Goal: Task Accomplishment & Management: Use online tool/utility

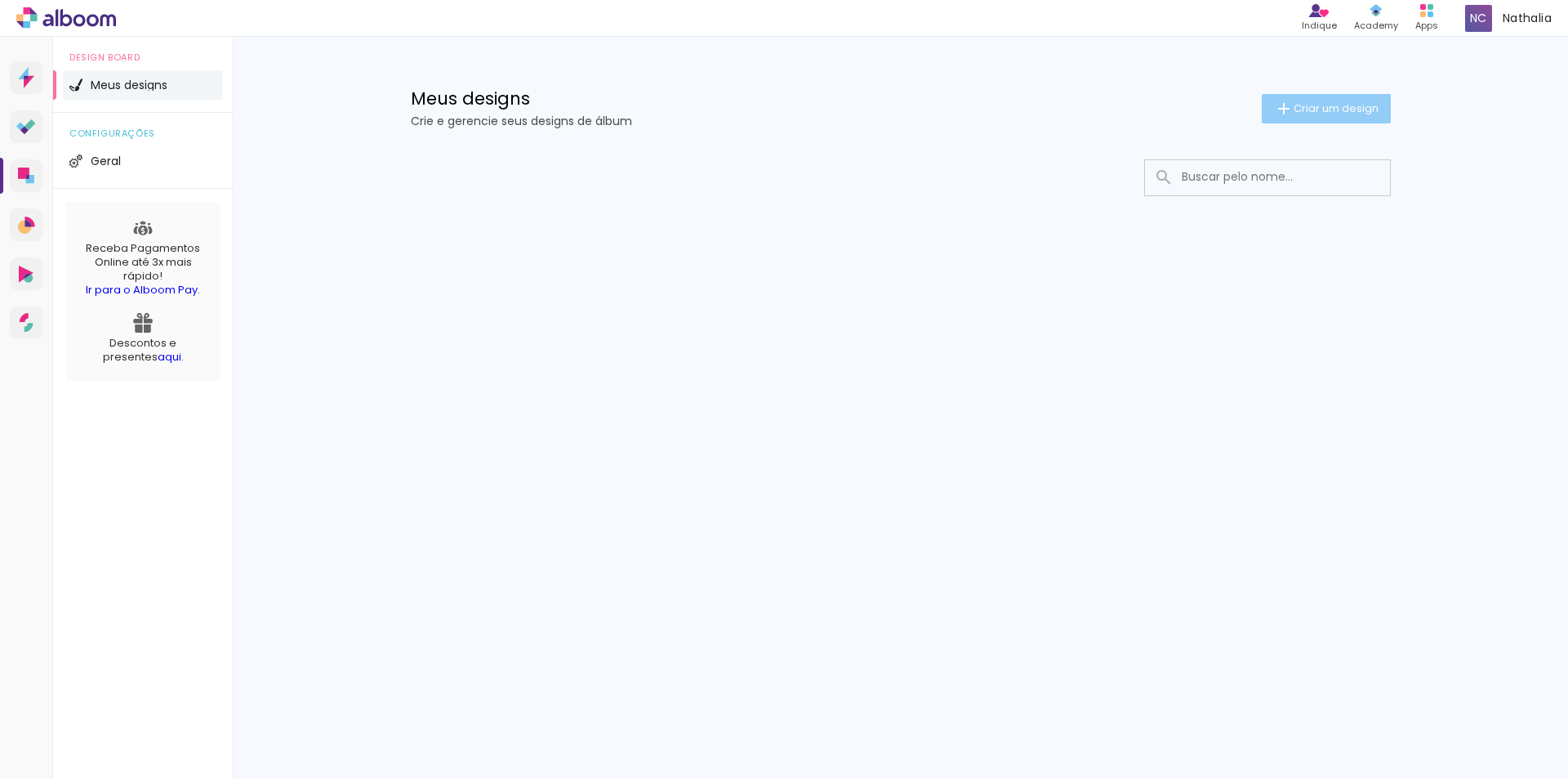
click at [1337, 106] on span "Criar um design" at bounding box center [1337, 108] width 85 height 11
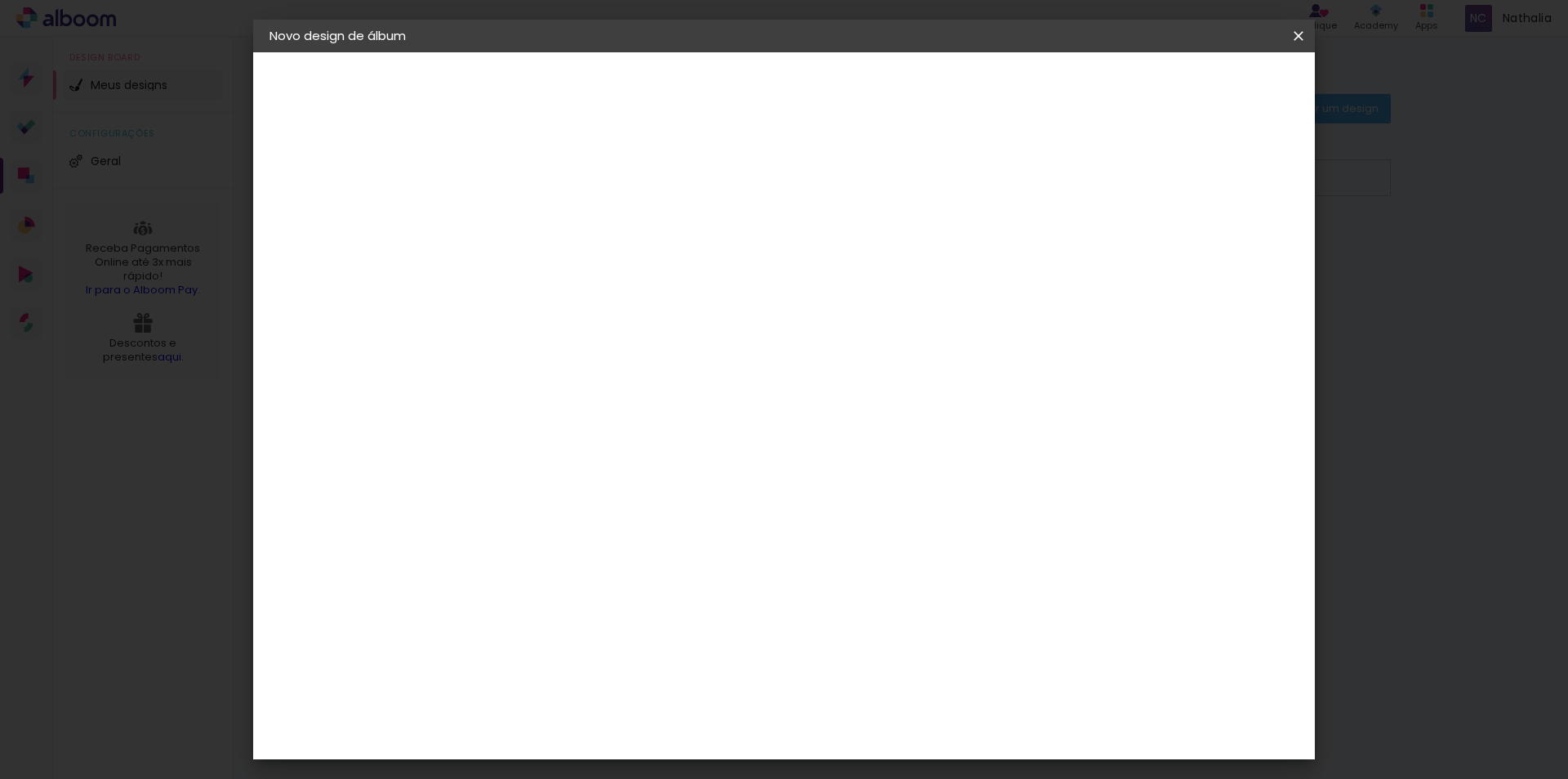
click at [537, 223] on input at bounding box center [537, 219] width 0 height 26
type input "bebe"
type paper-input "bebe"
click at [0, 0] on div "Informações Dê um título ao seu álbum. Avançar" at bounding box center [0, 0] width 0 height 0
click at [537, 227] on input "bebe" at bounding box center [537, 219] width 0 height 26
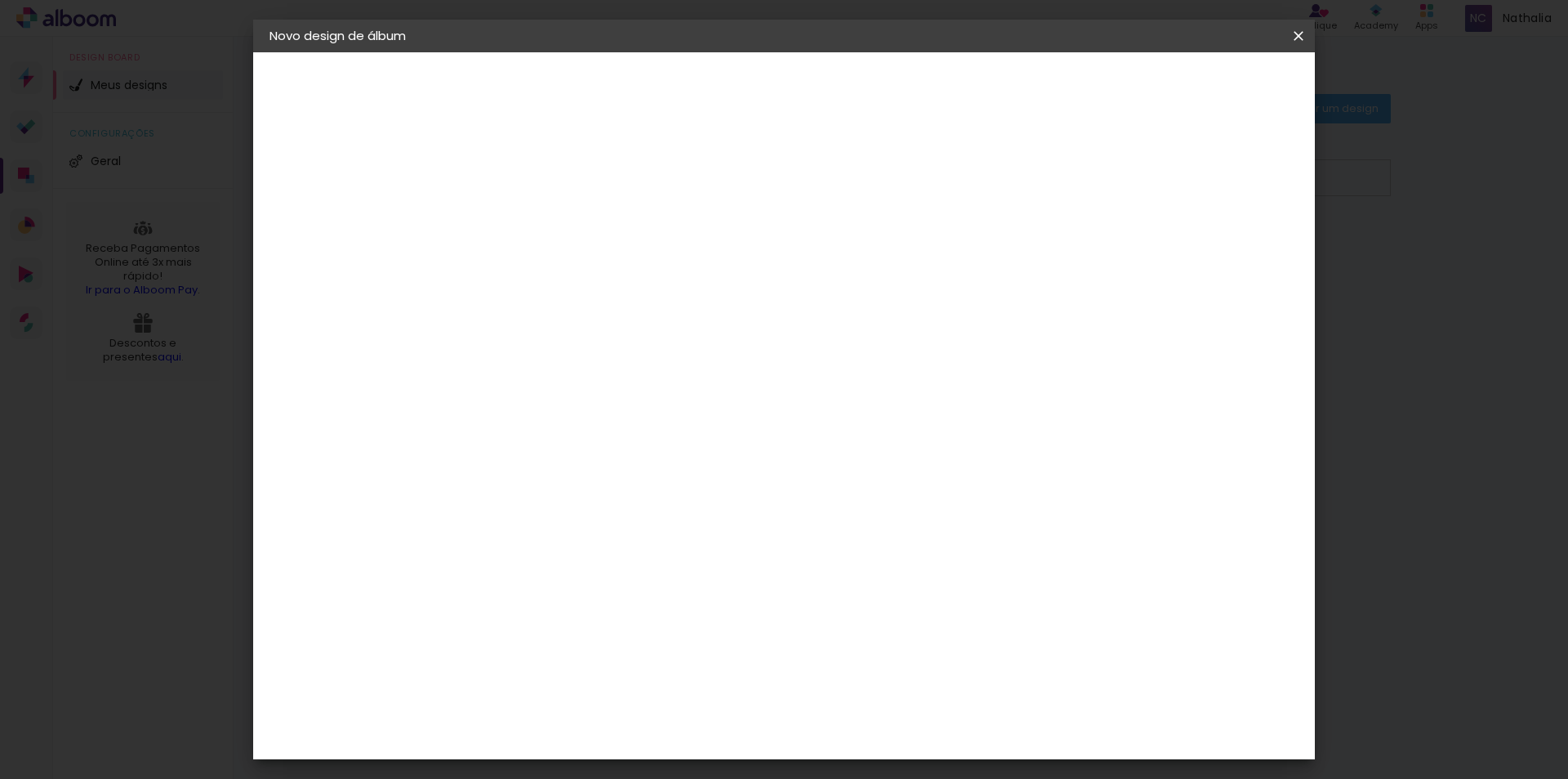
click at [0, 0] on slot "Avançar" at bounding box center [0, 0] width 0 height 0
click at [0, 0] on slot "Tamanho Livre" at bounding box center [0, 0] width 0 height 0
click at [0, 0] on slot "Avançar" at bounding box center [0, 0] width 0 height 0
drag, startPoint x: 486, startPoint y: 464, endPoint x: 521, endPoint y: 464, distance: 35.0
click at [521, 464] on div "30" at bounding box center [495, 464] width 62 height 25
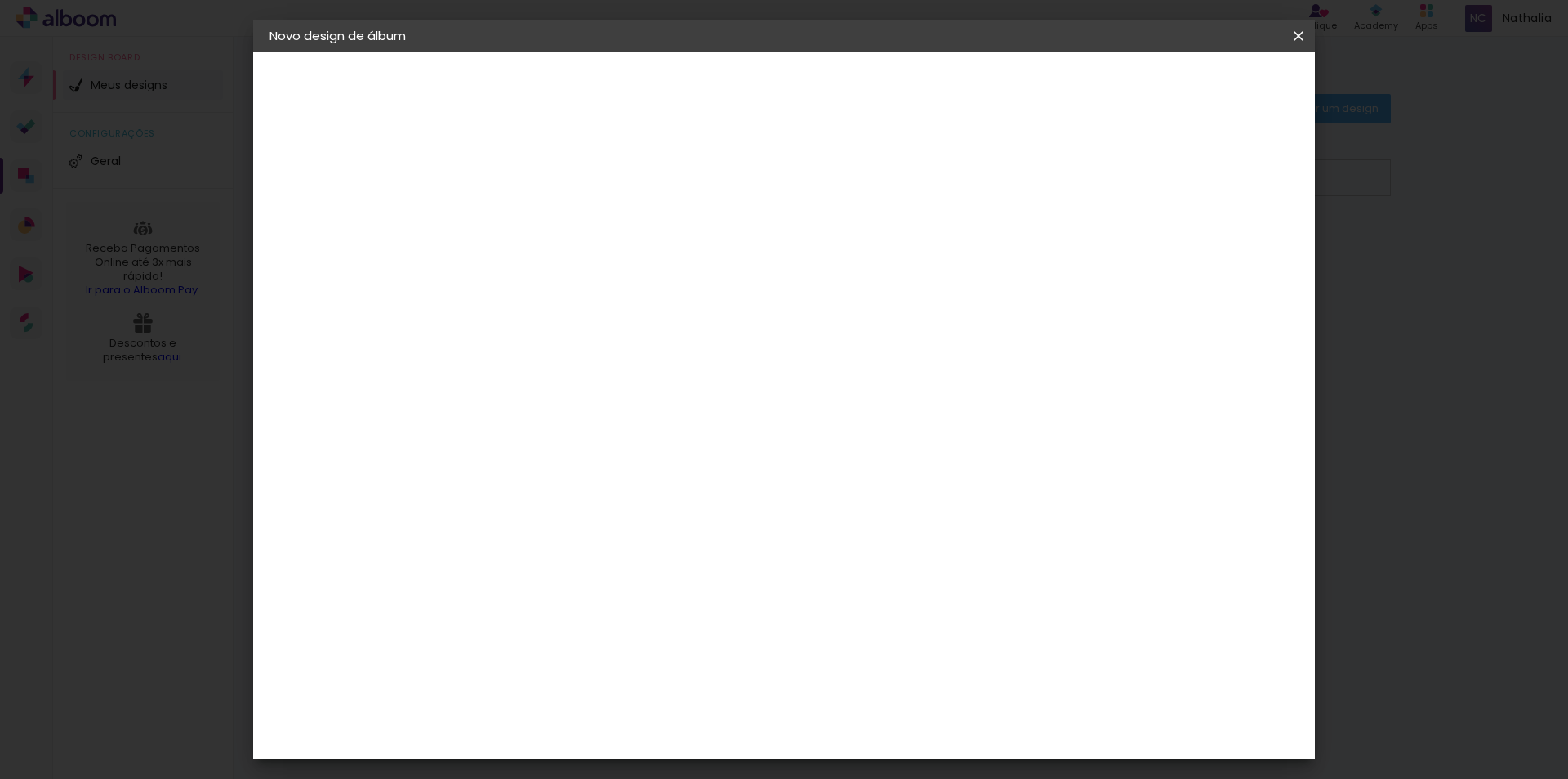
type input "4"
type input "20,29"
type paper-input "20,29"
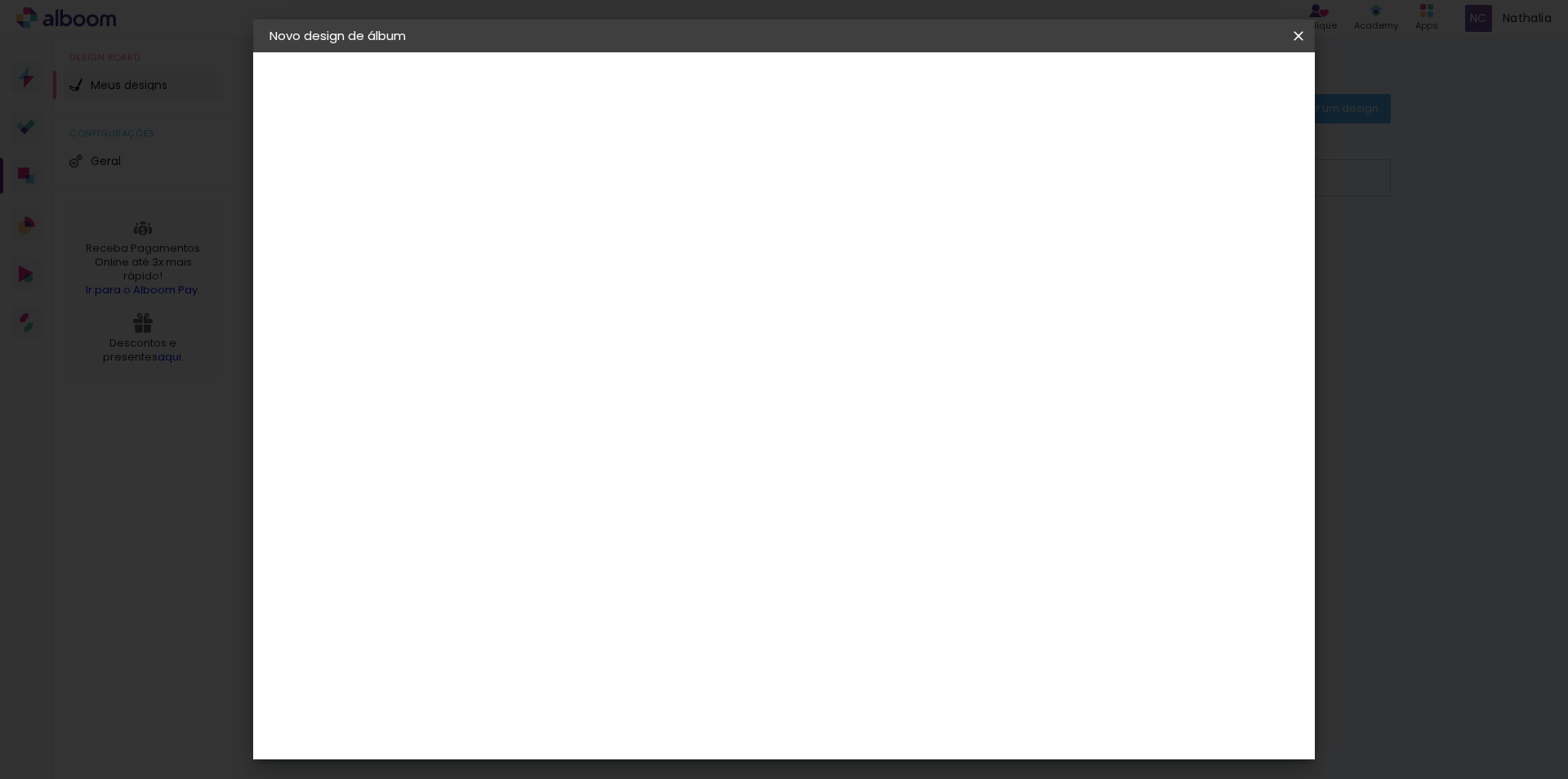
click at [701, 254] on span "30" at bounding box center [714, 256] width 27 height 25
drag, startPoint x: 872, startPoint y: 581, endPoint x: 898, endPoint y: 578, distance: 26.2
click at [898, 578] on div "60" at bounding box center [885, 578] width 62 height 25
type input "40,6"
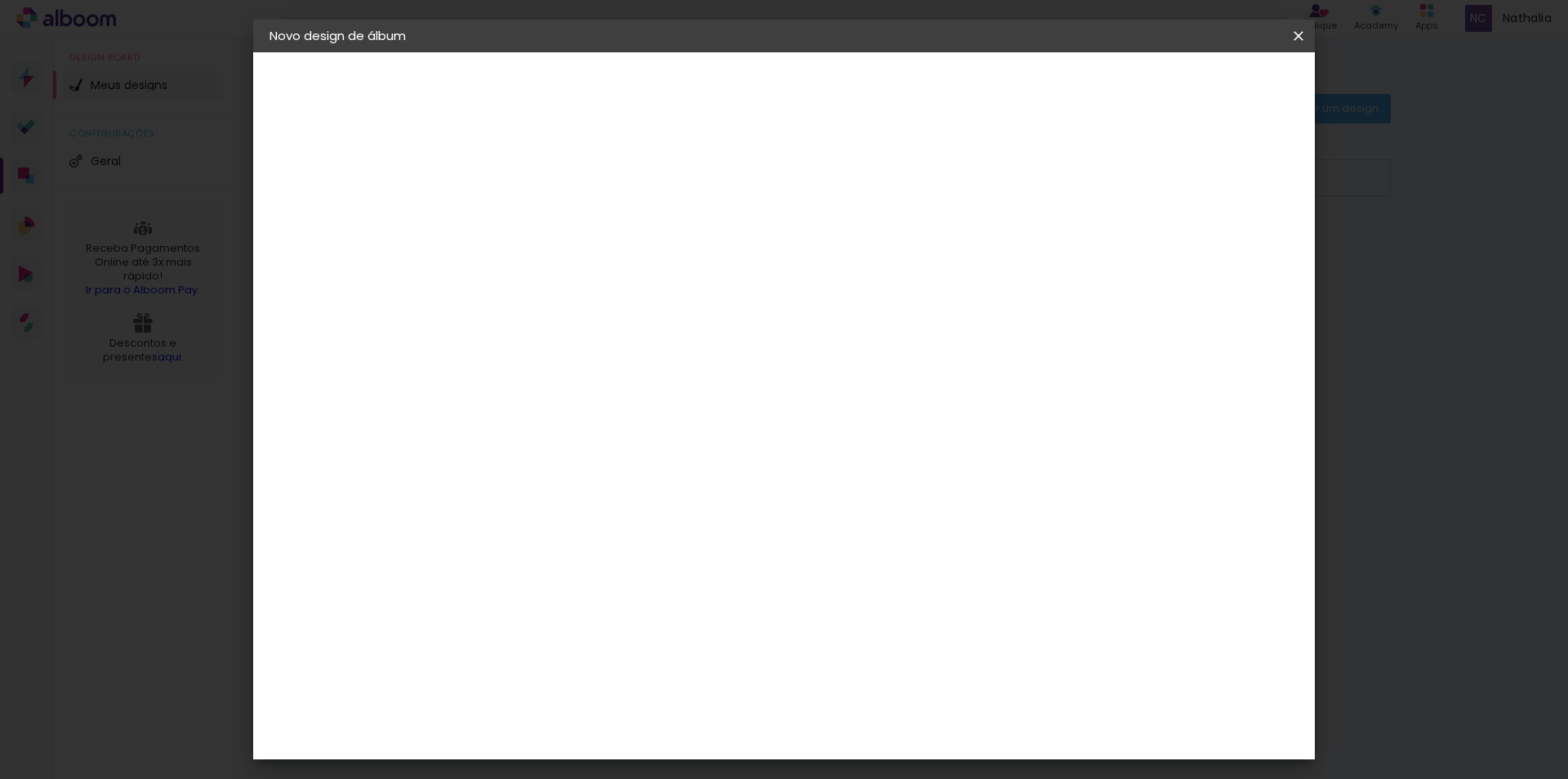
type paper-input "40,6"
drag, startPoint x: 509, startPoint y: 188, endPoint x: 491, endPoint y: 187, distance: 18.0
click at [491, 187] on paper-input-container "Espaço entre fotos 2 mm" at bounding box center [538, 188] width 94 height 36
type input "3"
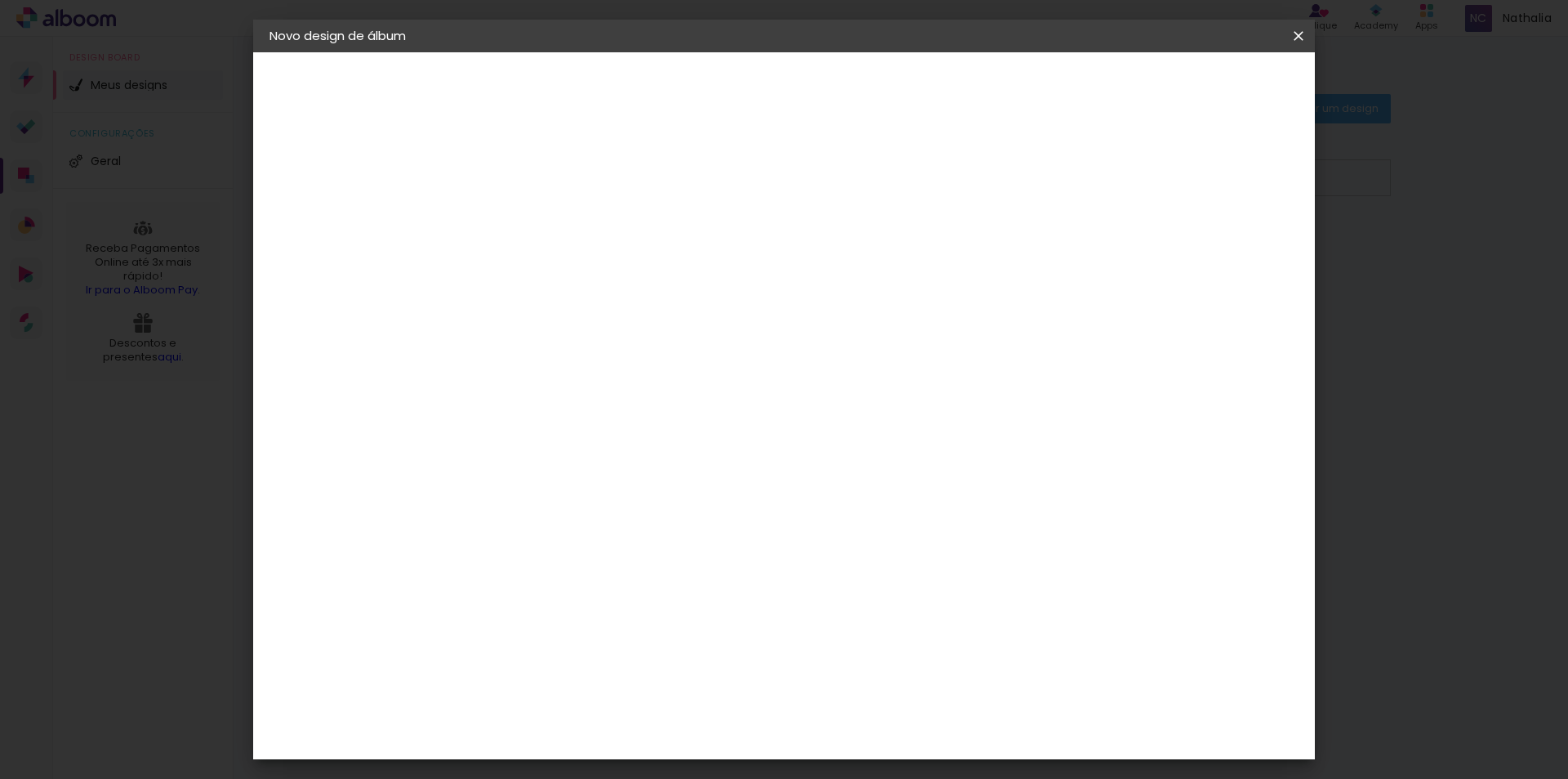
type paper-input "3"
click at [1116, 187] on div at bounding box center [1109, 188] width 15 height 15
type paper-checkbox "on"
click at [1196, 83] on span "Iniciar design" at bounding box center [1160, 86] width 74 height 12
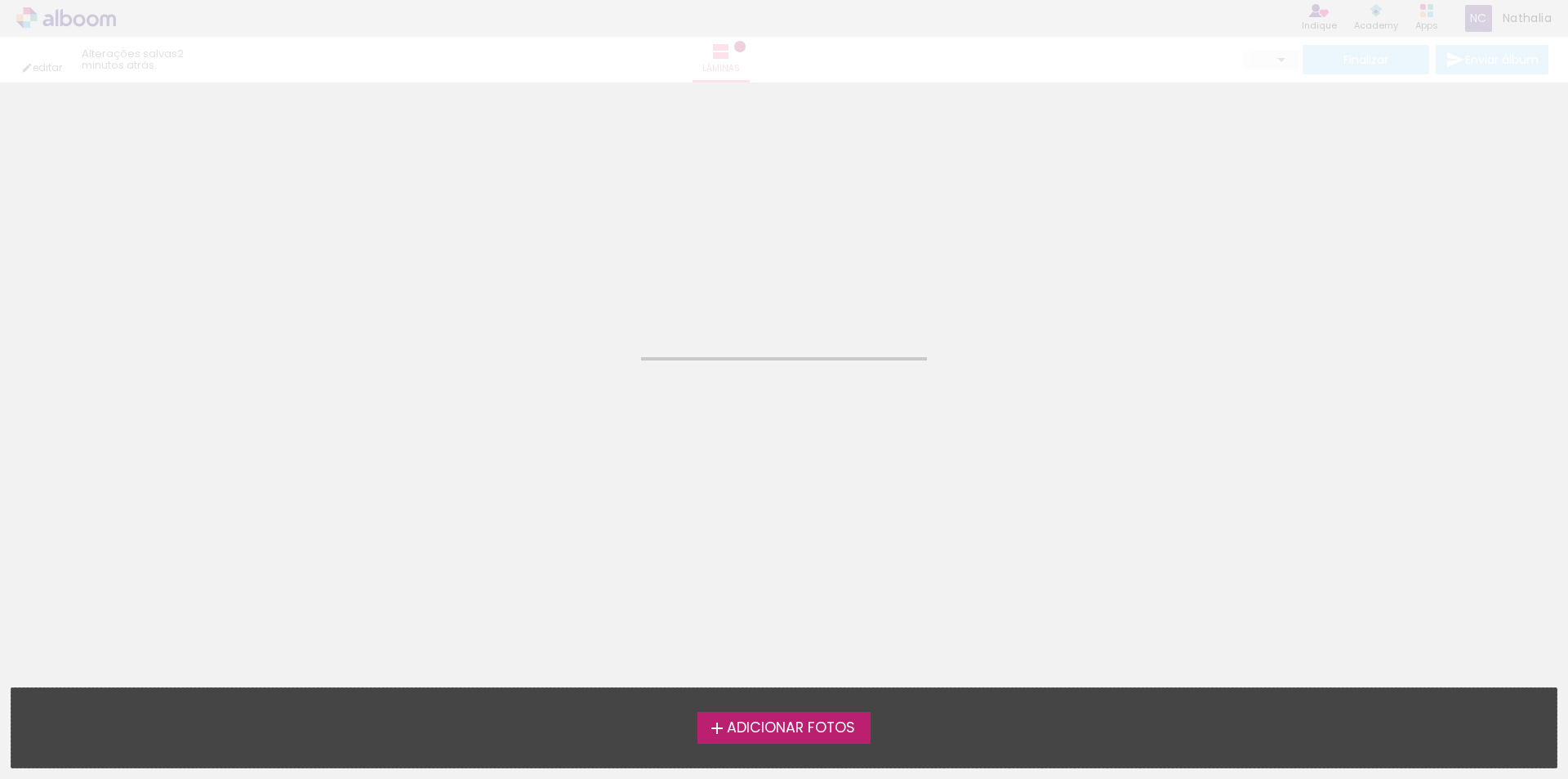
click at [795, 733] on span "Adicionar Fotos" at bounding box center [791, 728] width 129 height 15
click at [0, 0] on input "file" at bounding box center [0, 0] width 0 height 0
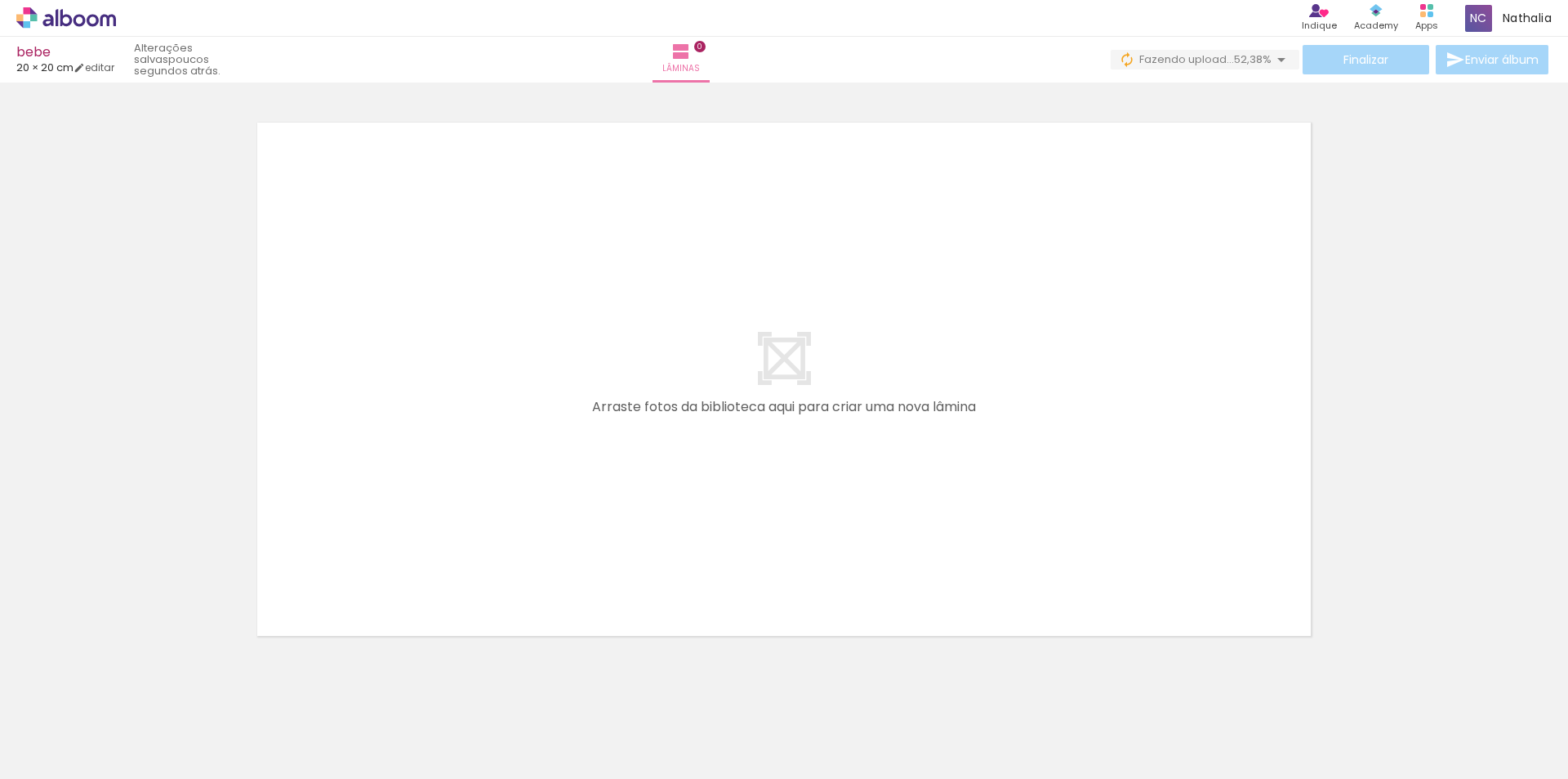
click at [181, 720] on div at bounding box center [163, 723] width 54 height 81
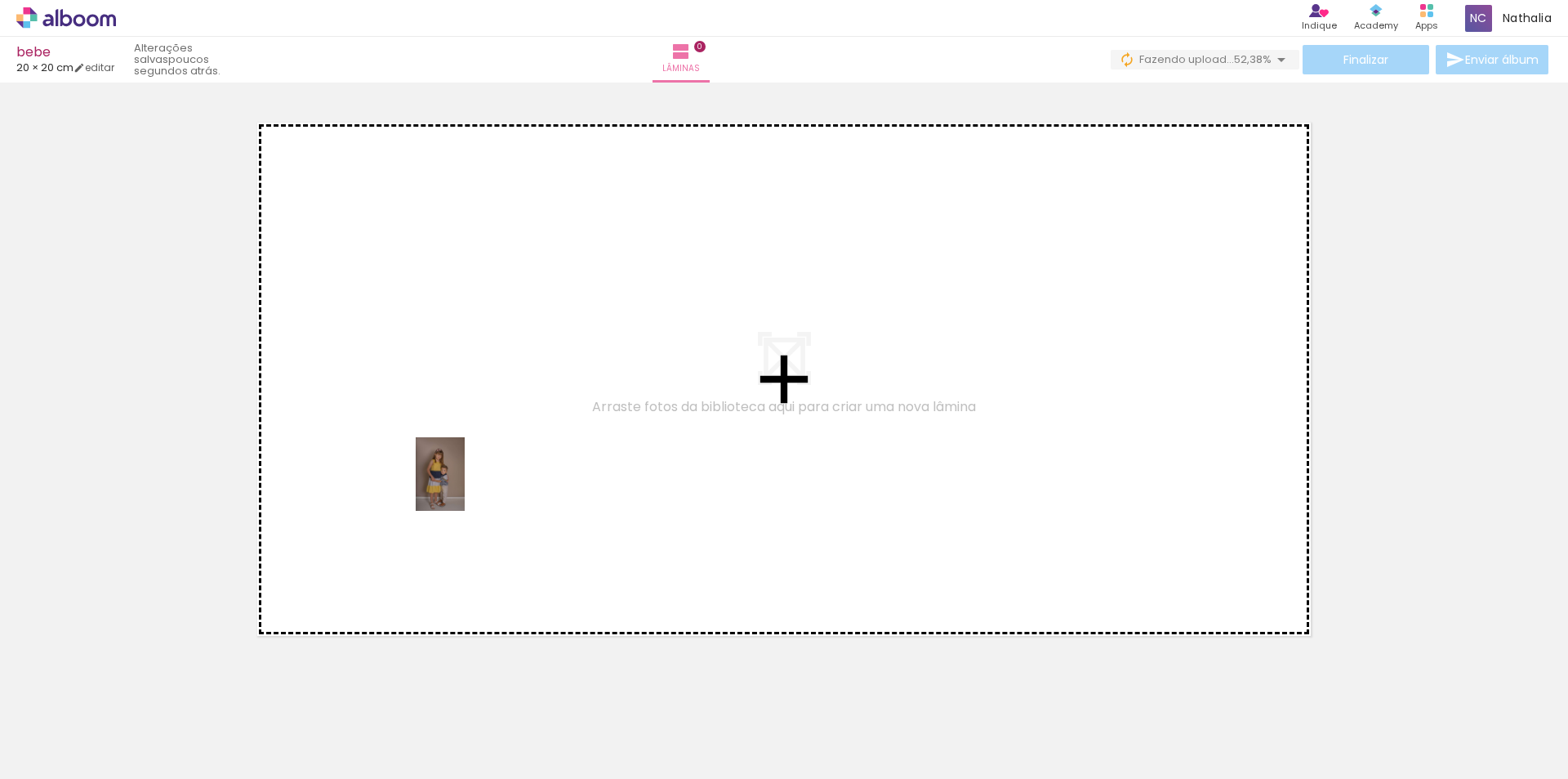
drag, startPoint x: 180, startPoint y: 719, endPoint x: 478, endPoint y: 468, distance: 389.6
click at [478, 468] on quentale-workspace at bounding box center [784, 390] width 1568 height 779
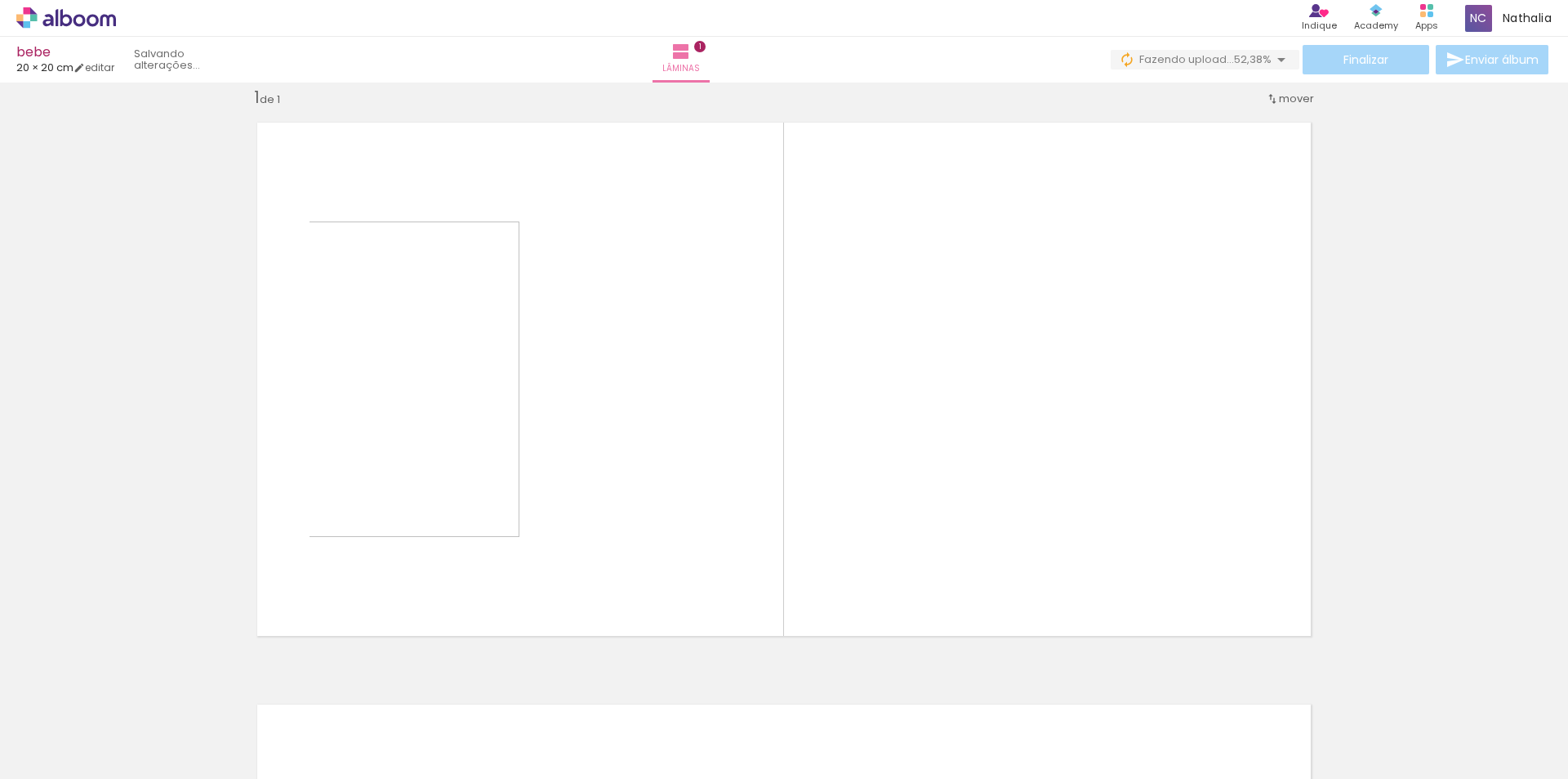
scroll to position [21, 0]
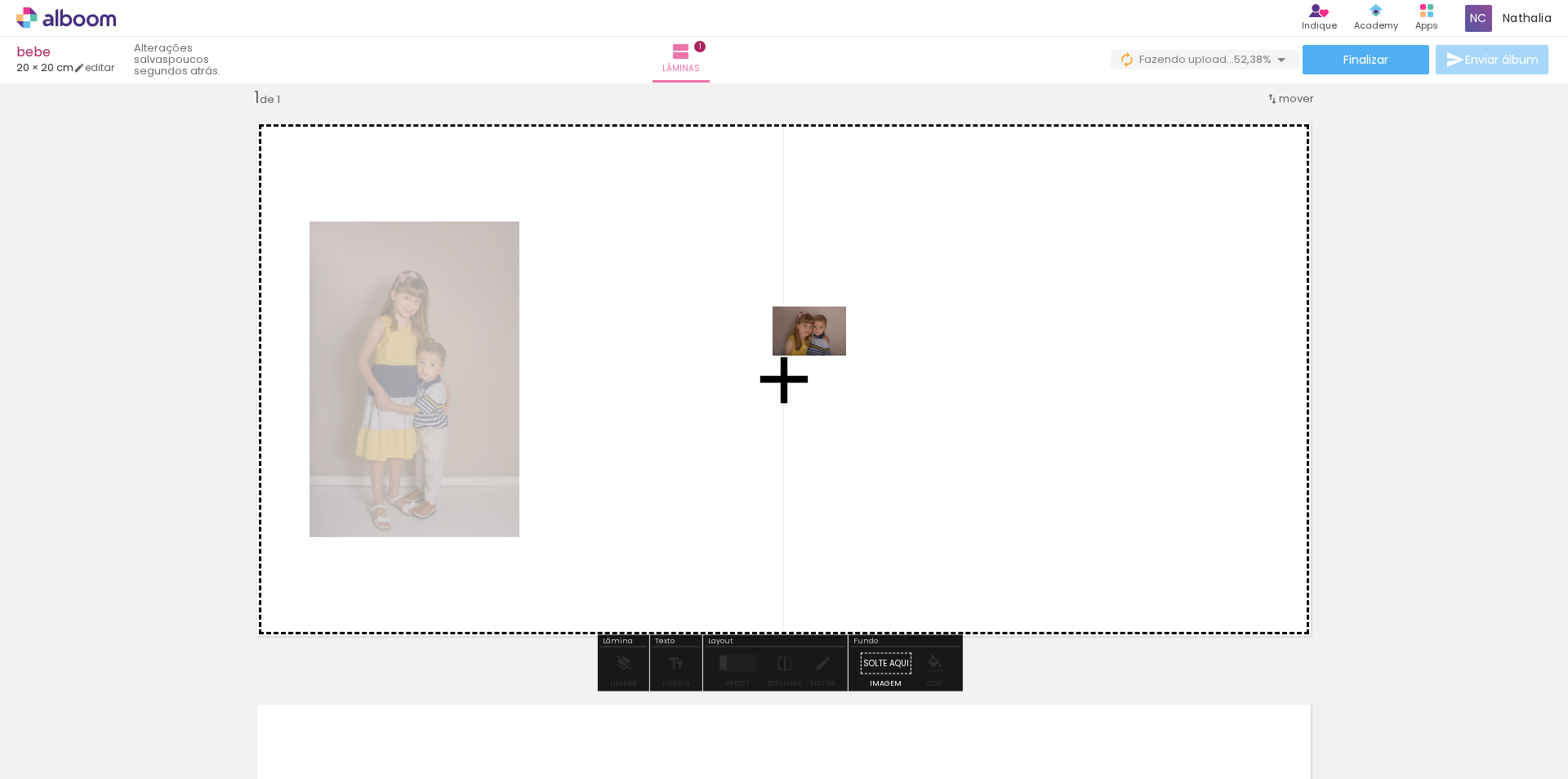
drag, startPoint x: 269, startPoint y: 728, endPoint x: 822, endPoint y: 356, distance: 666.5
click at [822, 356] on quentale-workspace at bounding box center [784, 390] width 1568 height 779
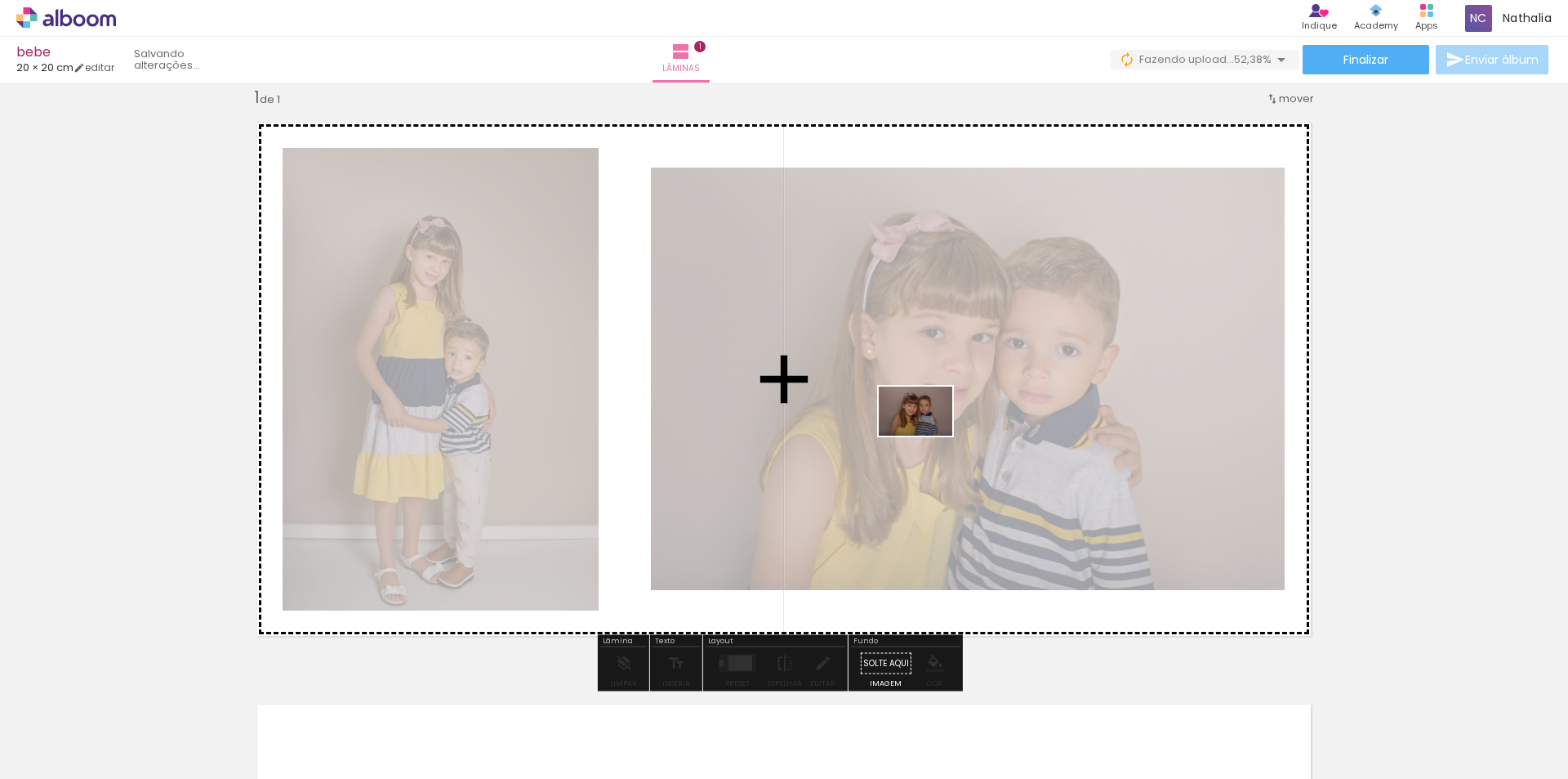
drag, startPoint x: 367, startPoint y: 728, endPoint x: 928, endPoint y: 436, distance: 632.4
click at [928, 436] on quentale-workspace at bounding box center [784, 390] width 1568 height 779
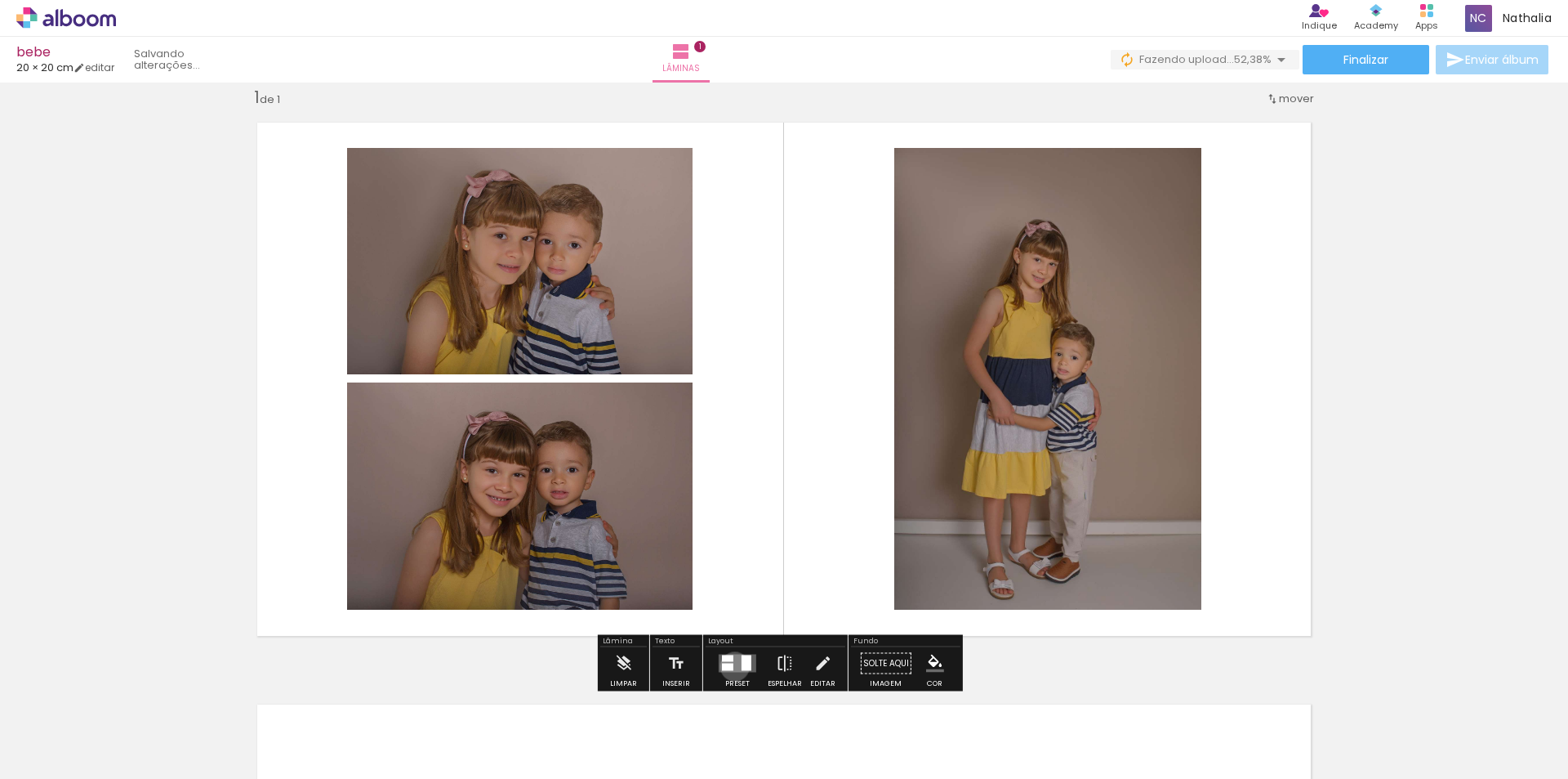
click at [731, 666] on quentale-layouter at bounding box center [738, 664] width 37 height 18
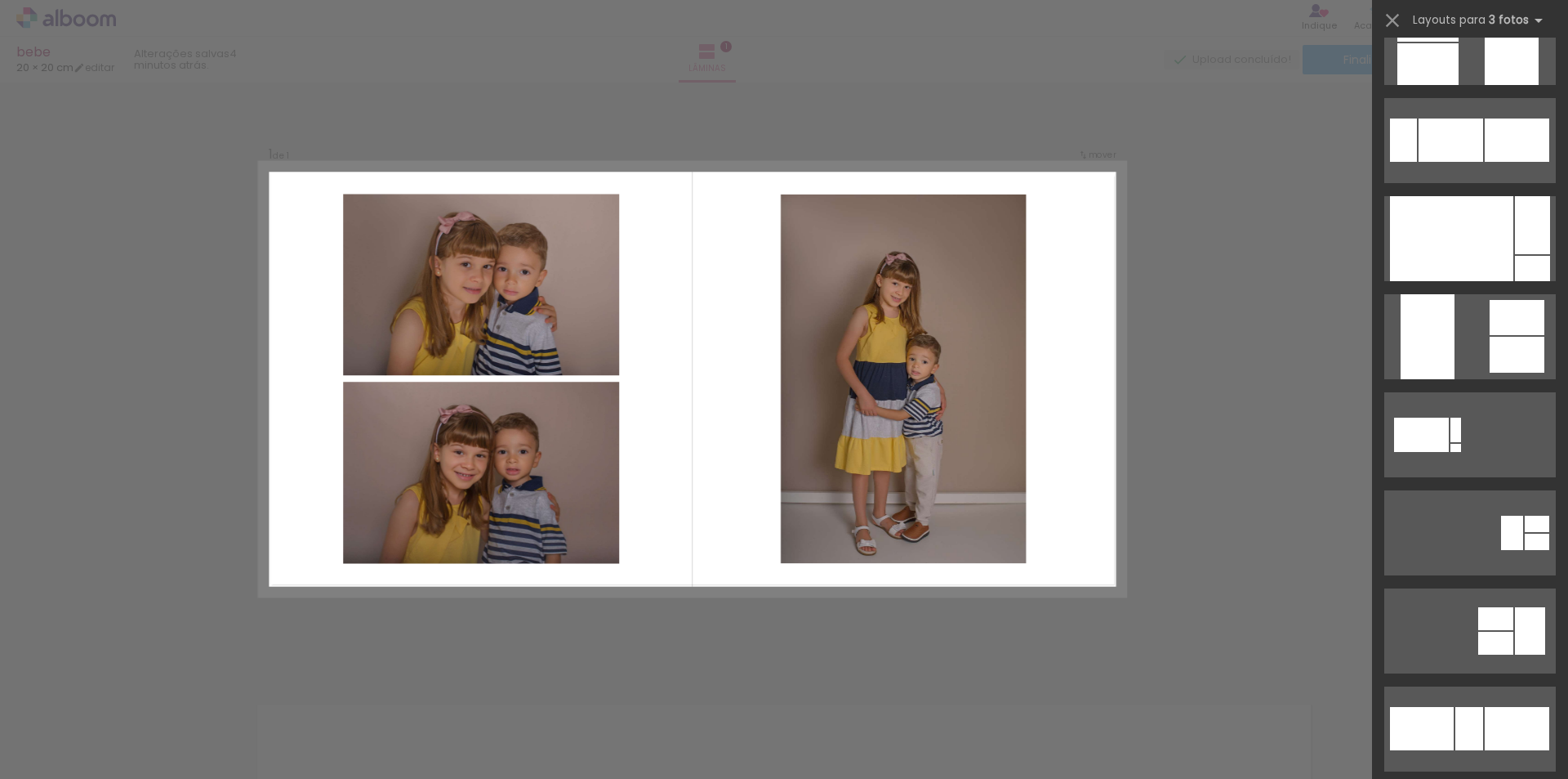
scroll to position [0, 0]
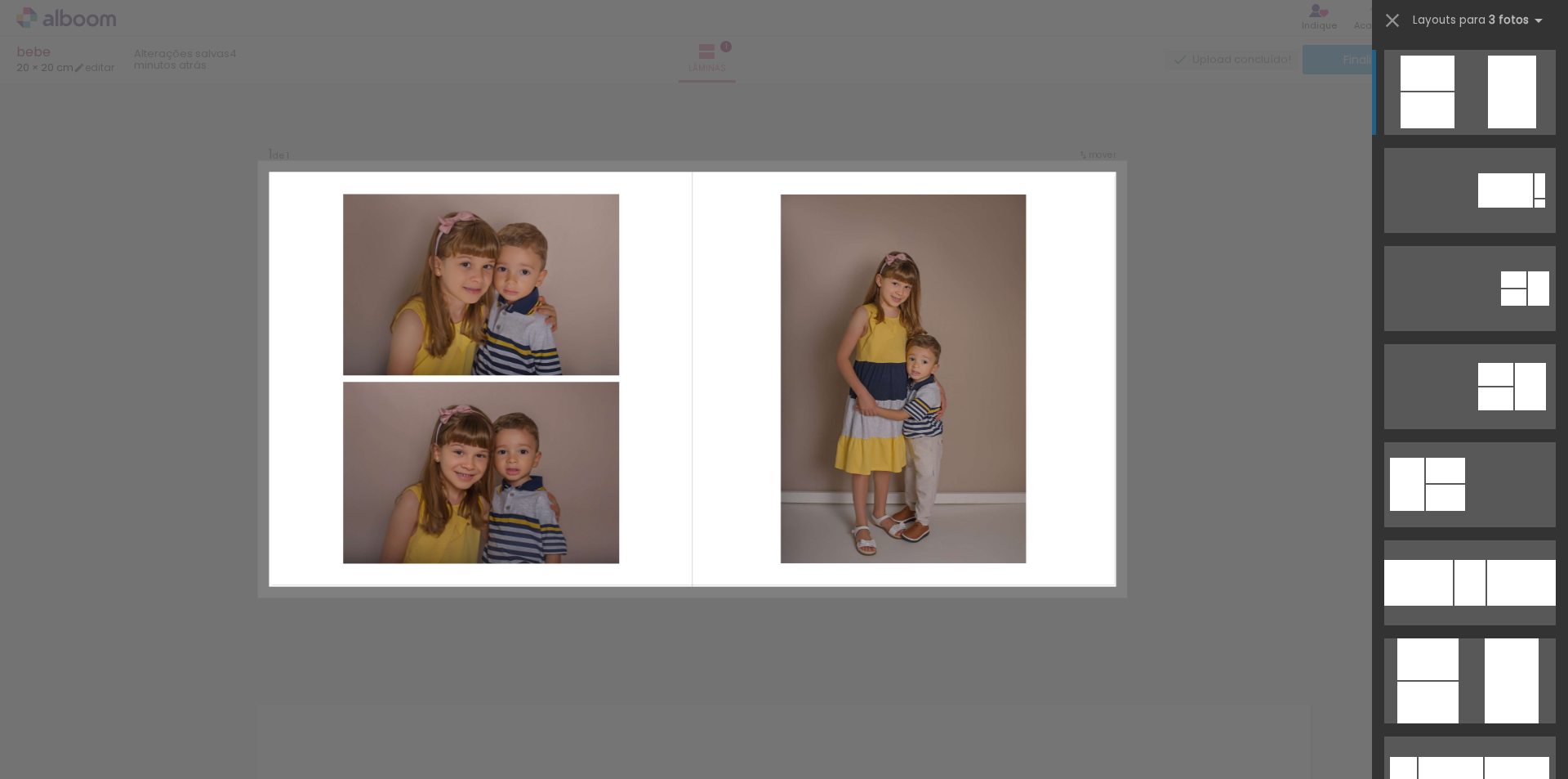
click at [1506, 92] on div at bounding box center [1512, 92] width 48 height 73
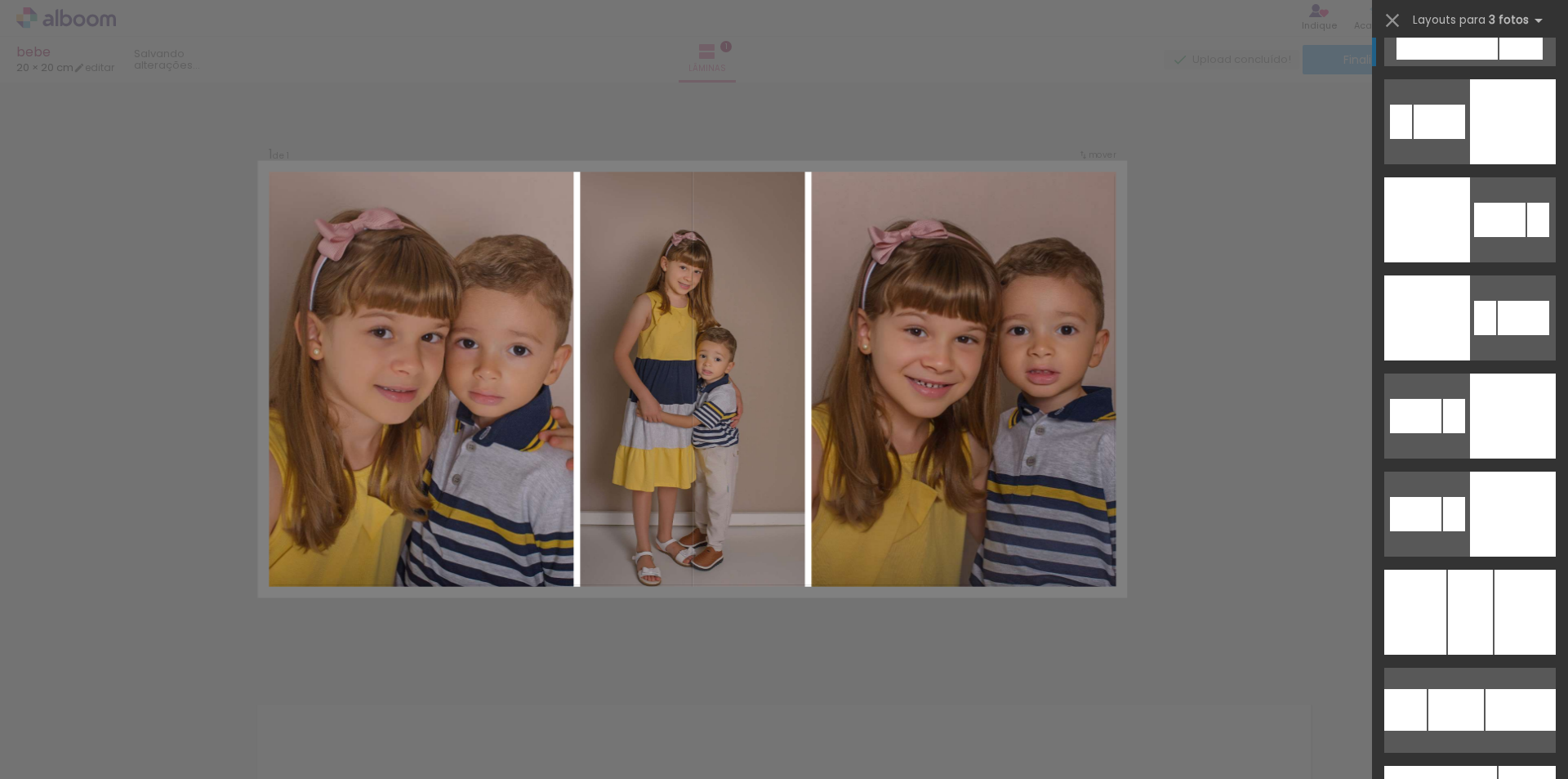
scroll to position [3759, 0]
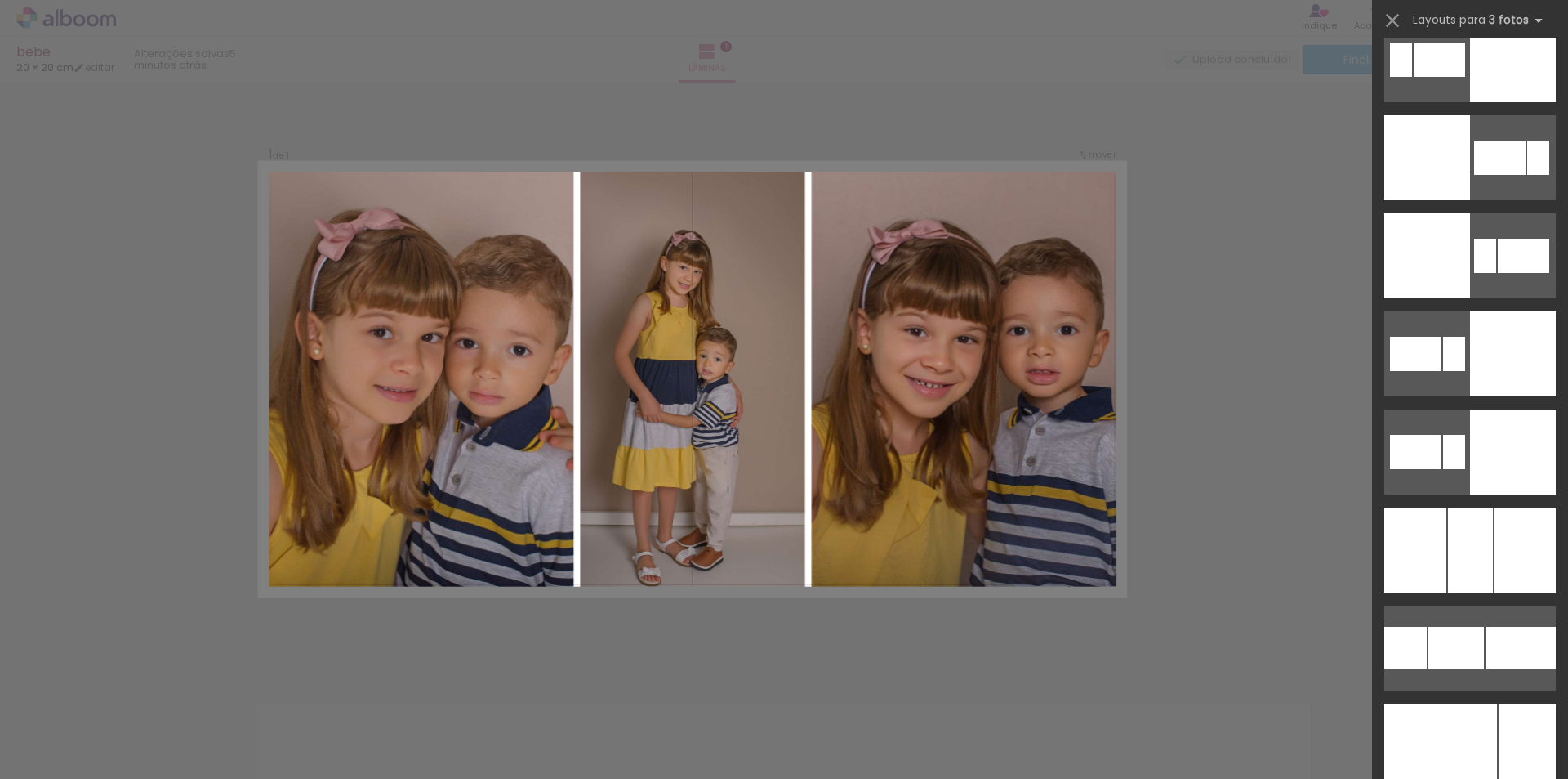
click at [1502, 102] on div at bounding box center [1513, 59] width 86 height 85
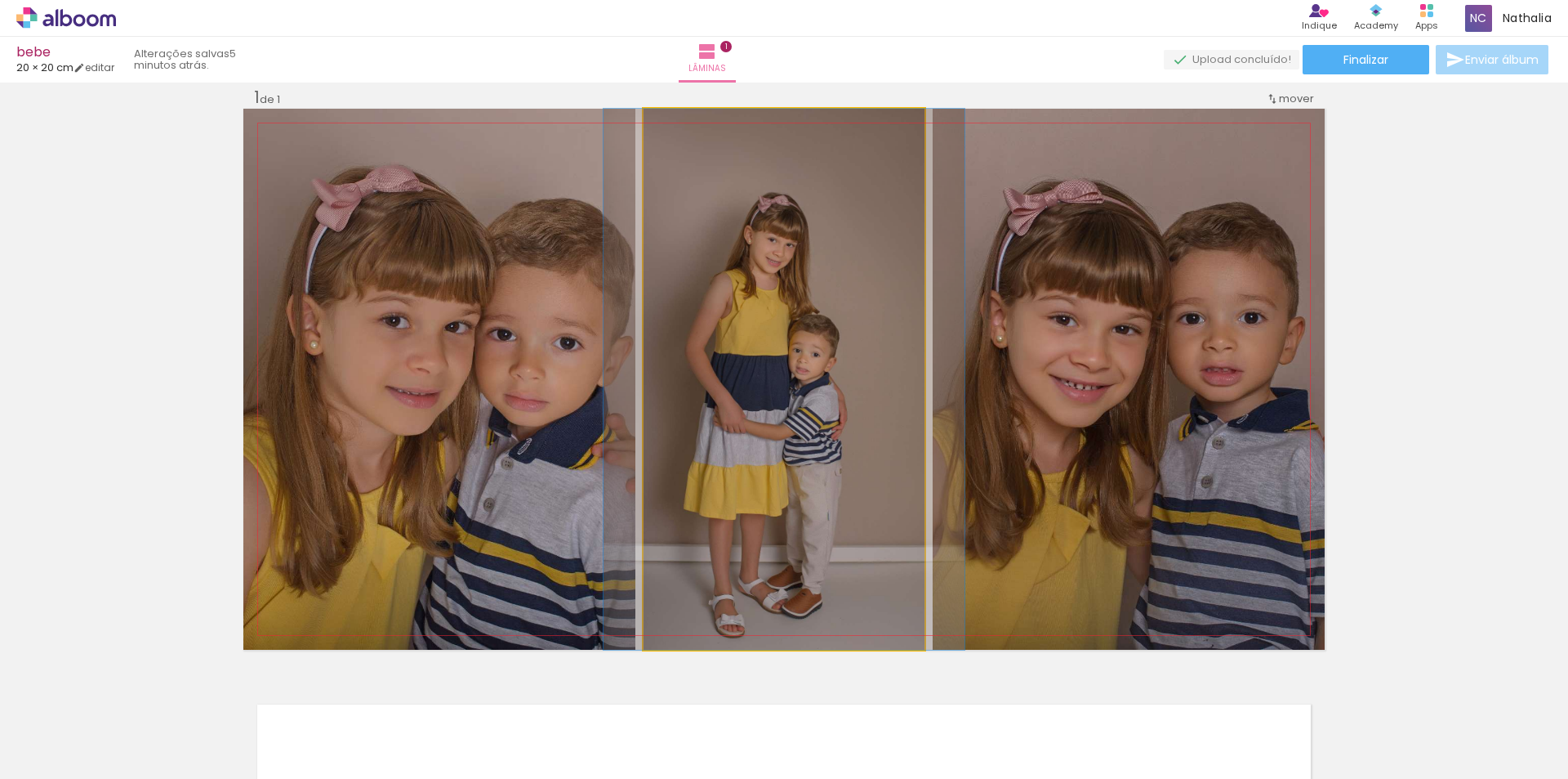
click at [843, 262] on quentale-photo at bounding box center [784, 380] width 281 height 541
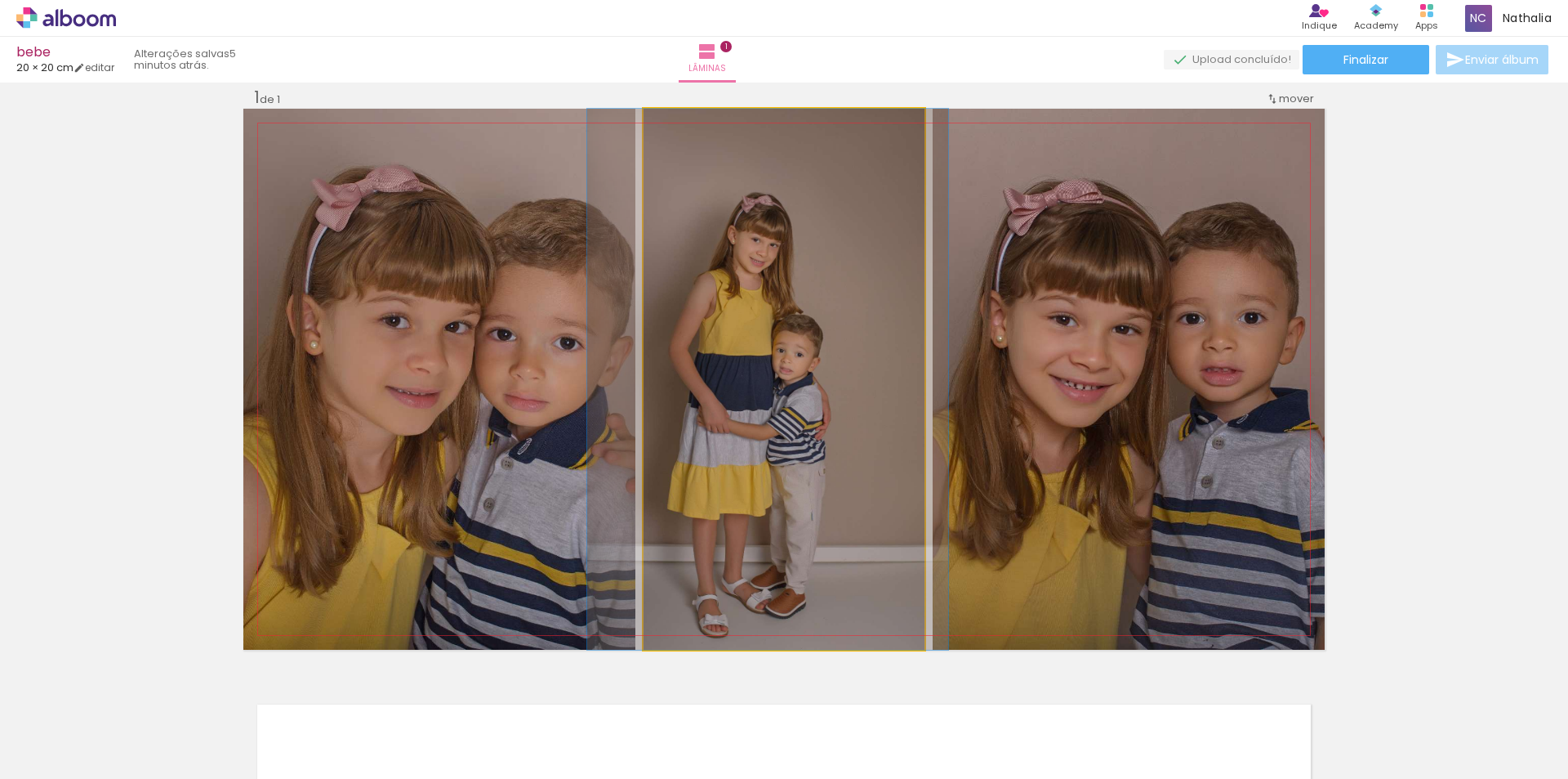
drag, startPoint x: 843, startPoint y: 262, endPoint x: 827, endPoint y: 259, distance: 16.3
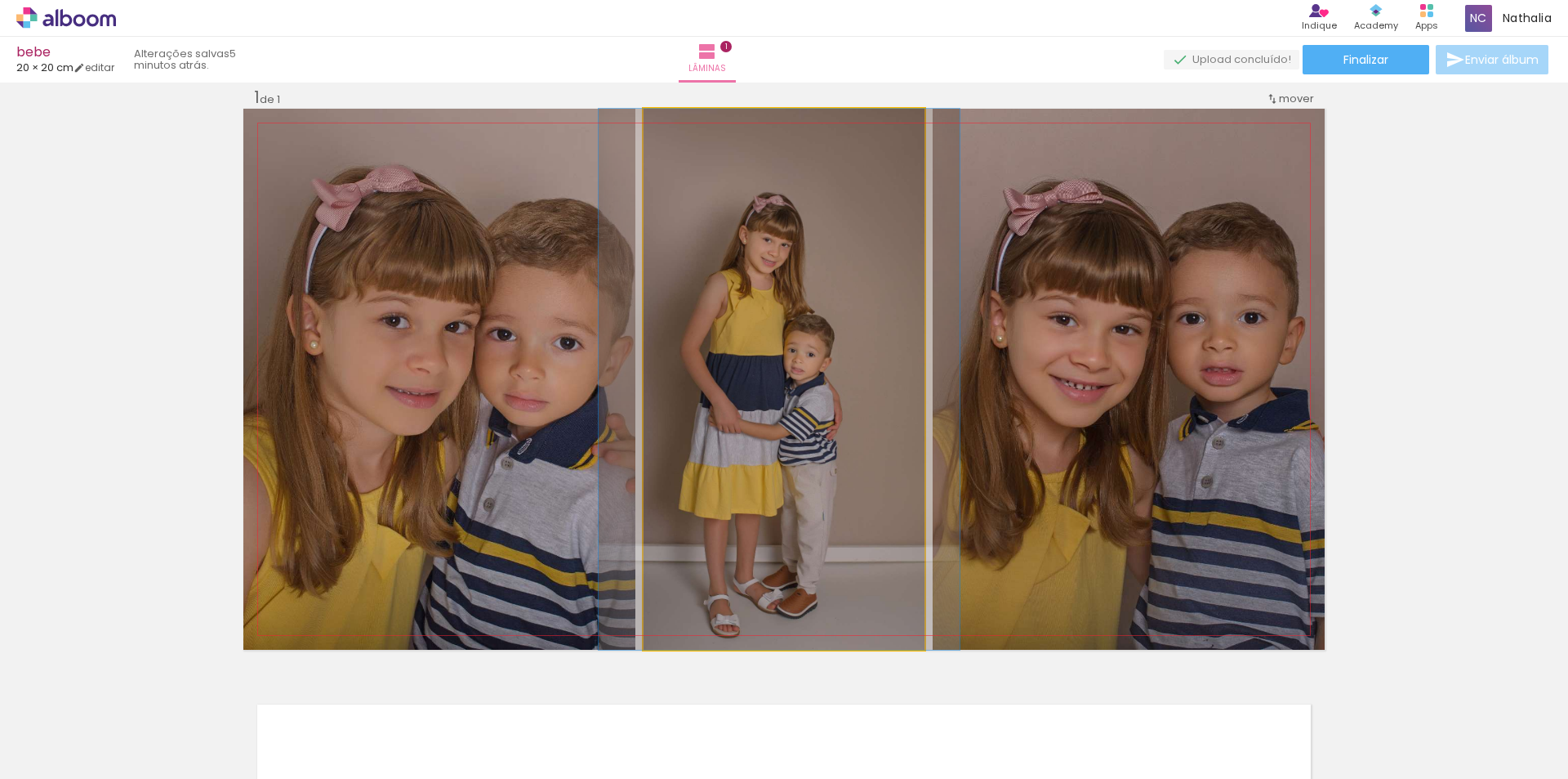
drag, startPoint x: 827, startPoint y: 259, endPoint x: 838, endPoint y: 259, distance: 11.0
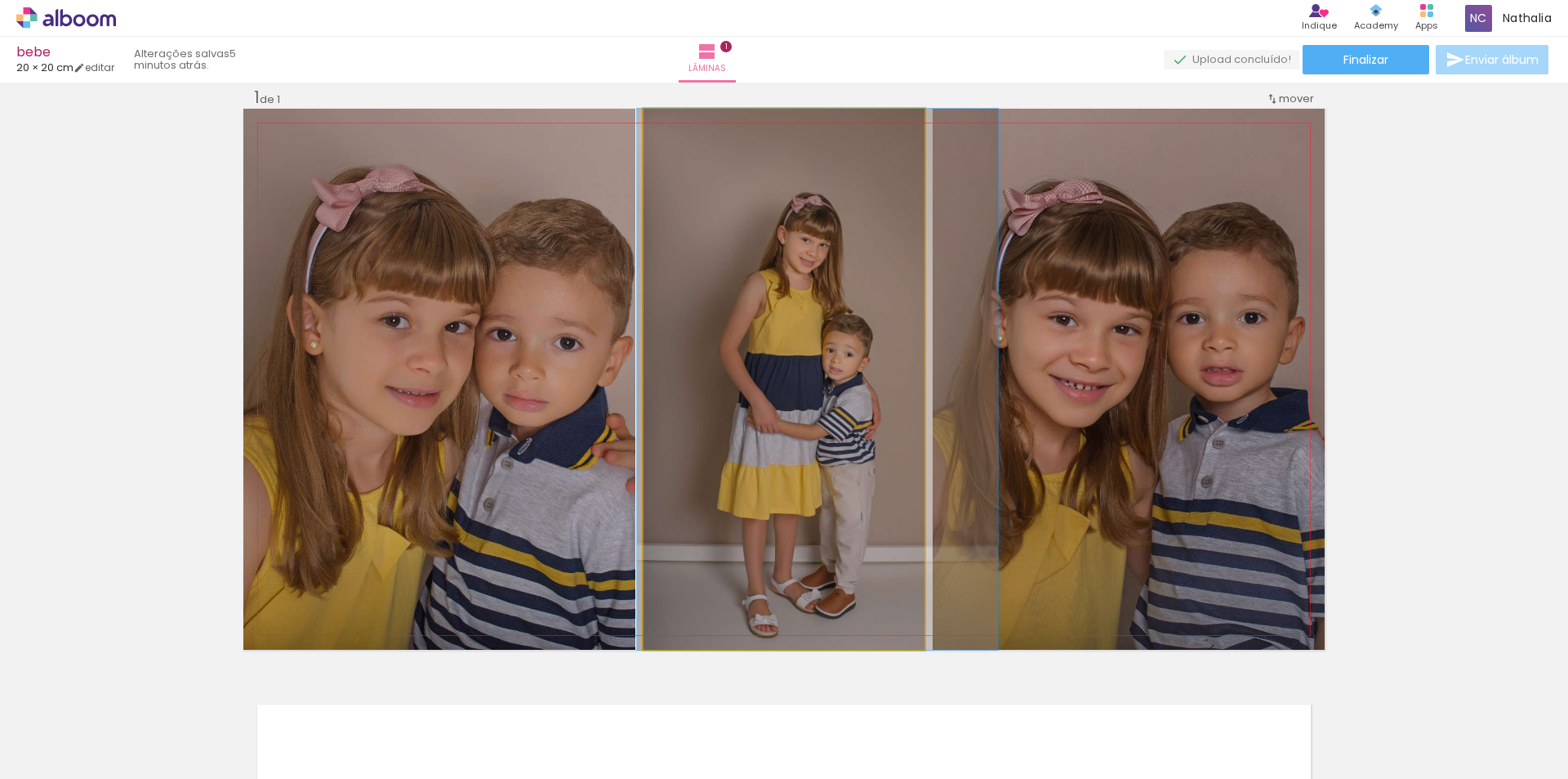
drag, startPoint x: 858, startPoint y: 260, endPoint x: 897, endPoint y: 212, distance: 61.8
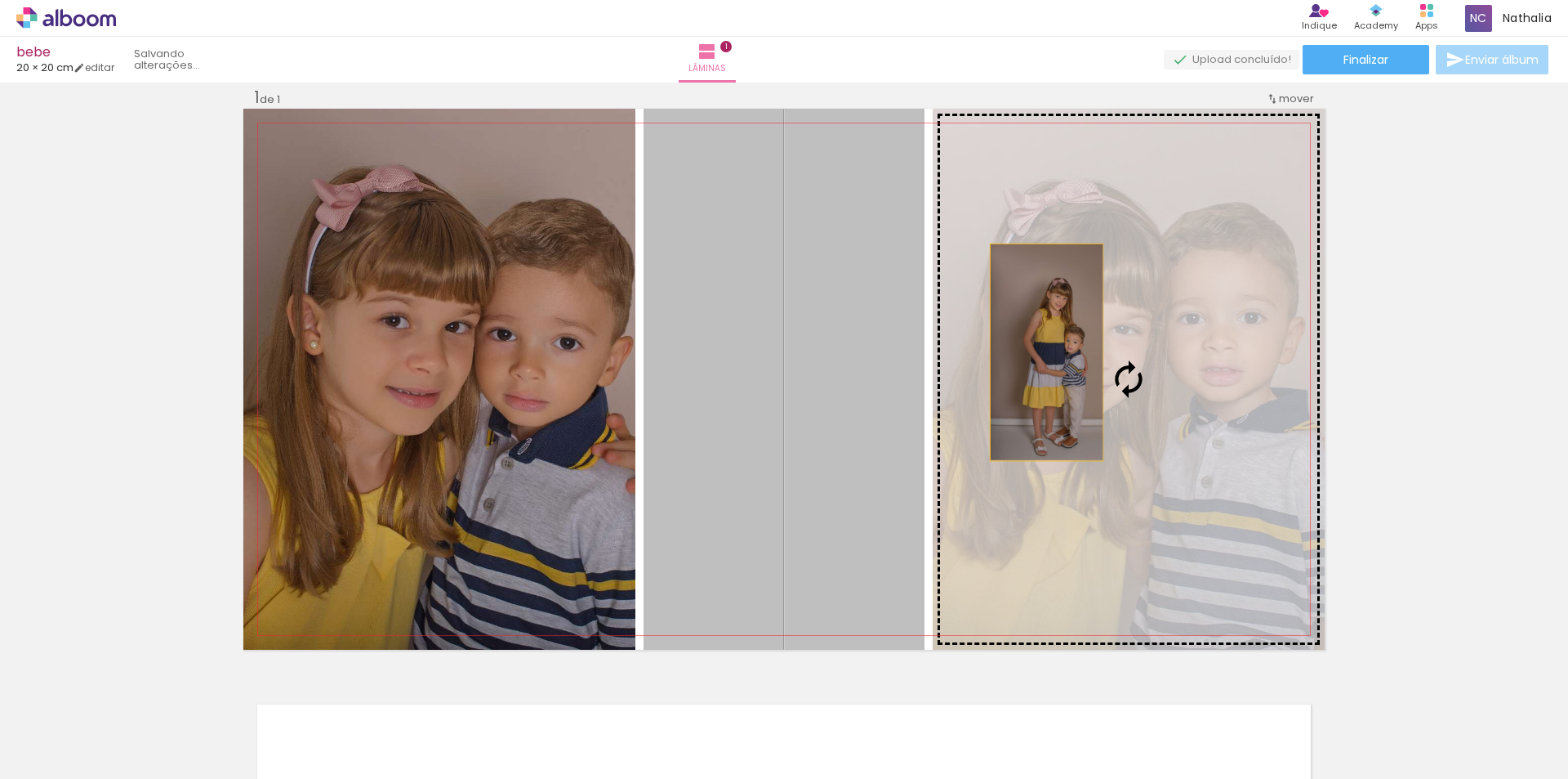
drag, startPoint x: 851, startPoint y: 376, endPoint x: 1040, endPoint y: 352, distance: 190.5
click at [0, 0] on slot at bounding box center [0, 0] width 0 height 0
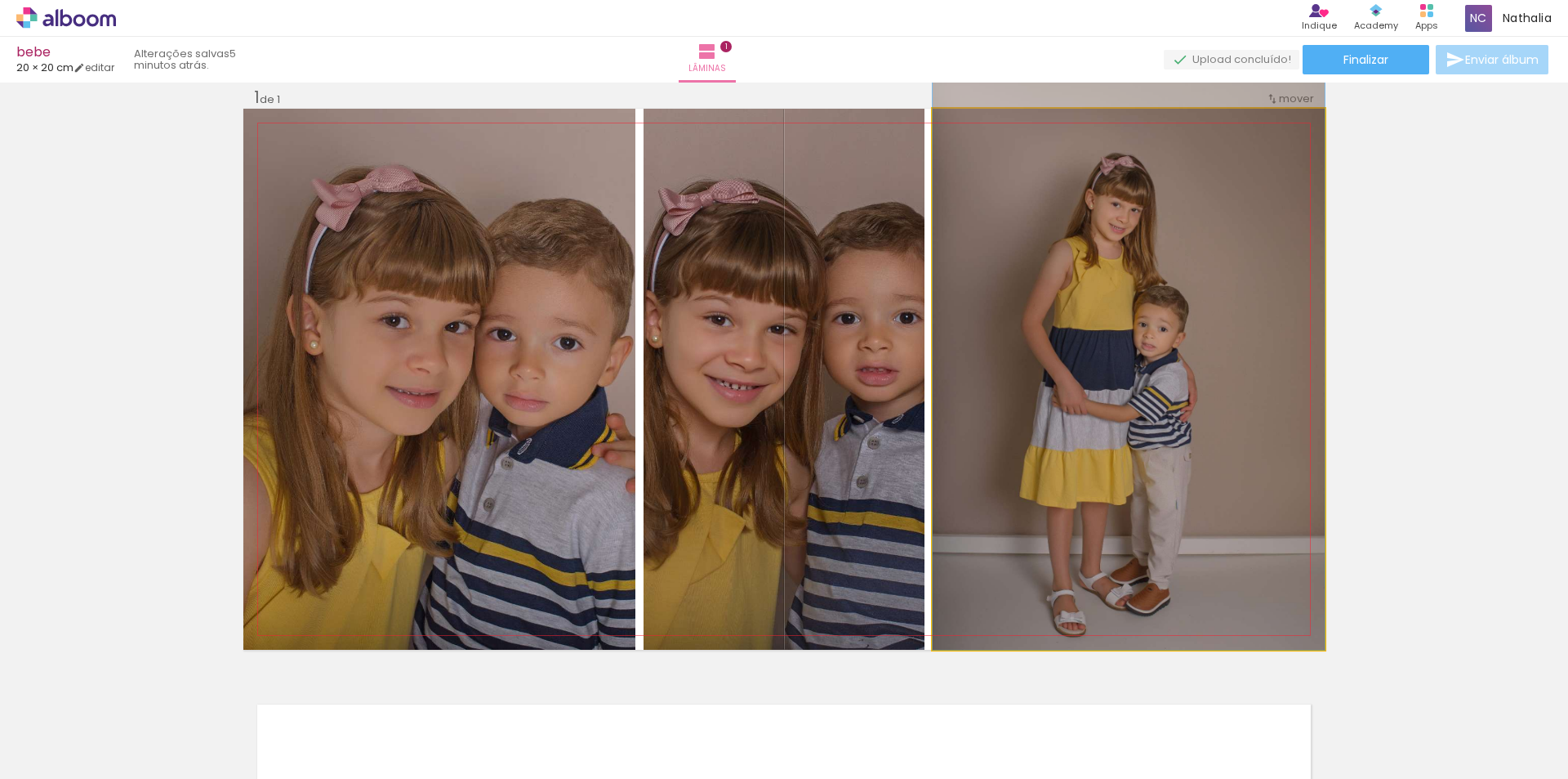
drag, startPoint x: 1140, startPoint y: 346, endPoint x: 1143, endPoint y: 310, distance: 36.1
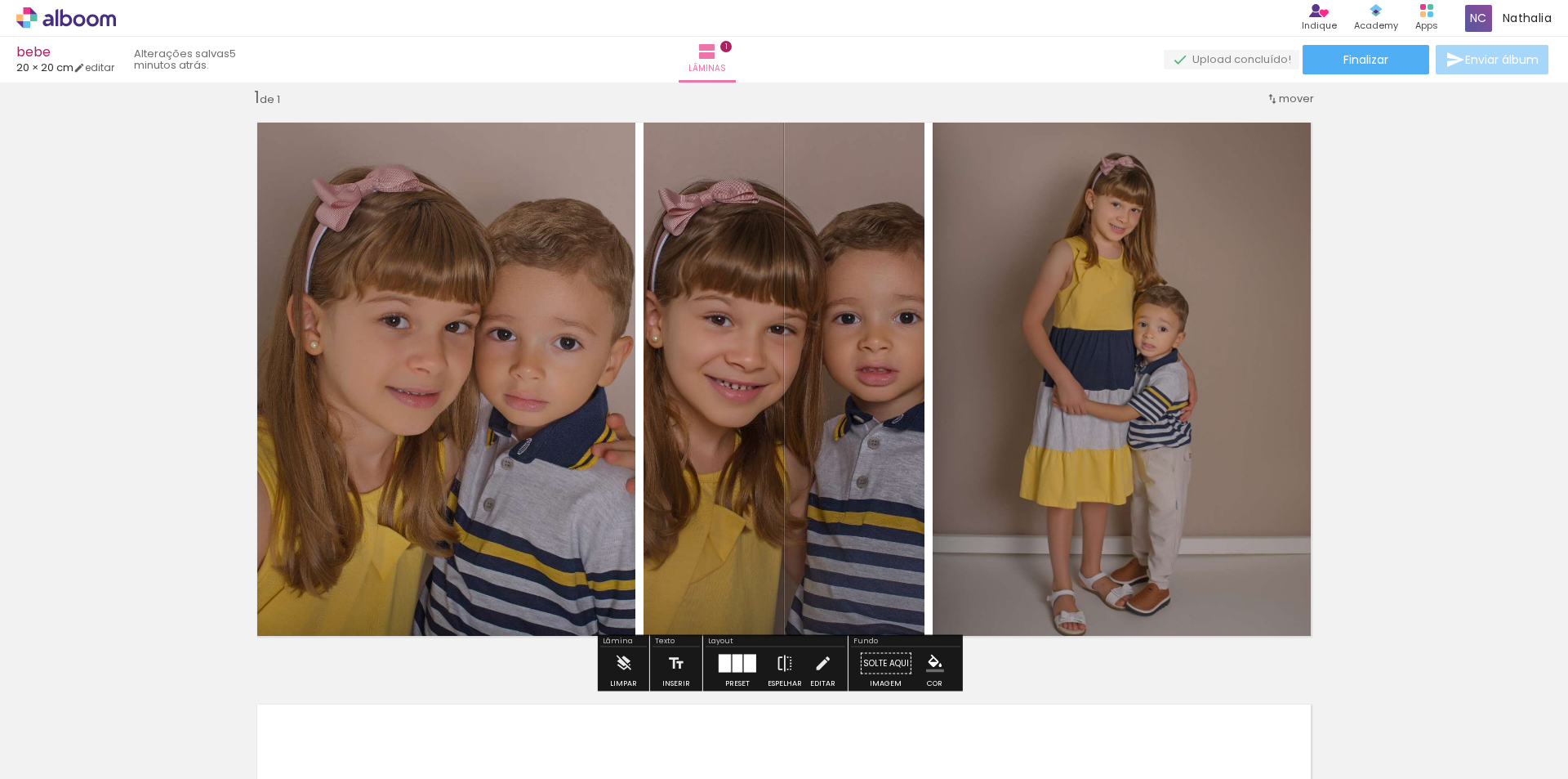
click at [853, 356] on quentale-photo at bounding box center [784, 380] width 281 height 541
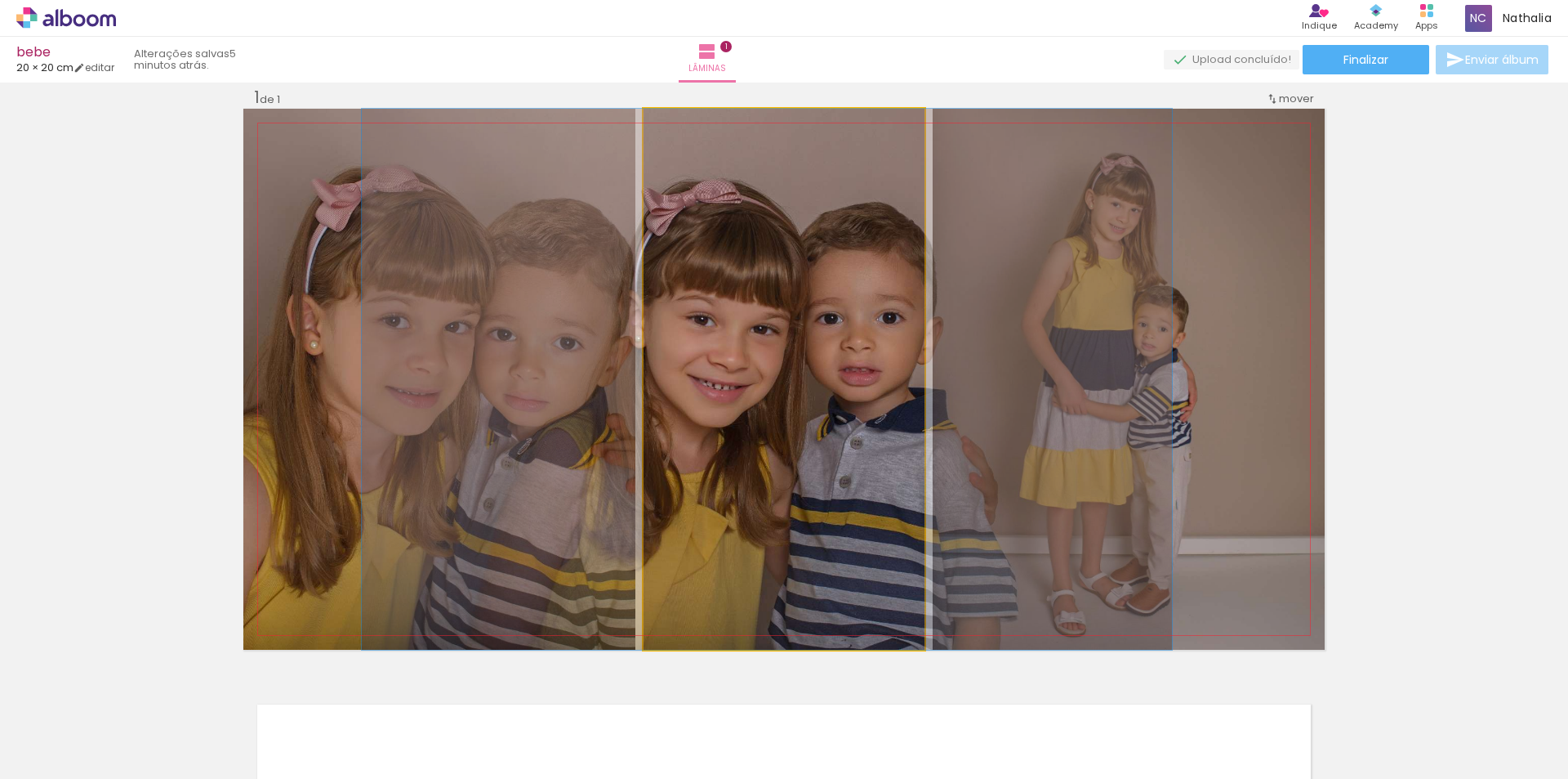
drag, startPoint x: 859, startPoint y: 374, endPoint x: 843, endPoint y: 371, distance: 16.3
click at [724, 366] on quentale-photo at bounding box center [784, 380] width 281 height 541
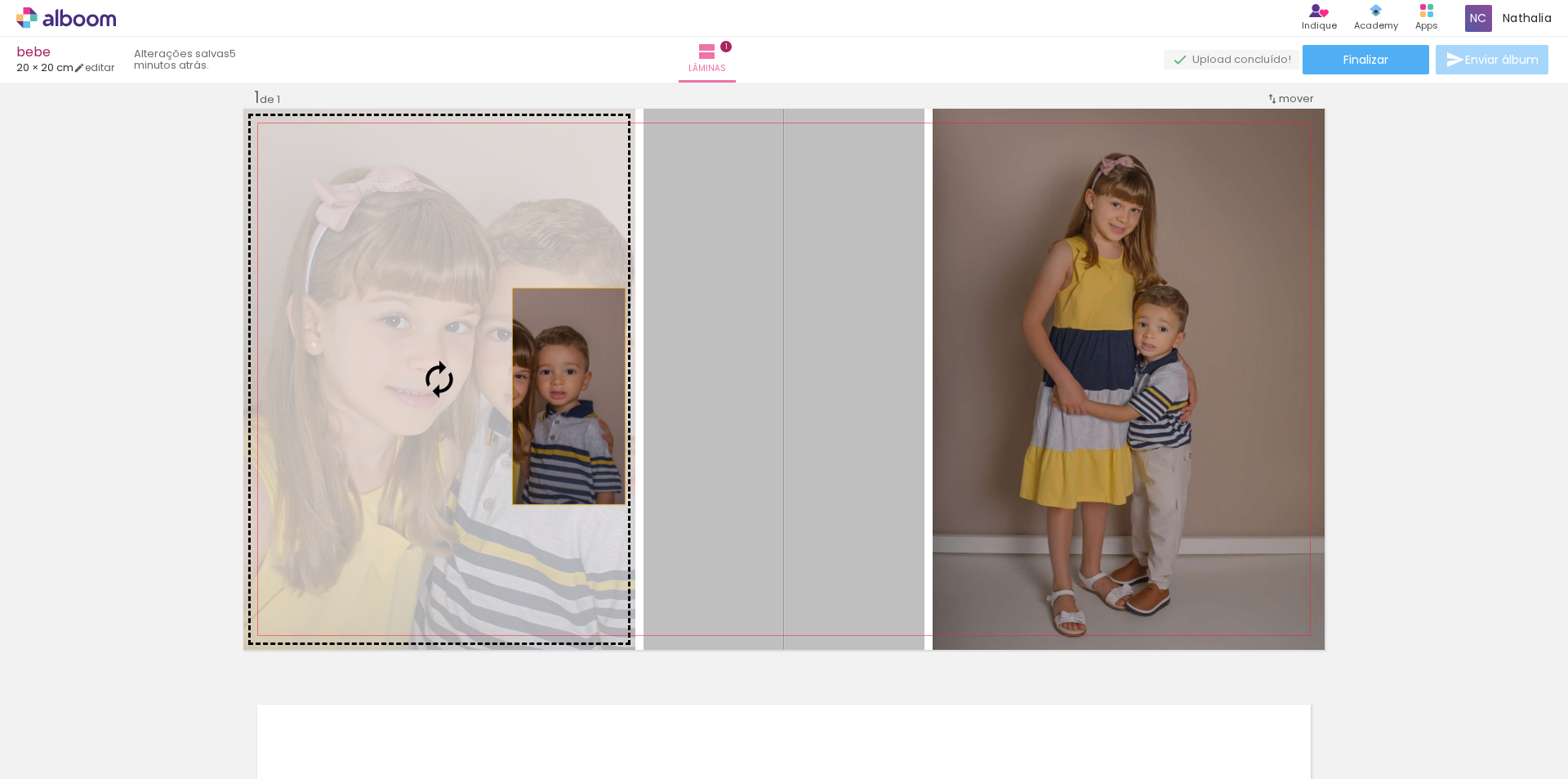
drag, startPoint x: 740, startPoint y: 385, endPoint x: 563, endPoint y: 397, distance: 177.4
click at [0, 0] on slot at bounding box center [0, 0] width 0 height 0
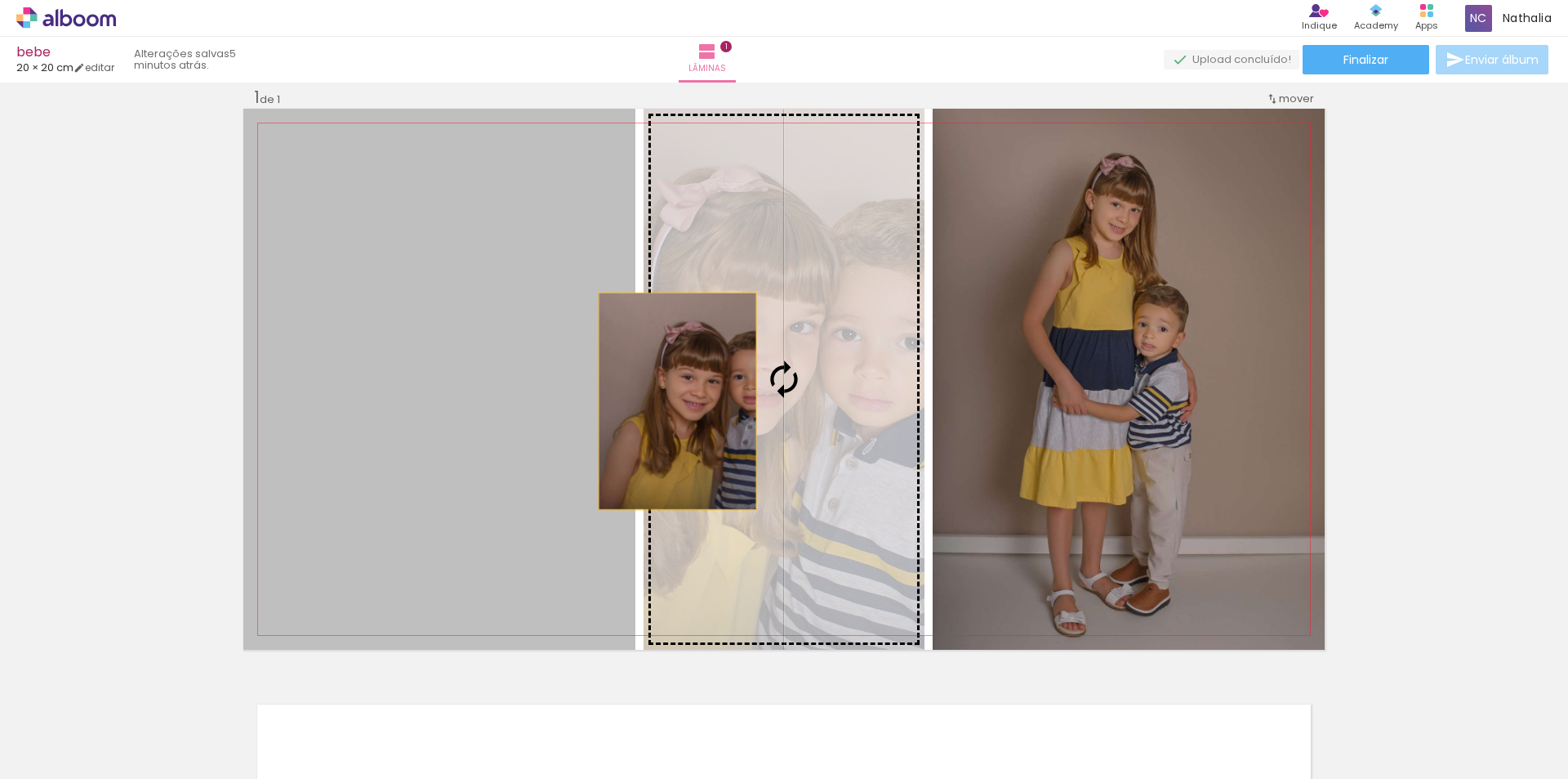
drag, startPoint x: 530, startPoint y: 401, endPoint x: 694, endPoint y: 400, distance: 164.0
click at [0, 0] on slot at bounding box center [0, 0] width 0 height 0
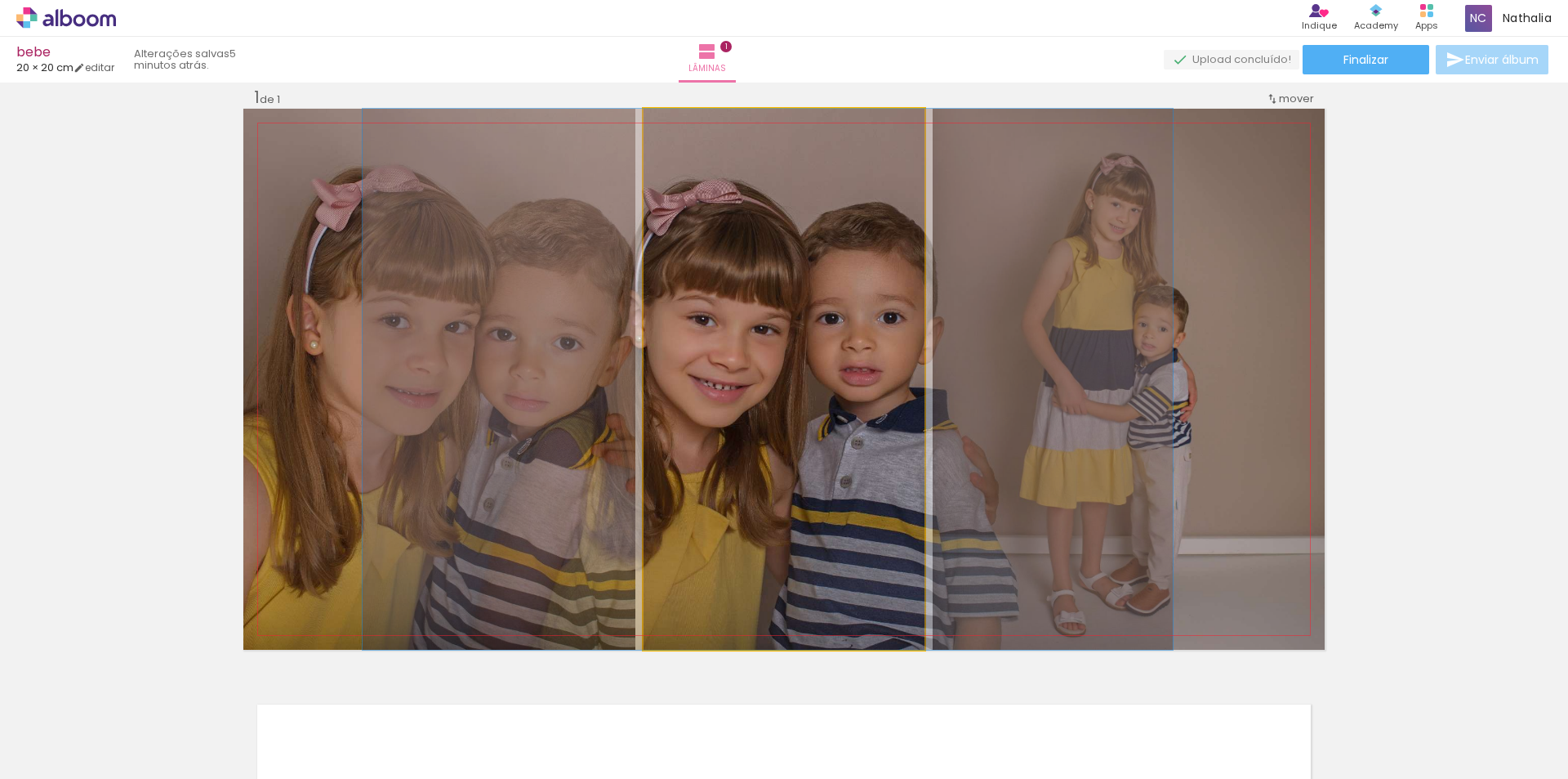
drag, startPoint x: 739, startPoint y: 410, endPoint x: 722, endPoint y: 412, distance: 17.1
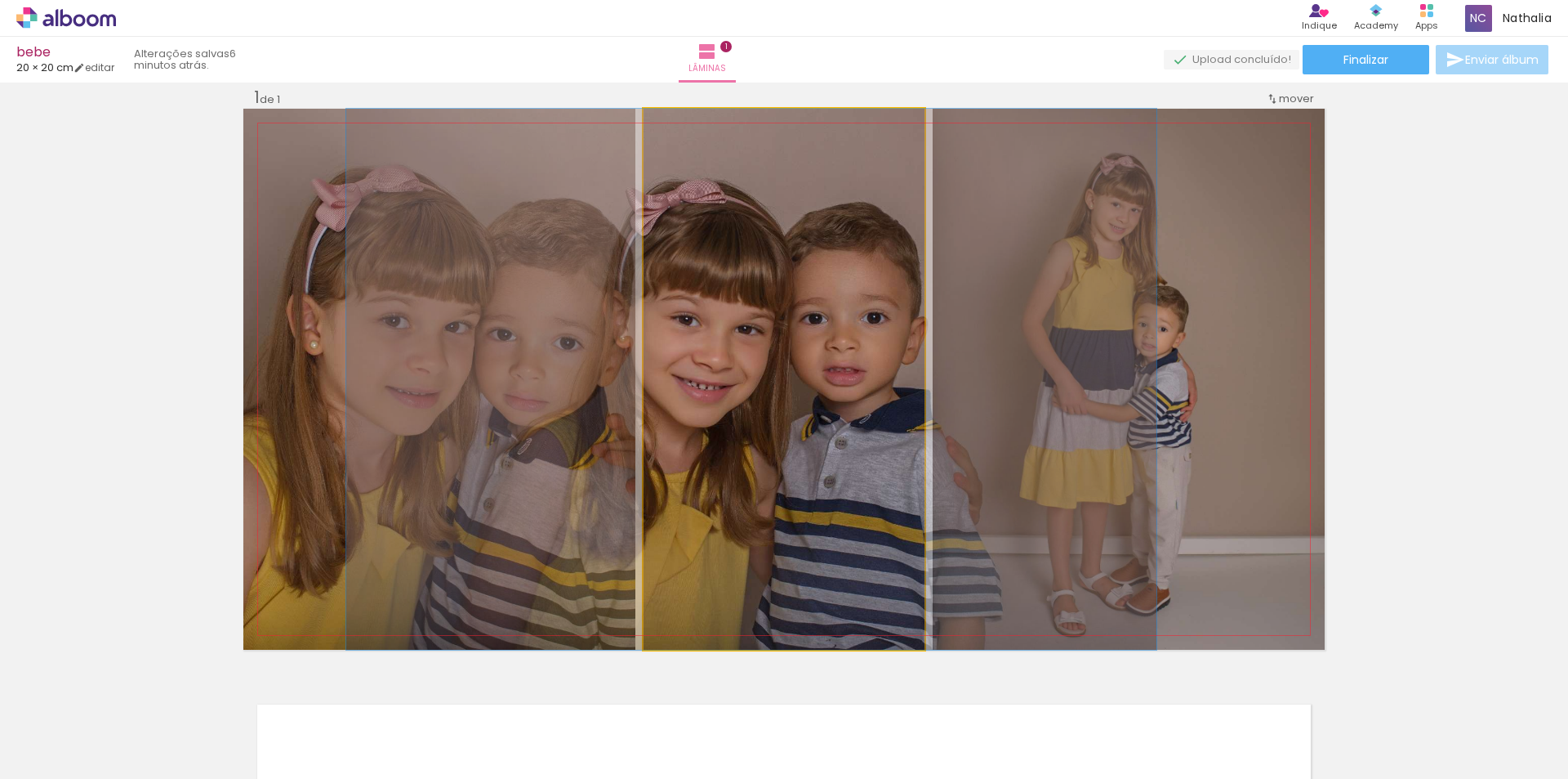
drag, startPoint x: 722, startPoint y: 413, endPoint x: 706, endPoint y: 413, distance: 16.0
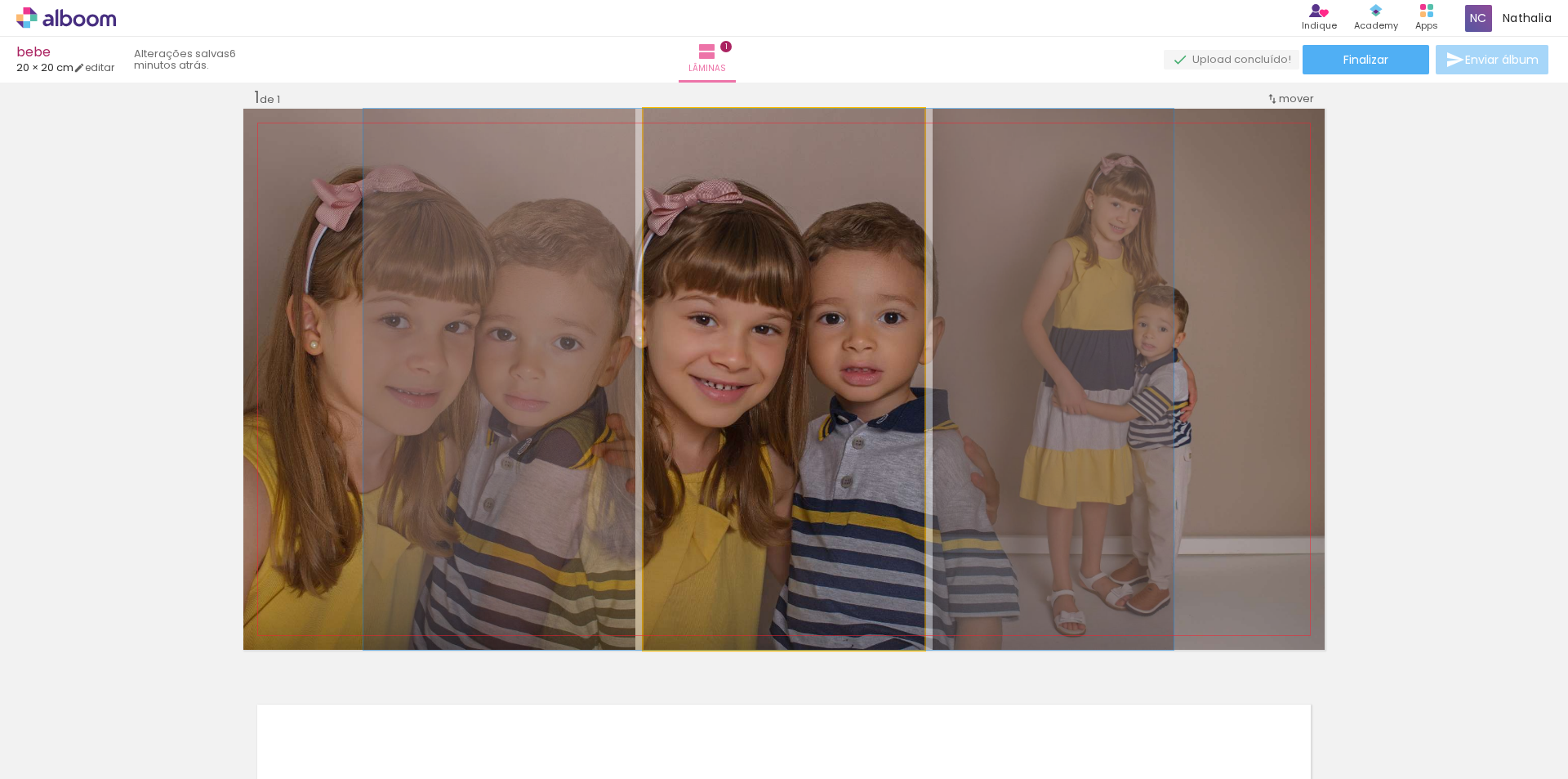
drag, startPoint x: 706, startPoint y: 413, endPoint x: 723, endPoint y: 413, distance: 17.0
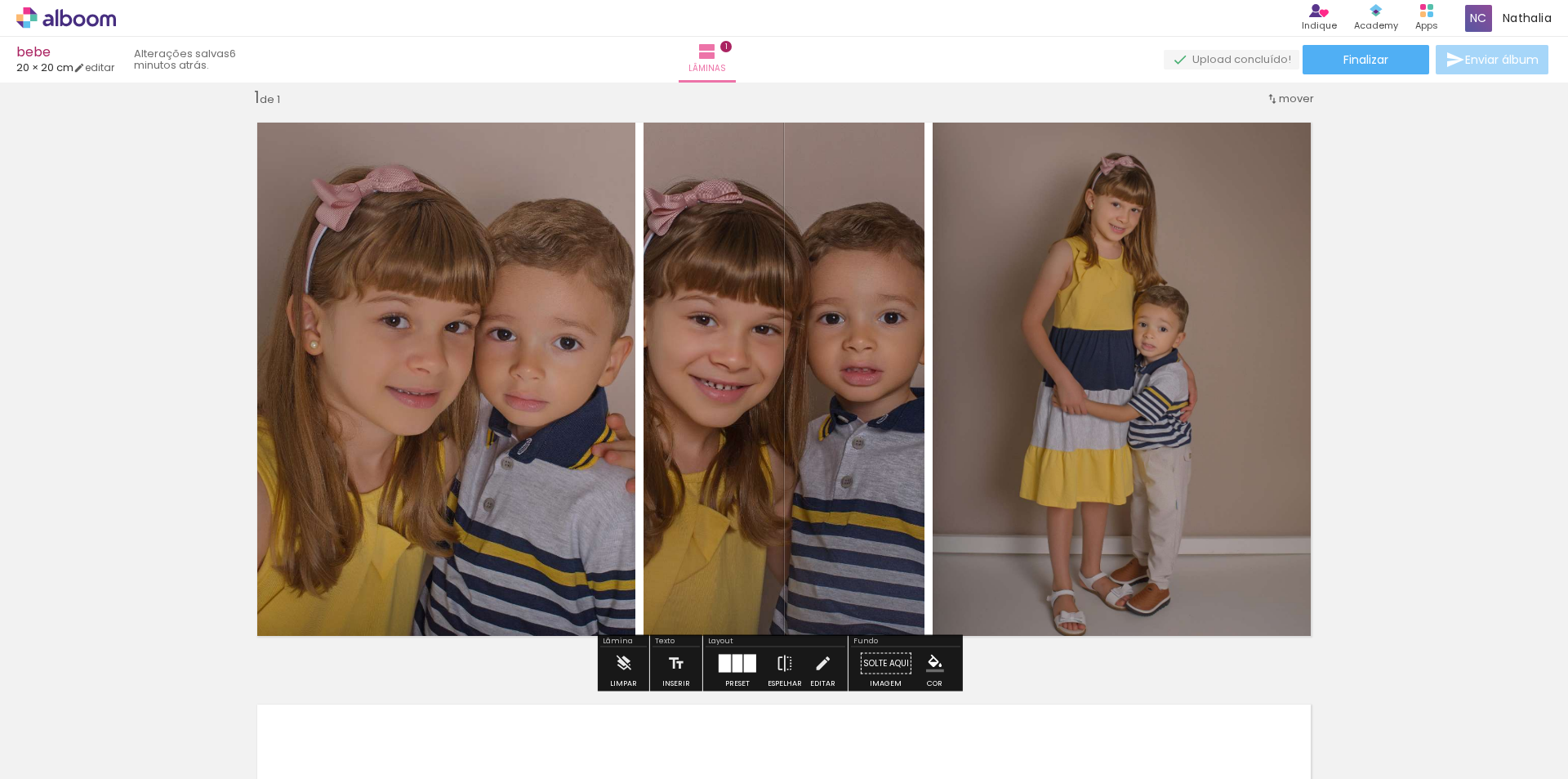
click at [733, 662] on div at bounding box center [737, 664] width 10 height 18
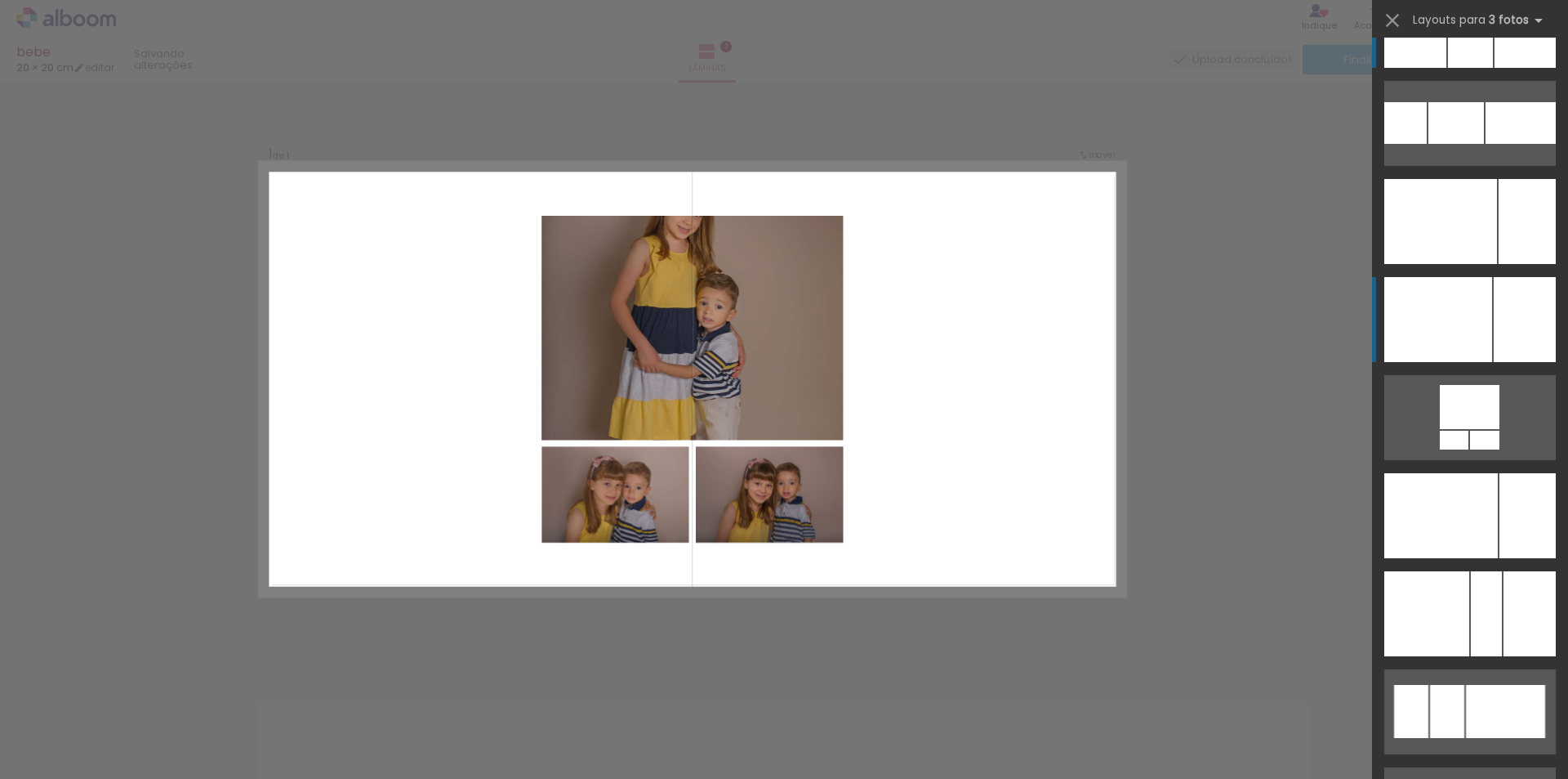
scroll to position [4299, 0]
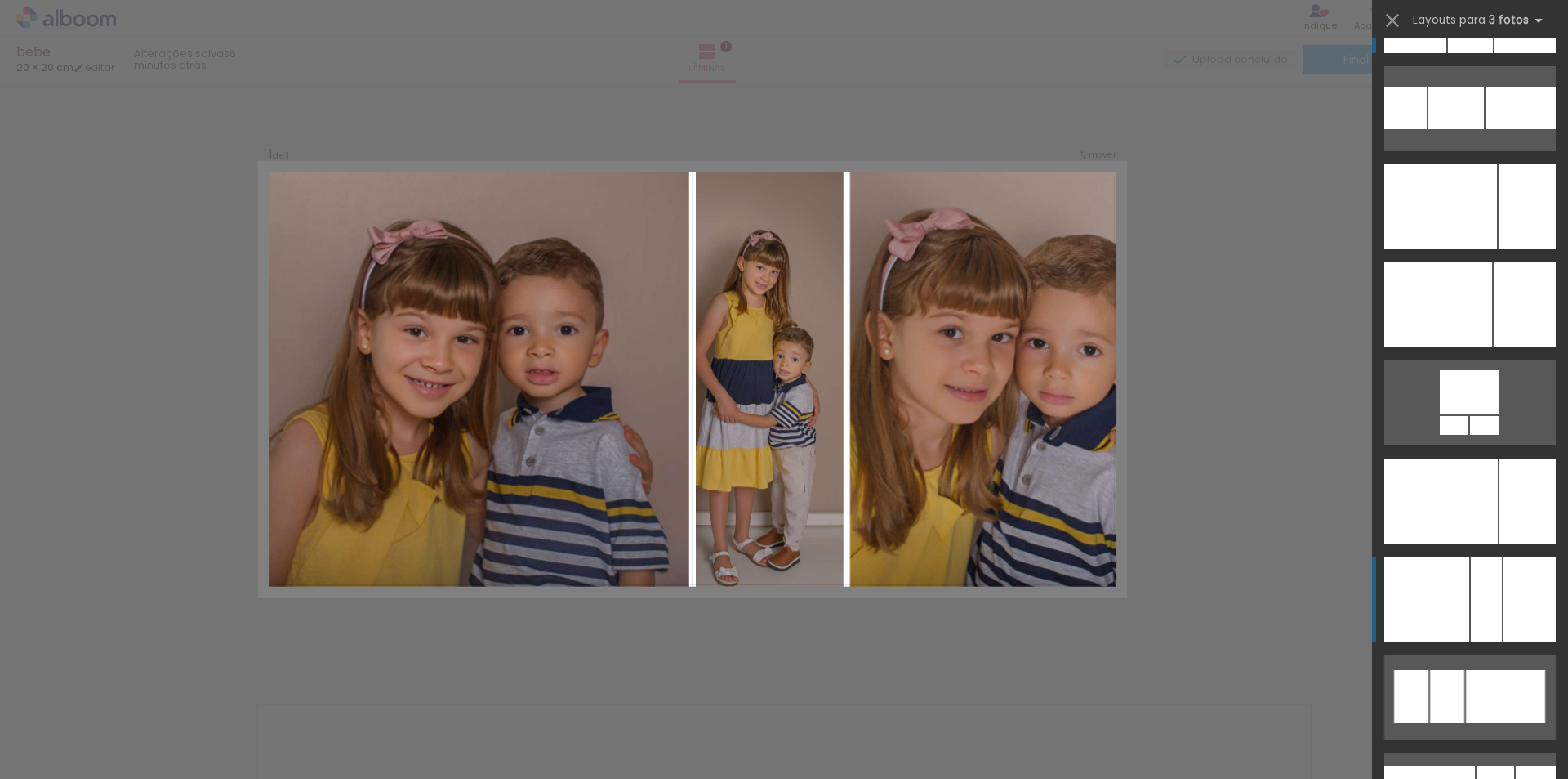
click at [1475, 53] on div at bounding box center [1470, 11] width 45 height 85
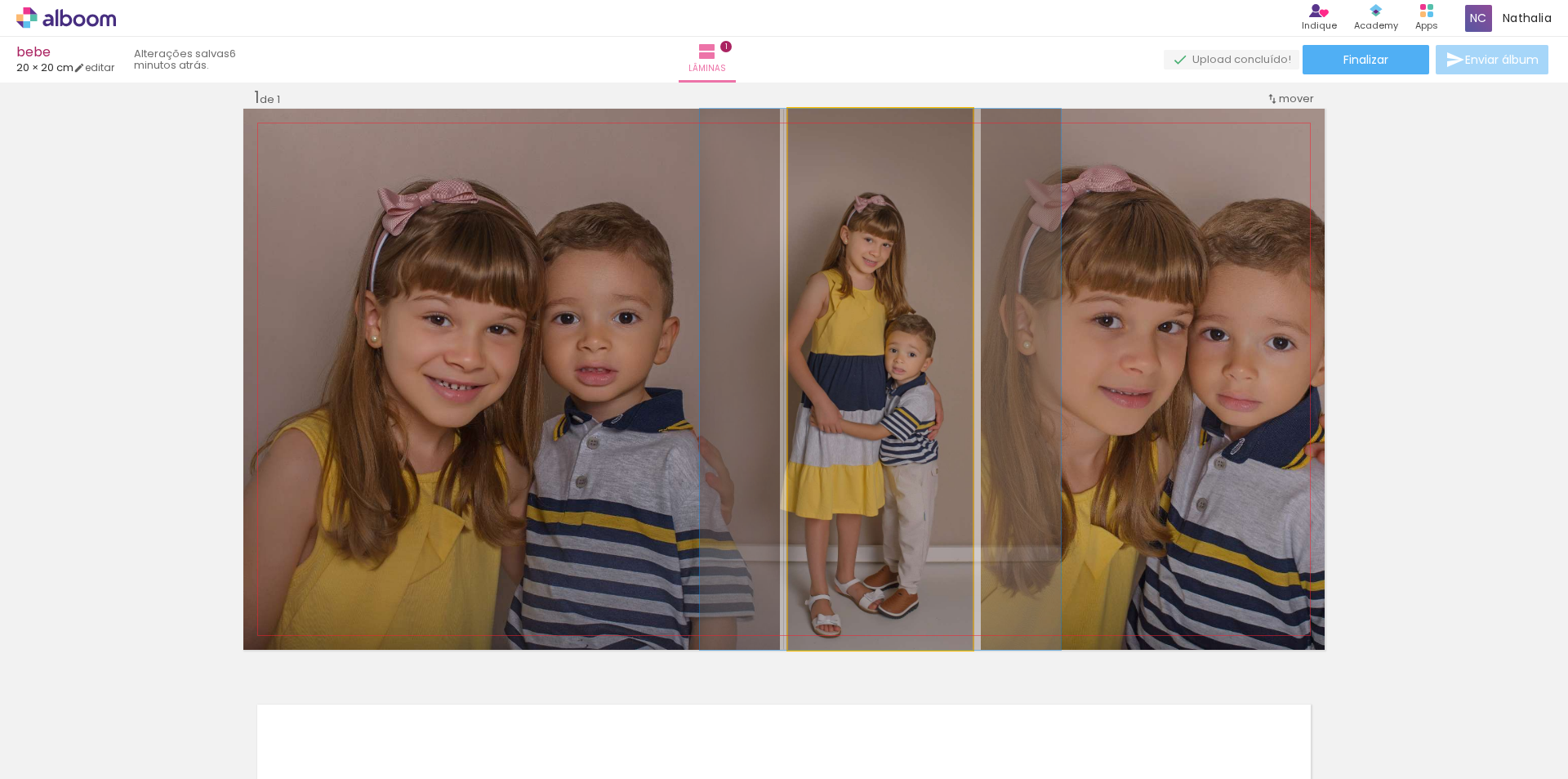
click at [909, 409] on quentale-photo at bounding box center [881, 380] width 184 height 541
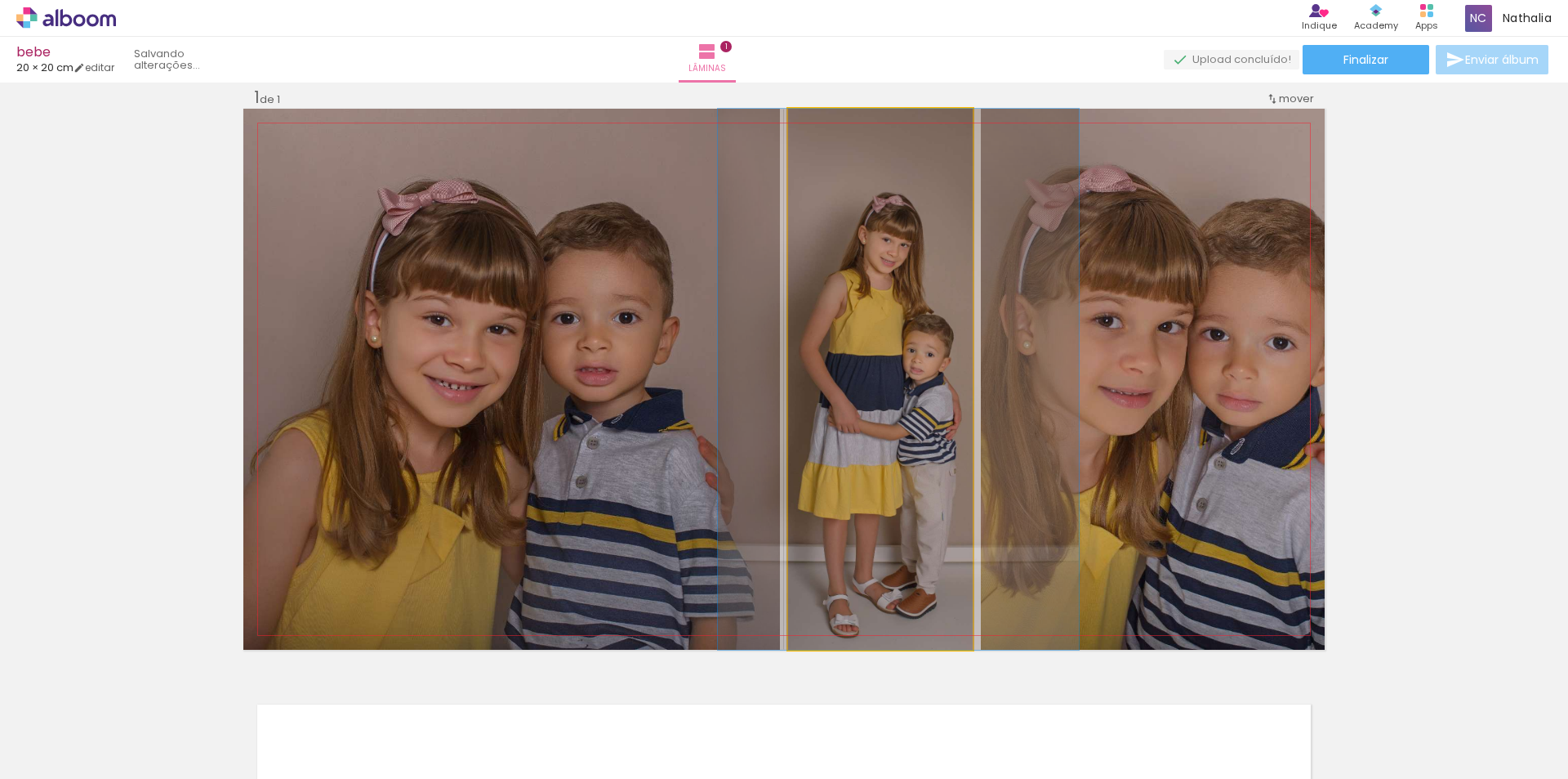
drag, startPoint x: 905, startPoint y: 424, endPoint x: 922, endPoint y: 409, distance: 22.7
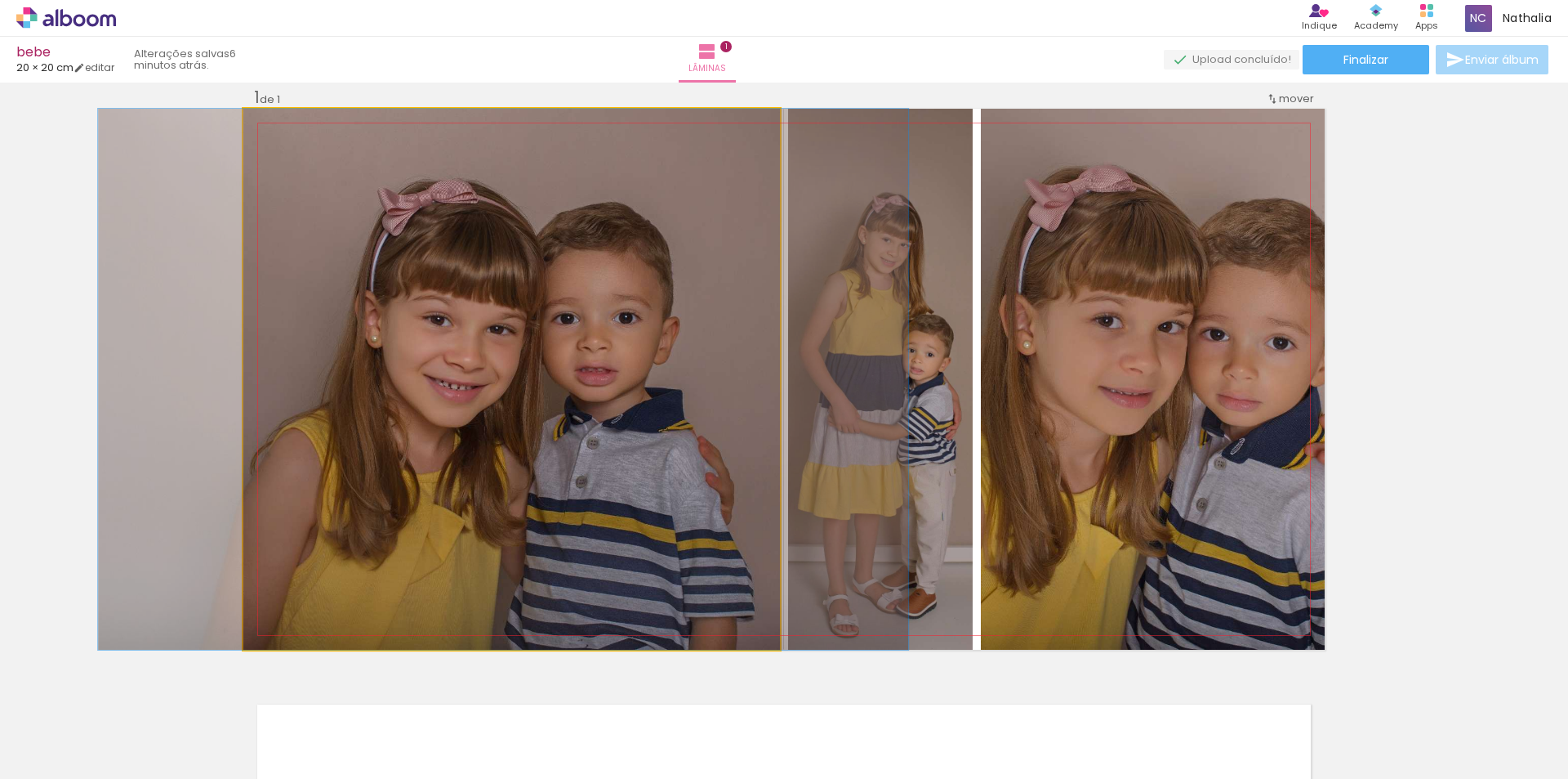
click at [655, 460] on quentale-photo at bounding box center [511, 380] width 537 height 541
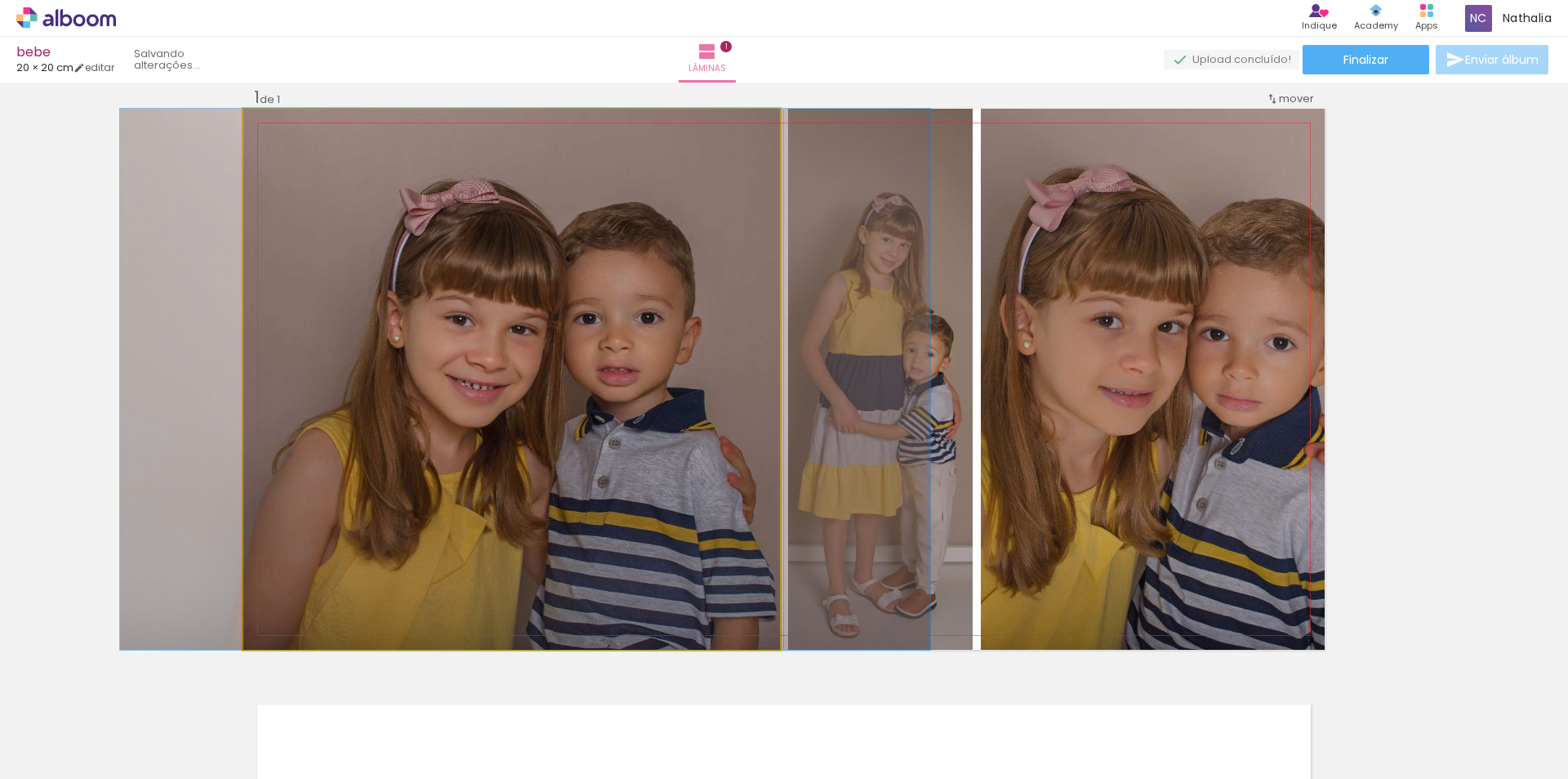
drag, startPoint x: 655, startPoint y: 460, endPoint x: 677, endPoint y: 456, distance: 22.4
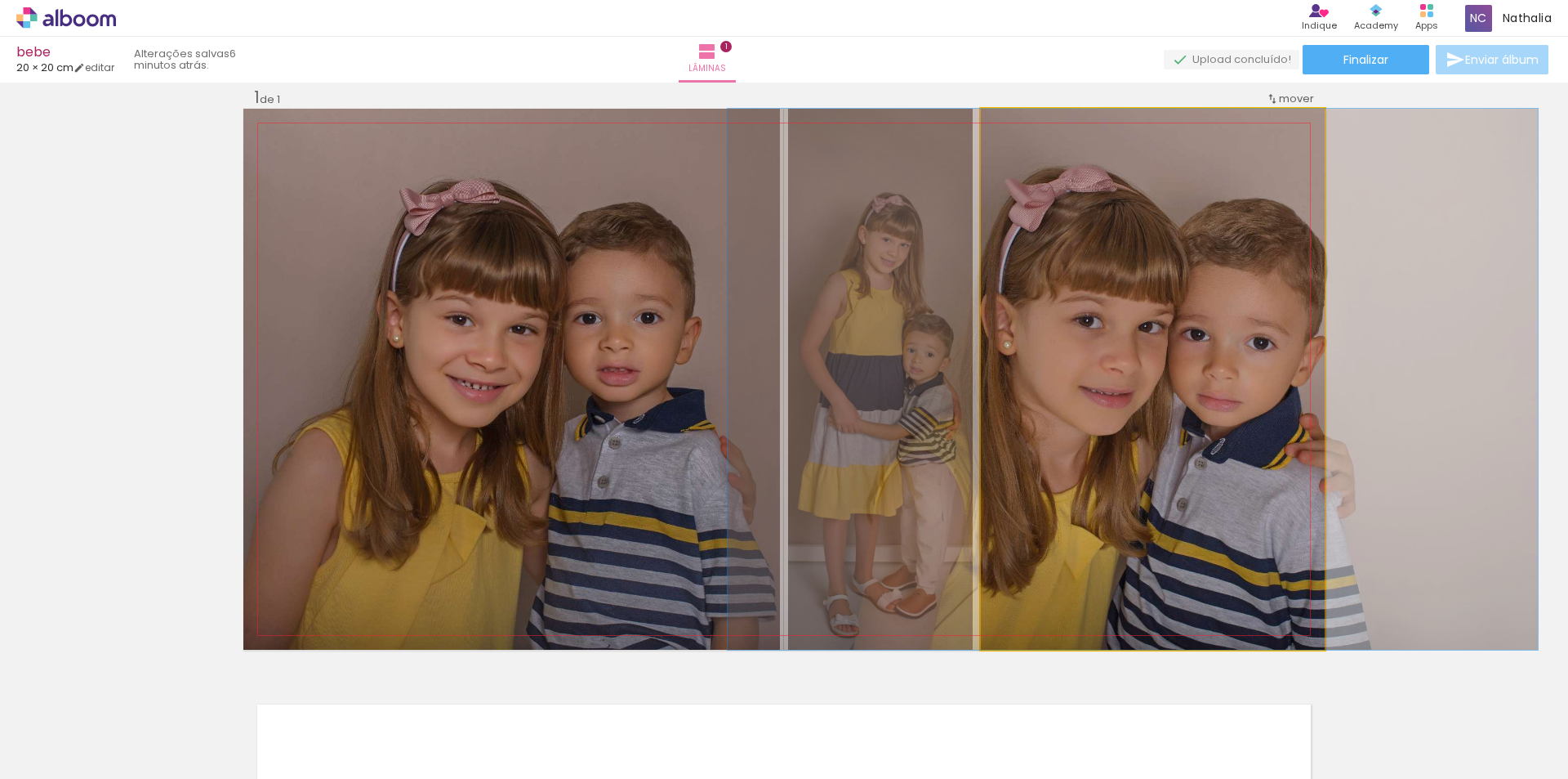
drag, startPoint x: 1138, startPoint y: 418, endPoint x: 1118, endPoint y: 415, distance: 20.2
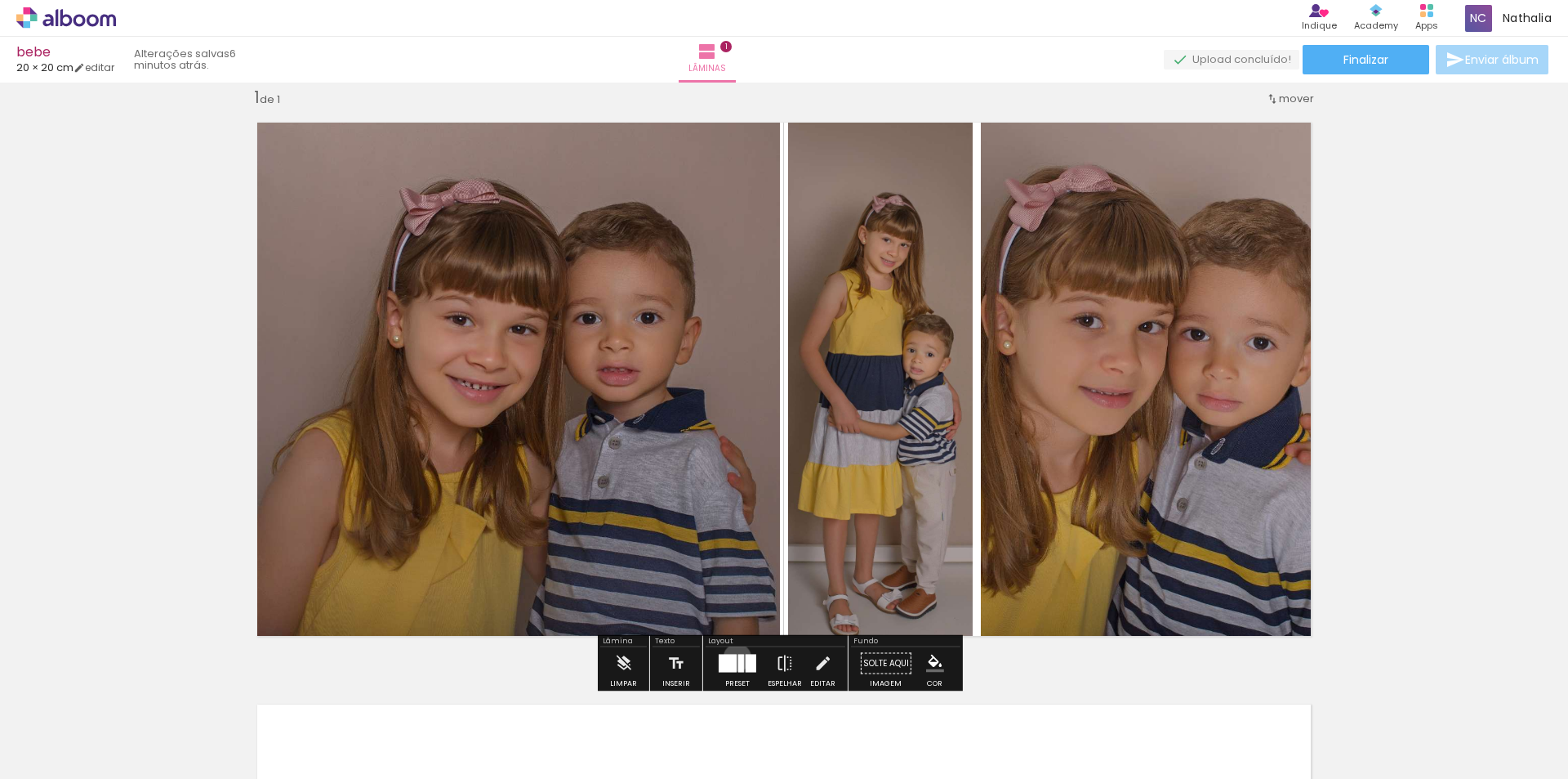
click at [733, 657] on quentale-layouter at bounding box center [738, 664] width 37 height 18
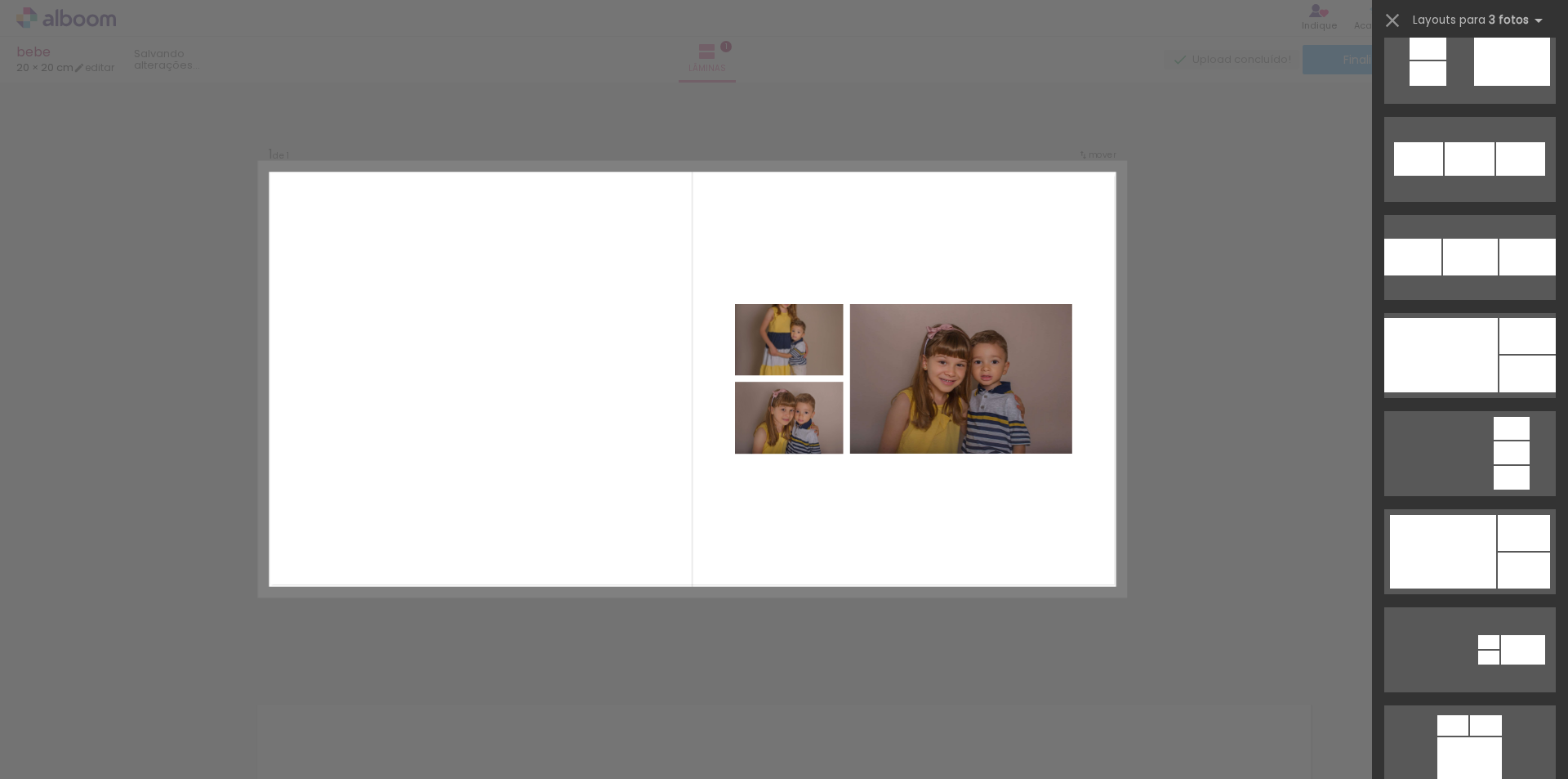
scroll to position [10525, 0]
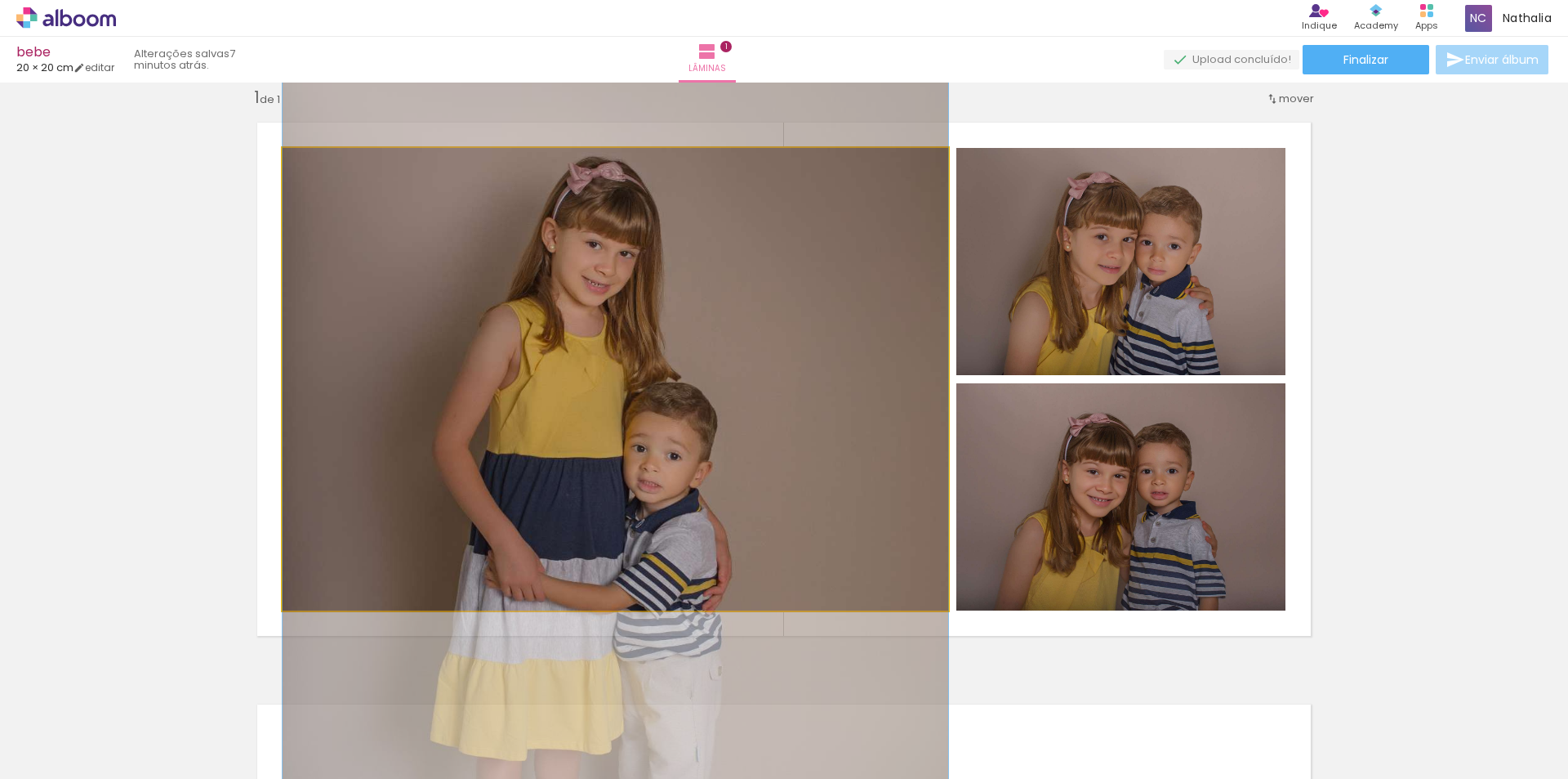
drag, startPoint x: 780, startPoint y: 384, endPoint x: 785, endPoint y: 507, distance: 123.1
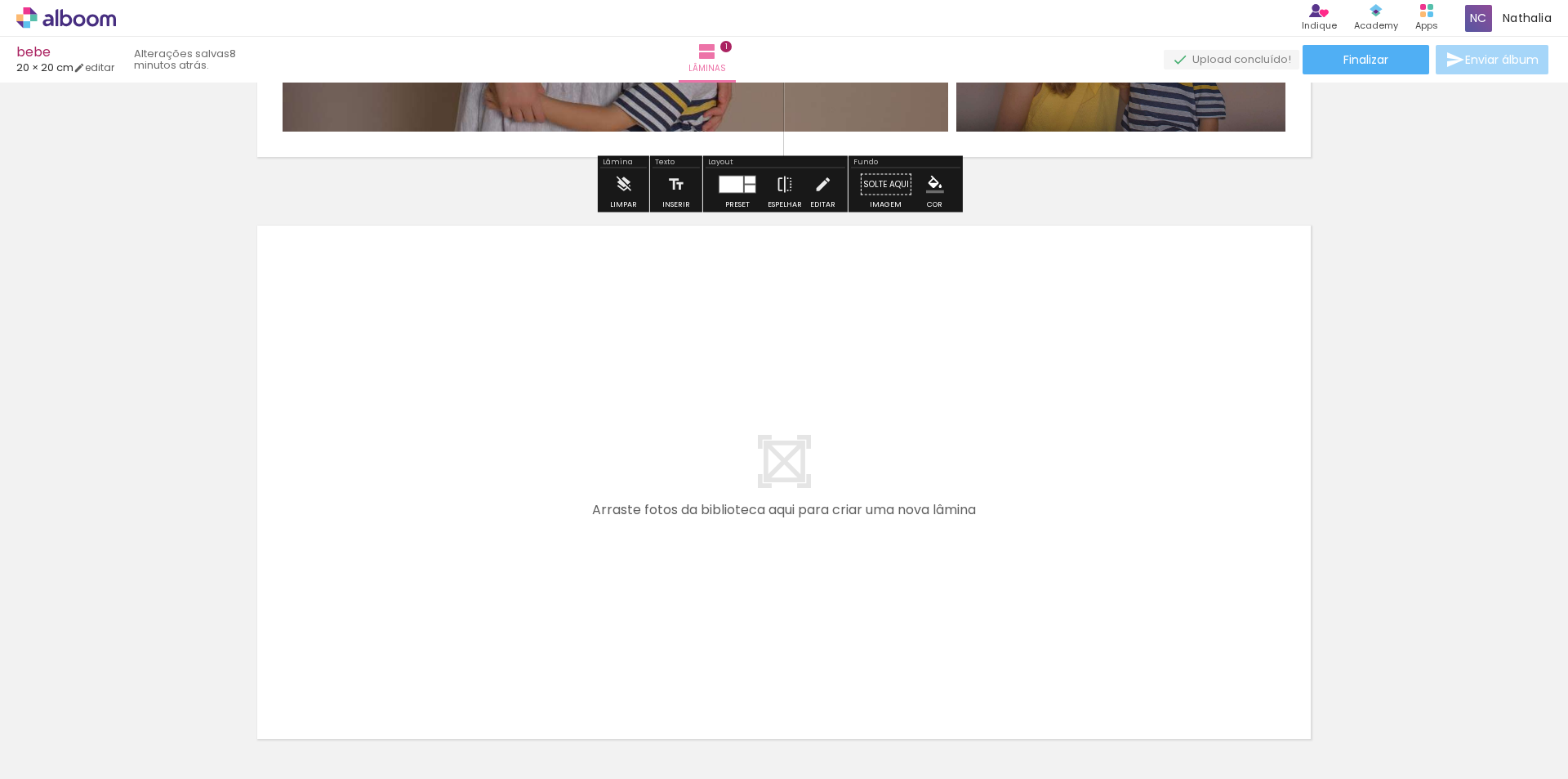
scroll to position [512, 0]
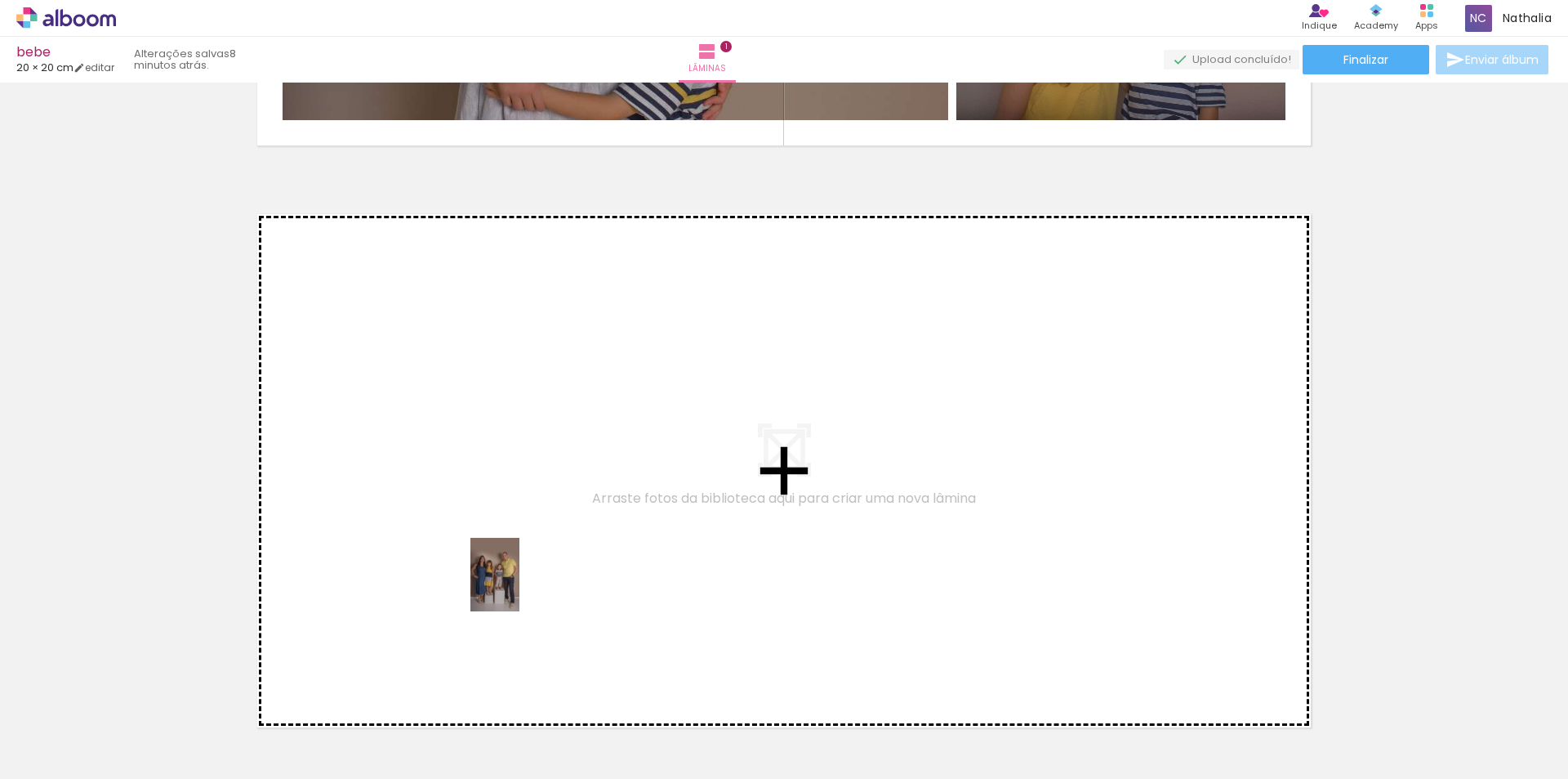
drag, startPoint x: 453, startPoint y: 735, endPoint x: 527, endPoint y: 552, distance: 197.4
click at [527, 552] on quentale-workspace at bounding box center [784, 390] width 1568 height 779
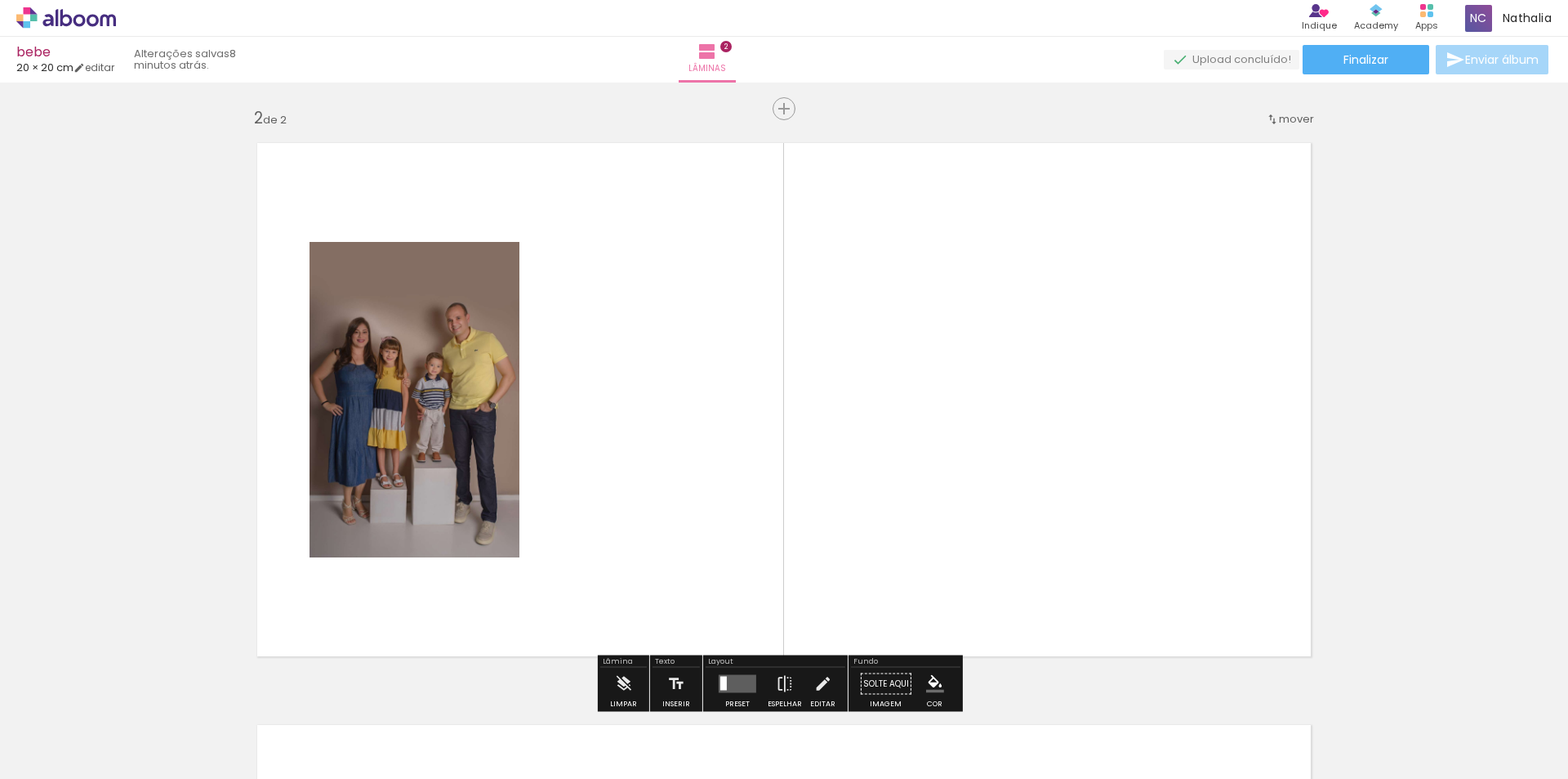
scroll to position [603, 0]
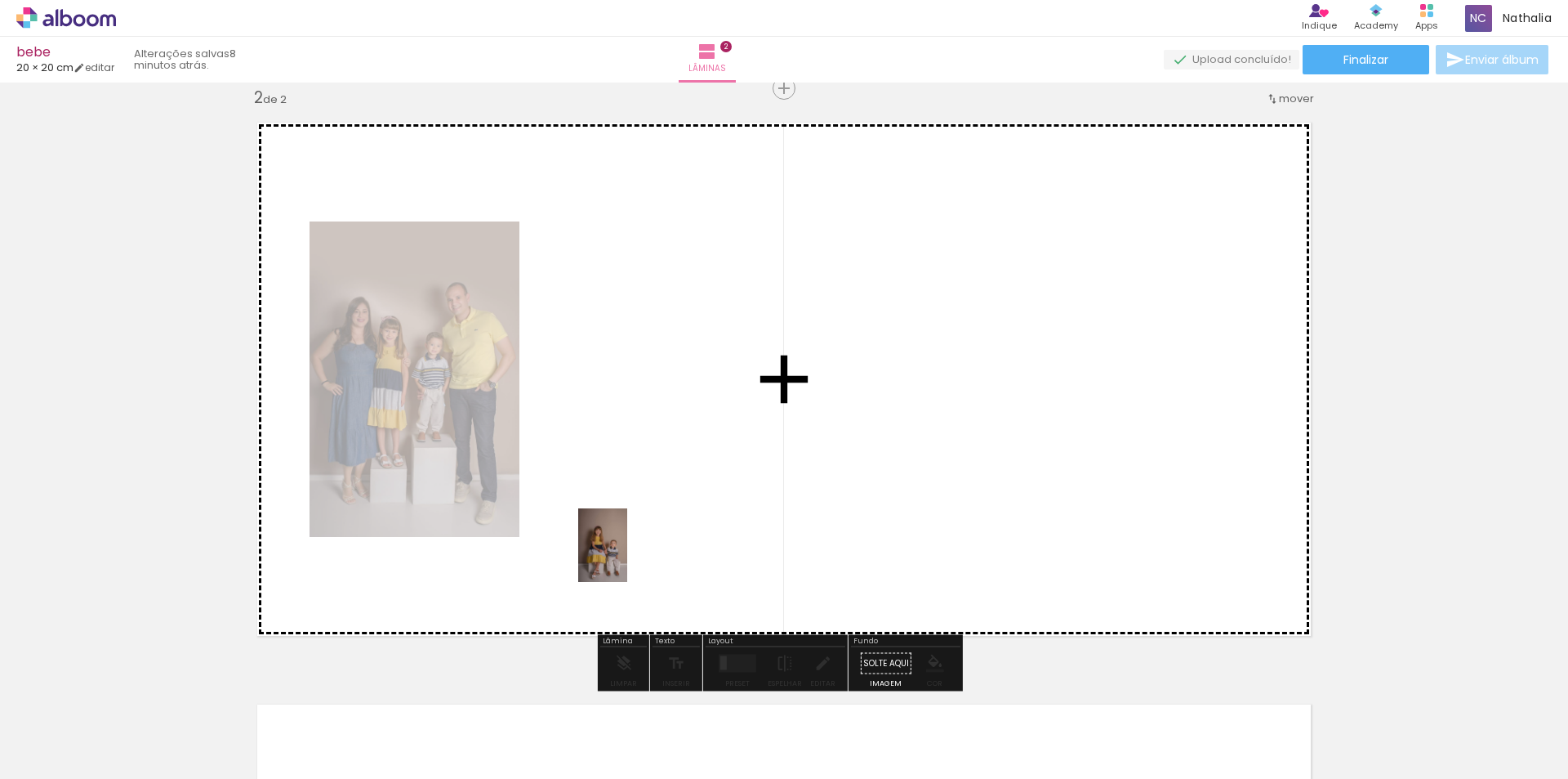
drag, startPoint x: 545, startPoint y: 741, endPoint x: 647, endPoint y: 606, distance: 169.2
click at [646, 511] on quentale-workspace at bounding box center [784, 390] width 1568 height 779
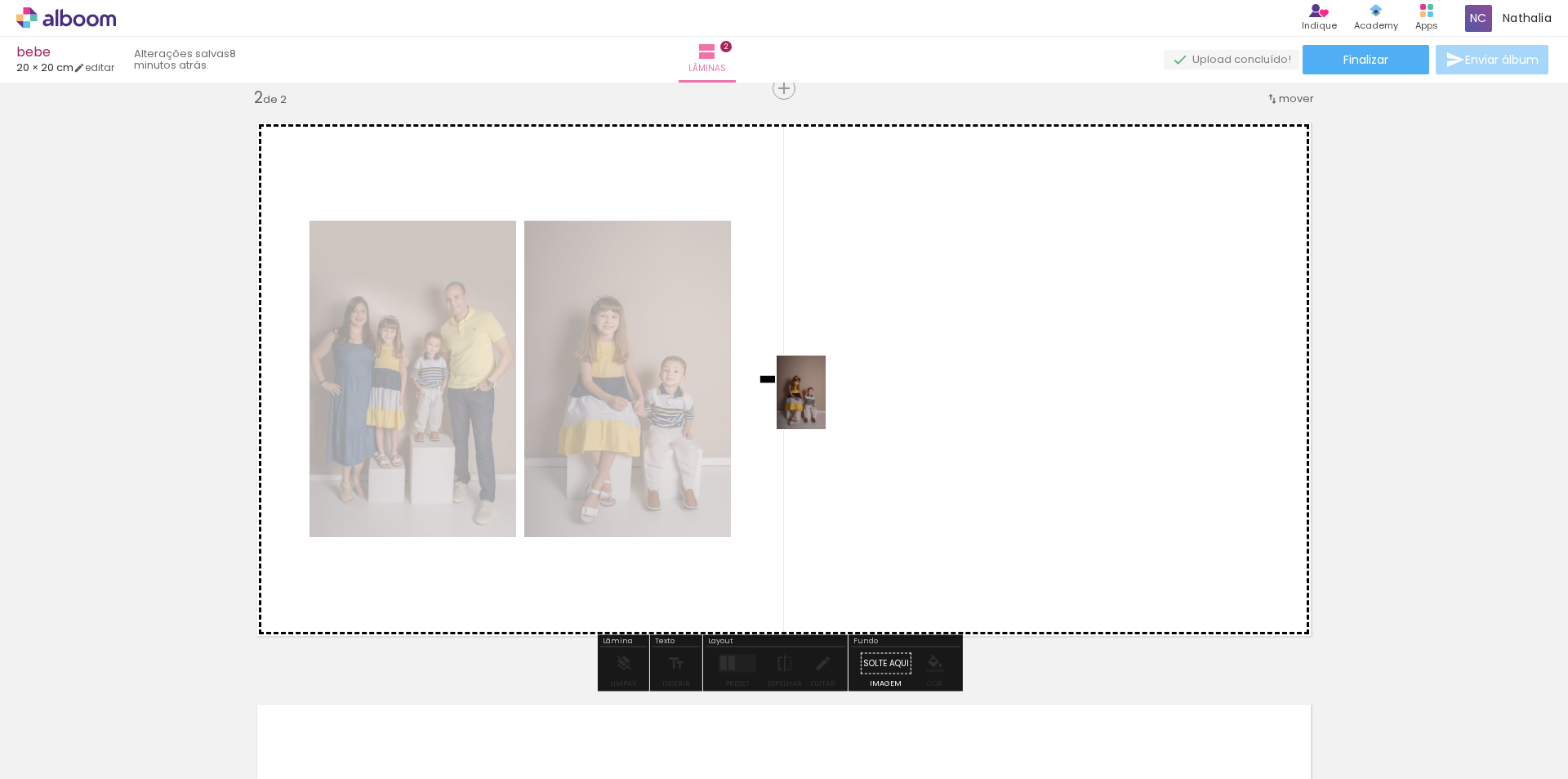
drag, startPoint x: 628, startPoint y: 739, endPoint x: 826, endPoint y: 405, distance: 388.3
click at [826, 405] on quentale-workspace at bounding box center [784, 390] width 1568 height 779
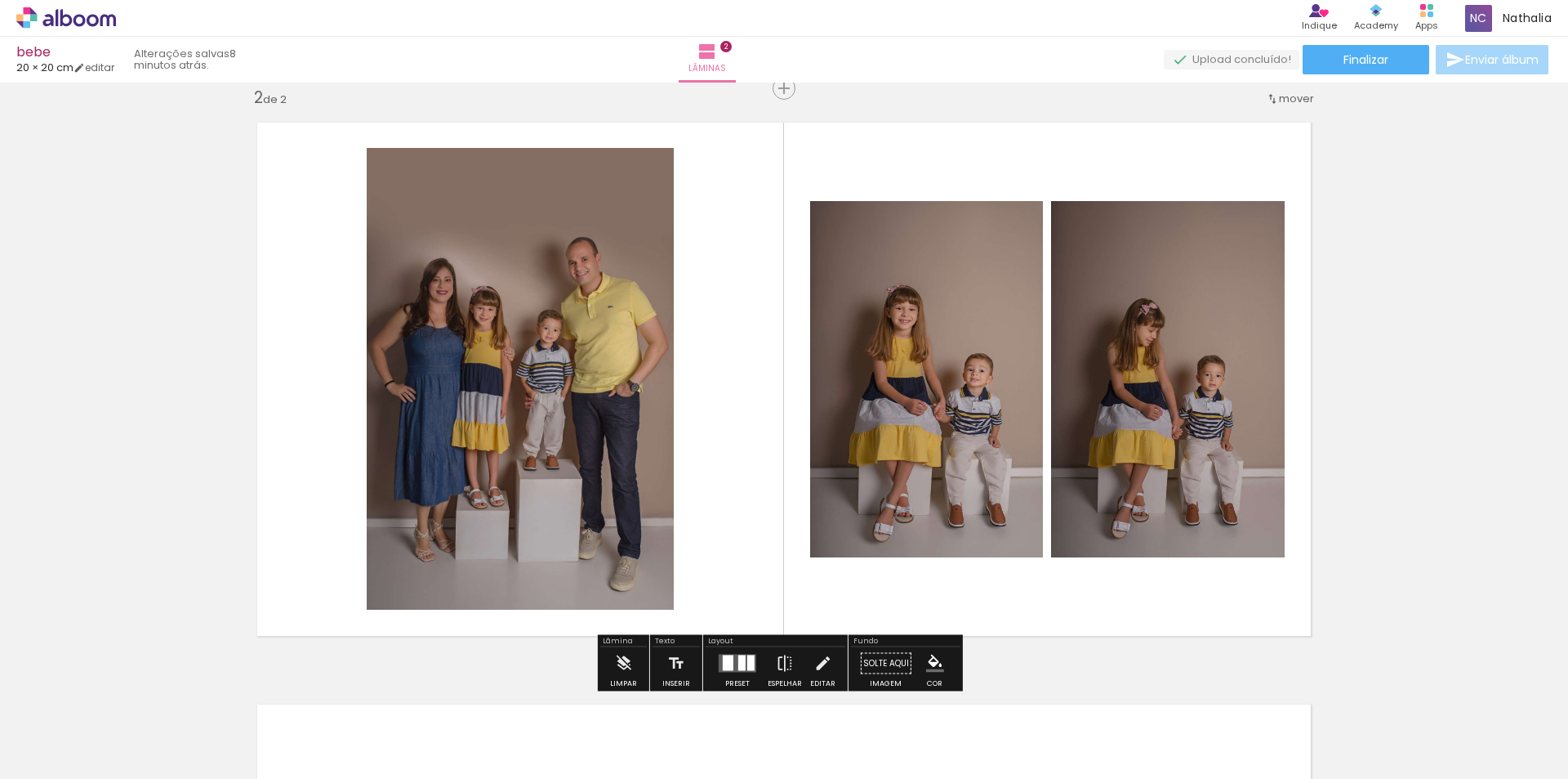
click at [730, 660] on quentale-layouter at bounding box center [738, 664] width 37 height 18
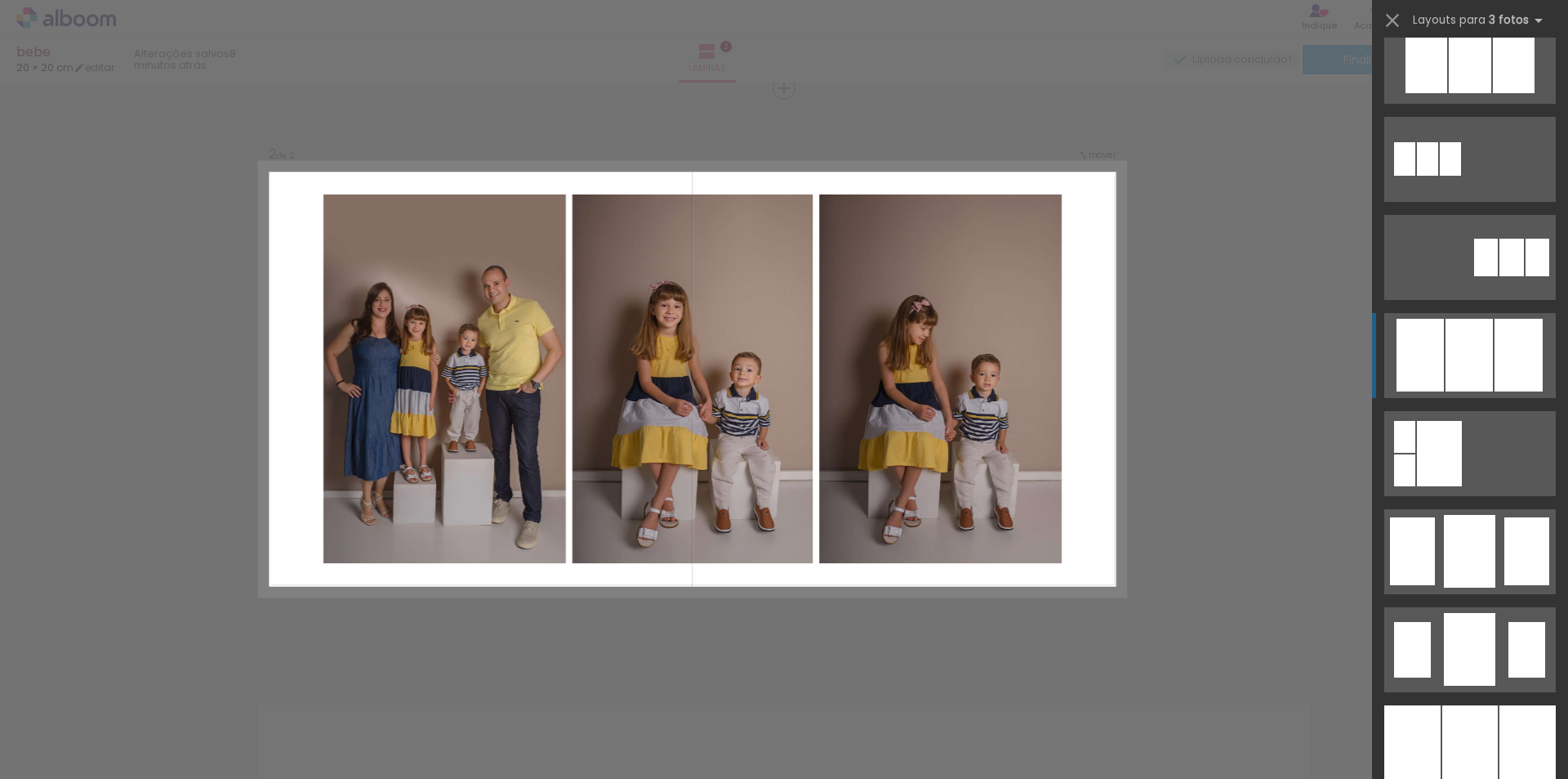
scroll to position [817, 0]
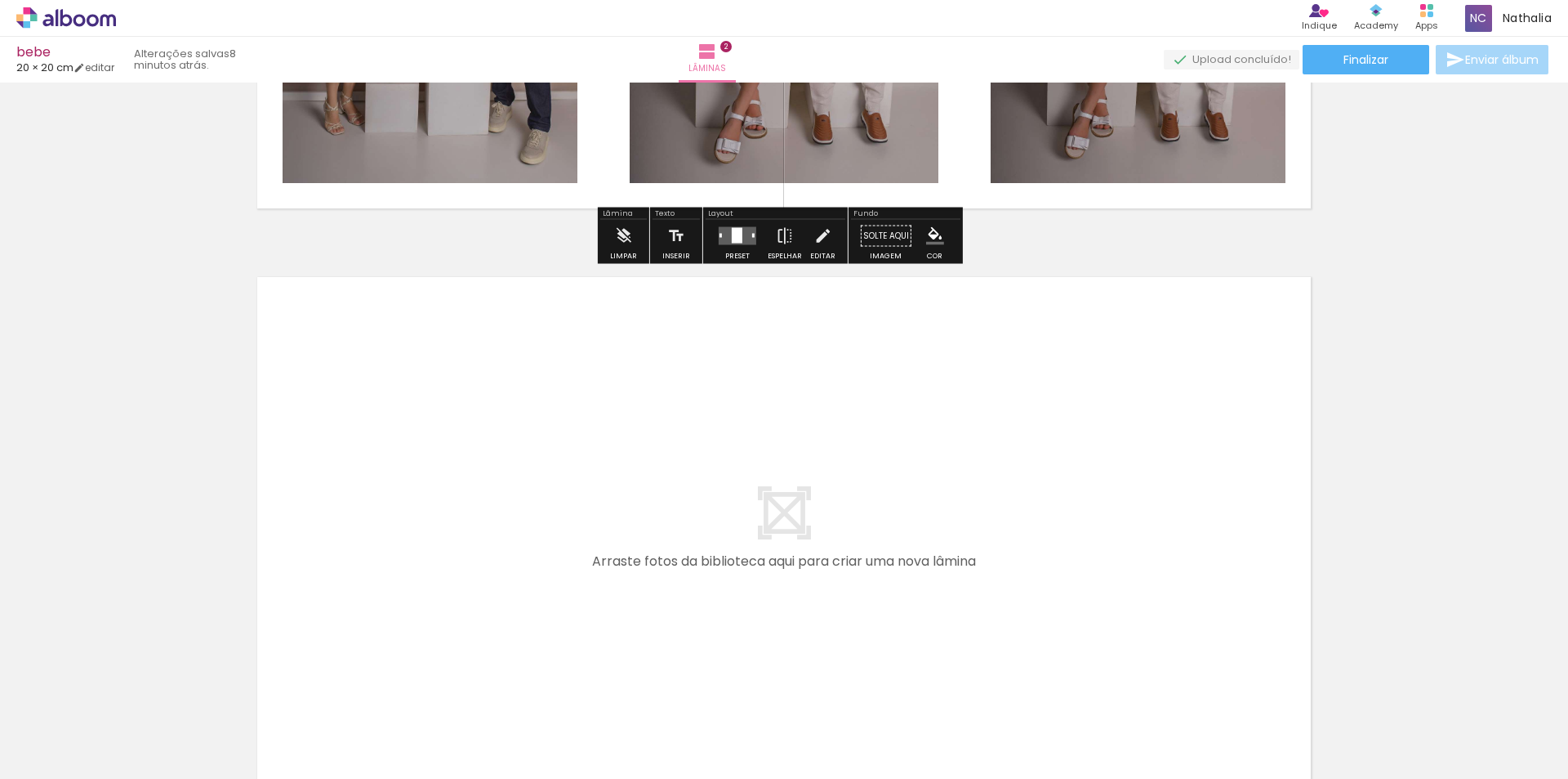
scroll to position [1093, 0]
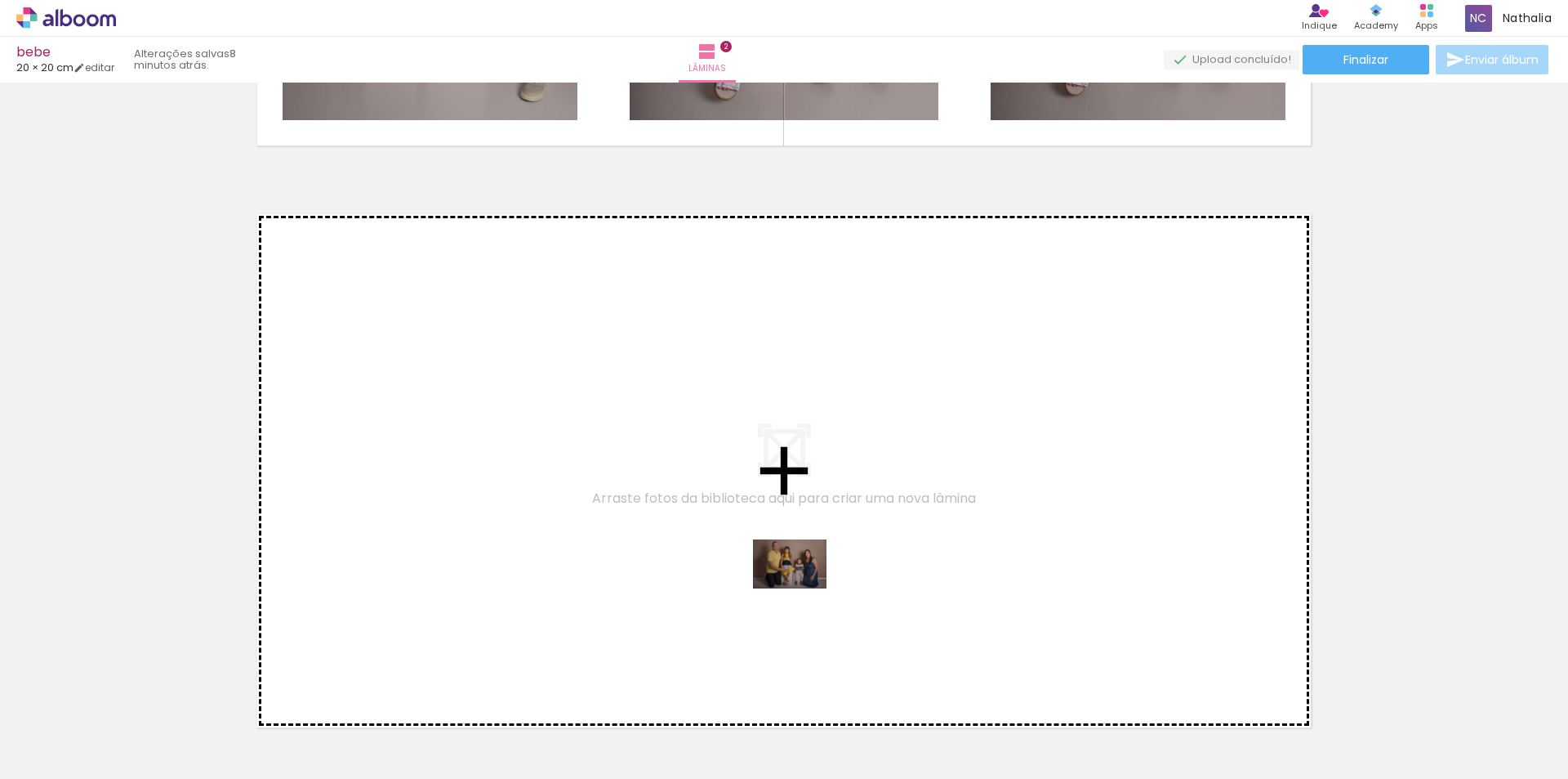
drag, startPoint x: 725, startPoint y: 732, endPoint x: 803, endPoint y: 587, distance: 164.6
click at [803, 587] on quentale-workspace at bounding box center [784, 390] width 1568 height 779
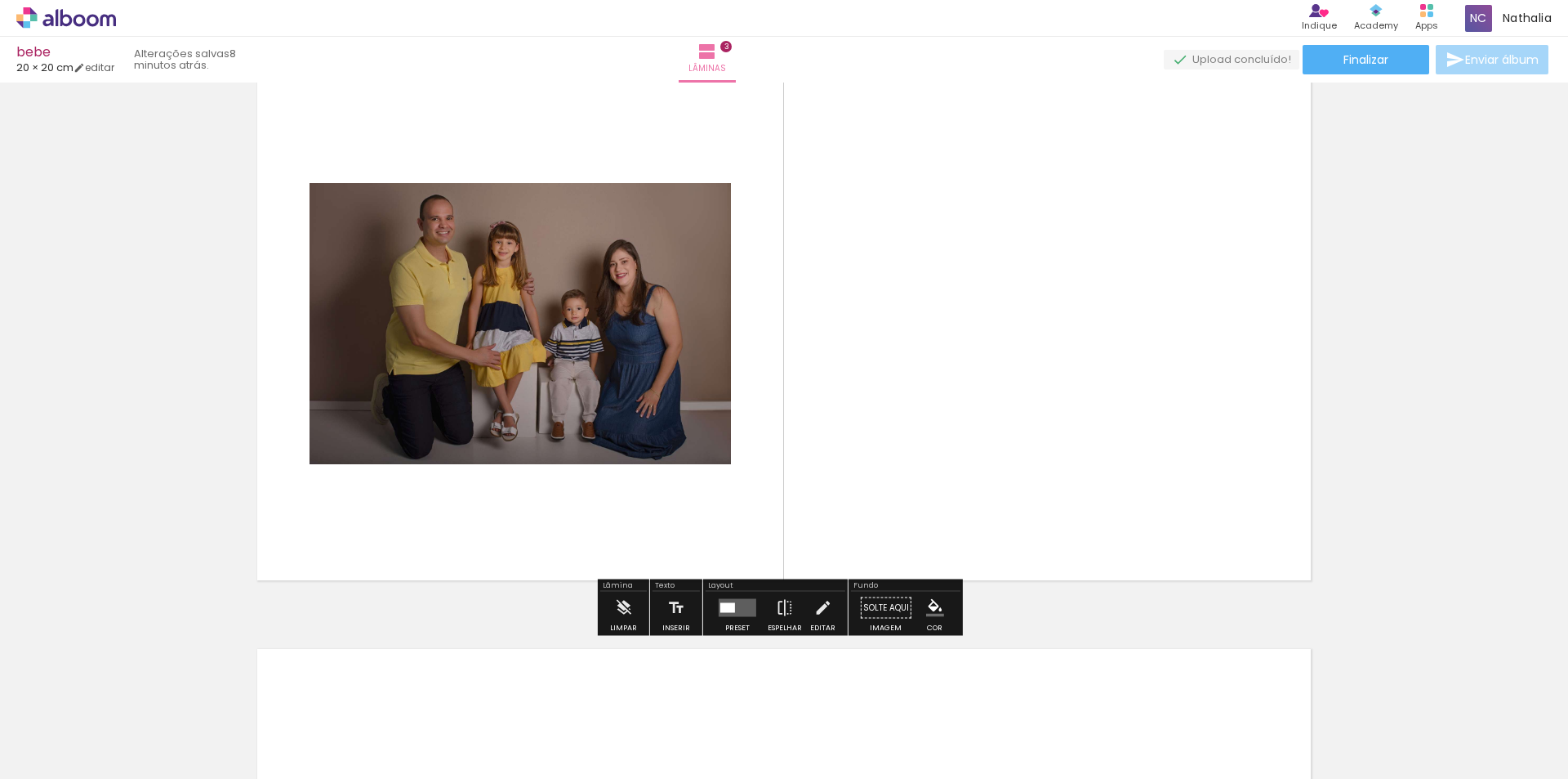
scroll to position [1267, 0]
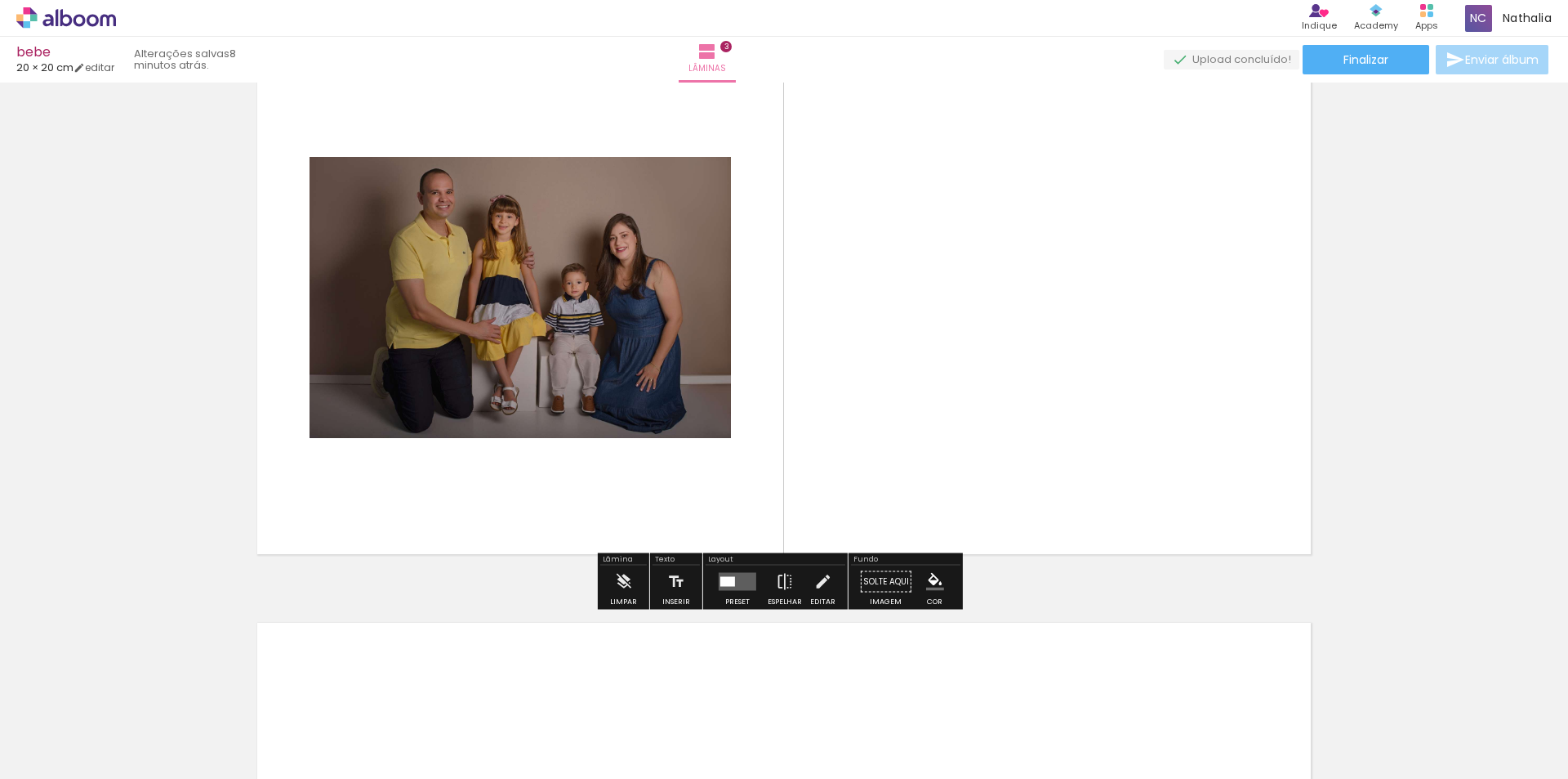
click at [737, 574] on quentale-layouter at bounding box center [738, 582] width 37 height 18
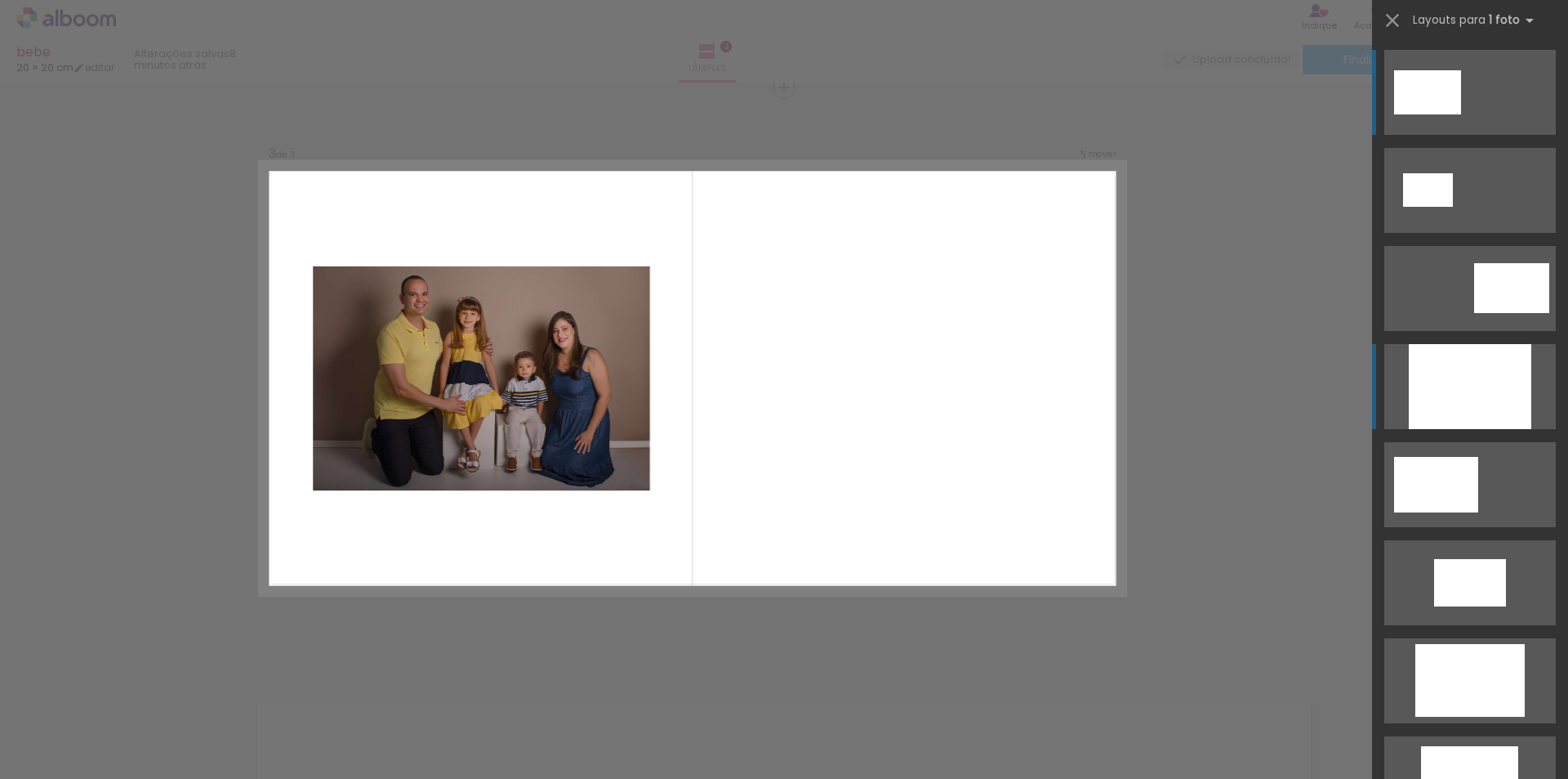
scroll to position [1185, 0]
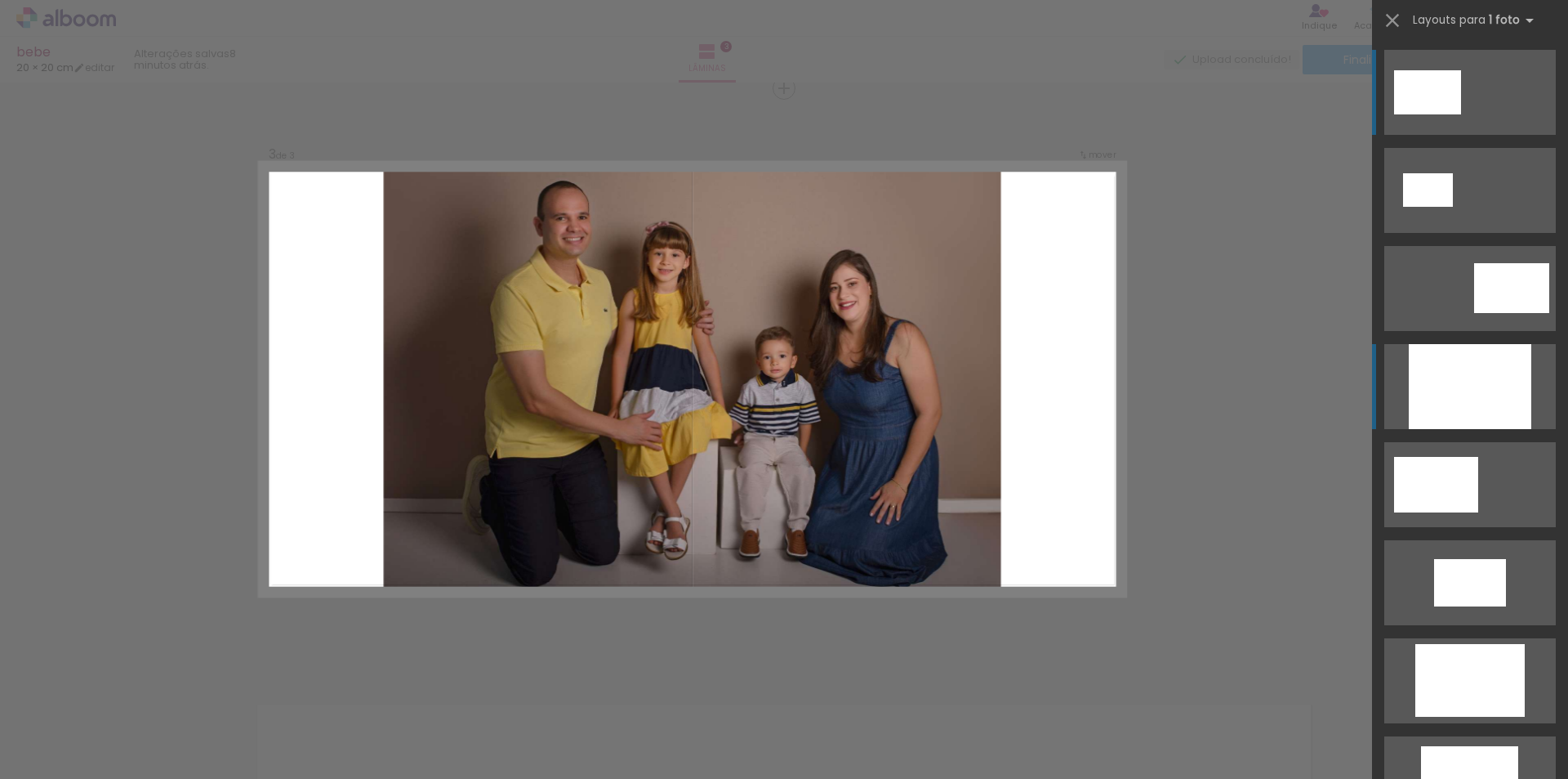
click at [1461, 384] on div at bounding box center [1470, 387] width 122 height 85
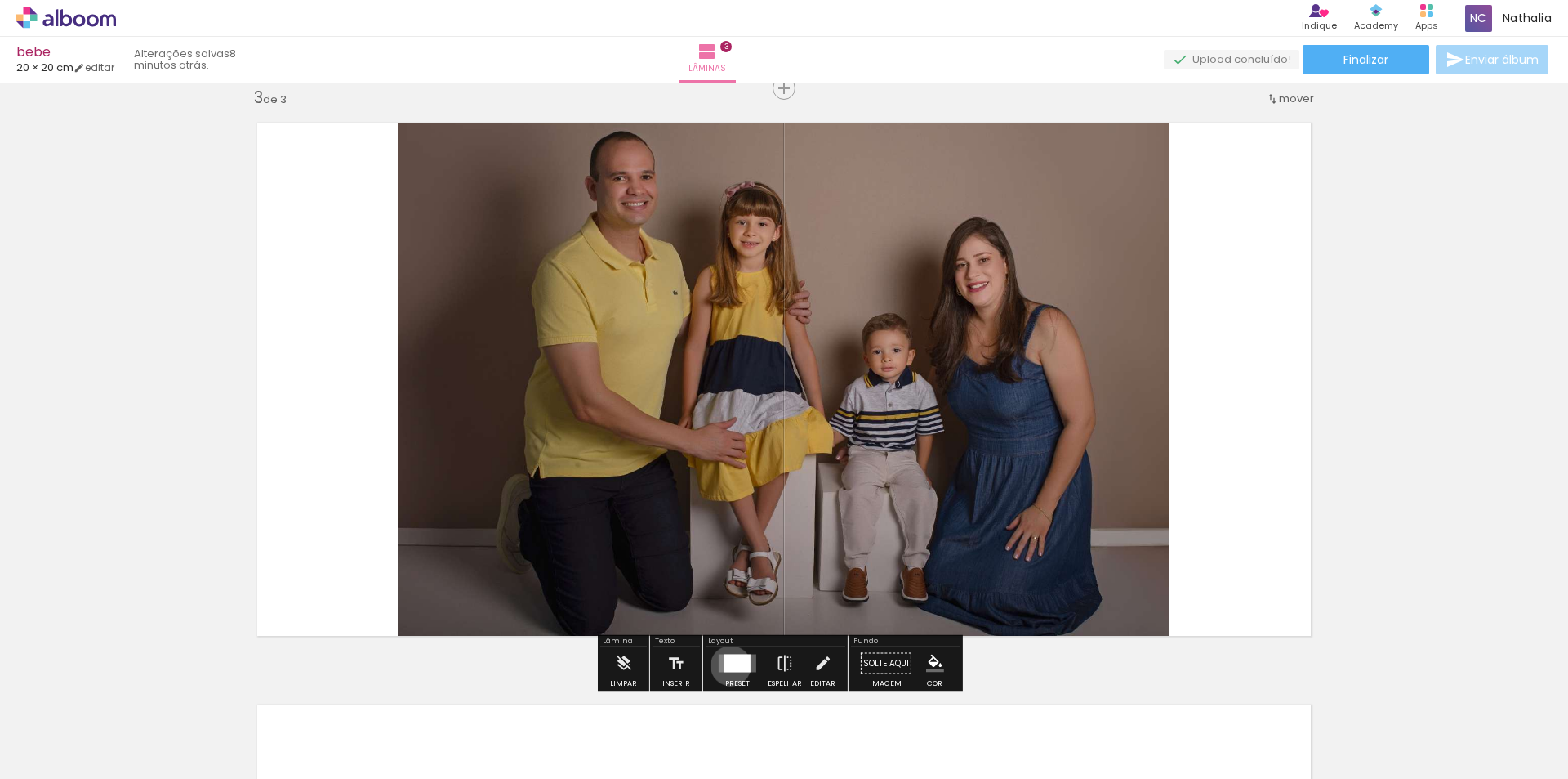
click at [727, 665] on div at bounding box center [737, 664] width 27 height 18
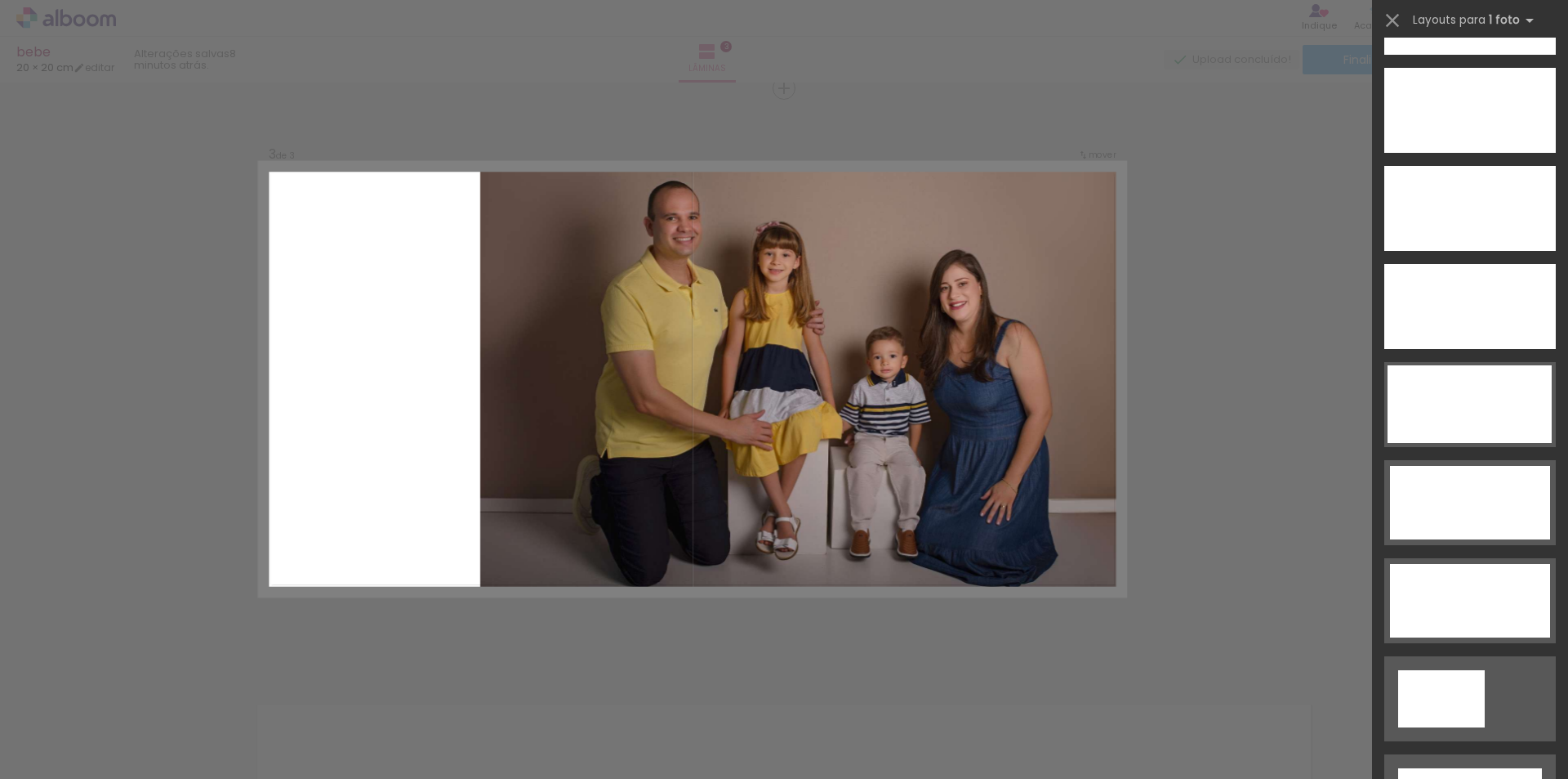
scroll to position [4788, 0]
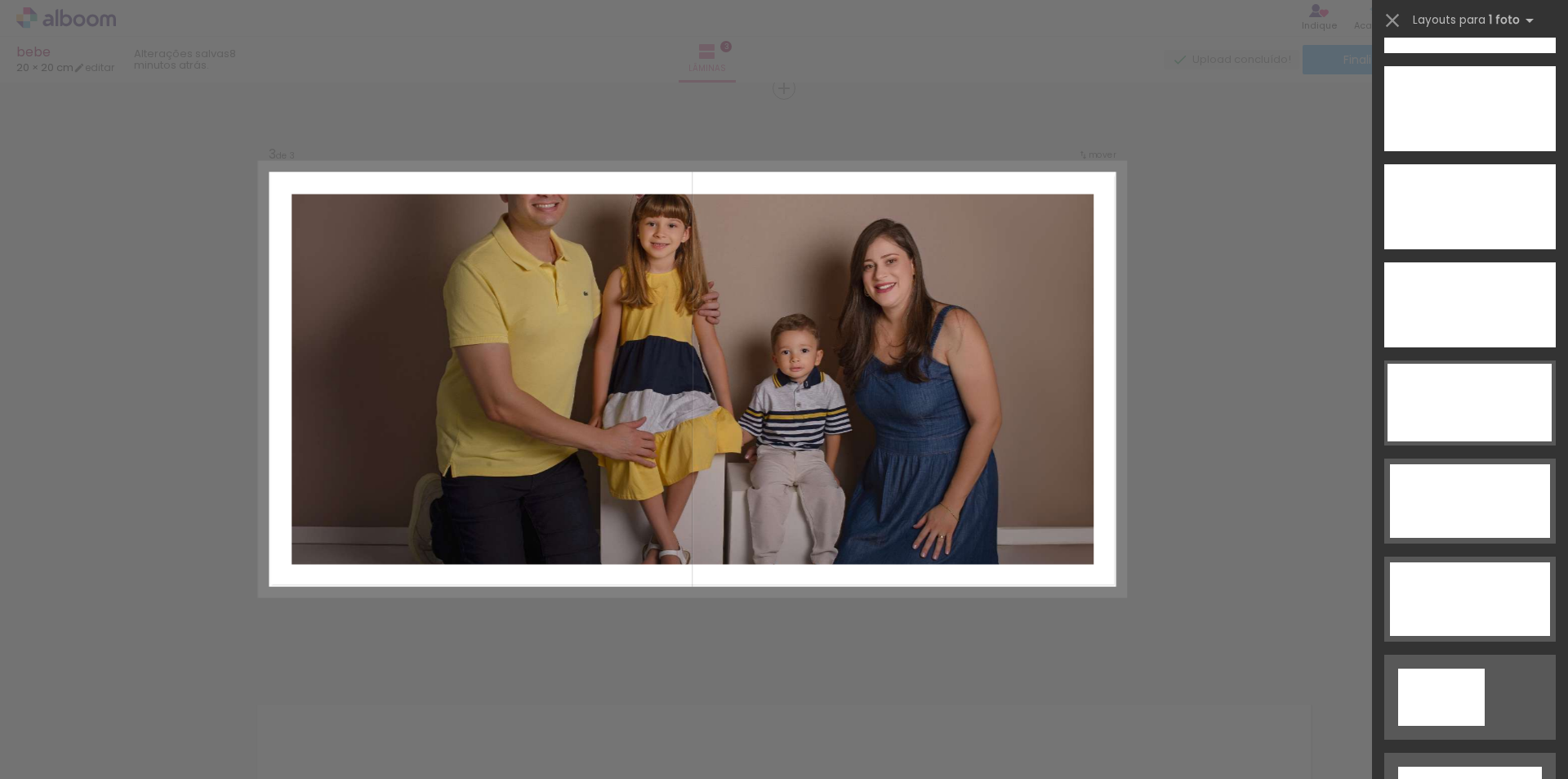
click at [1476, 668] on div at bounding box center [1442, 696] width 87 height 57
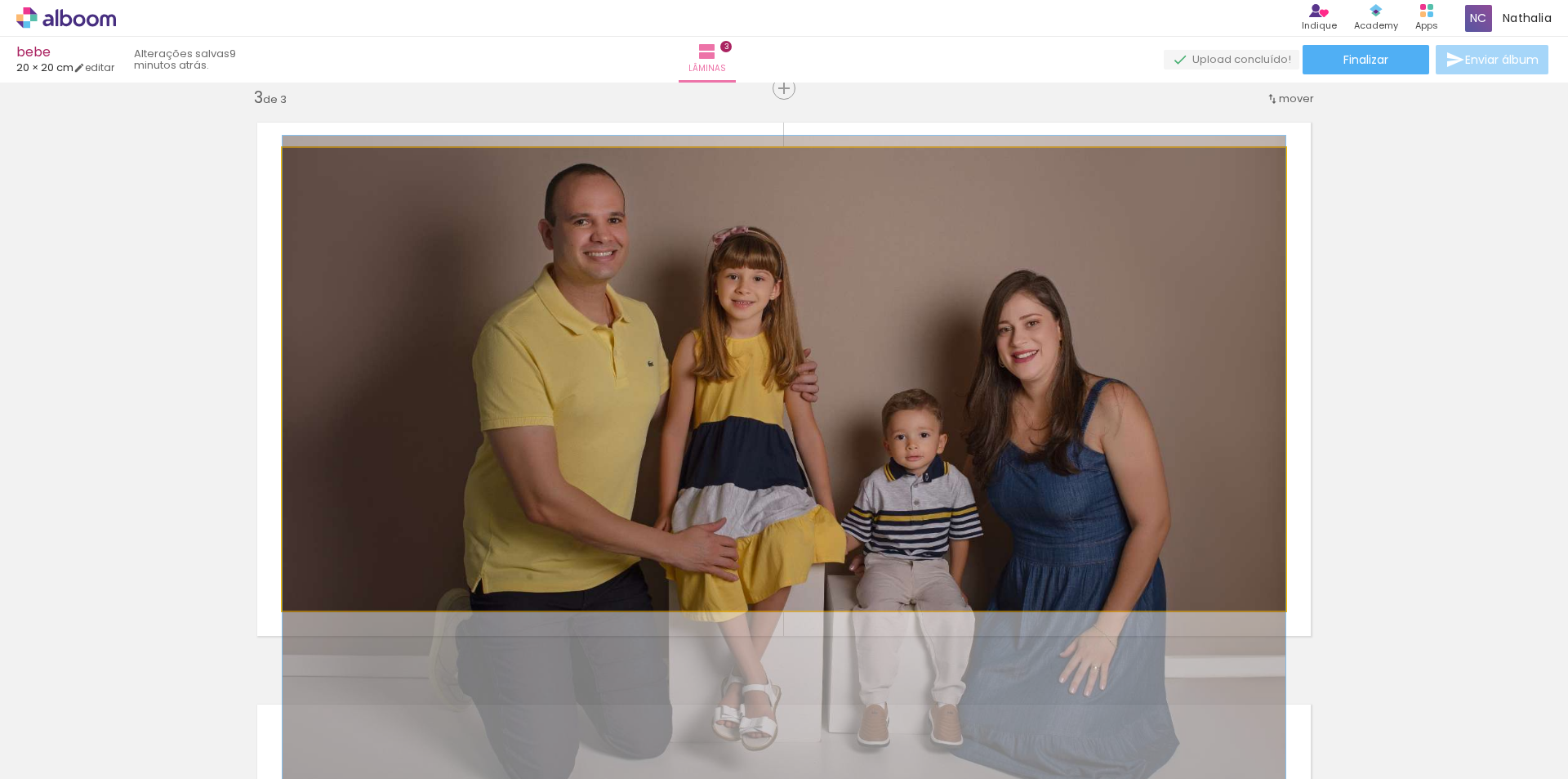
drag, startPoint x: 981, startPoint y: 412, endPoint x: 969, endPoint y: 503, distance: 91.8
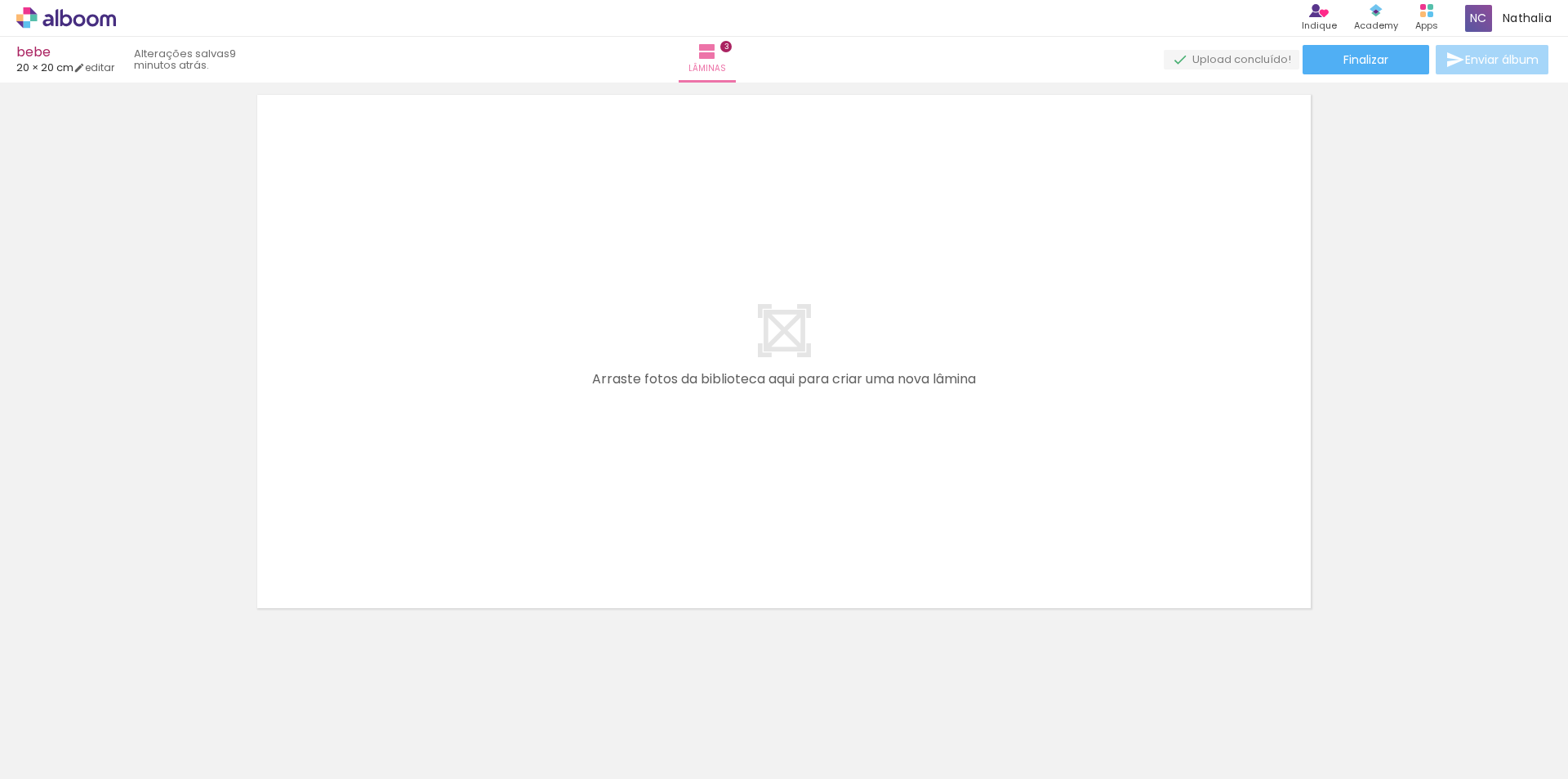
scroll to position [1797, 0]
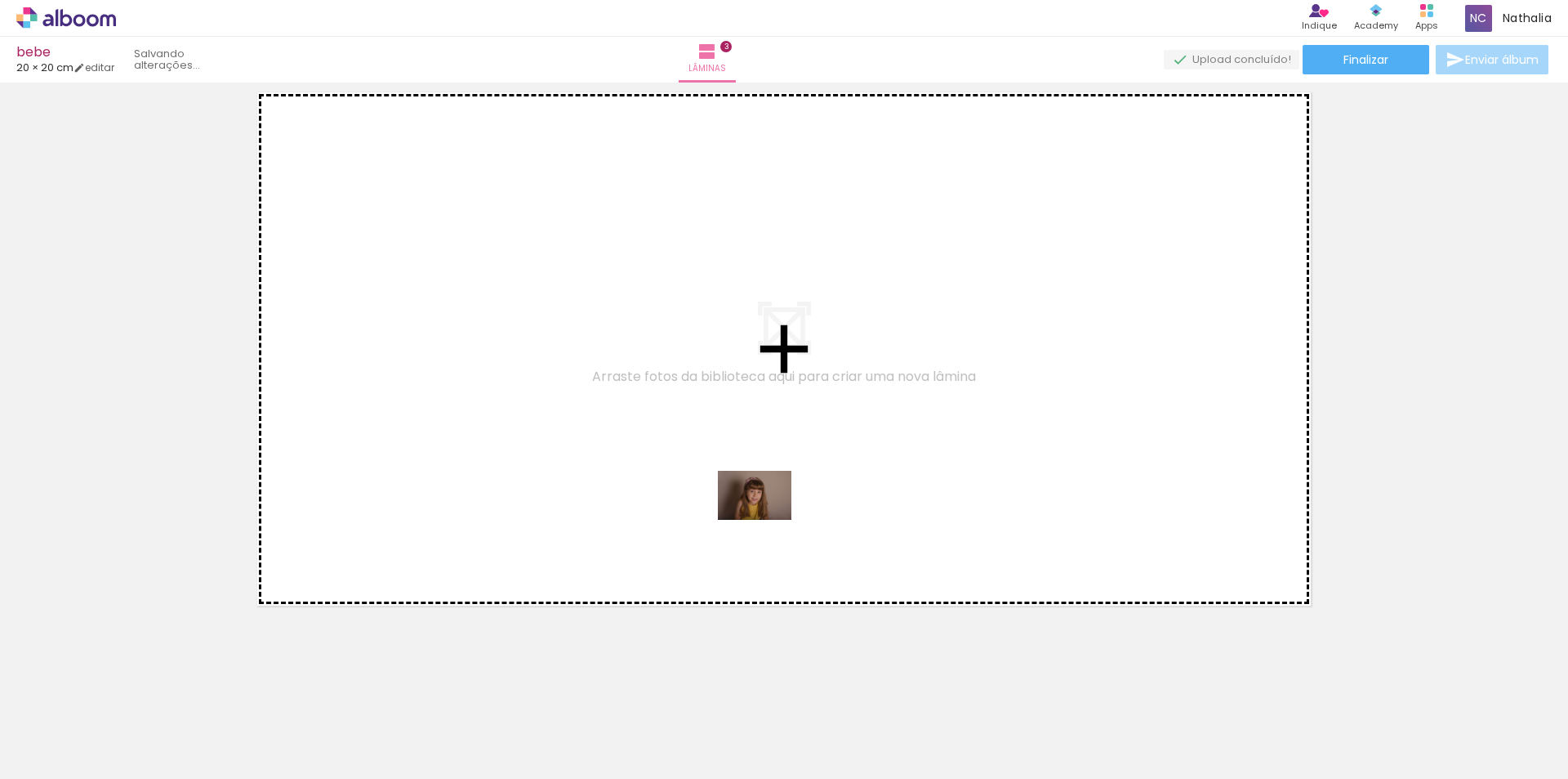
drag, startPoint x: 813, startPoint y: 712, endPoint x: 841, endPoint y: 644, distance: 73.5
click at [762, 505] on quentale-workspace at bounding box center [784, 390] width 1568 height 779
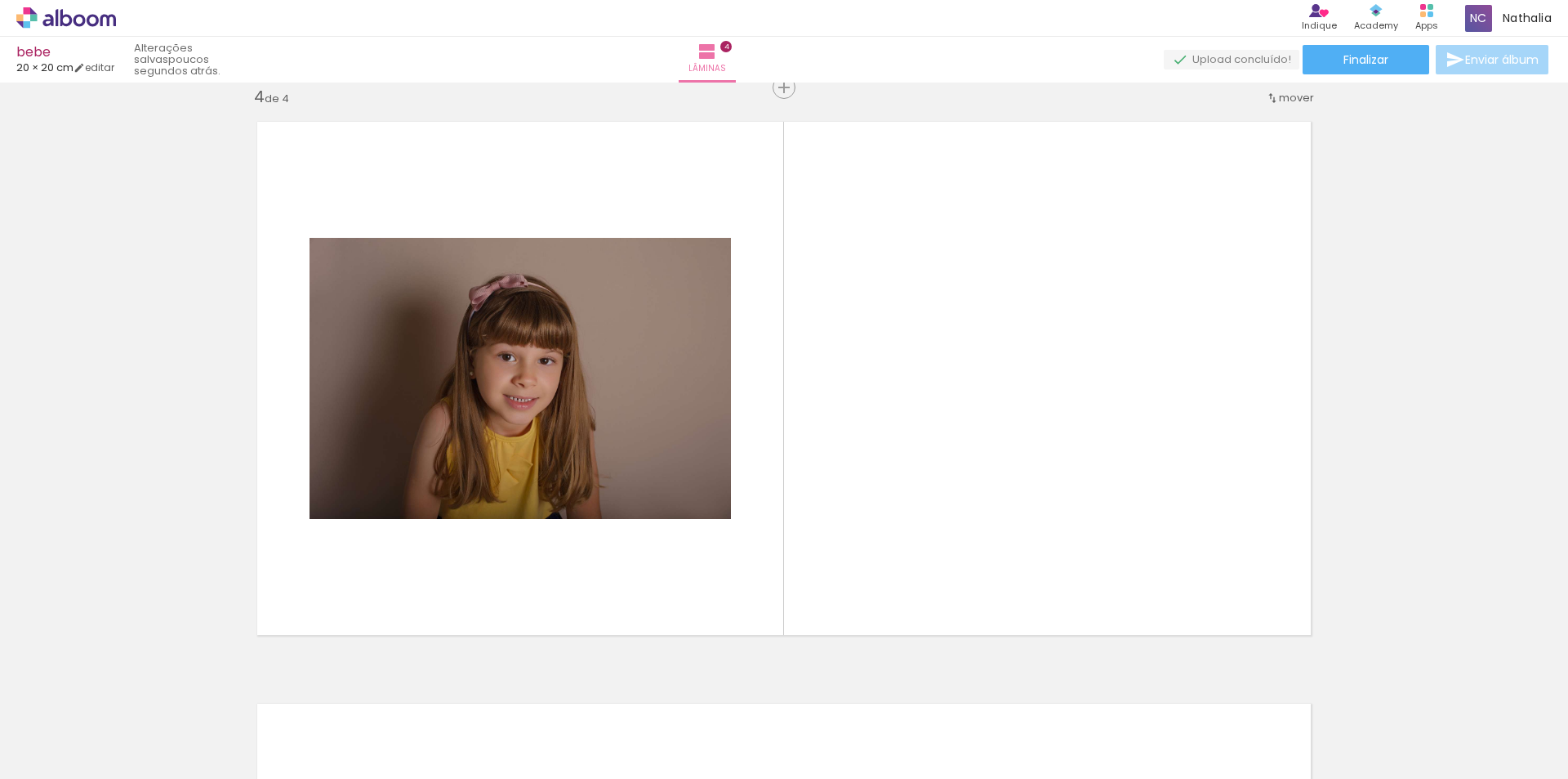
scroll to position [1767, 0]
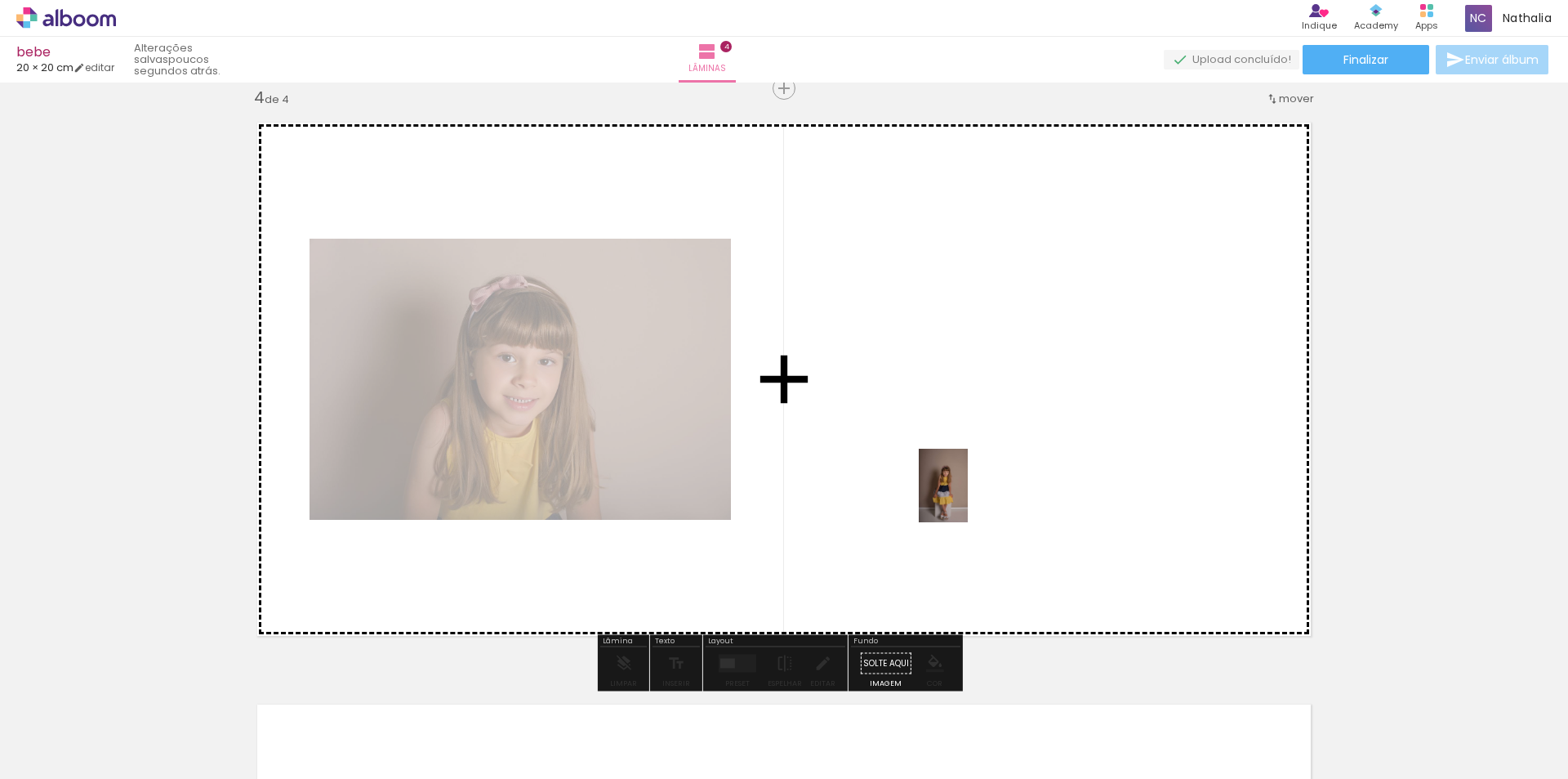
drag, startPoint x: 926, startPoint y: 679, endPoint x: 968, endPoint y: 498, distance: 185.8
click at [968, 498] on quentale-workspace at bounding box center [784, 390] width 1568 height 779
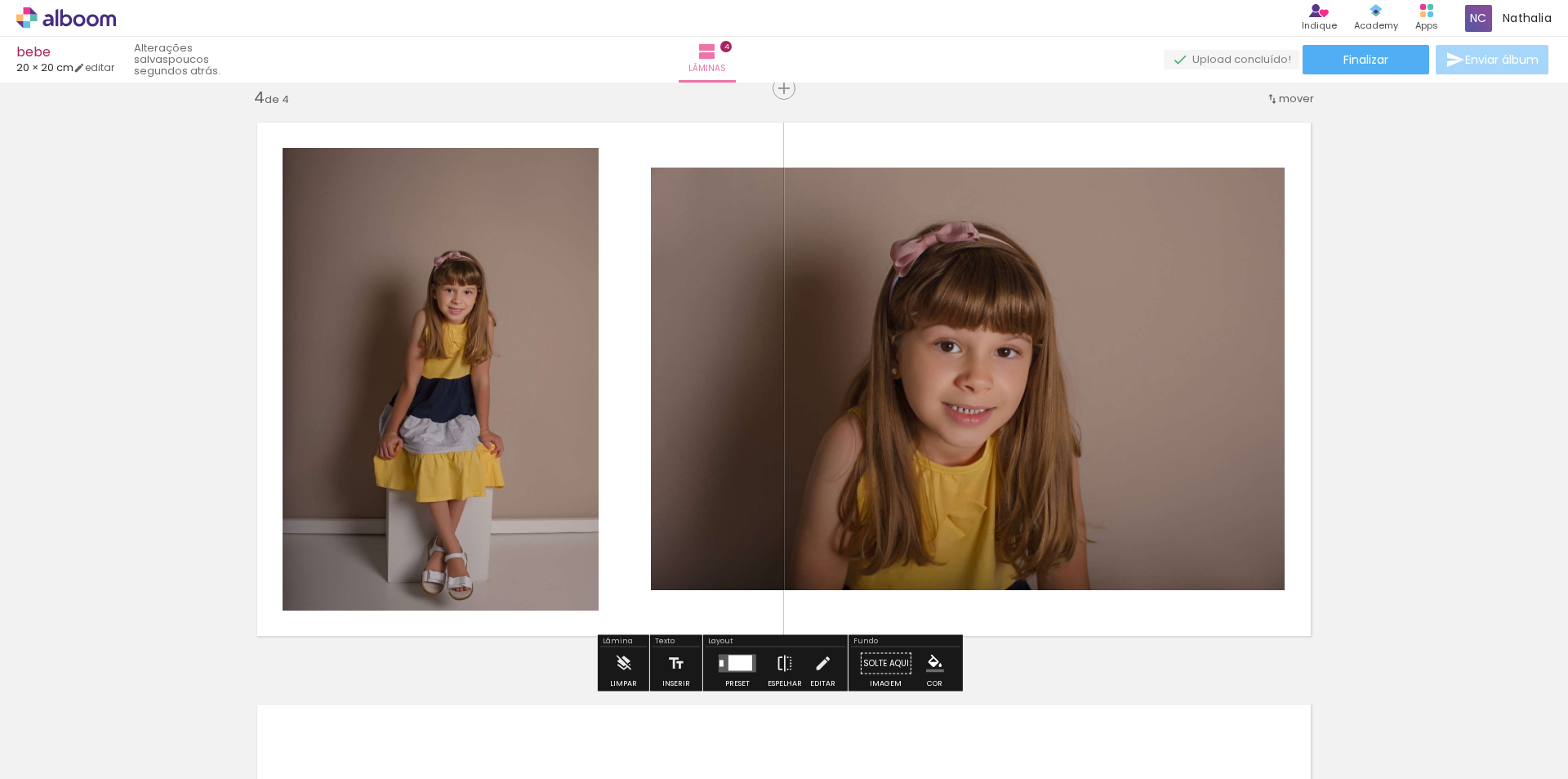
click at [733, 667] on div at bounding box center [741, 664] width 24 height 16
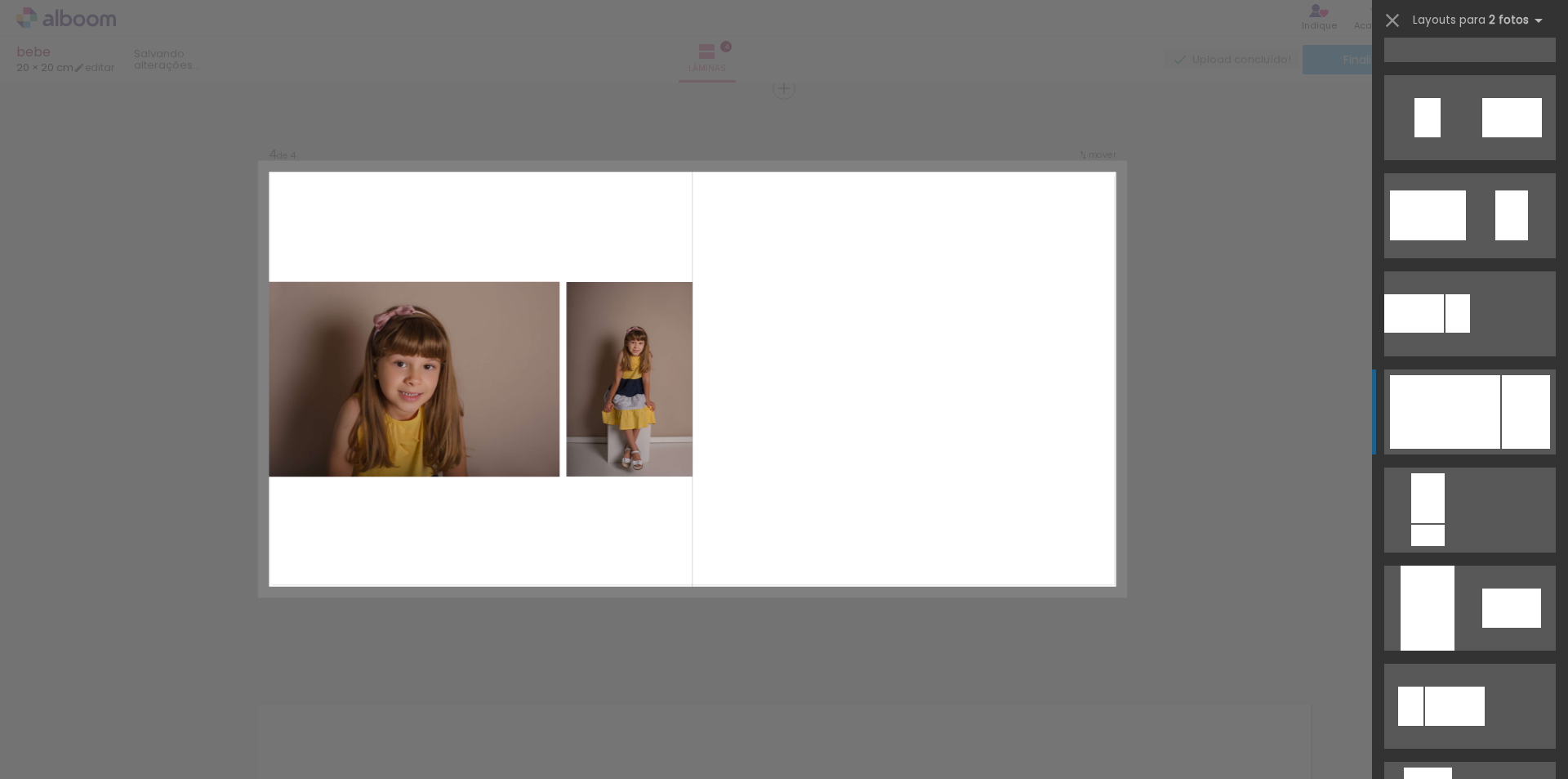
scroll to position [572, 0]
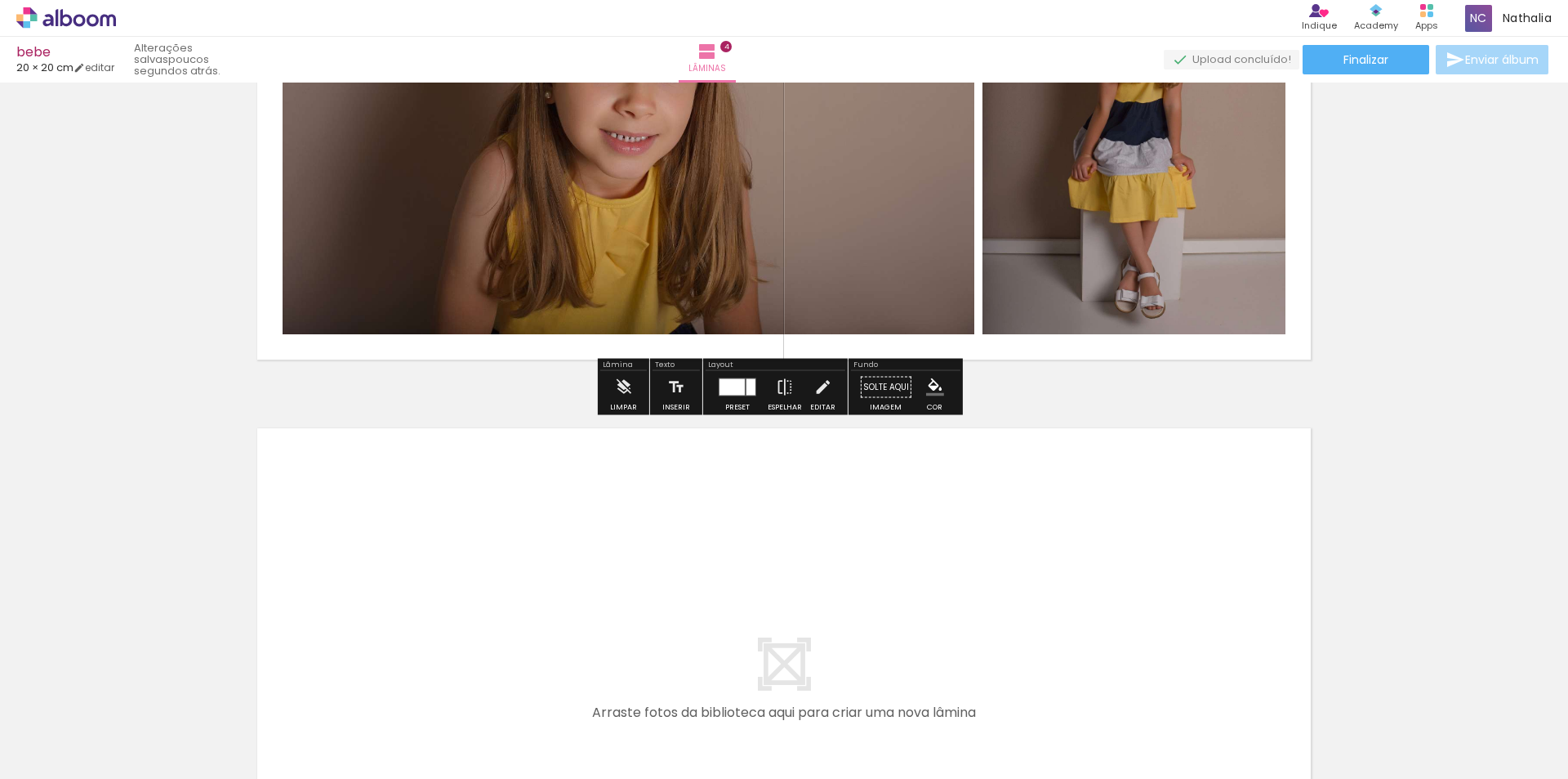
scroll to position [2207, 0]
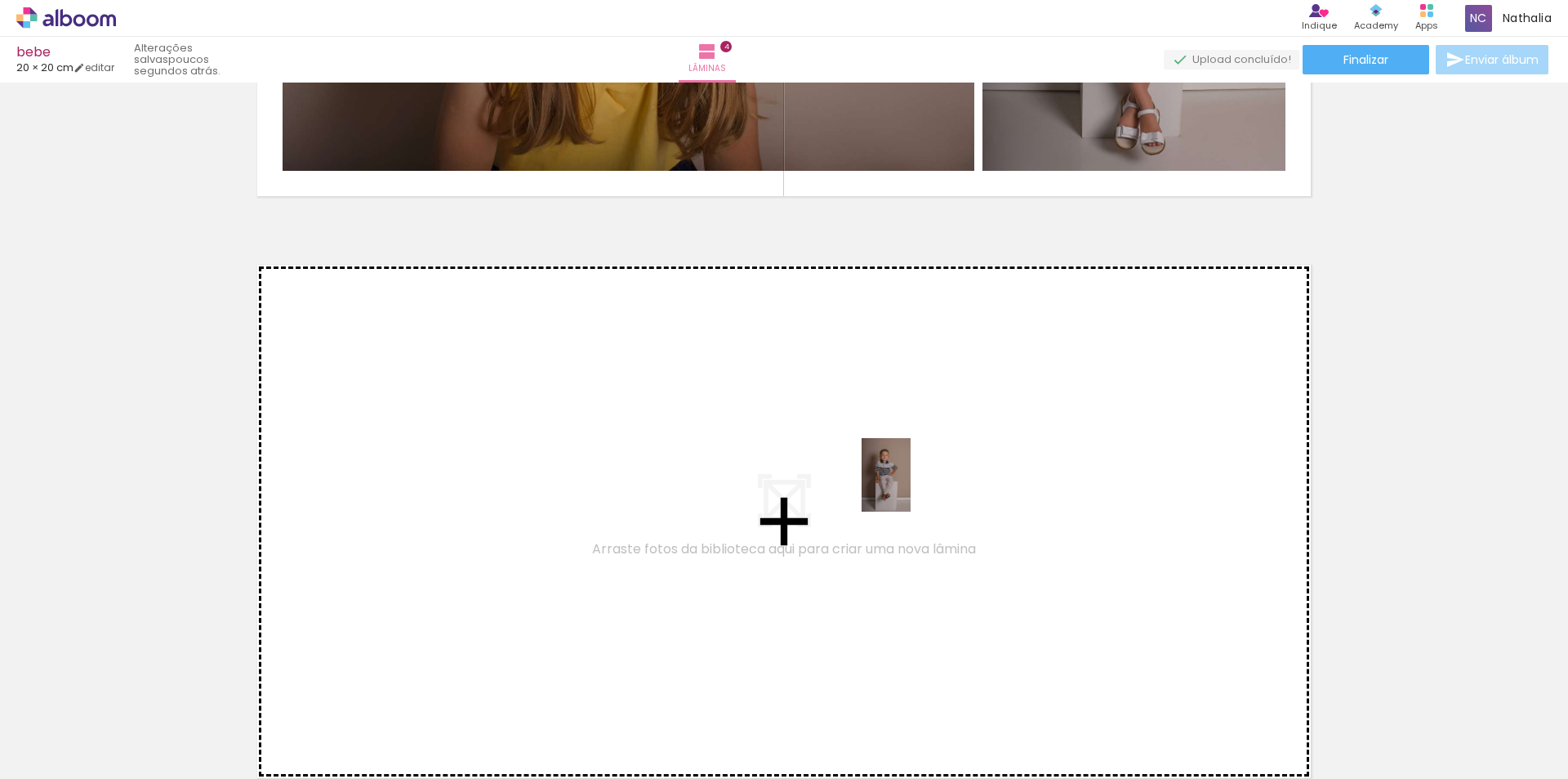
drag, startPoint x: 993, startPoint y: 730, endPoint x: 911, endPoint y: 486, distance: 257.4
click at [911, 486] on quentale-workspace at bounding box center [784, 390] width 1568 height 779
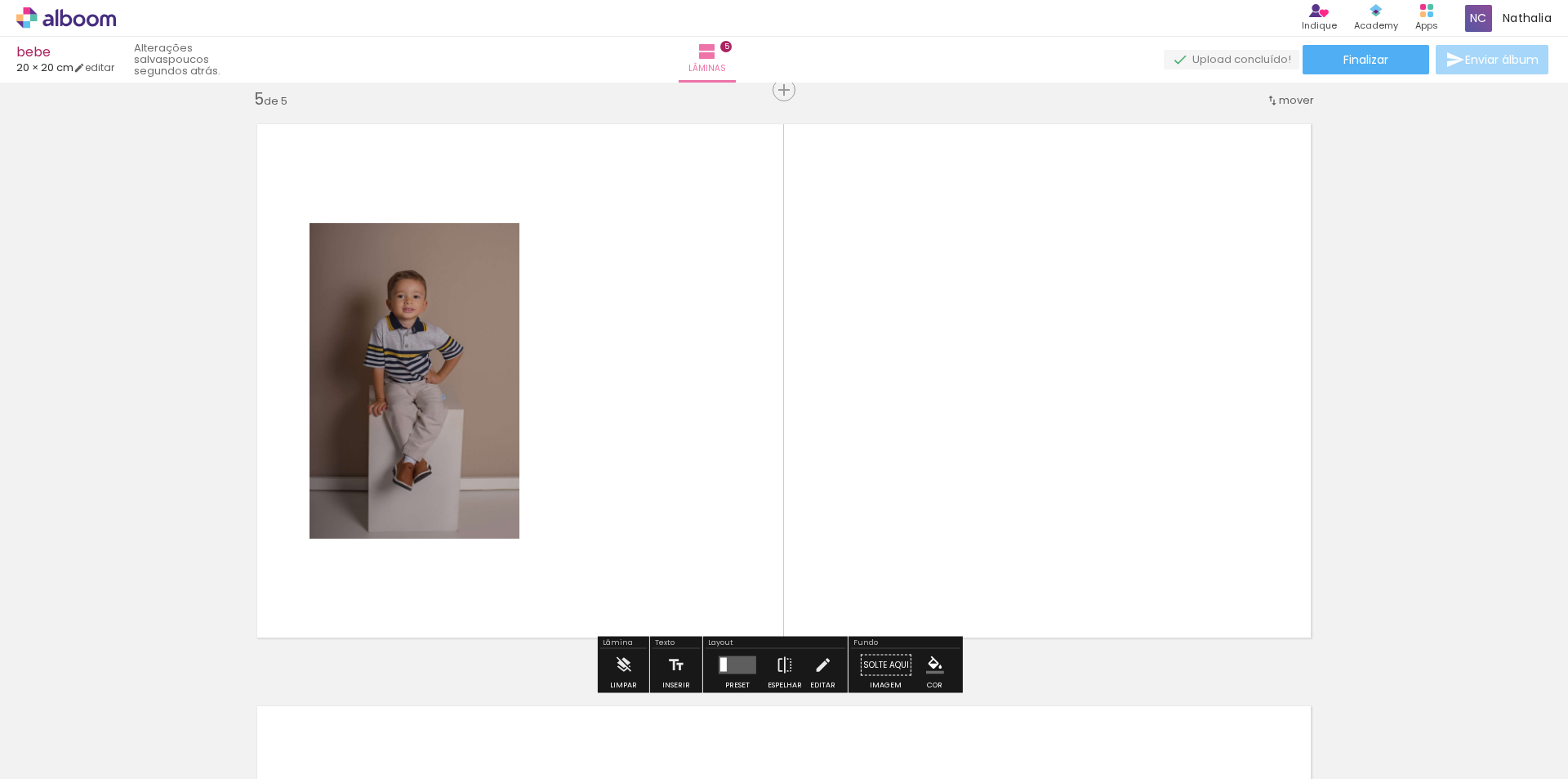
scroll to position [2349, 0]
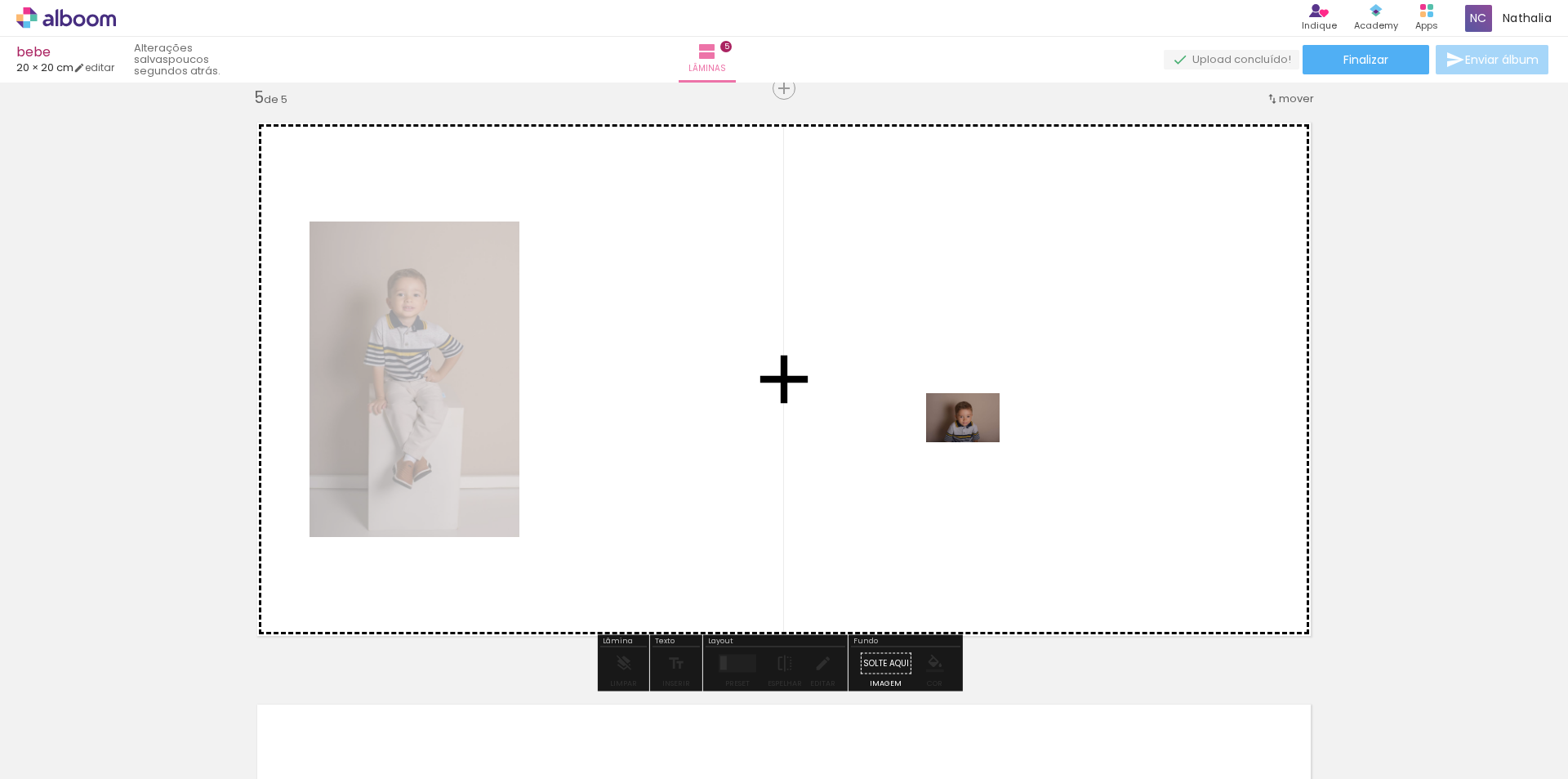
drag, startPoint x: 1089, startPoint y: 726, endPoint x: 976, endPoint y: 442, distance: 305.7
click at [976, 442] on quentale-workspace at bounding box center [784, 390] width 1568 height 779
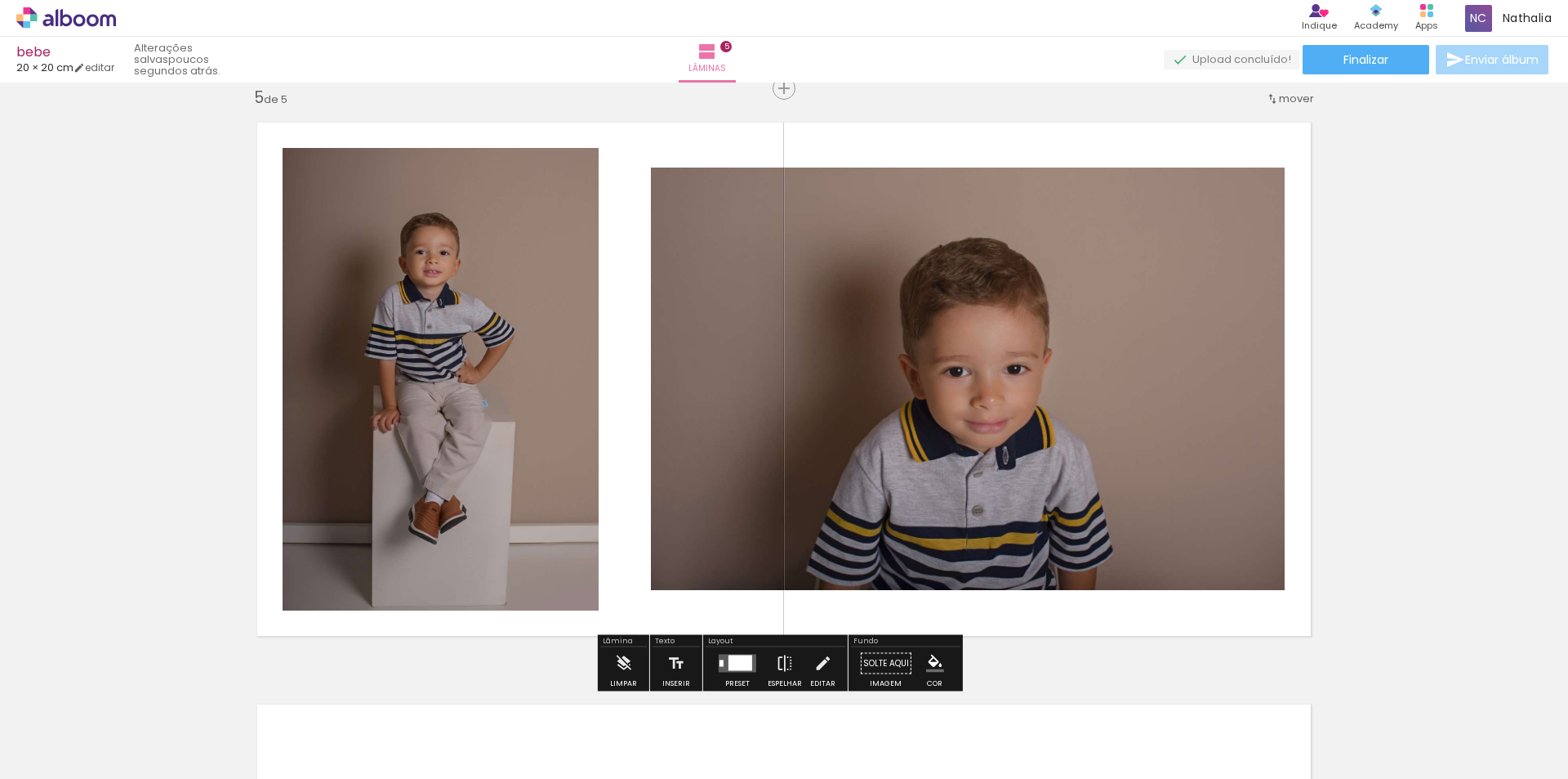
scroll to position [0, 491]
click at [736, 661] on div at bounding box center [741, 664] width 24 height 16
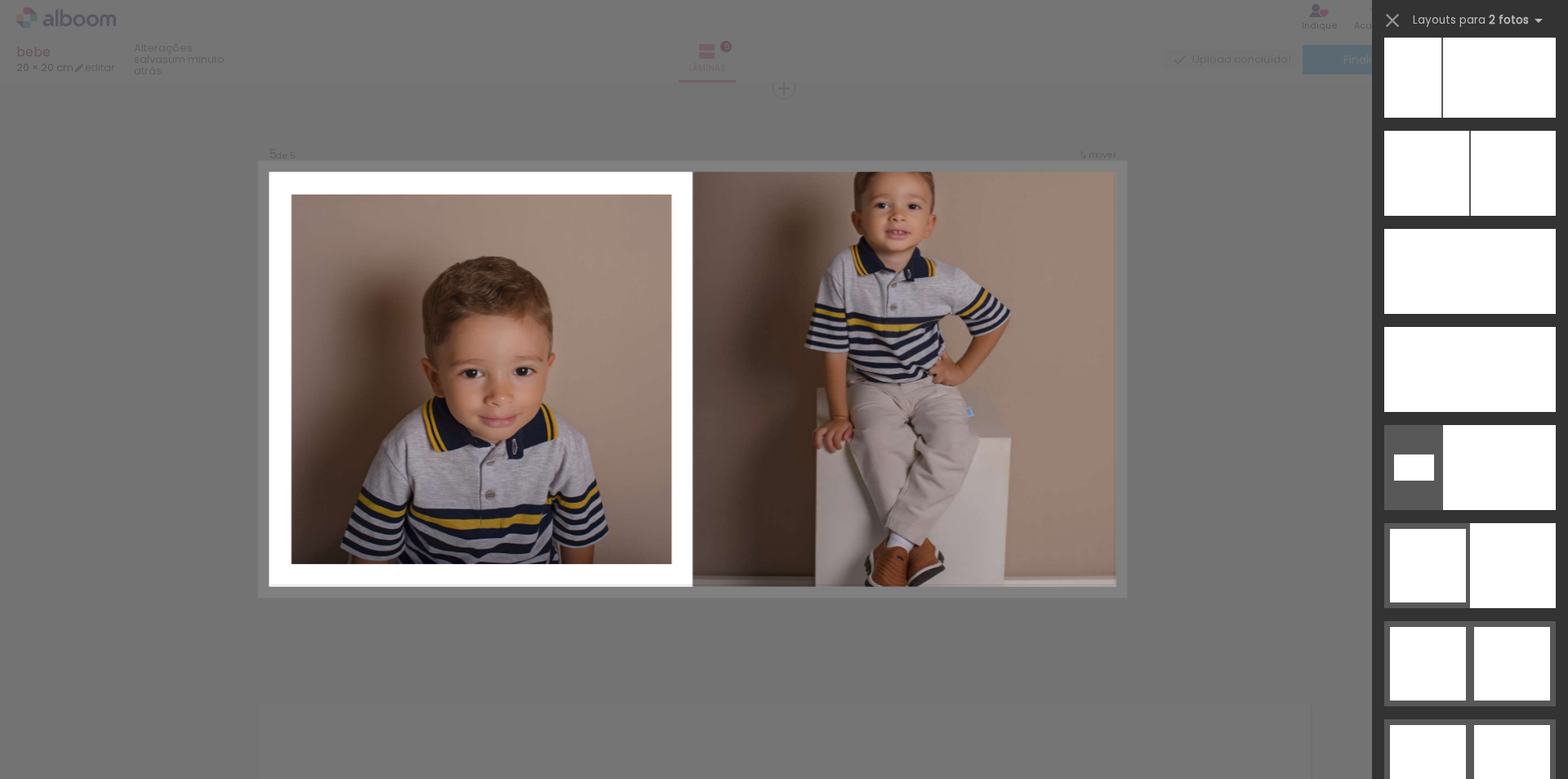
scroll to position [7763, 0]
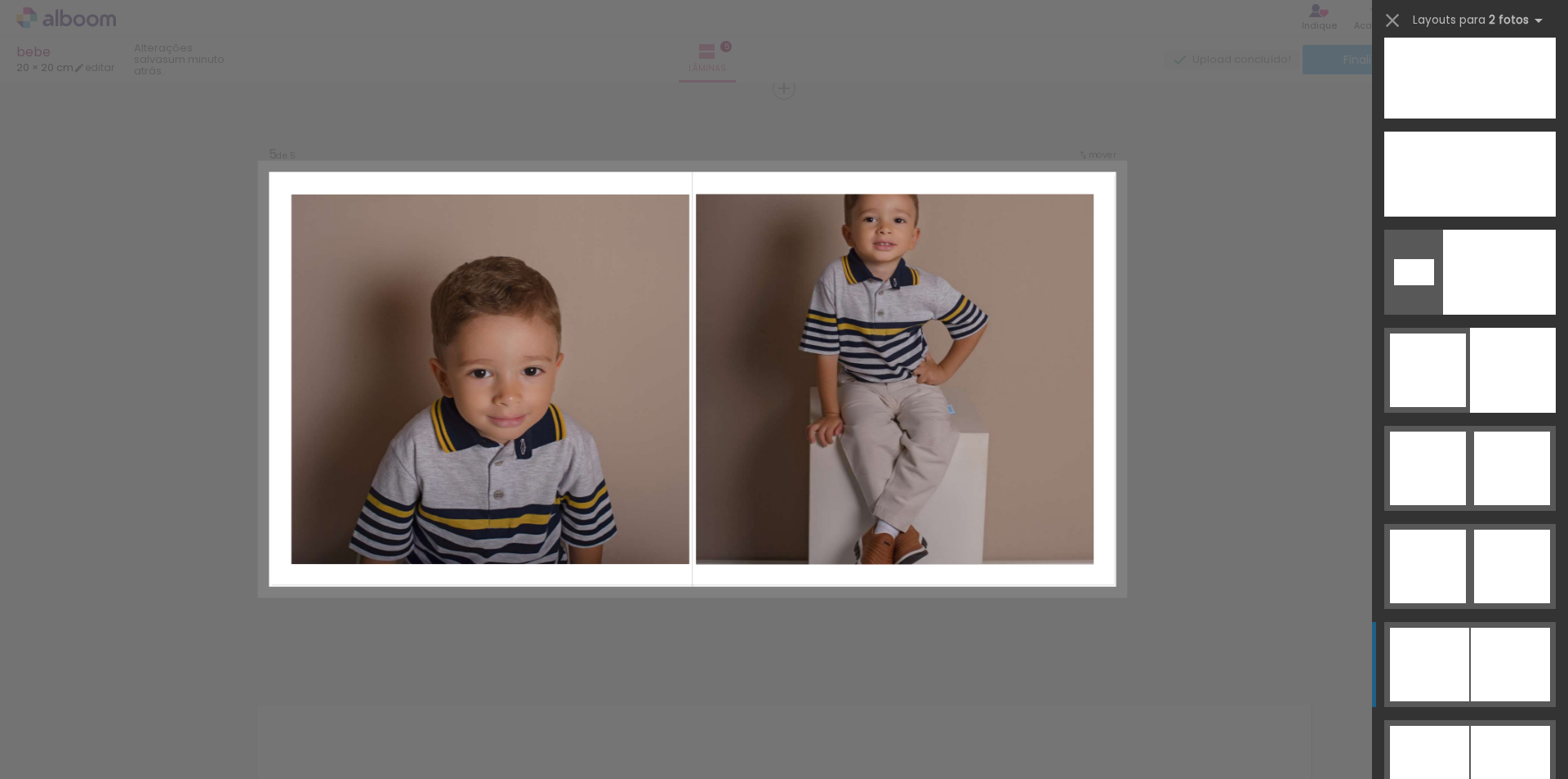
click at [1466, 407] on div at bounding box center [1429, 370] width 76 height 74
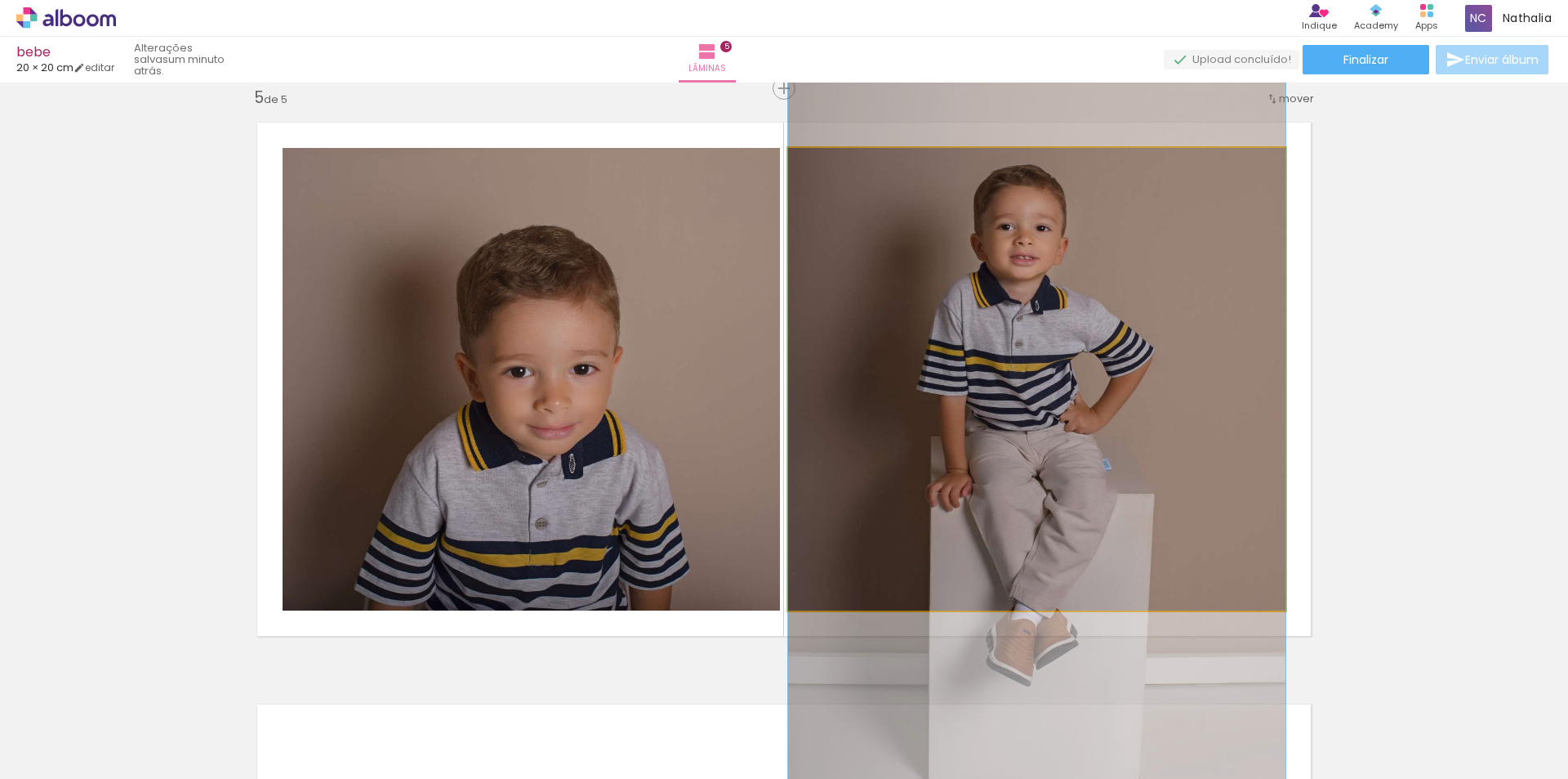
drag, startPoint x: 1133, startPoint y: 377, endPoint x: 1144, endPoint y: 424, distance: 48.3
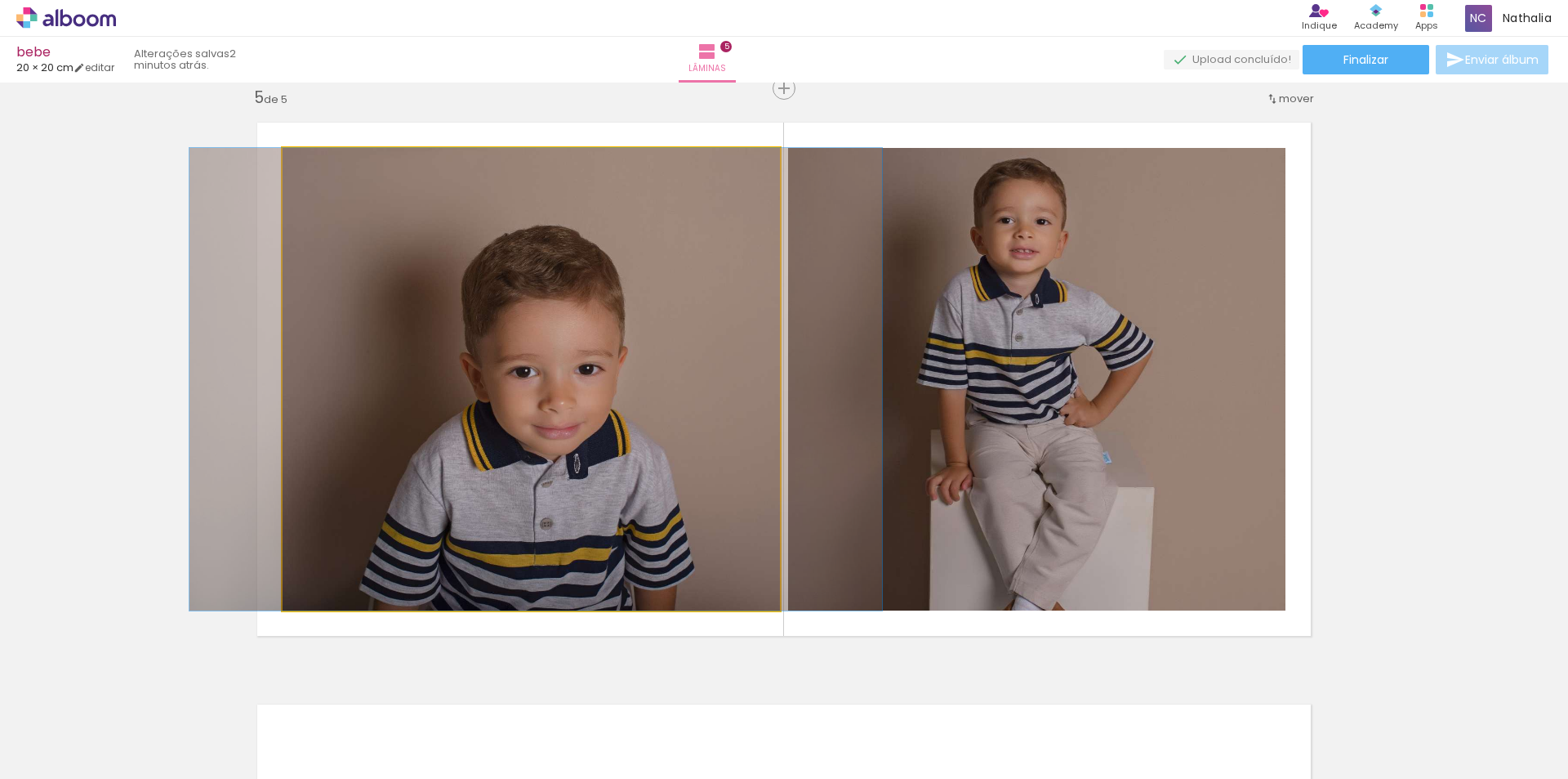
click at [659, 428] on quentale-photo at bounding box center [531, 379] width 498 height 462
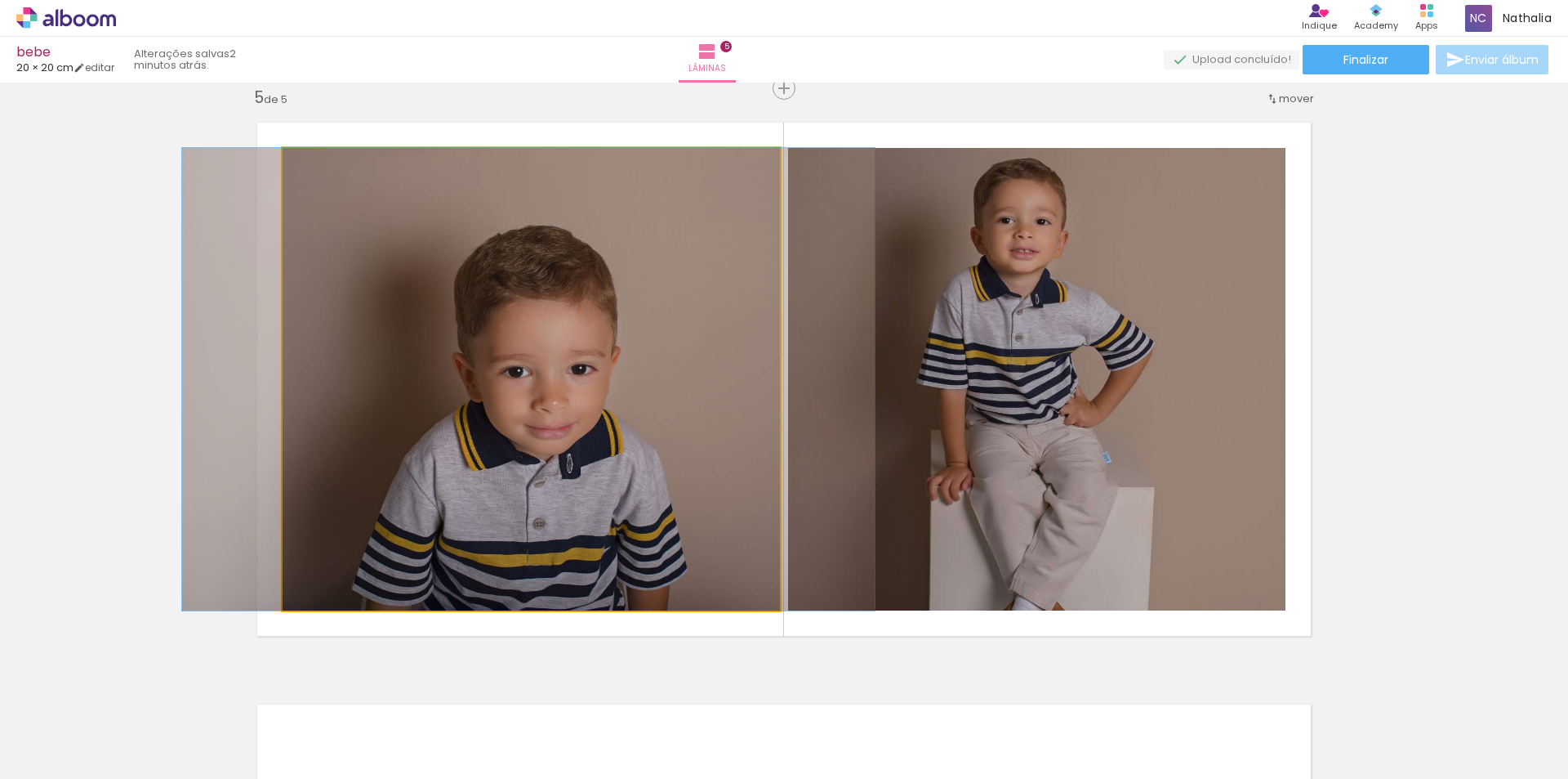
drag, startPoint x: 426, startPoint y: 288, endPoint x: 419, endPoint y: 274, distance: 15.7
click at [419, 249] on quentale-photo at bounding box center [531, 379] width 498 height 462
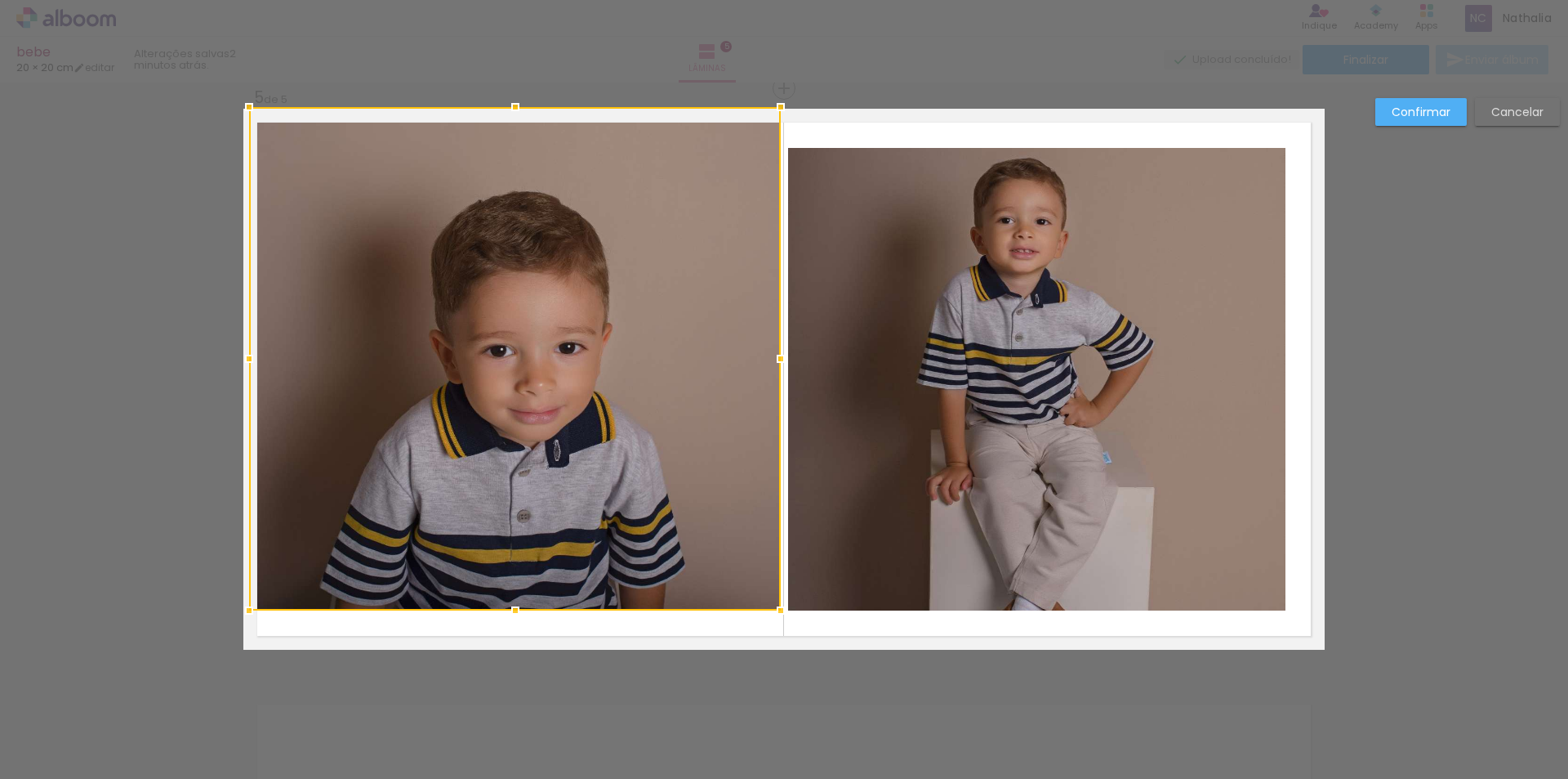
drag, startPoint x: 271, startPoint y: 150, endPoint x: 169, endPoint y: 91, distance: 117.8
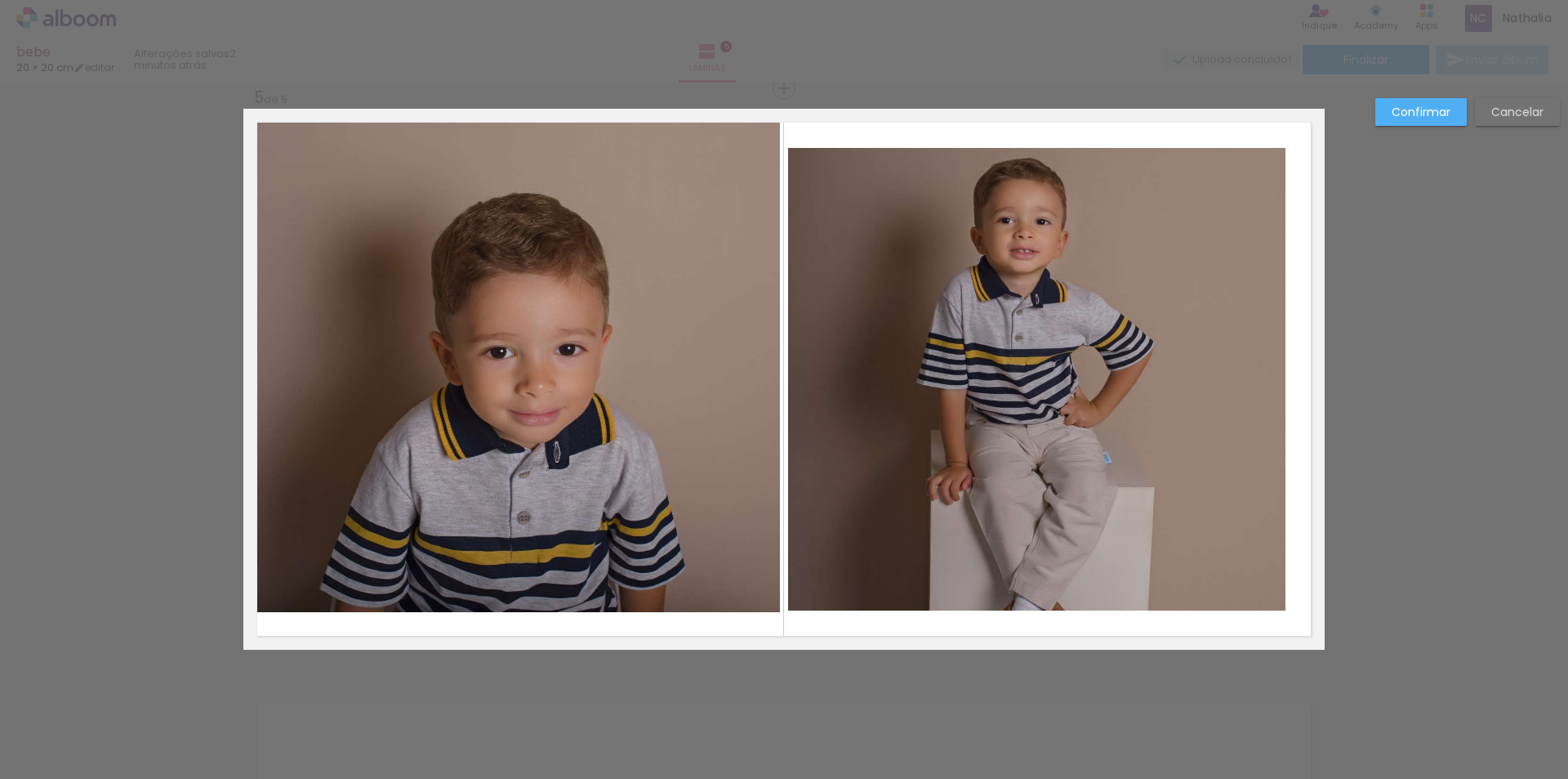
click at [851, 133] on quentale-layouter at bounding box center [783, 380] width 1081 height 541
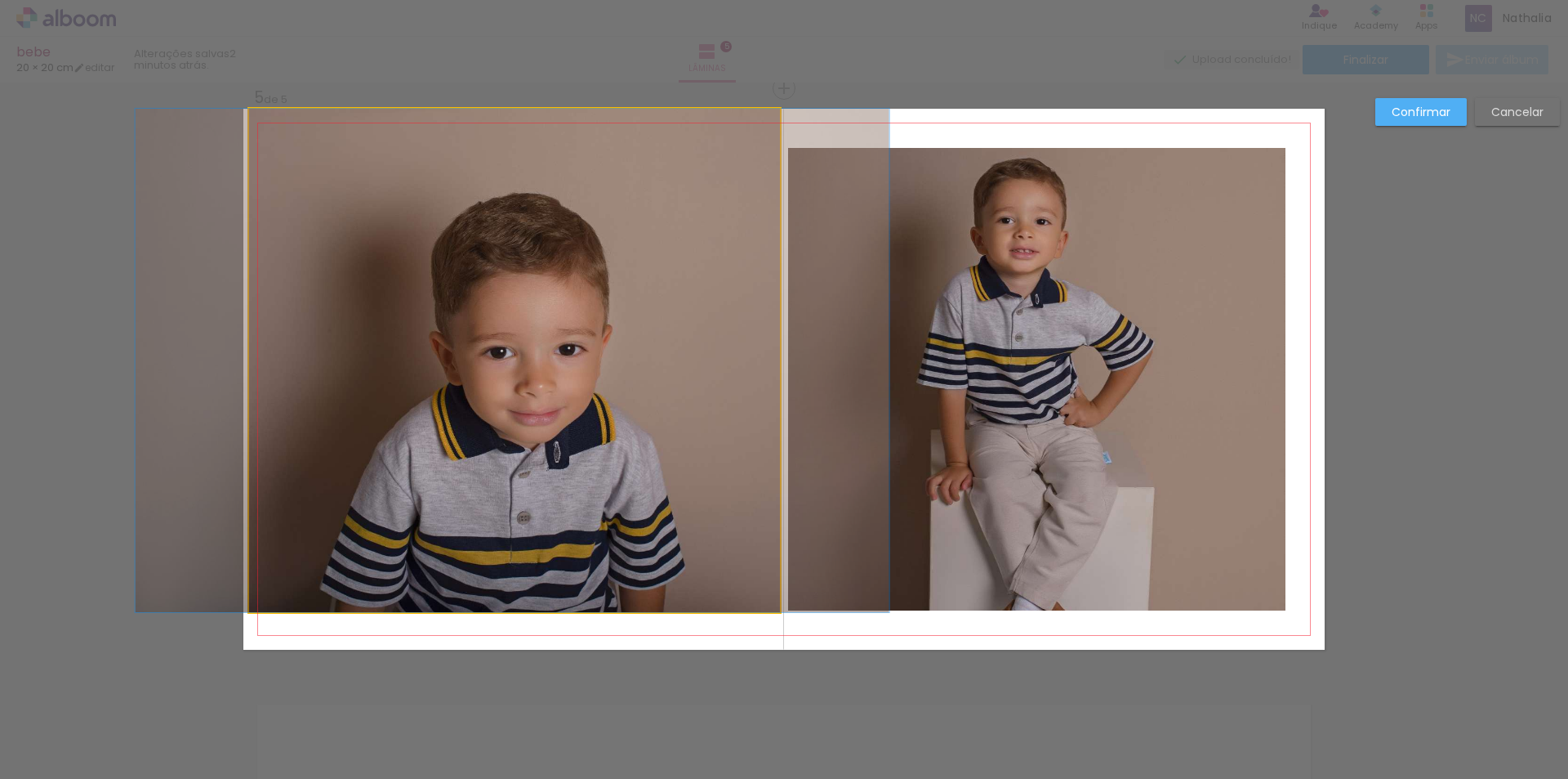
click at [740, 263] on quentale-photo at bounding box center [515, 360] width 532 height 503
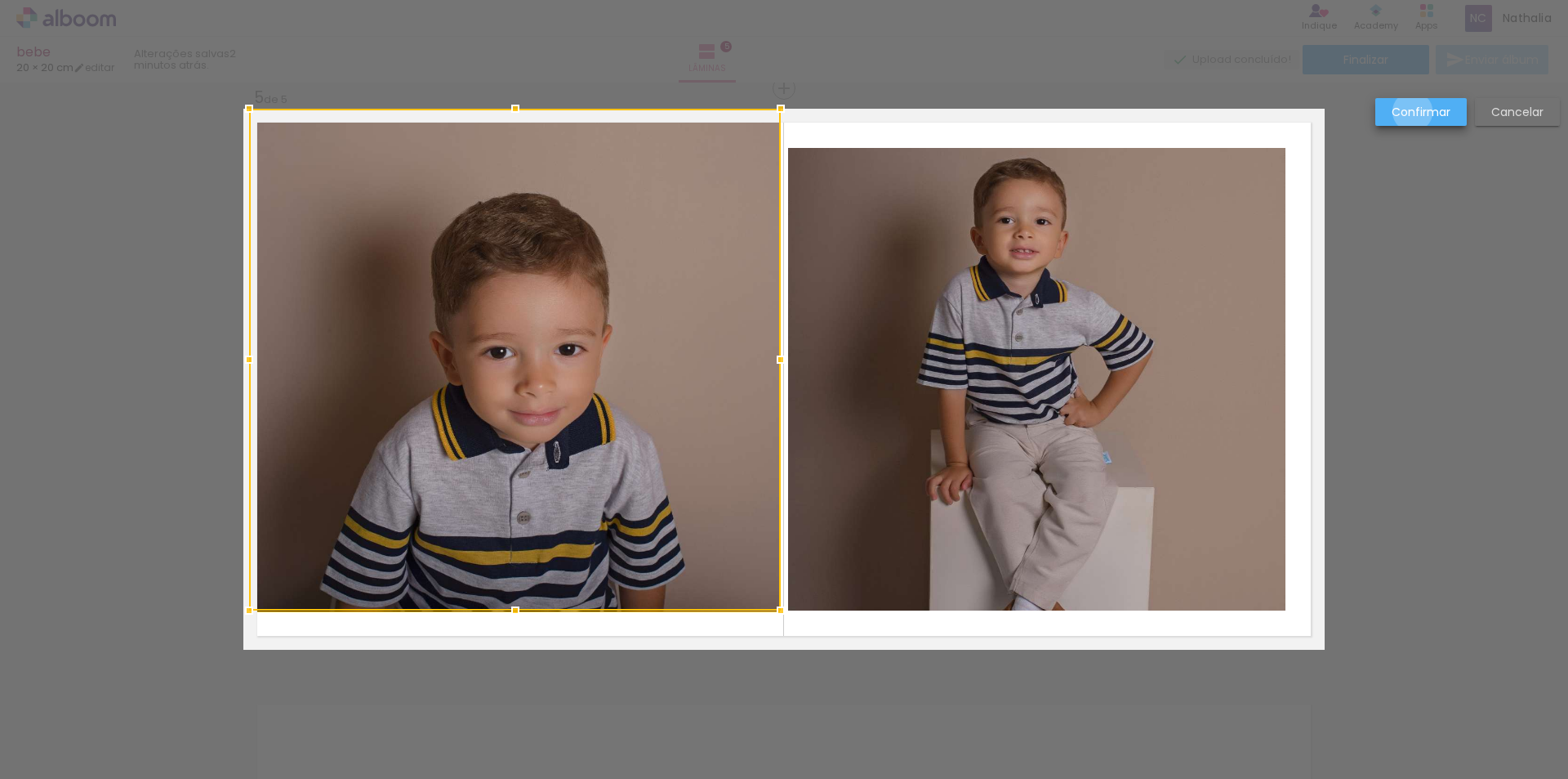
click at [0, 0] on slot "Confirmar" at bounding box center [0, 0] width 0 height 0
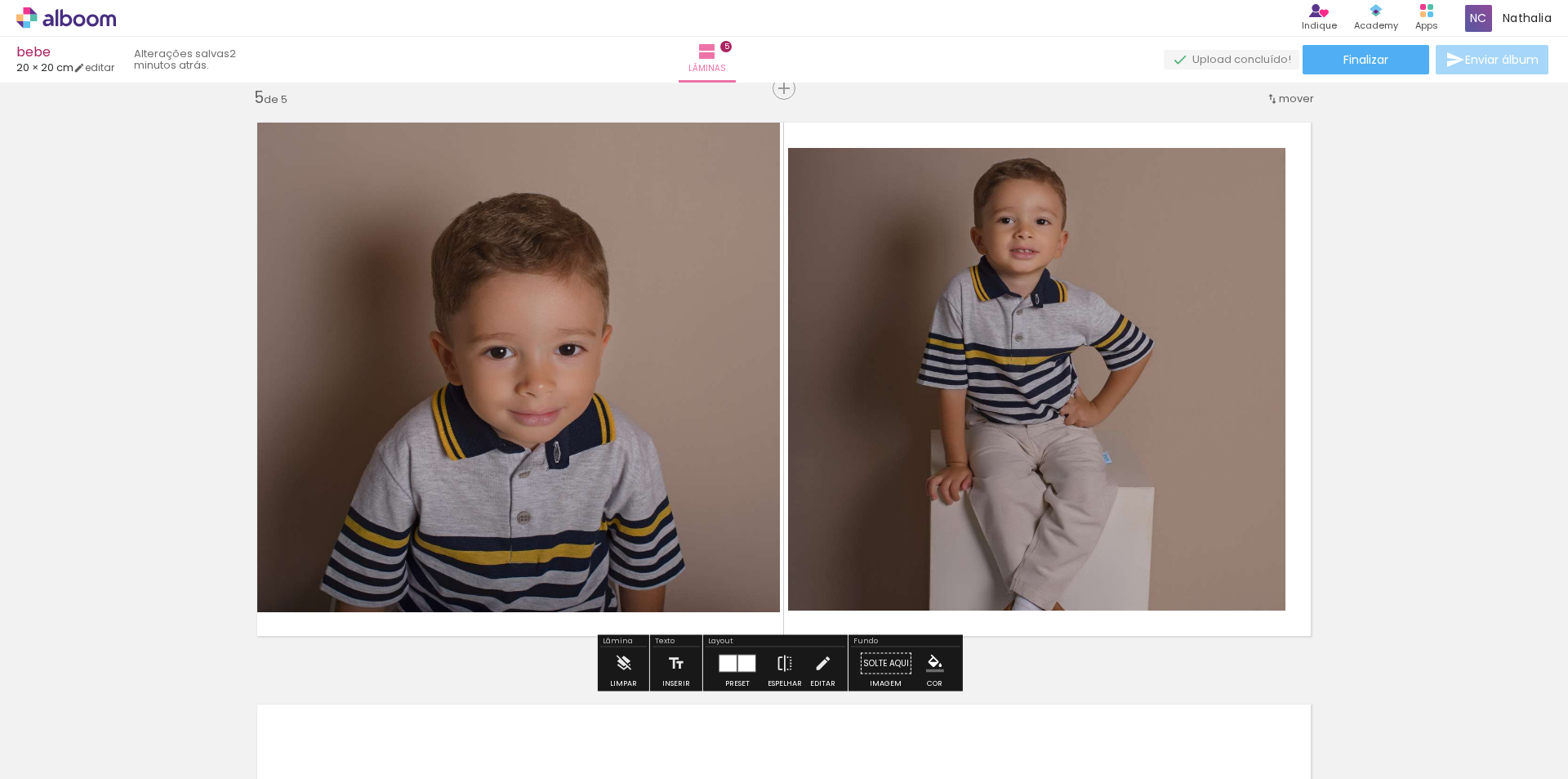
click at [667, 348] on quentale-photo at bounding box center [515, 360] width 532 height 503
click at [672, 352] on quentale-photo at bounding box center [515, 360] width 532 height 503
click at [624, 665] on iron-icon at bounding box center [623, 663] width 18 height 33
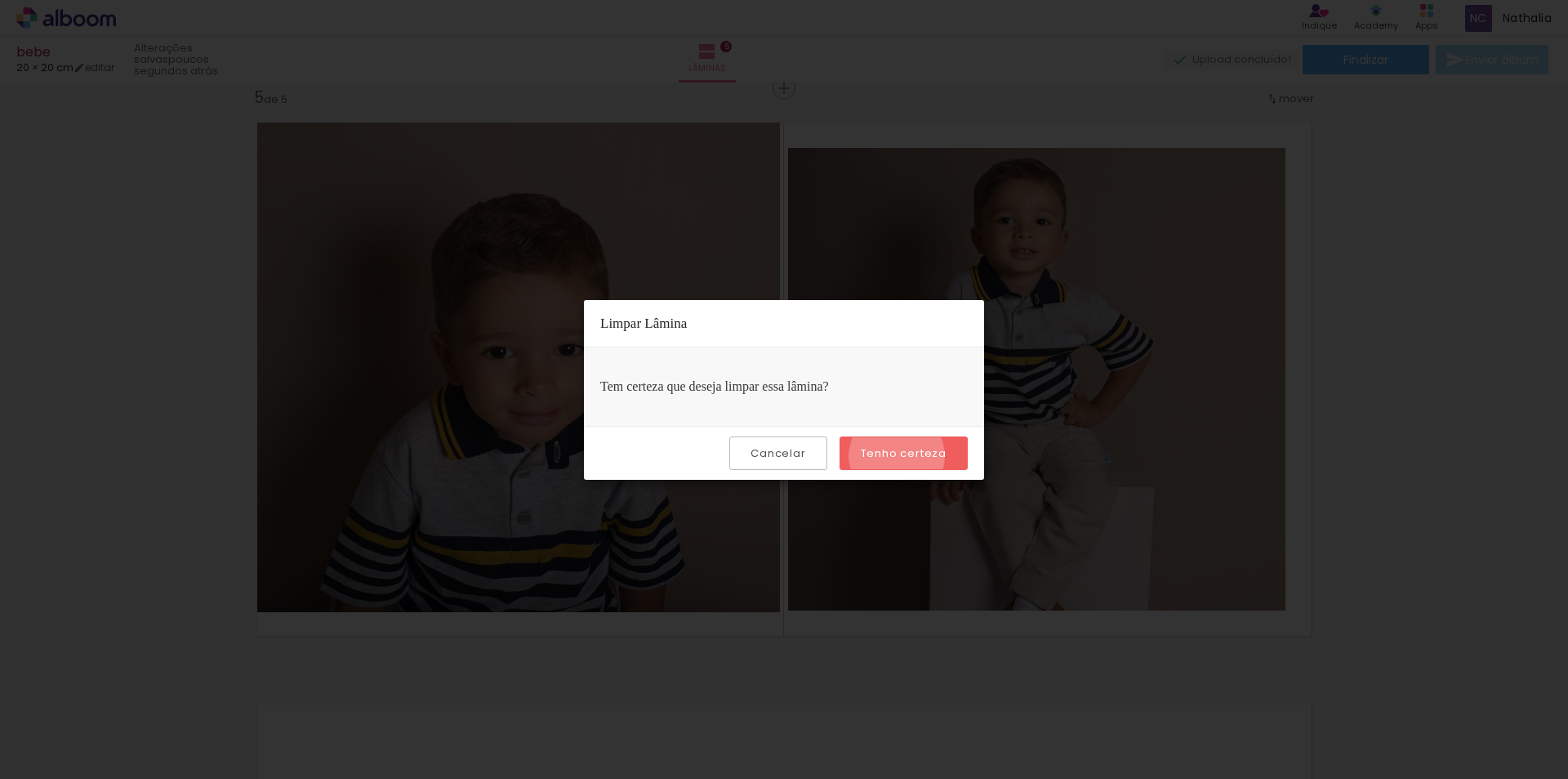
click at [0, 0] on slot "Tenho certeza" at bounding box center [0, 0] width 0 height 0
click at [894, 654] on iron-overlay-backdrop at bounding box center [784, 390] width 1568 height 779
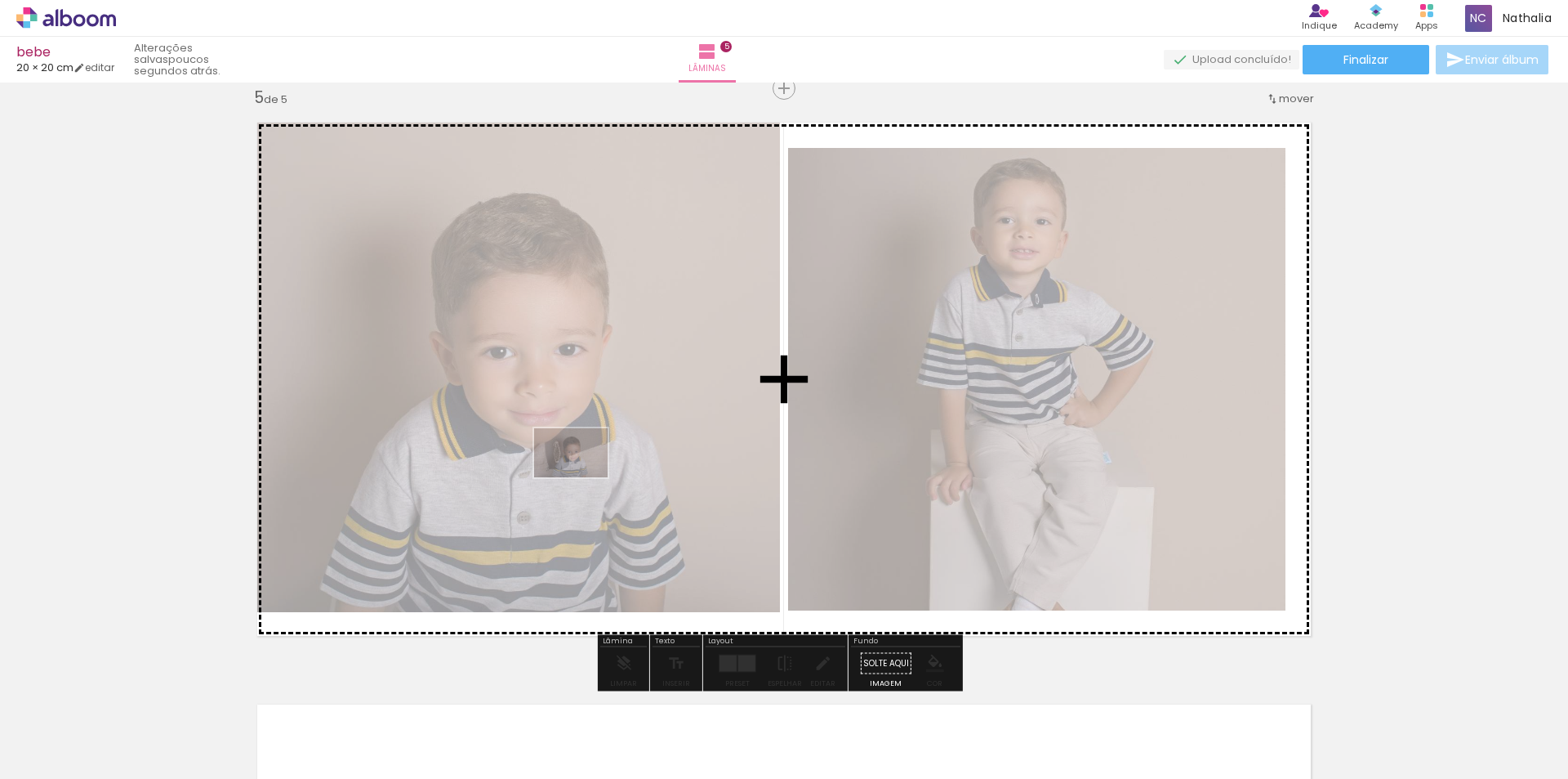
drag, startPoint x: 600, startPoint y: 734, endPoint x: 584, endPoint y: 477, distance: 257.5
click at [584, 477] on quentale-workspace at bounding box center [784, 390] width 1568 height 779
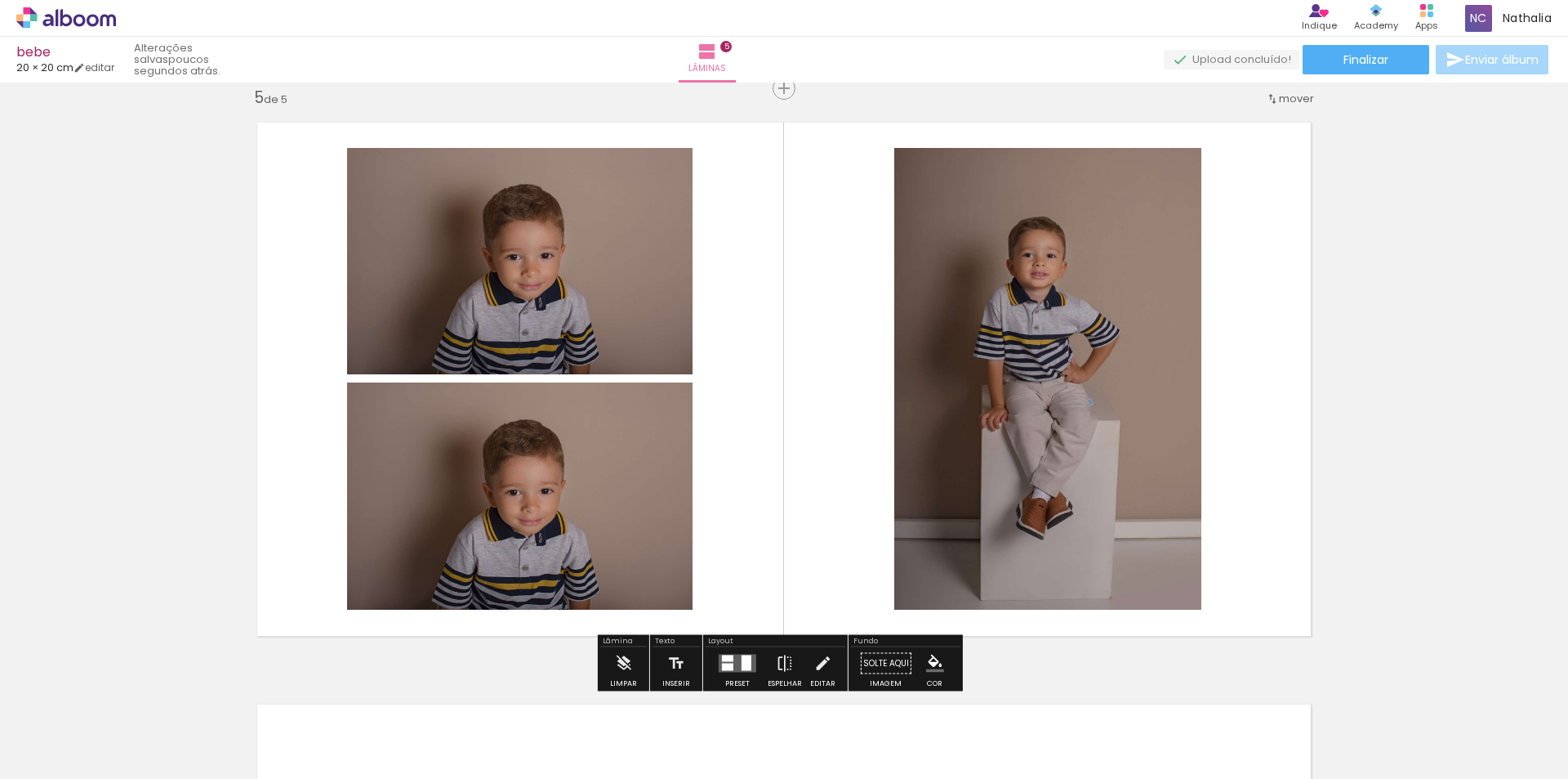
click at [605, 318] on quentale-photo at bounding box center [520, 261] width 346 height 226
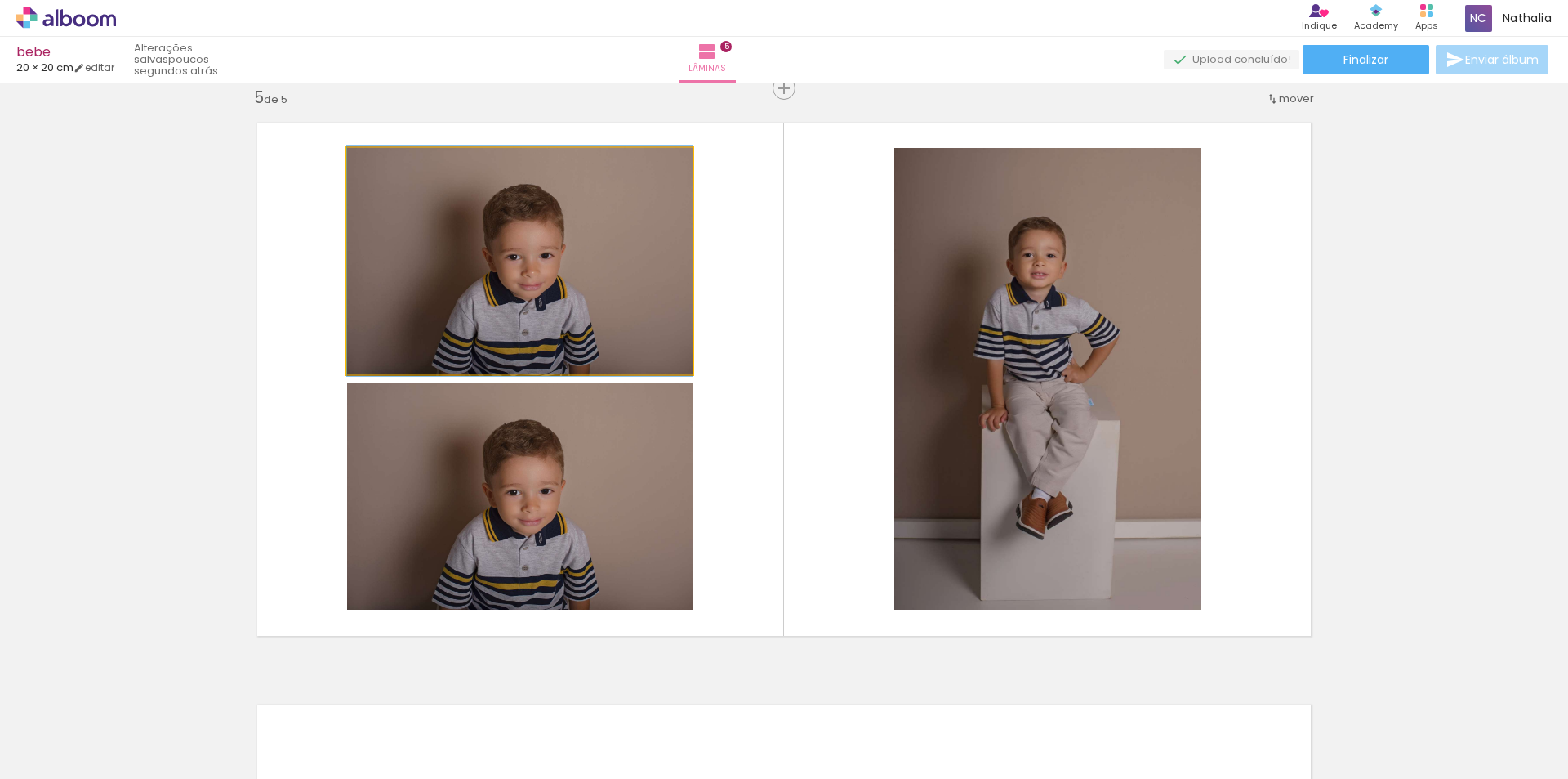
drag, startPoint x: 605, startPoint y: 318, endPoint x: 590, endPoint y: 304, distance: 20.5
click at [590, 304] on quentale-photo at bounding box center [520, 261] width 346 height 226
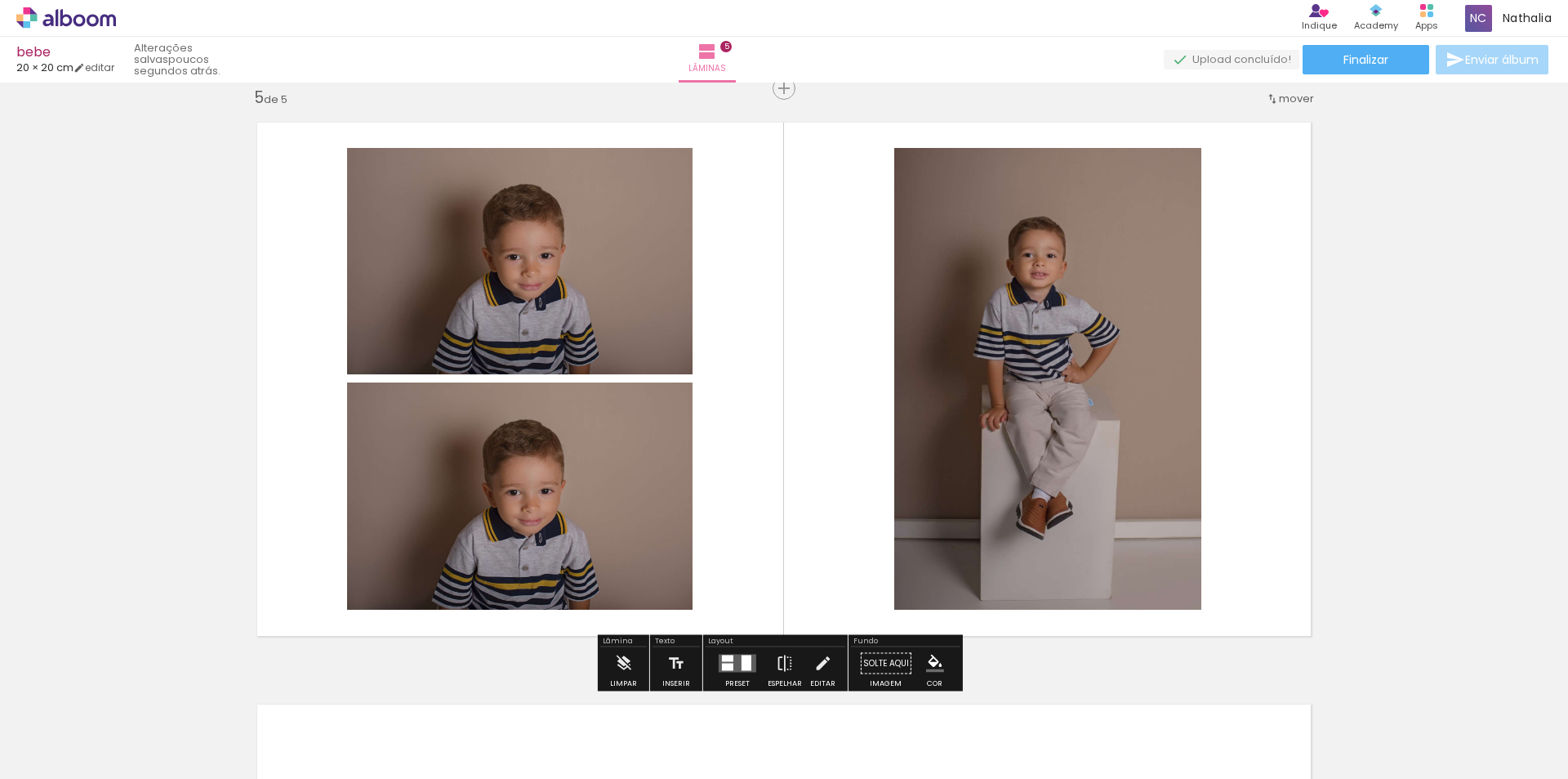
click at [590, 304] on quentale-photo at bounding box center [520, 261] width 346 height 226
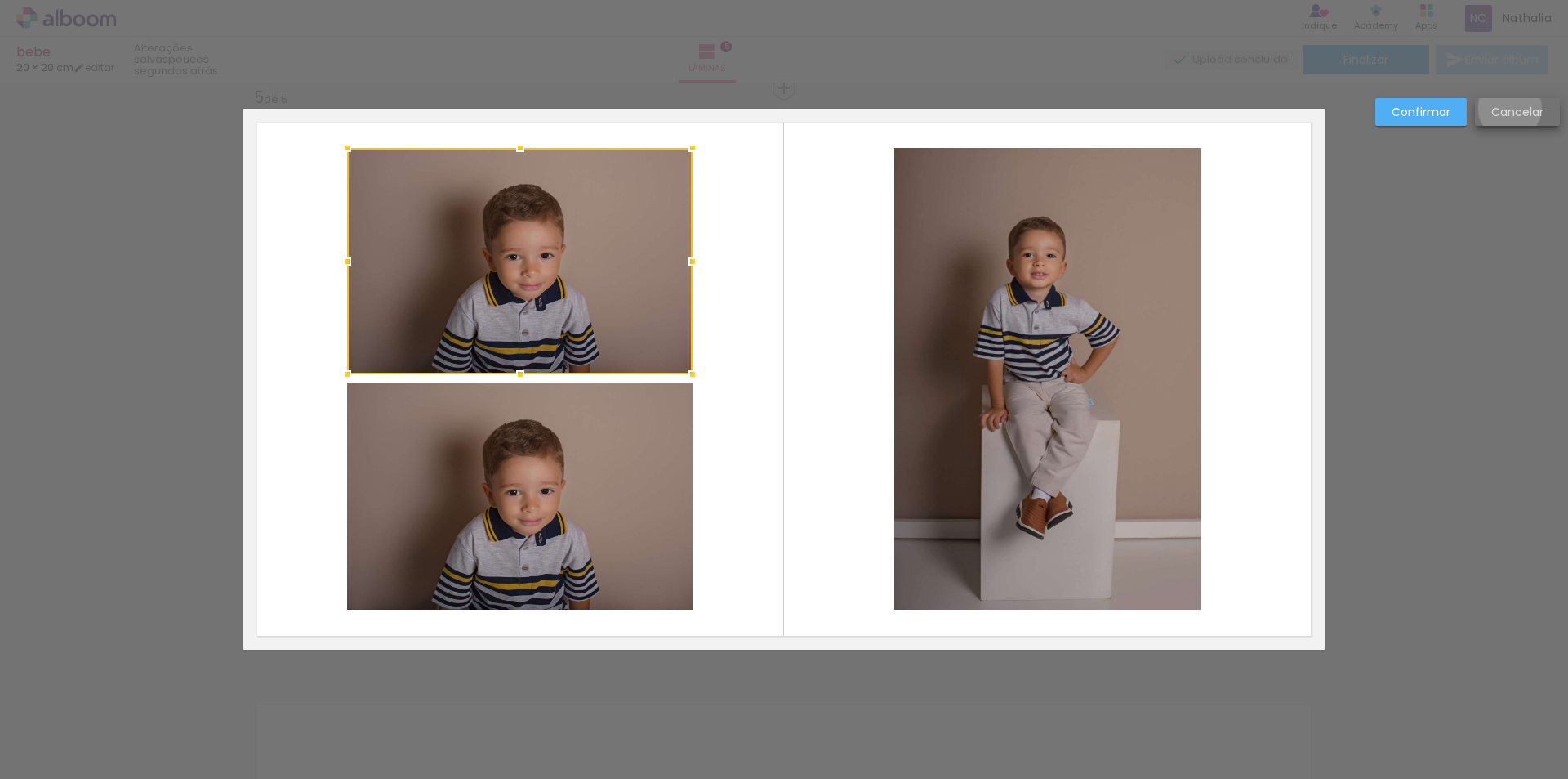
click at [0, 0] on slot "Cancelar" at bounding box center [0, 0] width 0 height 0
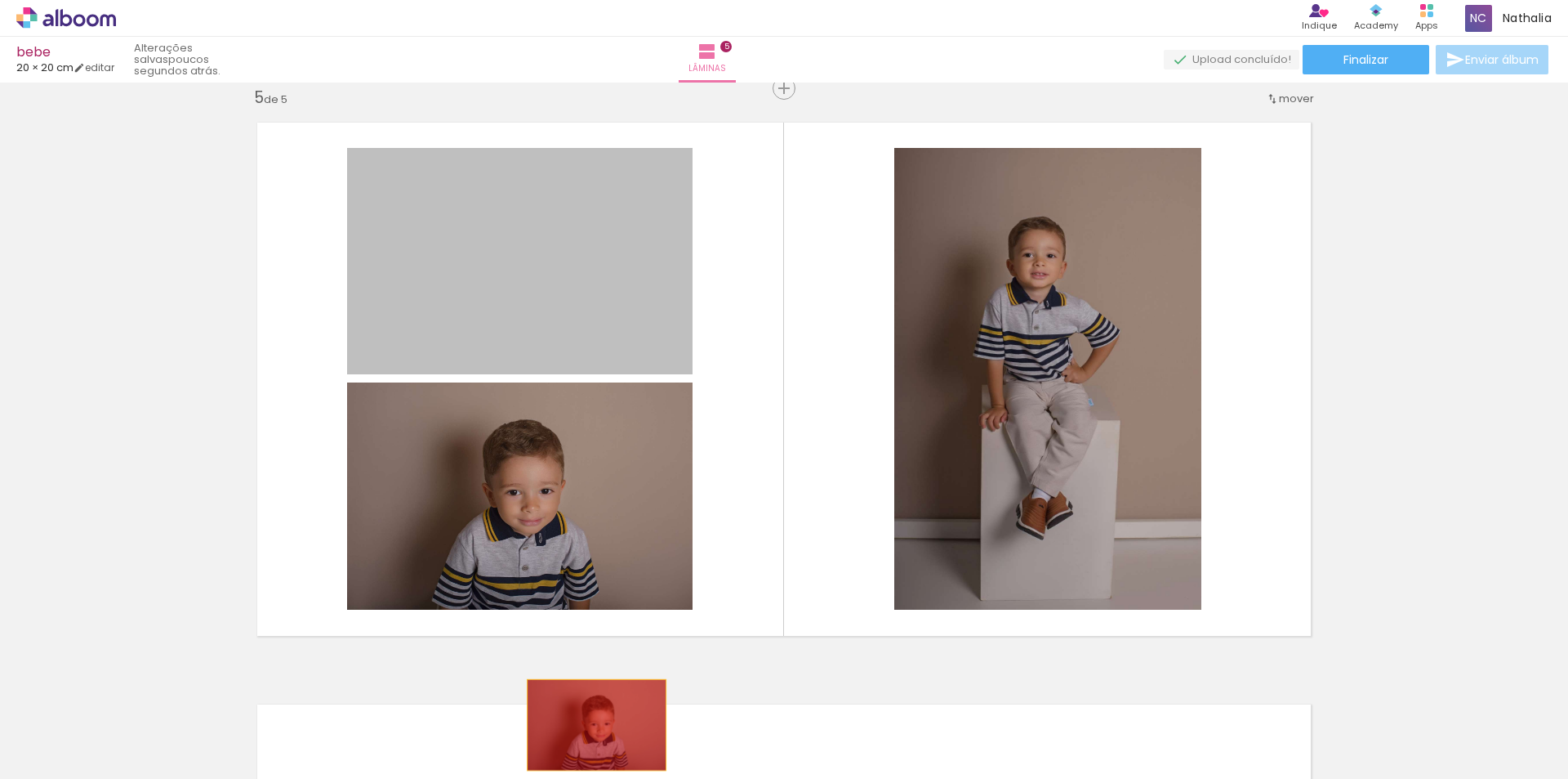
drag, startPoint x: 563, startPoint y: 313, endPoint x: 592, endPoint y: 728, distance: 416.0
click at [592, 728] on quentale-workspace at bounding box center [784, 390] width 1568 height 779
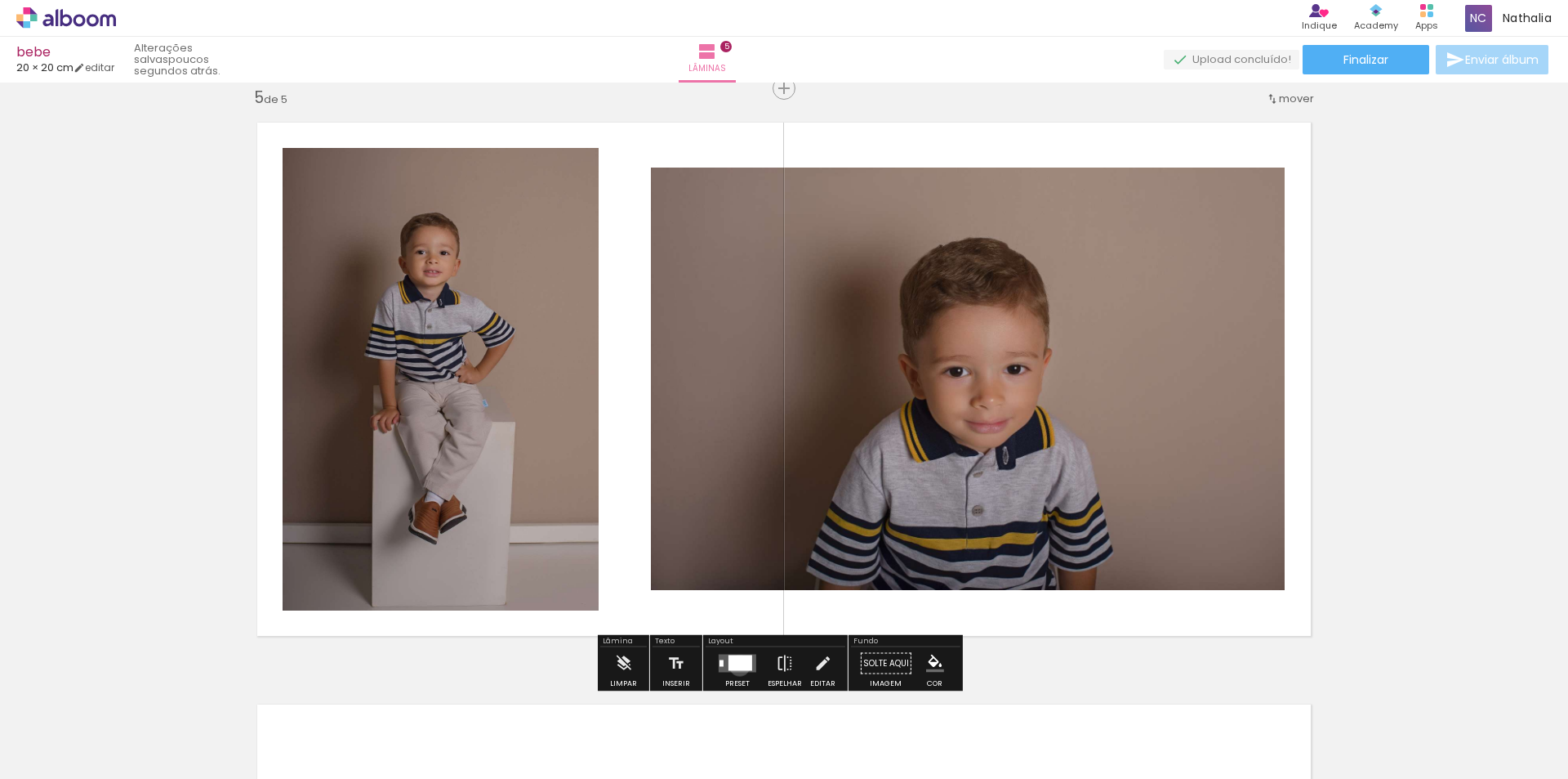
click at [736, 665] on div at bounding box center [741, 664] width 24 height 16
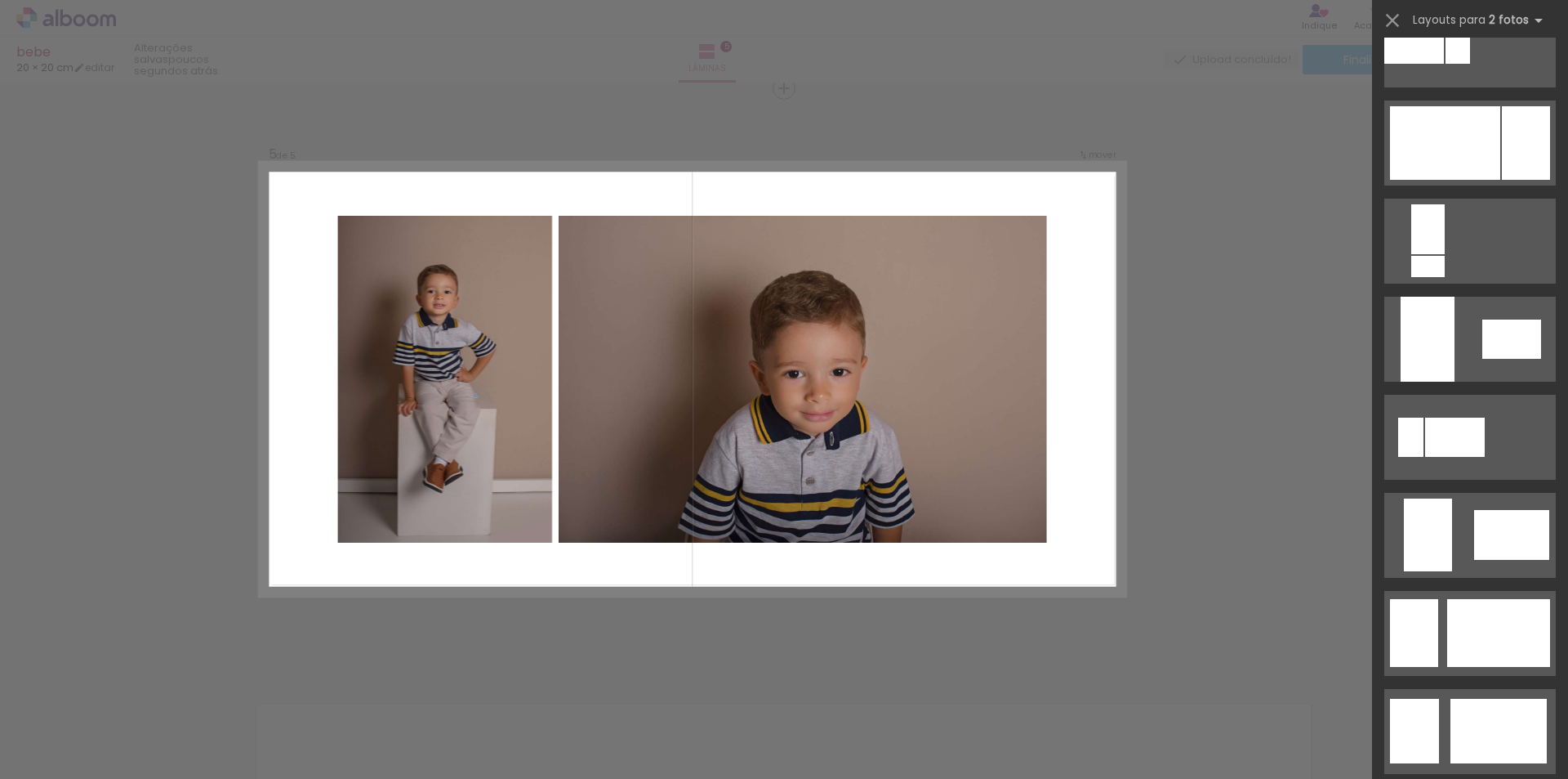
scroll to position [736, 0]
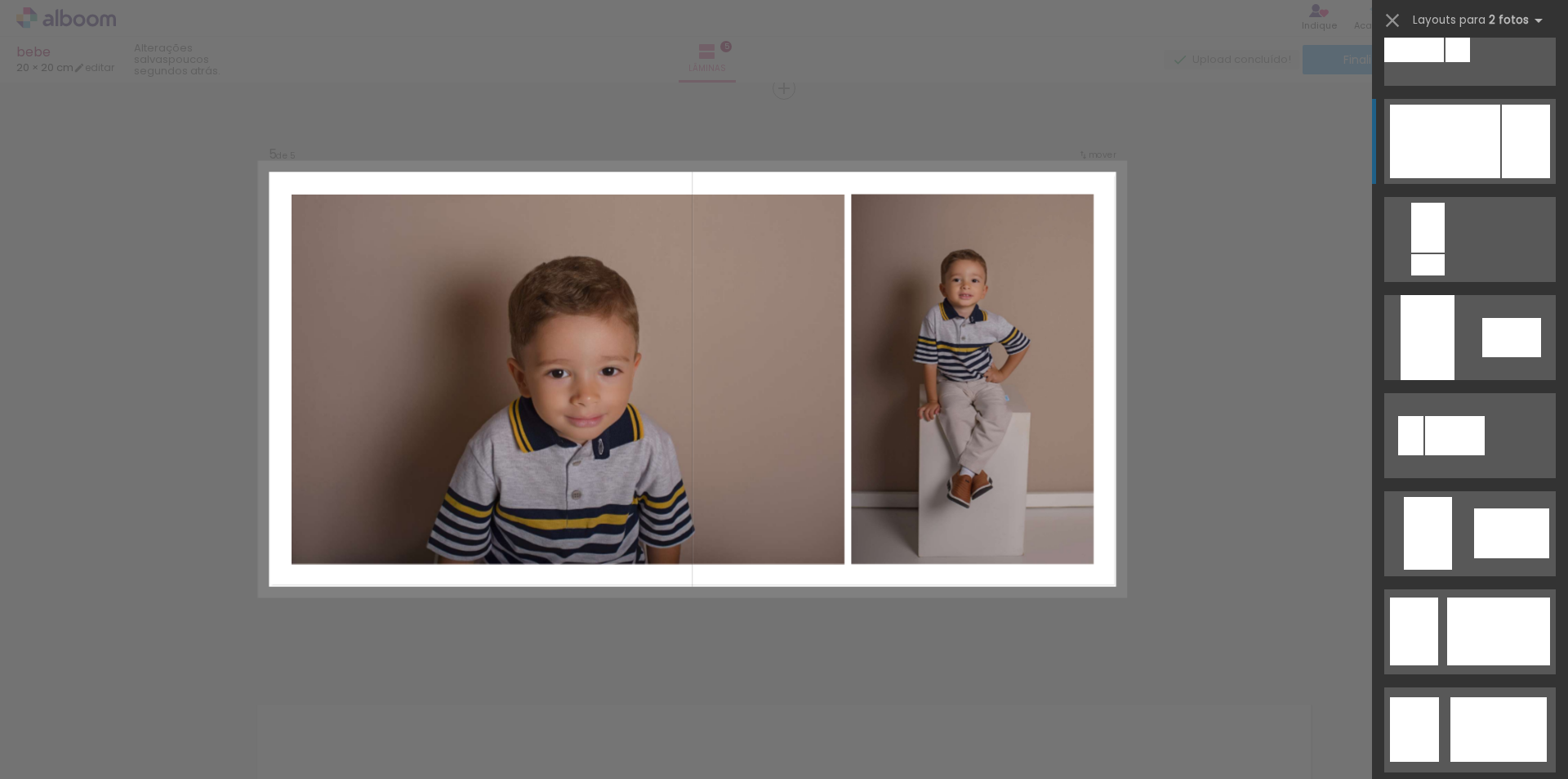
click at [1439, 697] on div at bounding box center [1415, 729] width 49 height 65
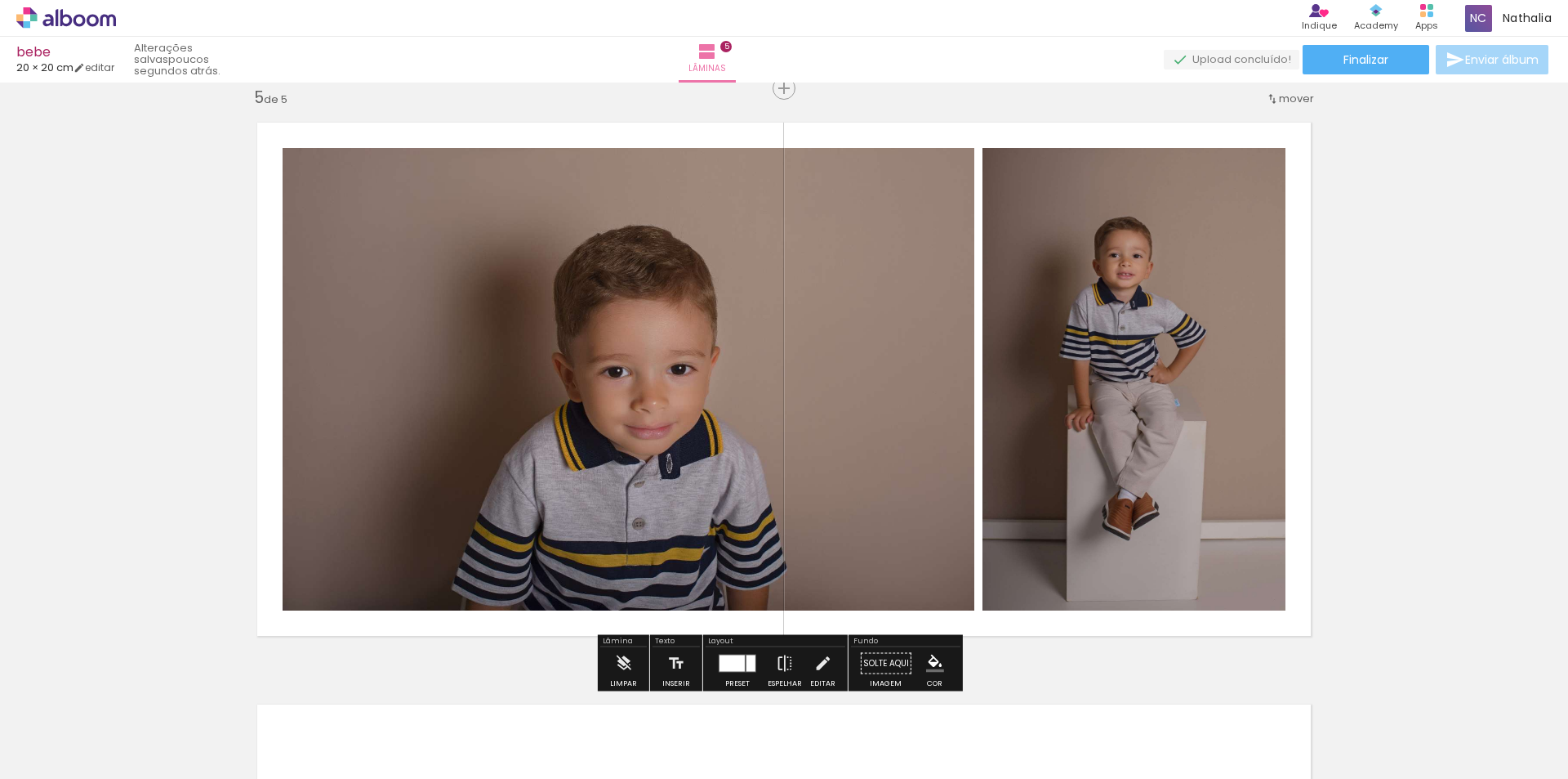
scroll to position [2430, 0]
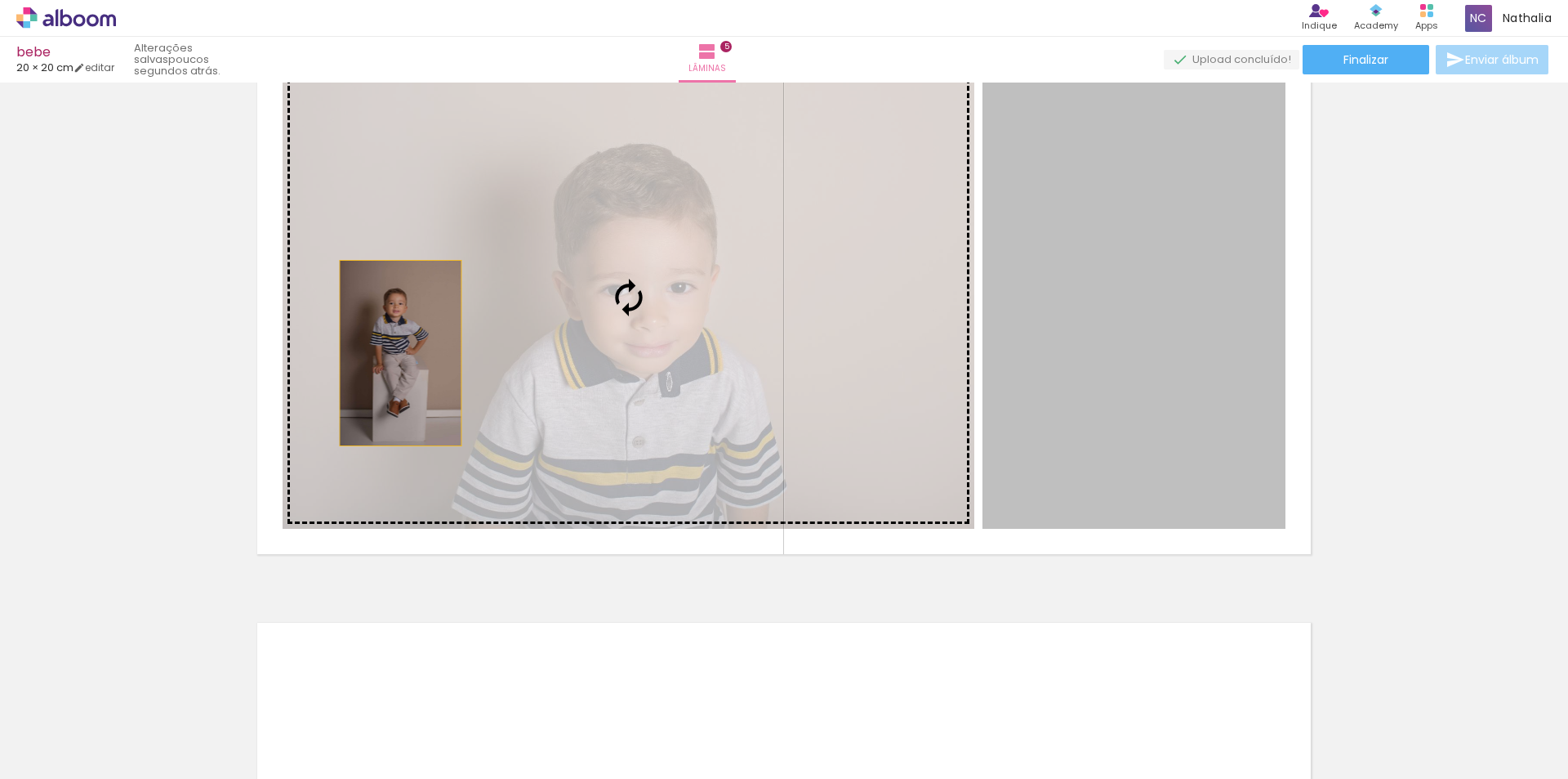
drag, startPoint x: 1143, startPoint y: 340, endPoint x: 395, endPoint y: 353, distance: 748.1
click at [0, 0] on slot at bounding box center [0, 0] width 0 height 0
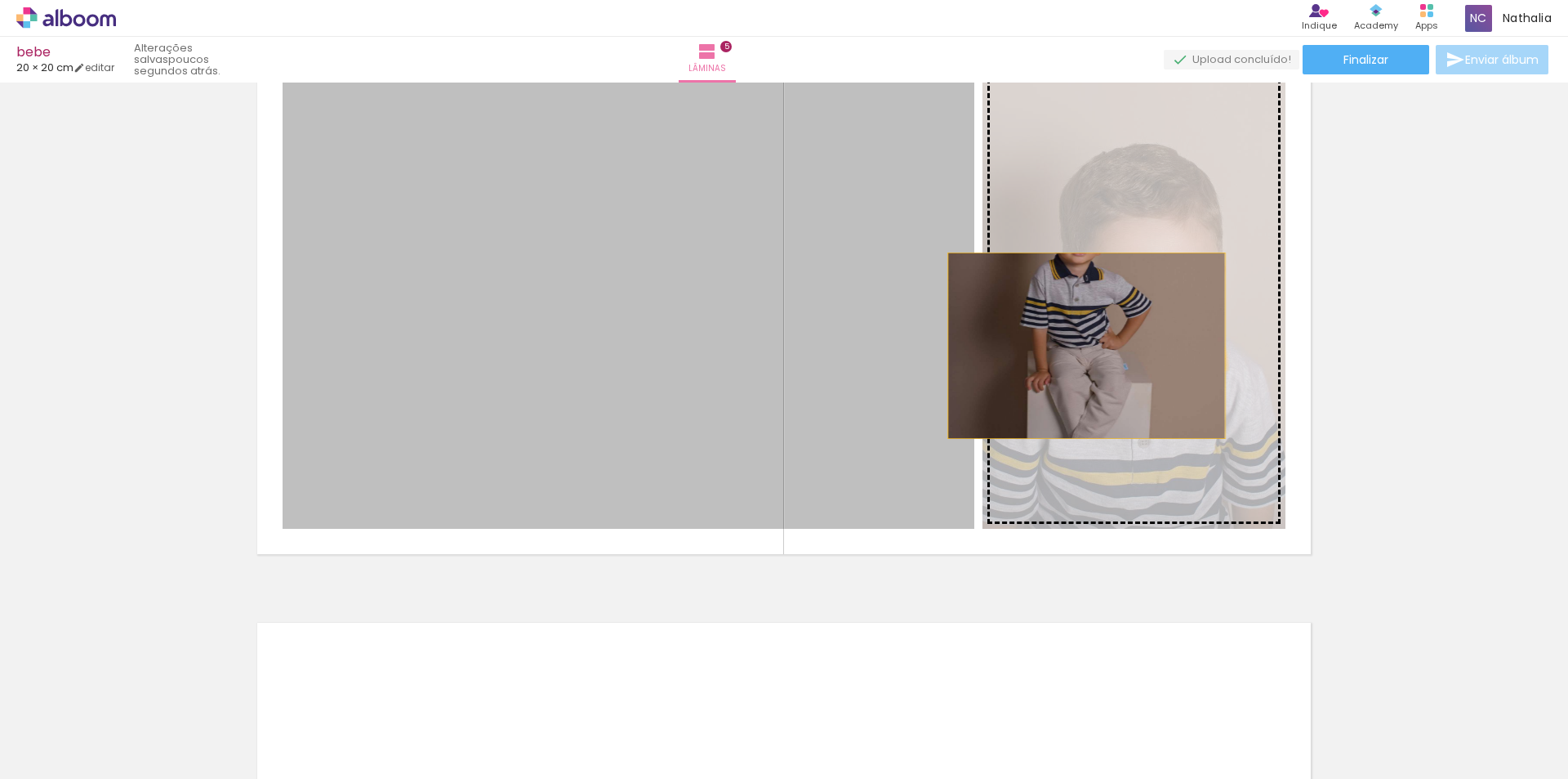
drag, startPoint x: 726, startPoint y: 352, endPoint x: 1123, endPoint y: 337, distance: 397.3
click at [0, 0] on slot at bounding box center [0, 0] width 0 height 0
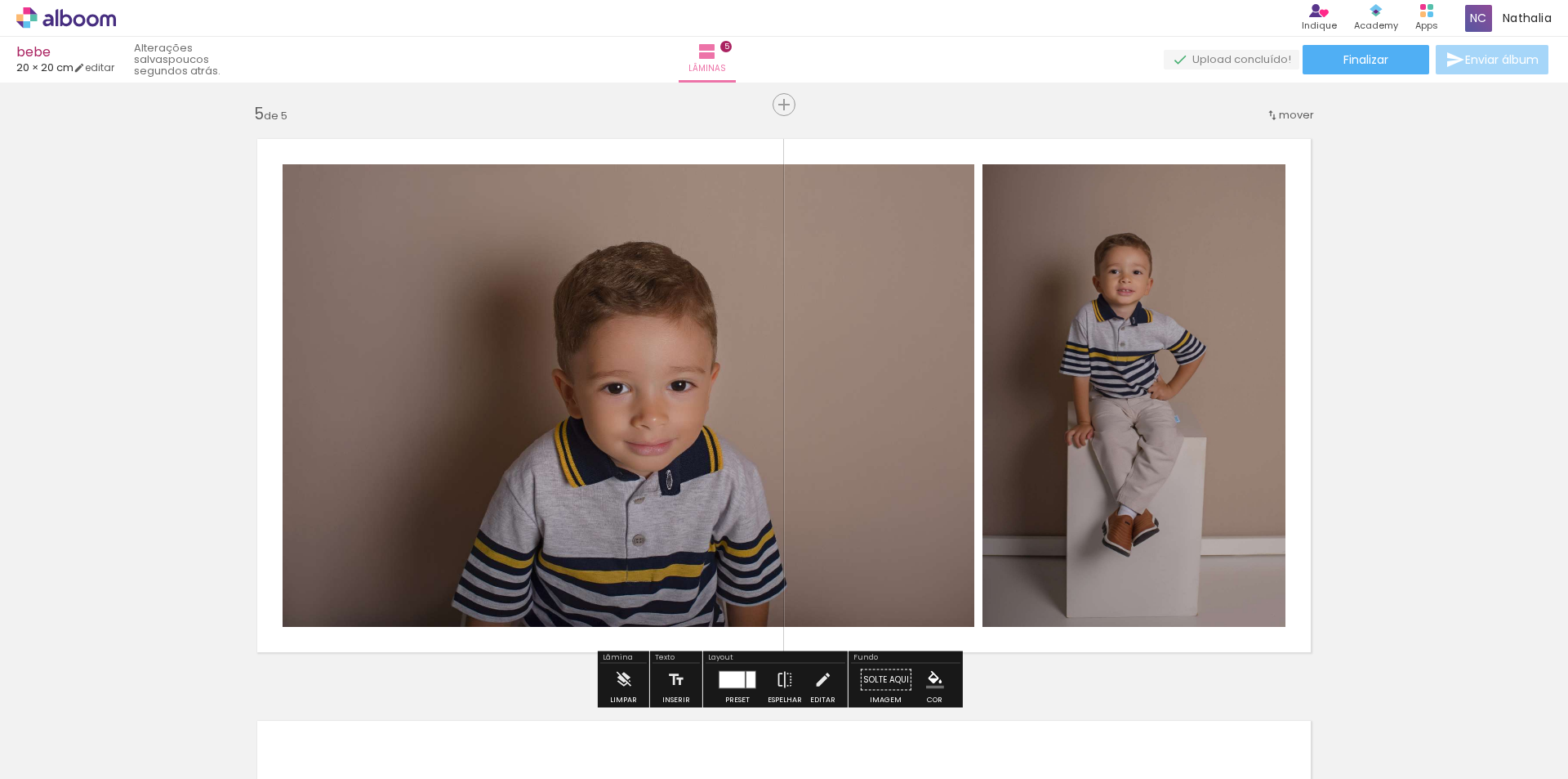
scroll to position [2349, 0]
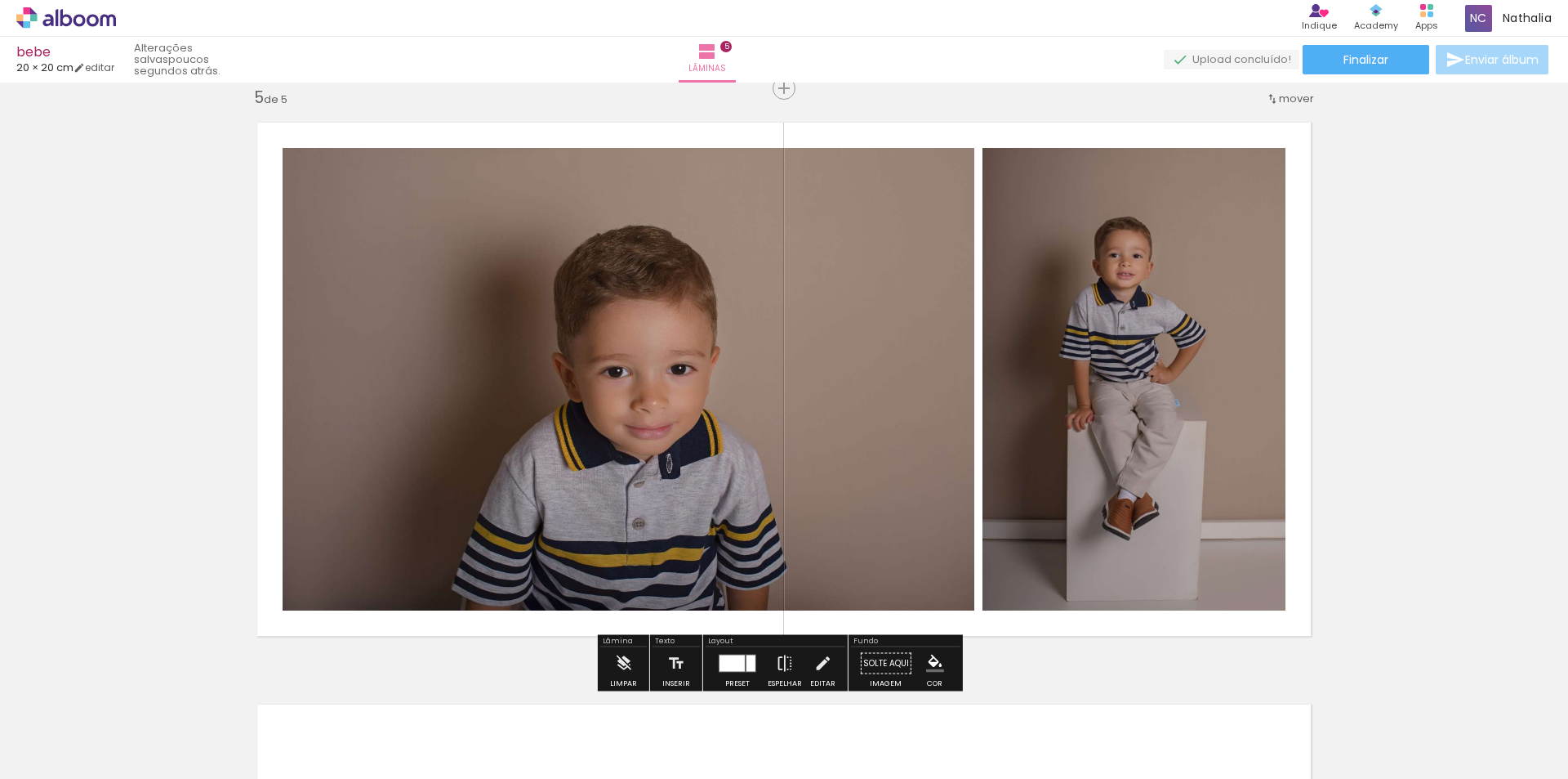
click at [747, 658] on div at bounding box center [751, 664] width 9 height 16
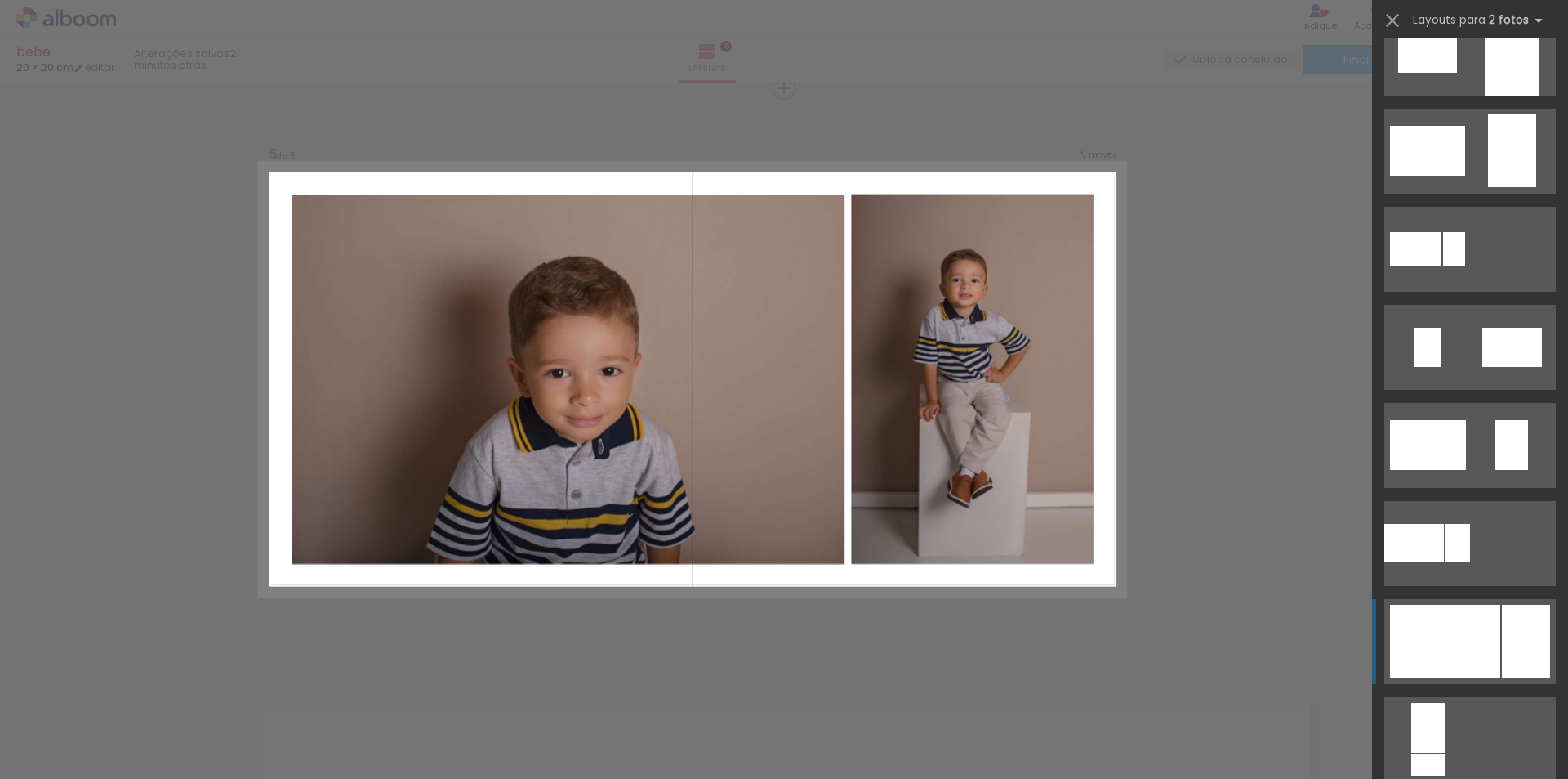
scroll to position [0, 0]
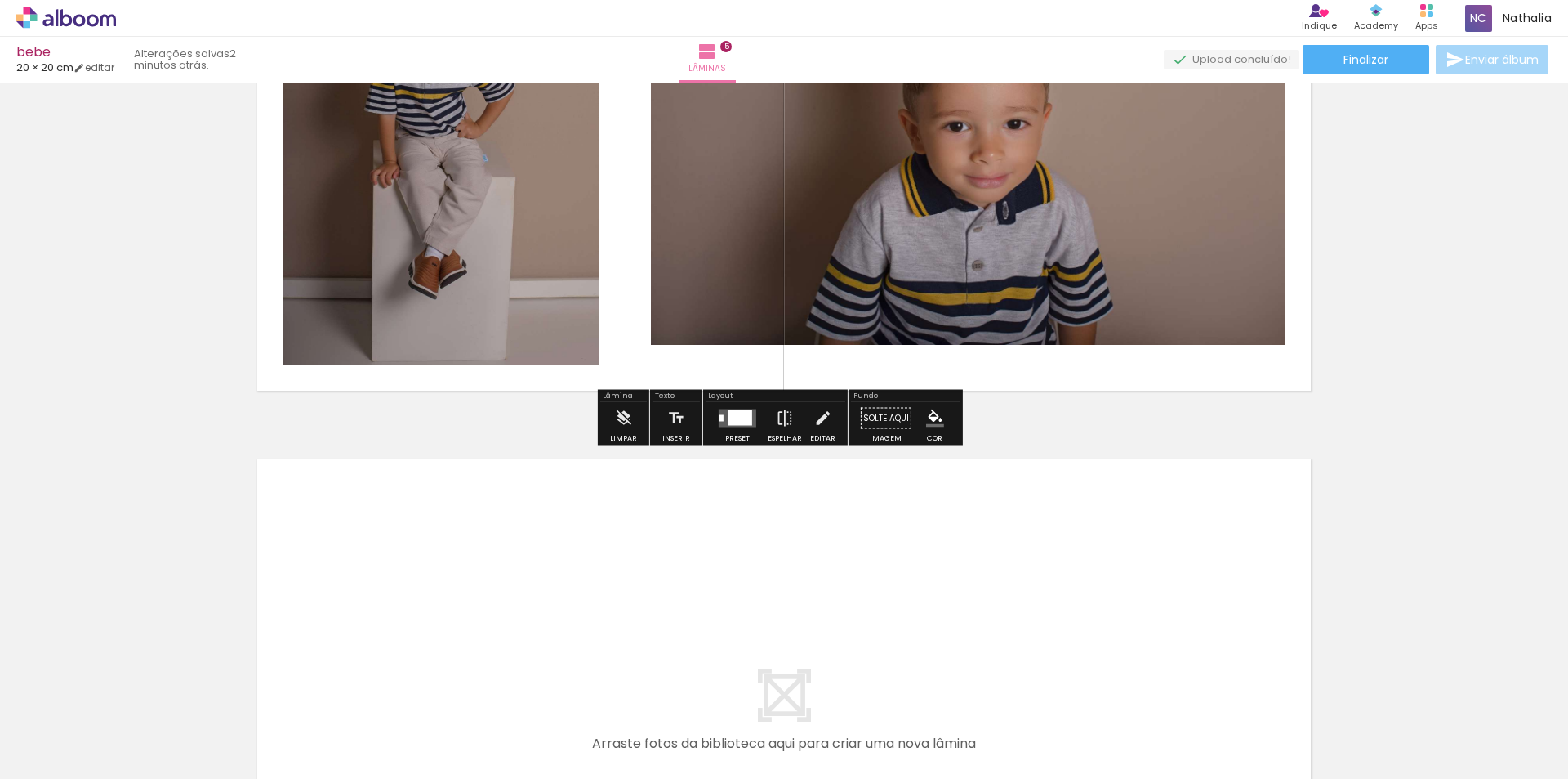
scroll to position [2839, 0]
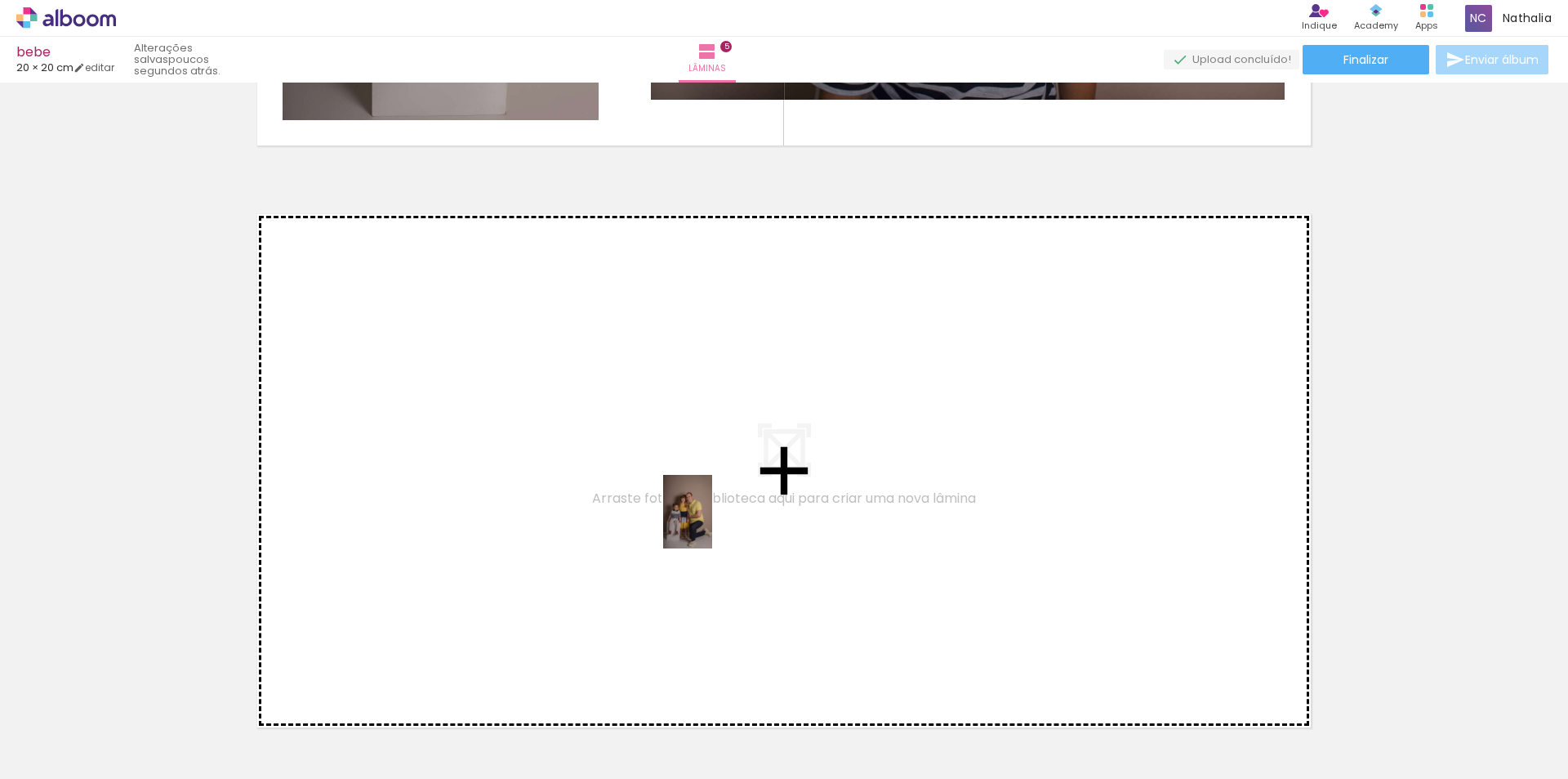
drag, startPoint x: 706, startPoint y: 692, endPoint x: 712, endPoint y: 523, distance: 169.1
click at [712, 523] on quentale-workspace at bounding box center [784, 390] width 1568 height 779
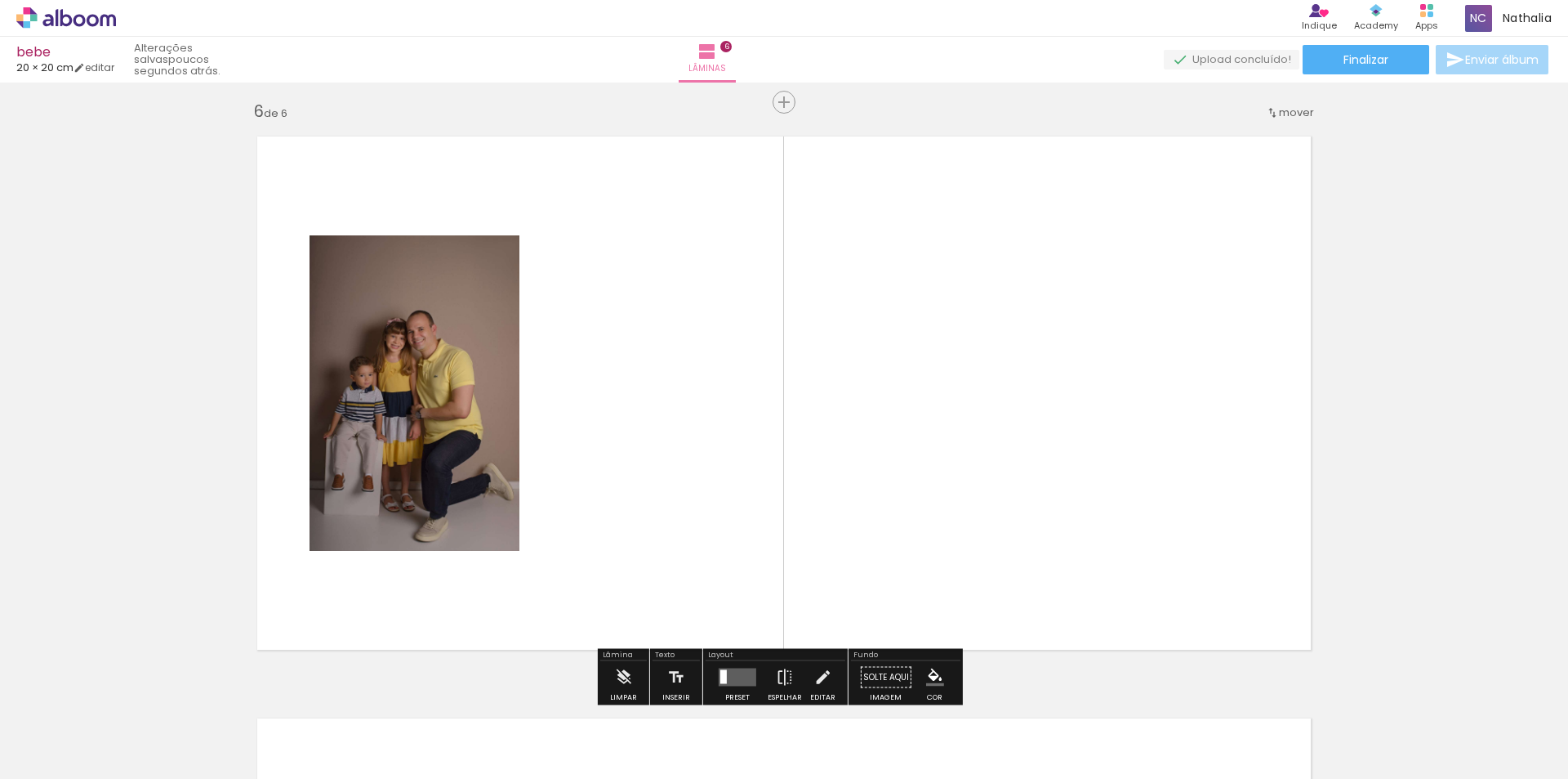
scroll to position [2931, 0]
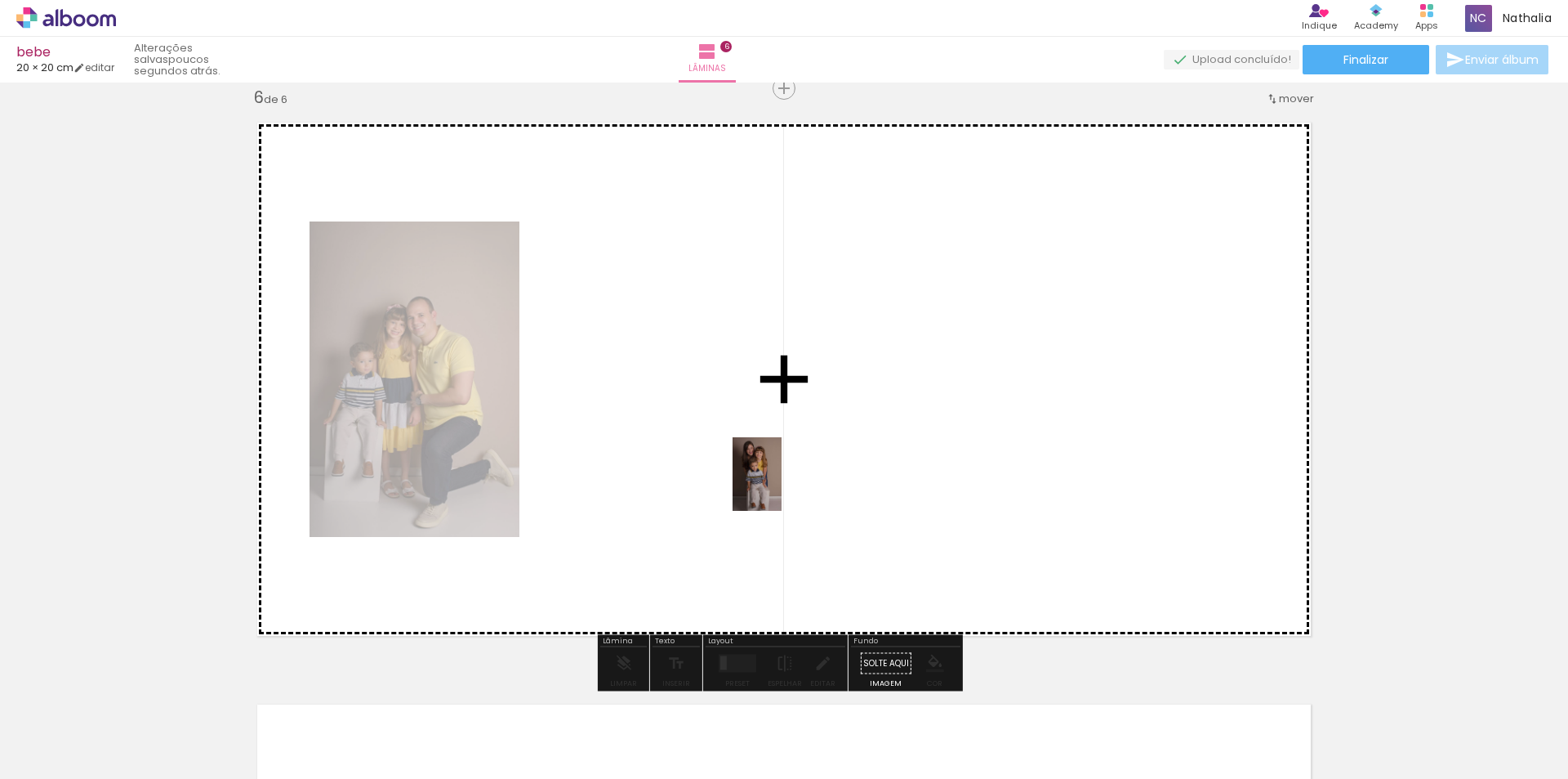
drag, startPoint x: 778, startPoint y: 720, endPoint x: 885, endPoint y: 687, distance: 112.0
click at [781, 485] on quentale-workspace at bounding box center [784, 390] width 1568 height 779
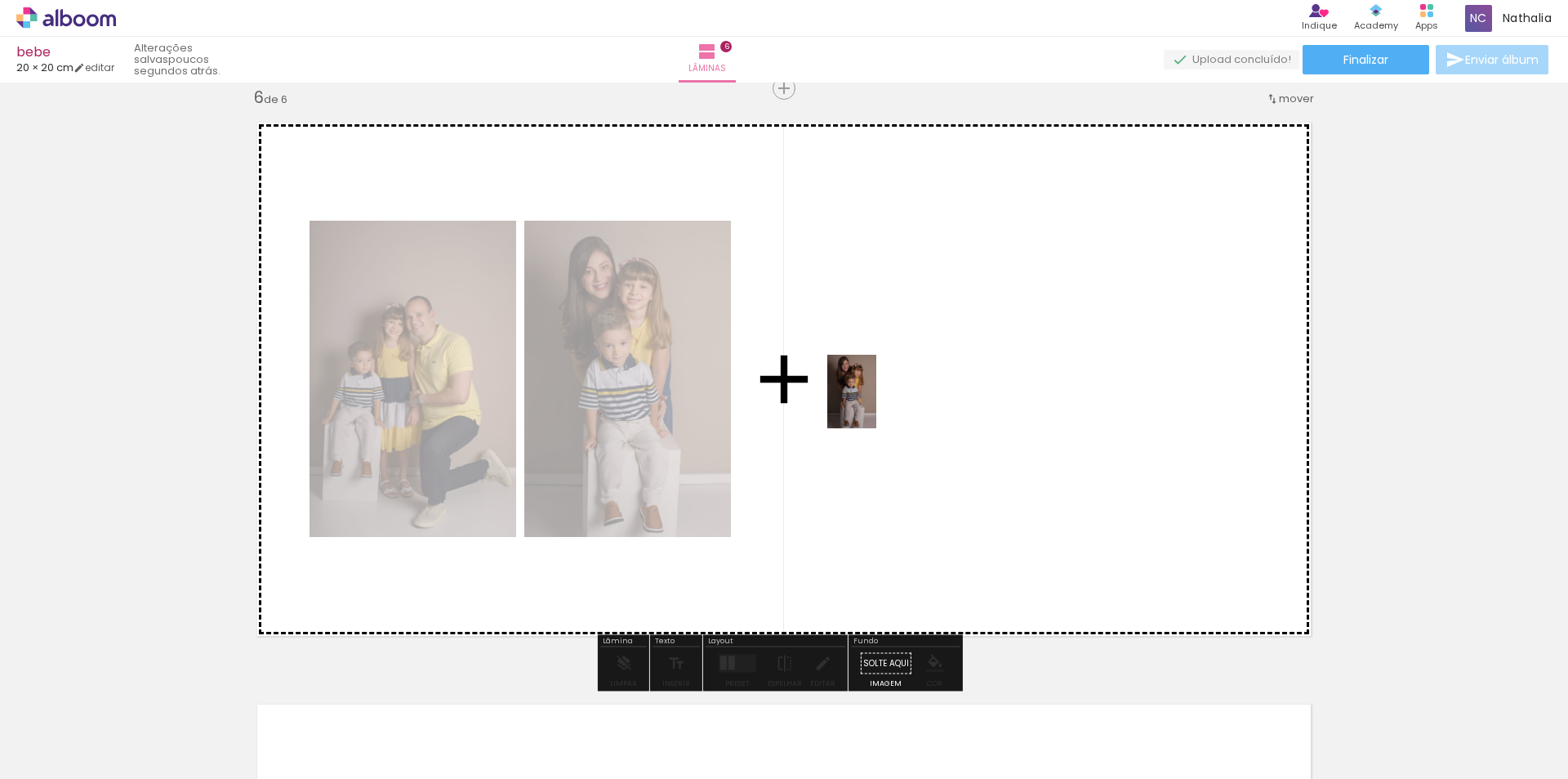
drag, startPoint x: 874, startPoint y: 744, endPoint x: 876, endPoint y: 404, distance: 340.0
click at [876, 404] on quentale-workspace at bounding box center [784, 390] width 1568 height 779
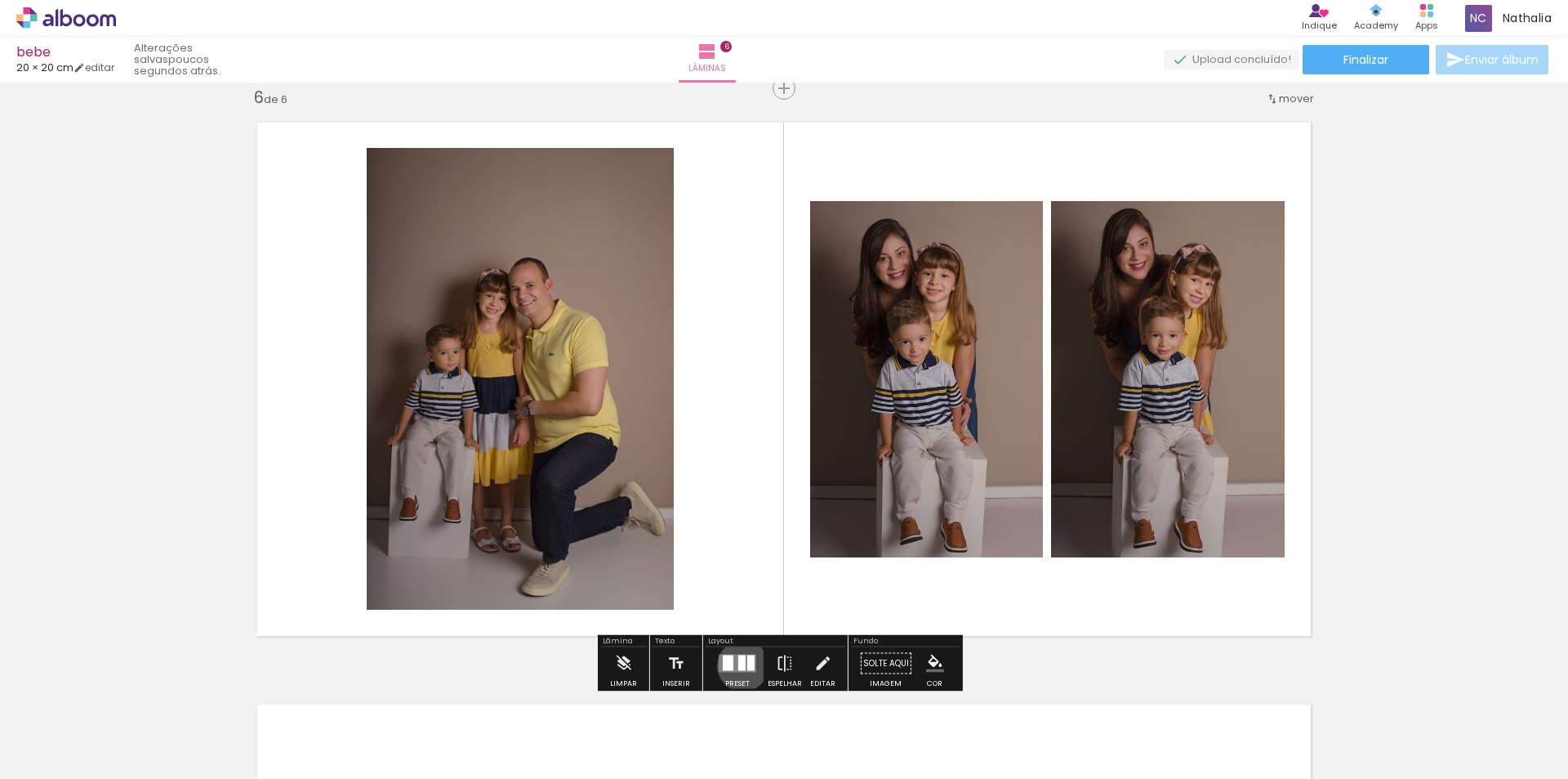
click at [740, 665] on div at bounding box center [742, 664] width 7 height 16
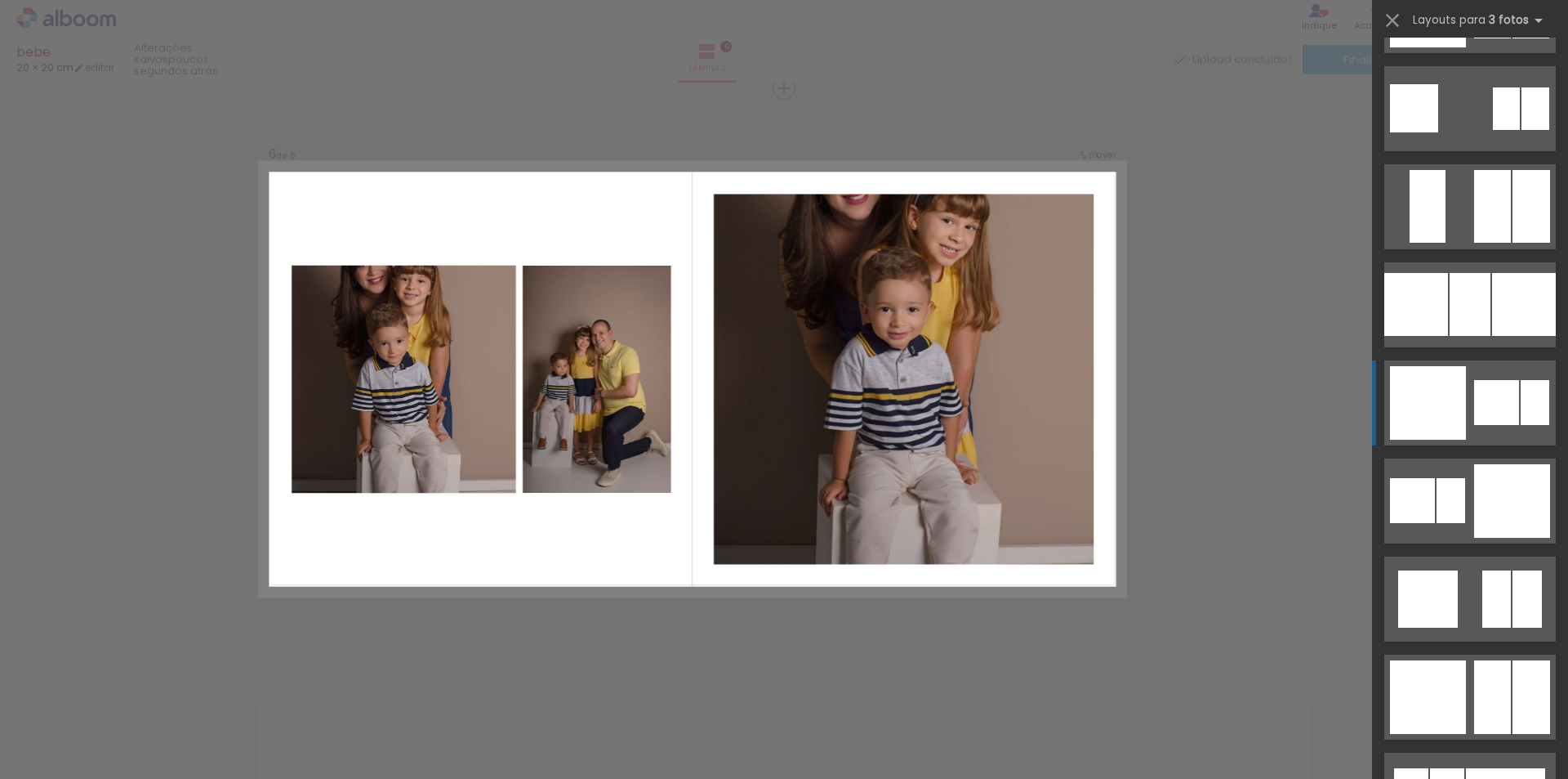
scroll to position [2207, 0]
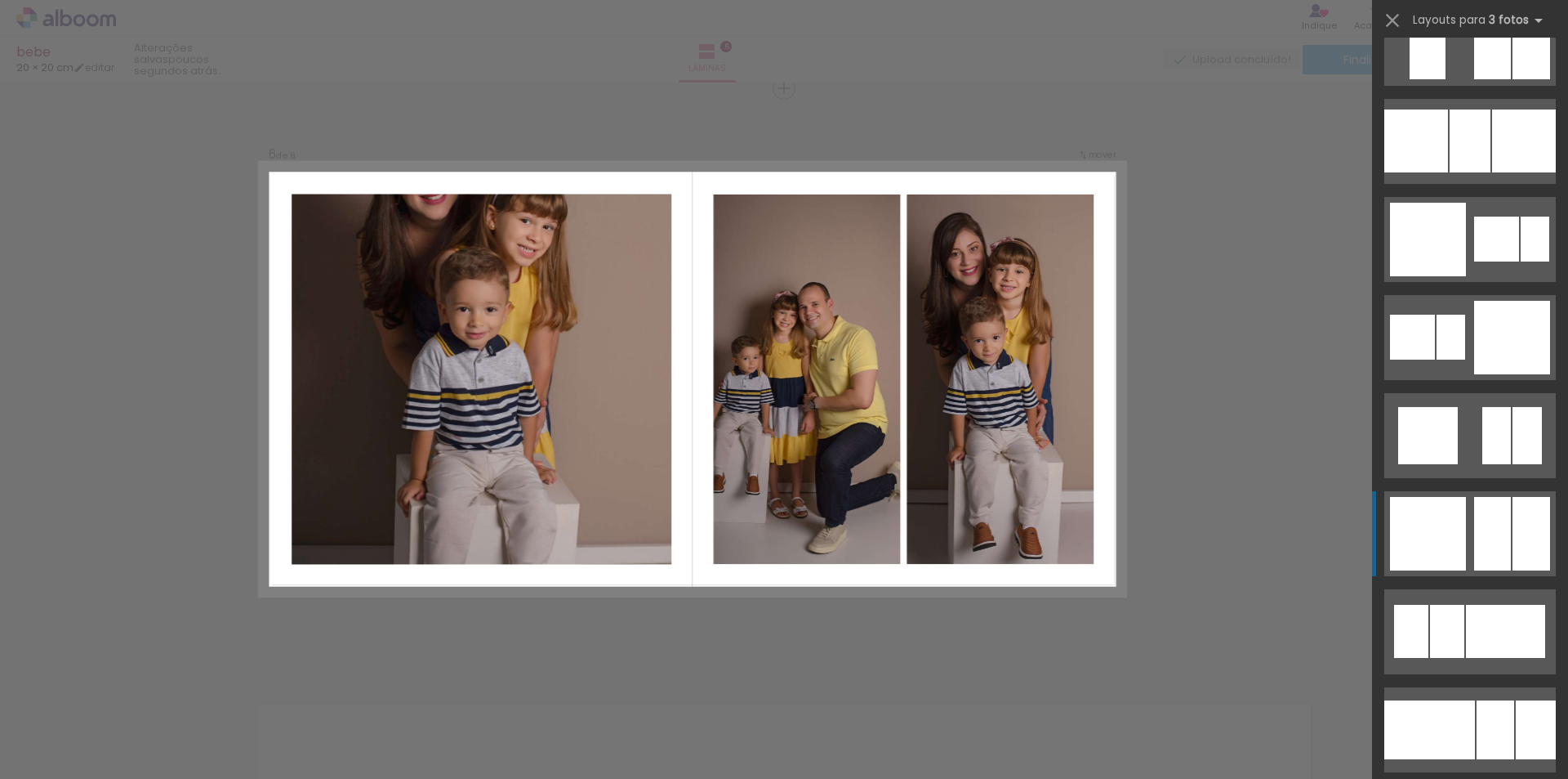
click at [1464, 605] on div at bounding box center [1447, 632] width 35 height 53
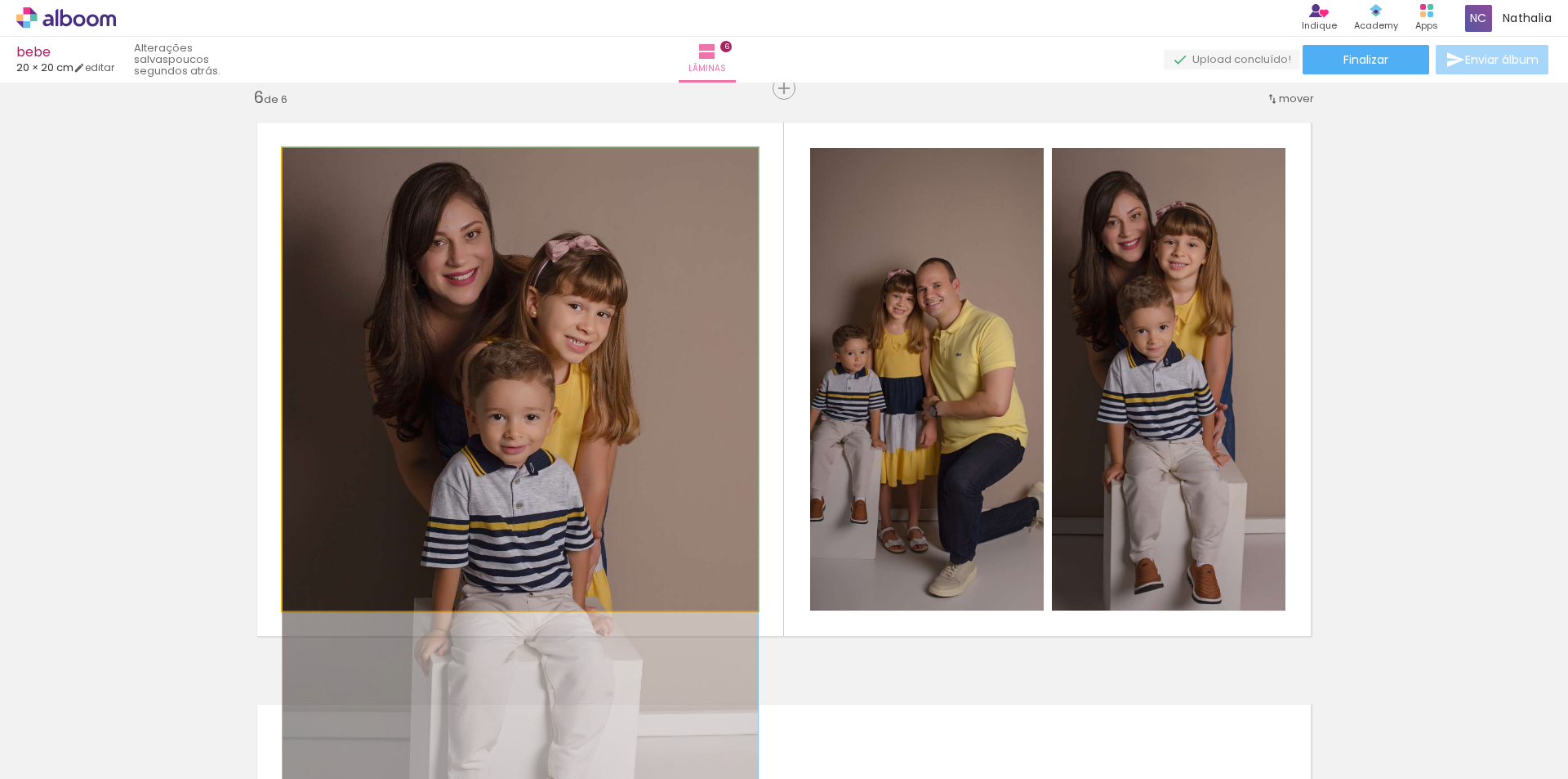
drag, startPoint x: 611, startPoint y: 357, endPoint x: 616, endPoint y: 486, distance: 129.1
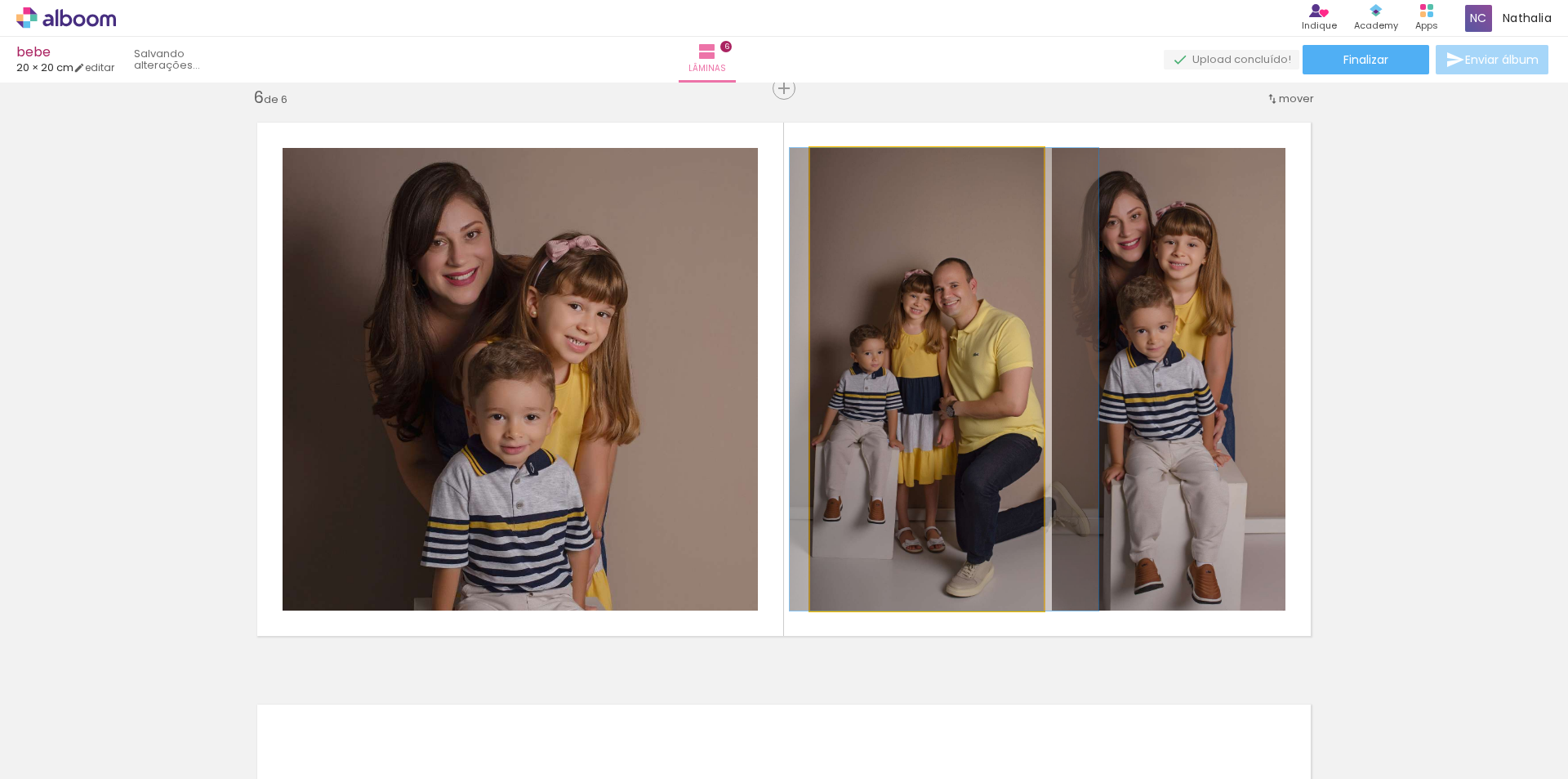
drag, startPoint x: 916, startPoint y: 429, endPoint x: 933, endPoint y: 426, distance: 17.3
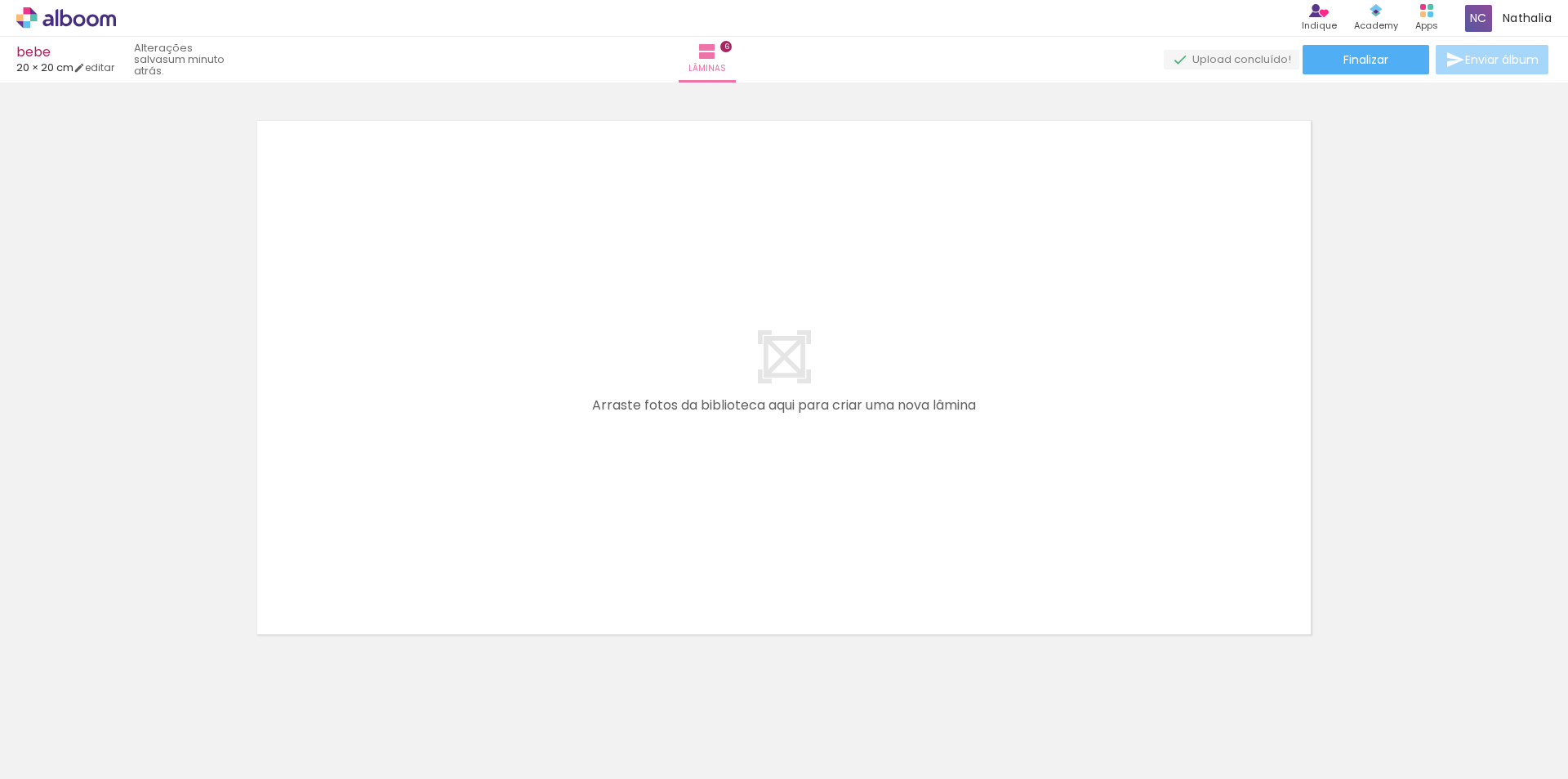
scroll to position [3543, 0]
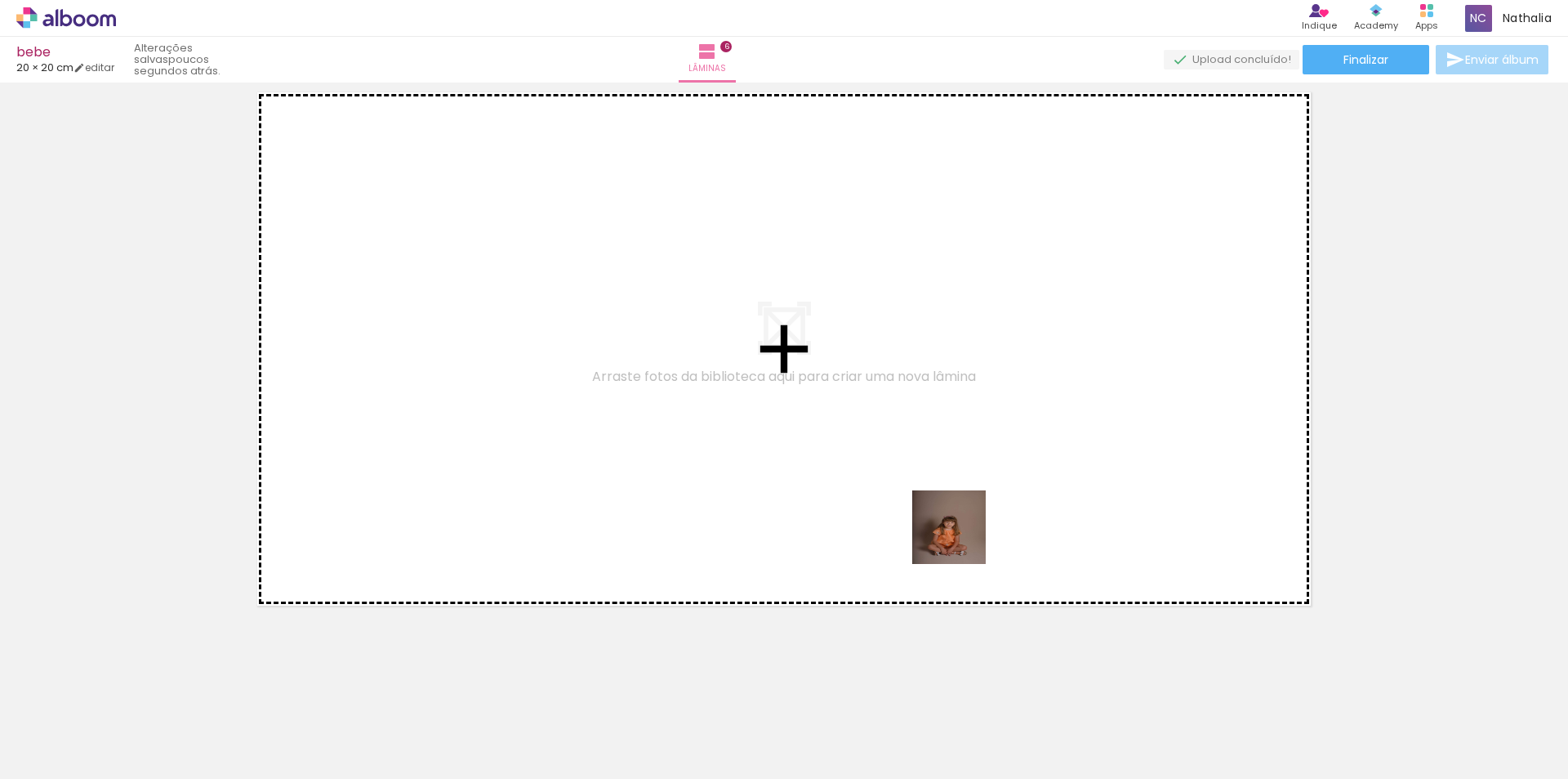
drag, startPoint x: 970, startPoint y: 735, endPoint x: 961, endPoint y: 477, distance: 258.2
click at [961, 477] on quentale-workspace at bounding box center [784, 390] width 1568 height 779
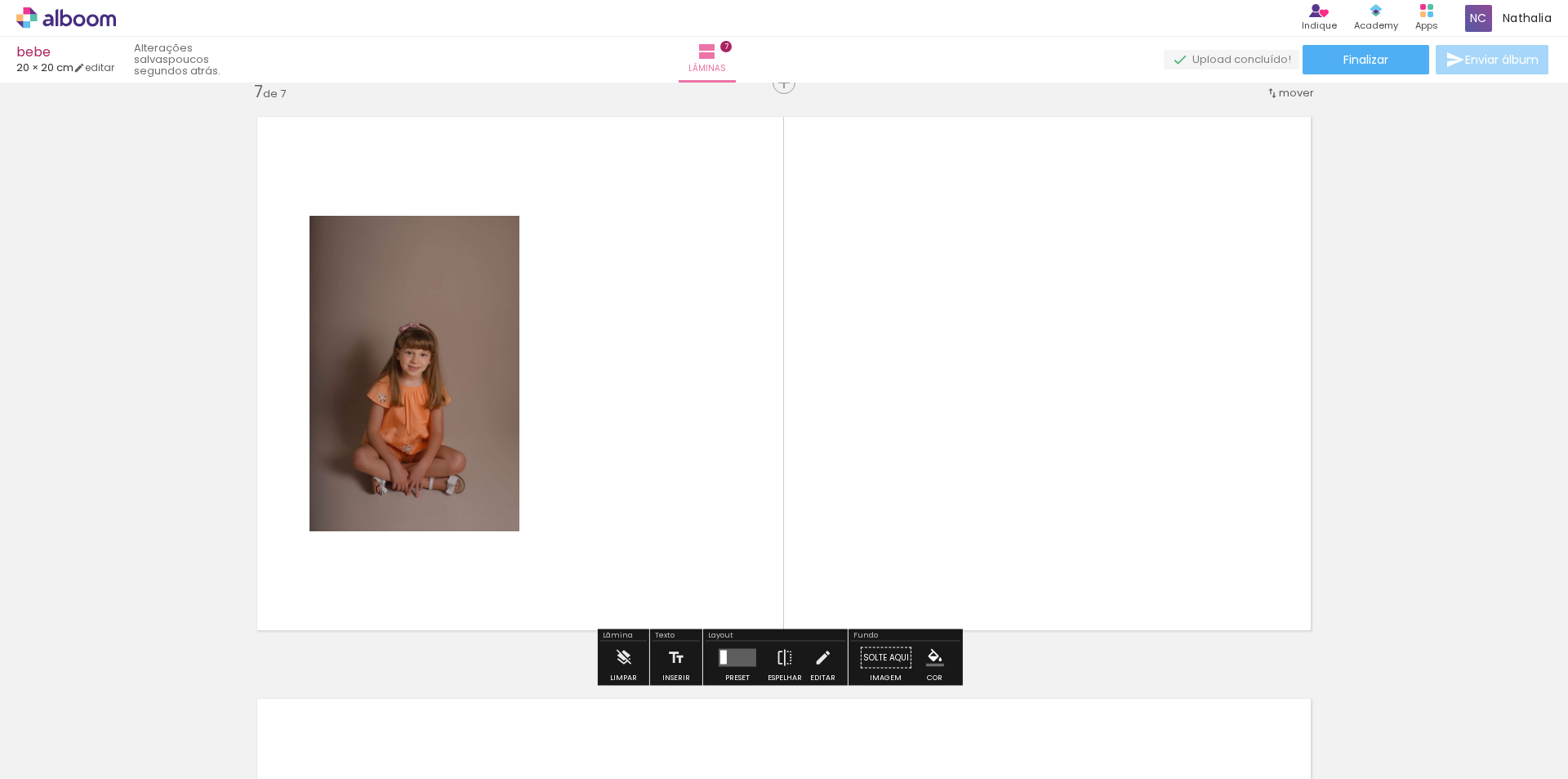
scroll to position [3513, 0]
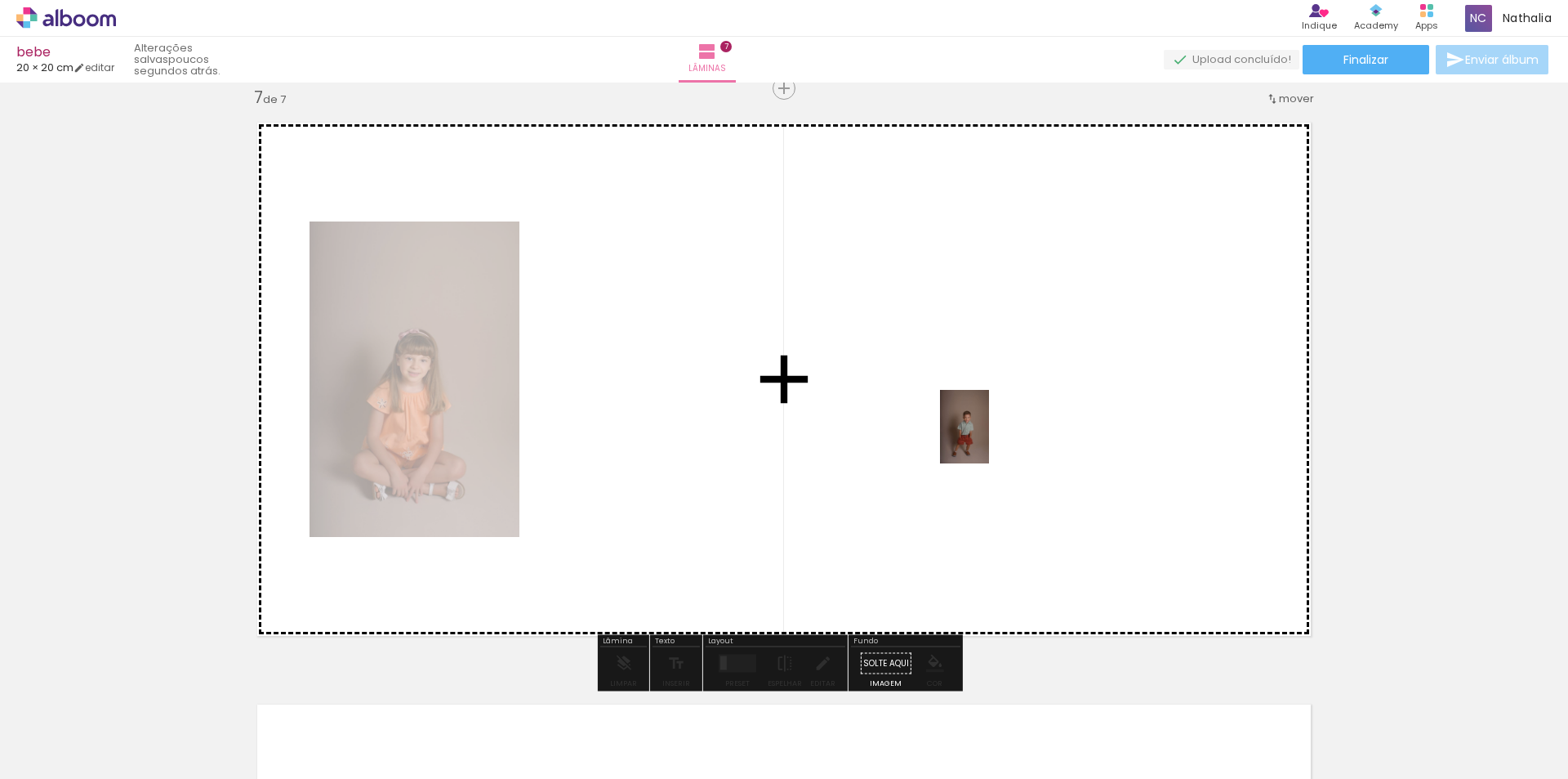
drag, startPoint x: 1052, startPoint y: 723, endPoint x: 989, endPoint y: 439, distance: 290.9
click at [989, 439] on quentale-workspace at bounding box center [784, 390] width 1568 height 779
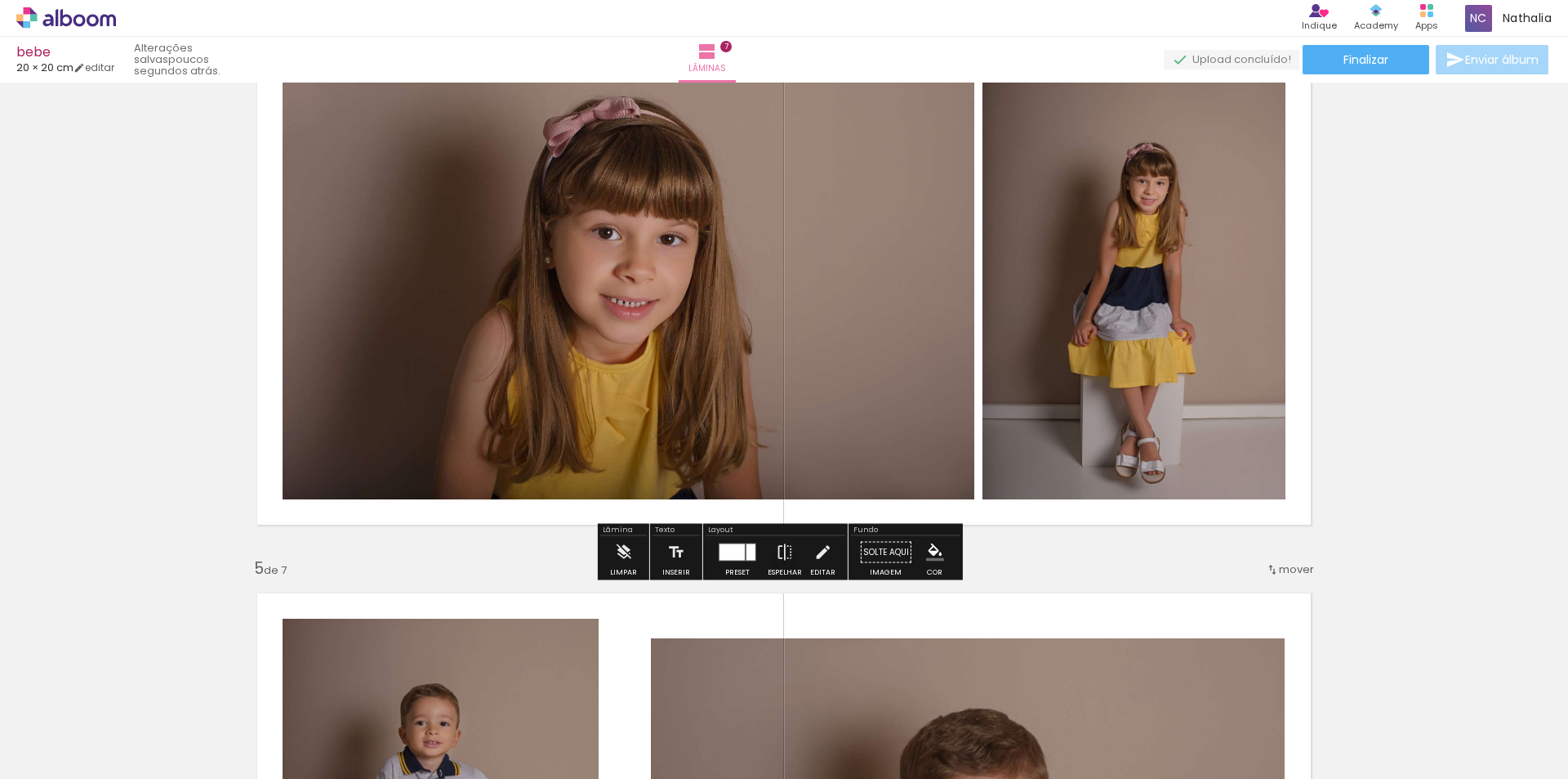
scroll to position [2042, 0]
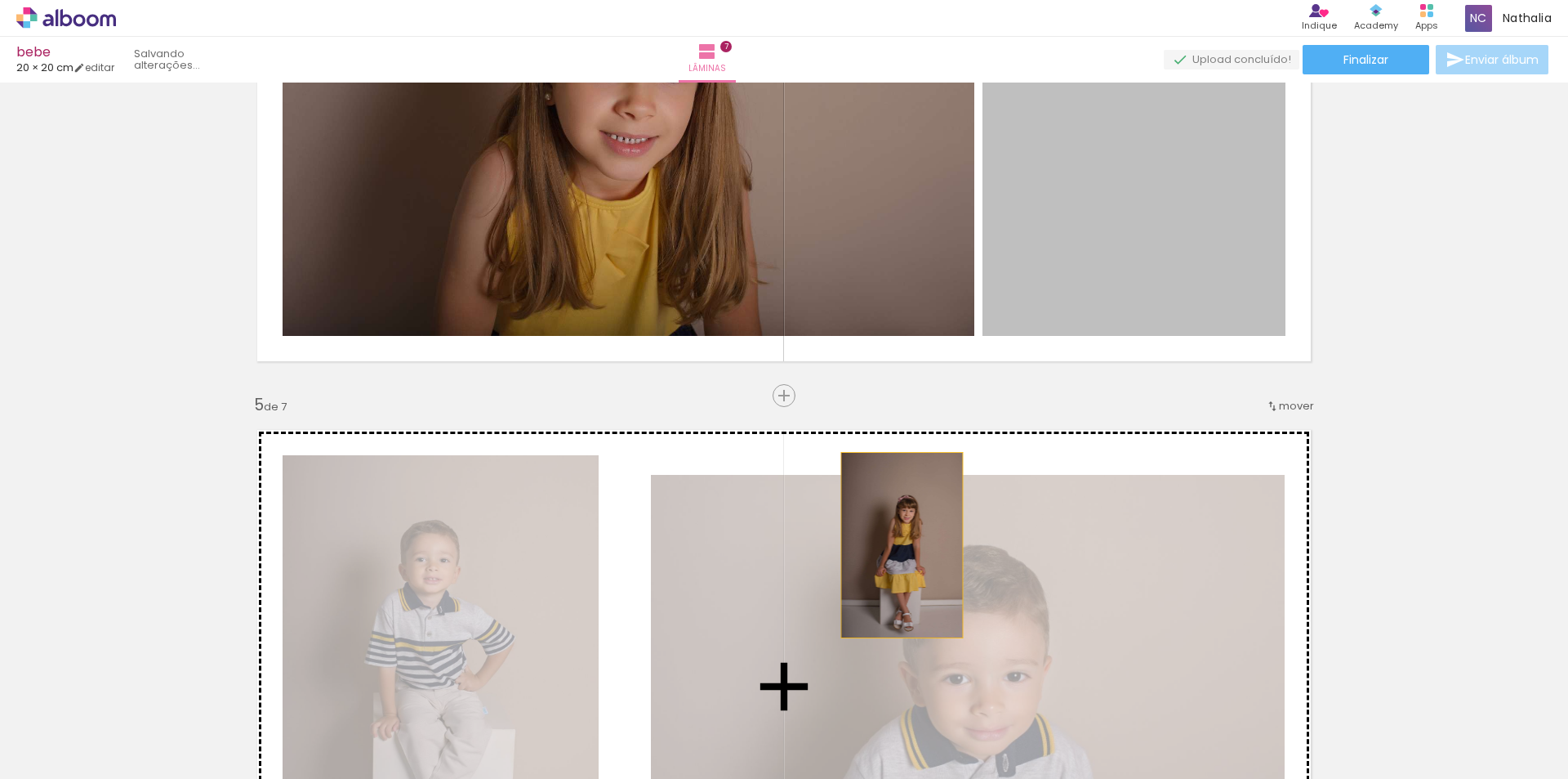
drag, startPoint x: 1150, startPoint y: 197, endPoint x: 896, endPoint y: 545, distance: 430.8
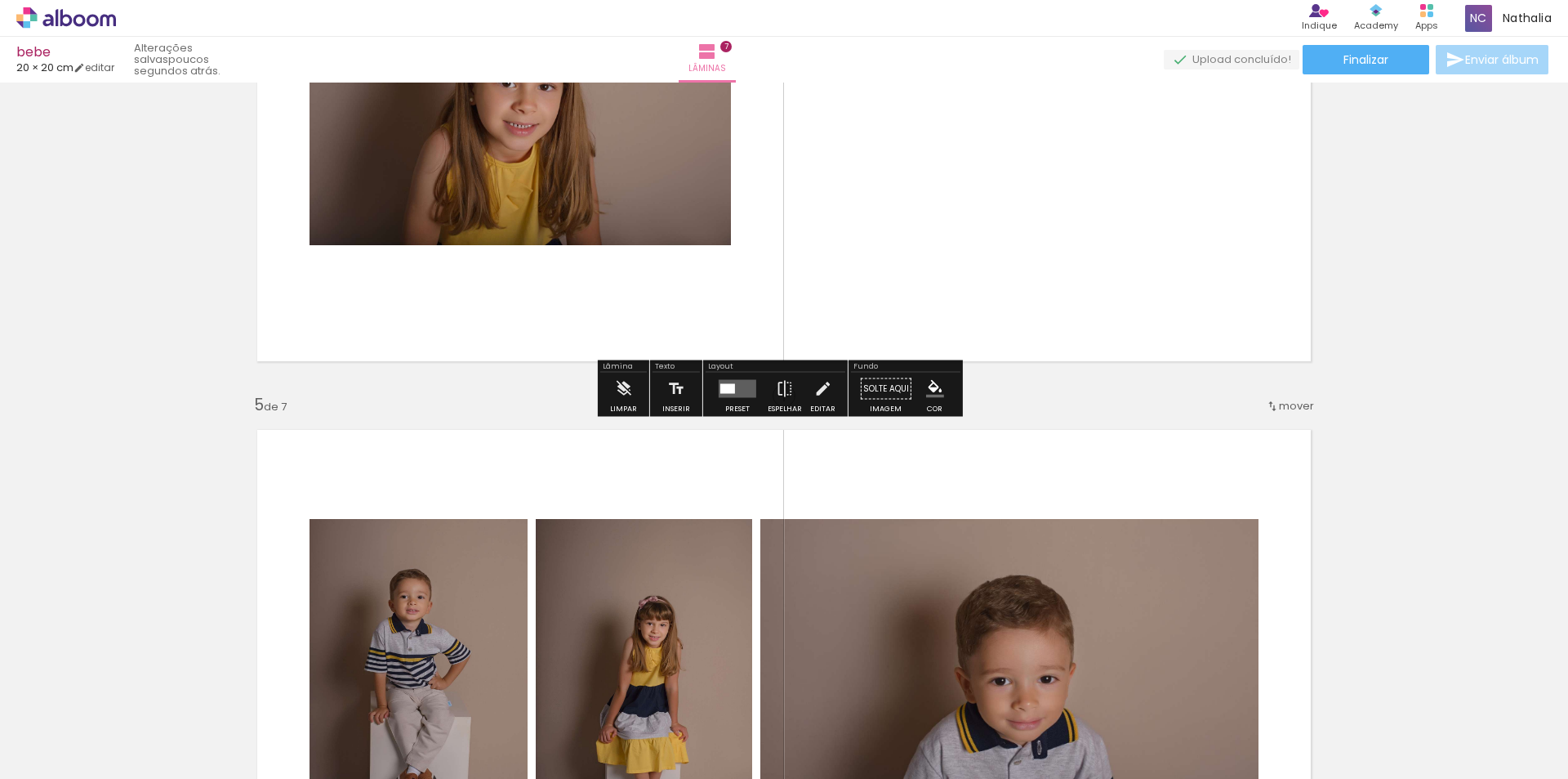
click at [694, 203] on quentale-photo at bounding box center [520, 104] width 421 height 281
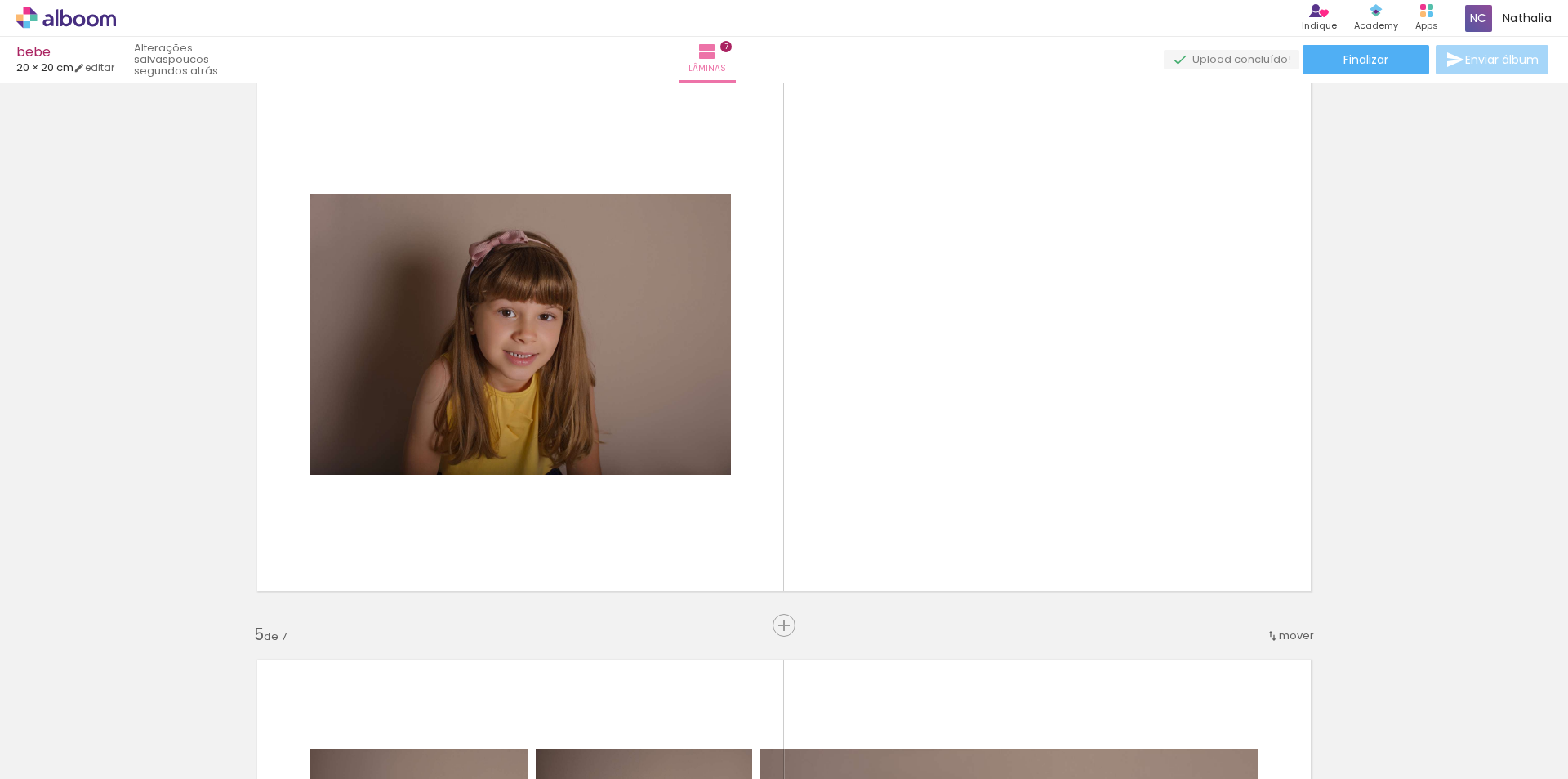
scroll to position [1796, 0]
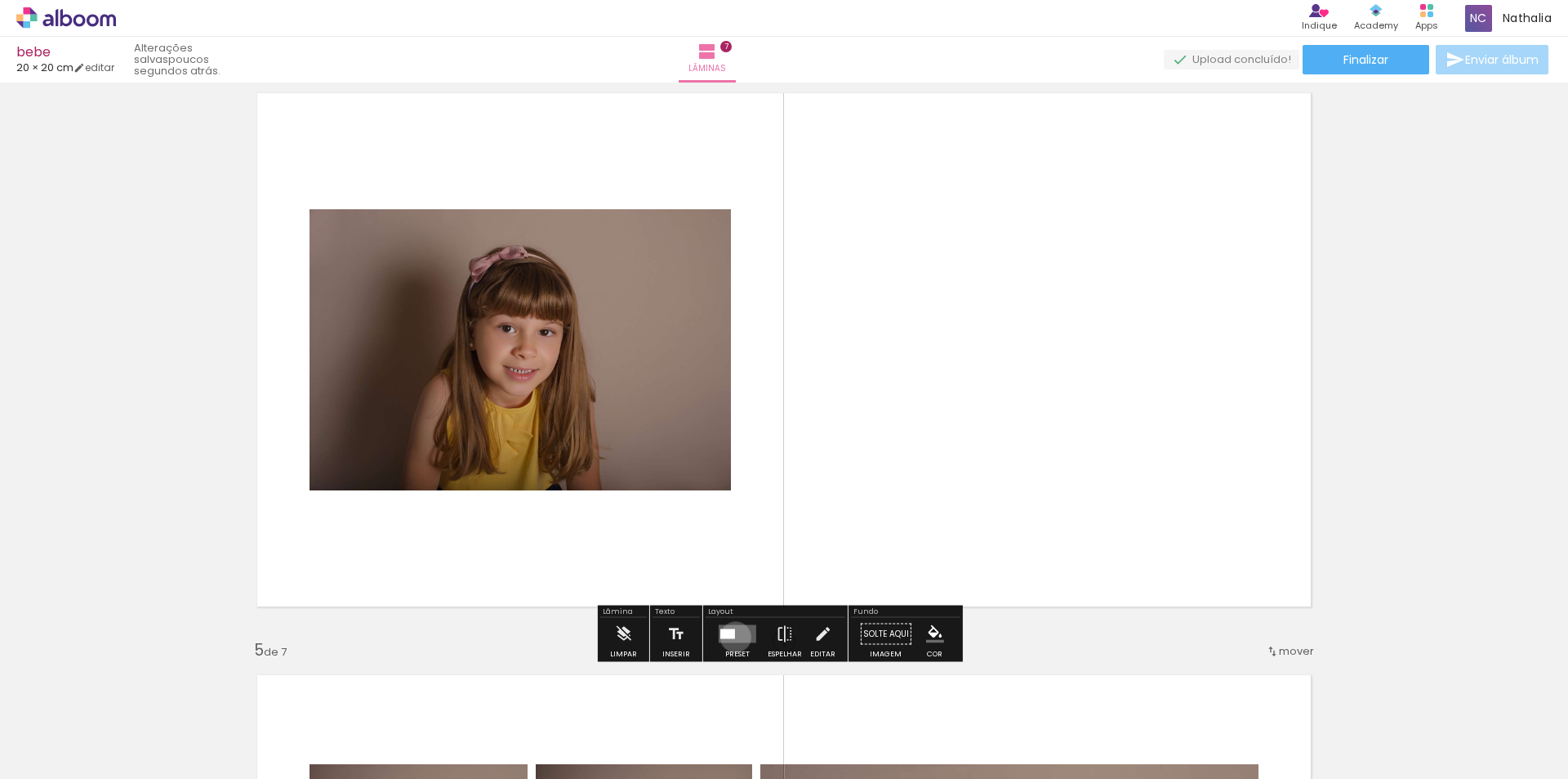
click at [732, 637] on quentale-layouter at bounding box center [738, 634] width 37 height 18
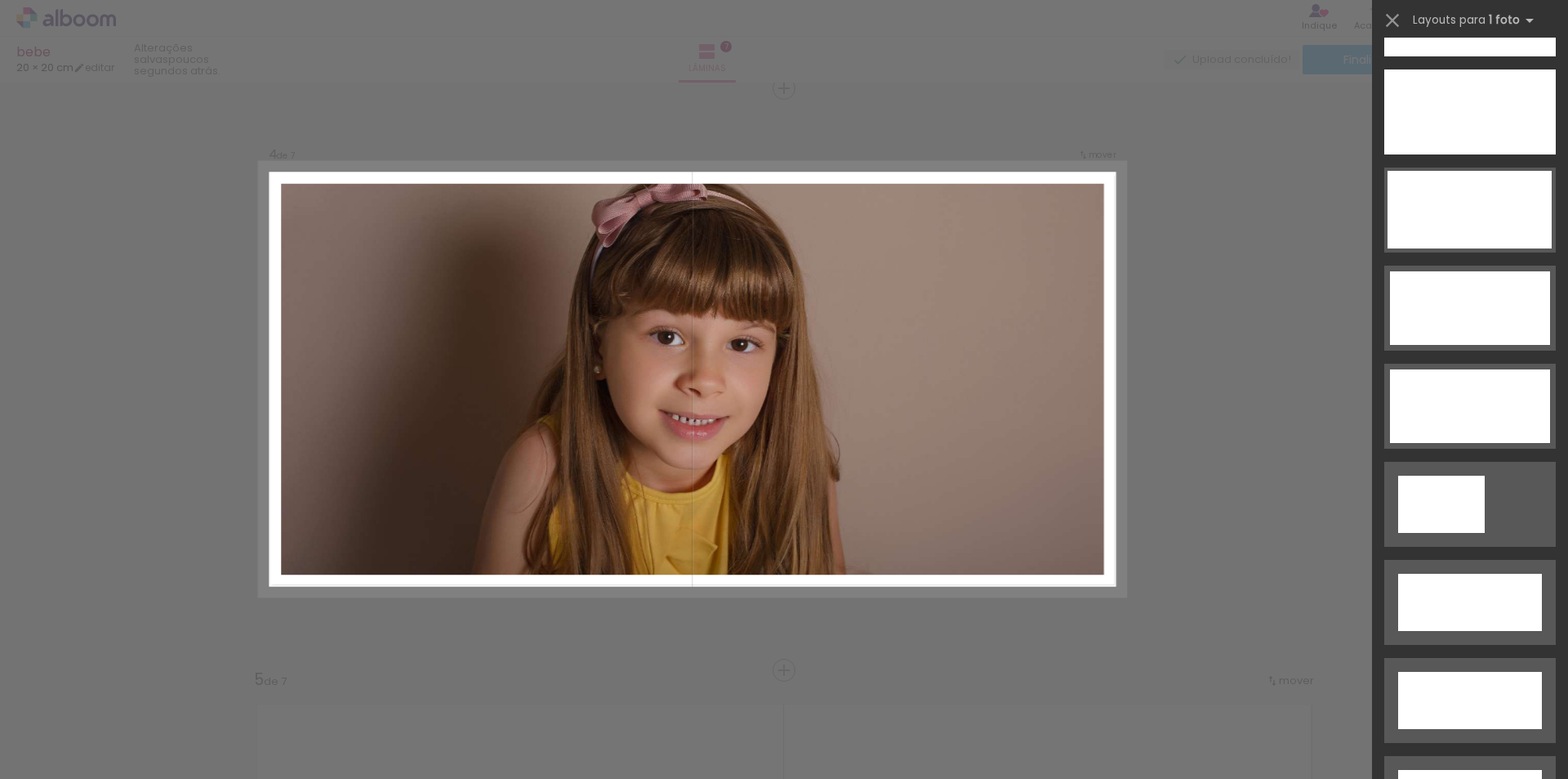
scroll to position [4985, 0]
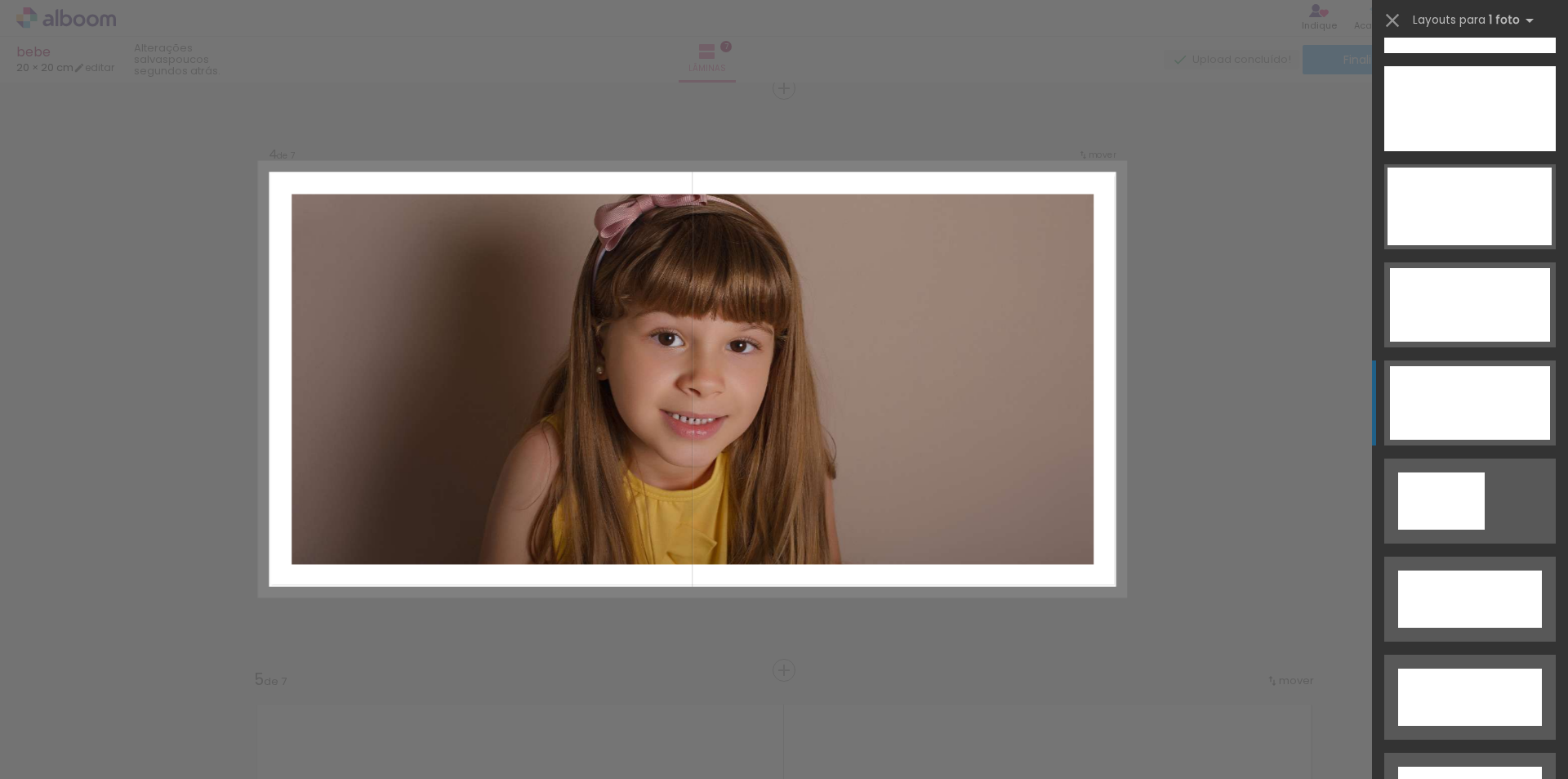
click at [1475, 472] on div at bounding box center [1442, 500] width 87 height 57
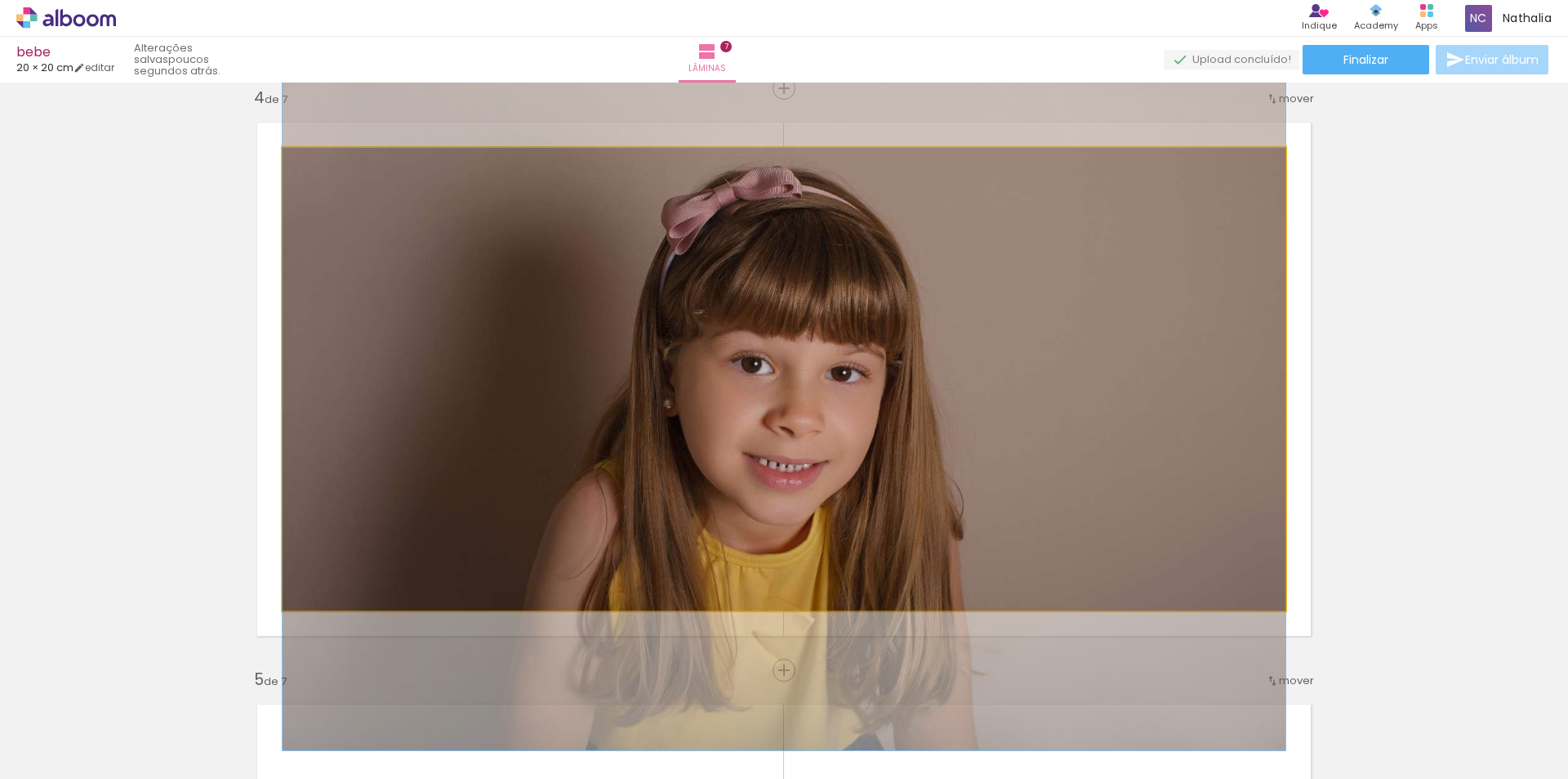
drag, startPoint x: 1035, startPoint y: 388, endPoint x: 1049, endPoint y: 423, distance: 37.7
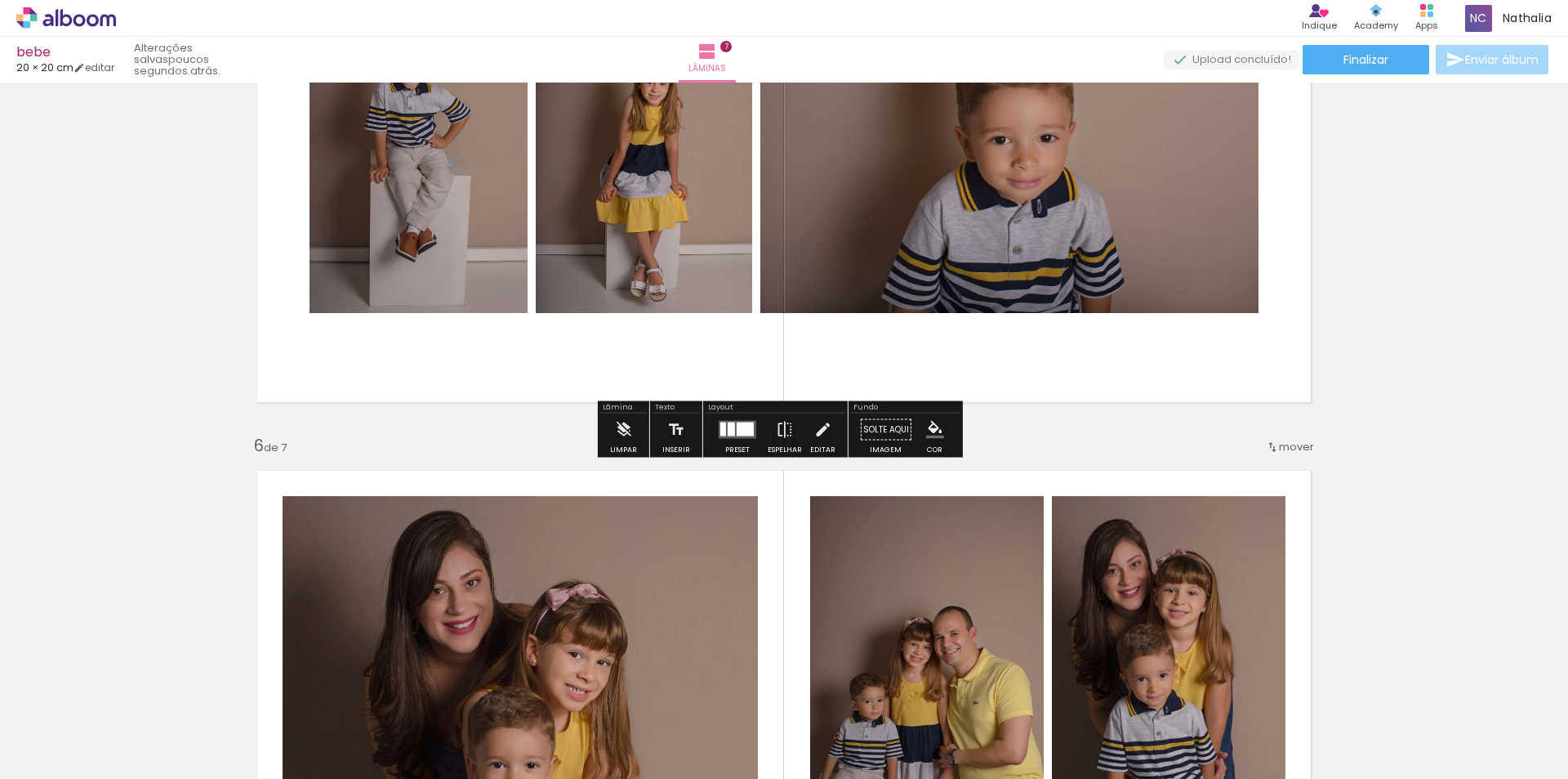
scroll to position [2584, 0]
